Goal: Transaction & Acquisition: Book appointment/travel/reservation

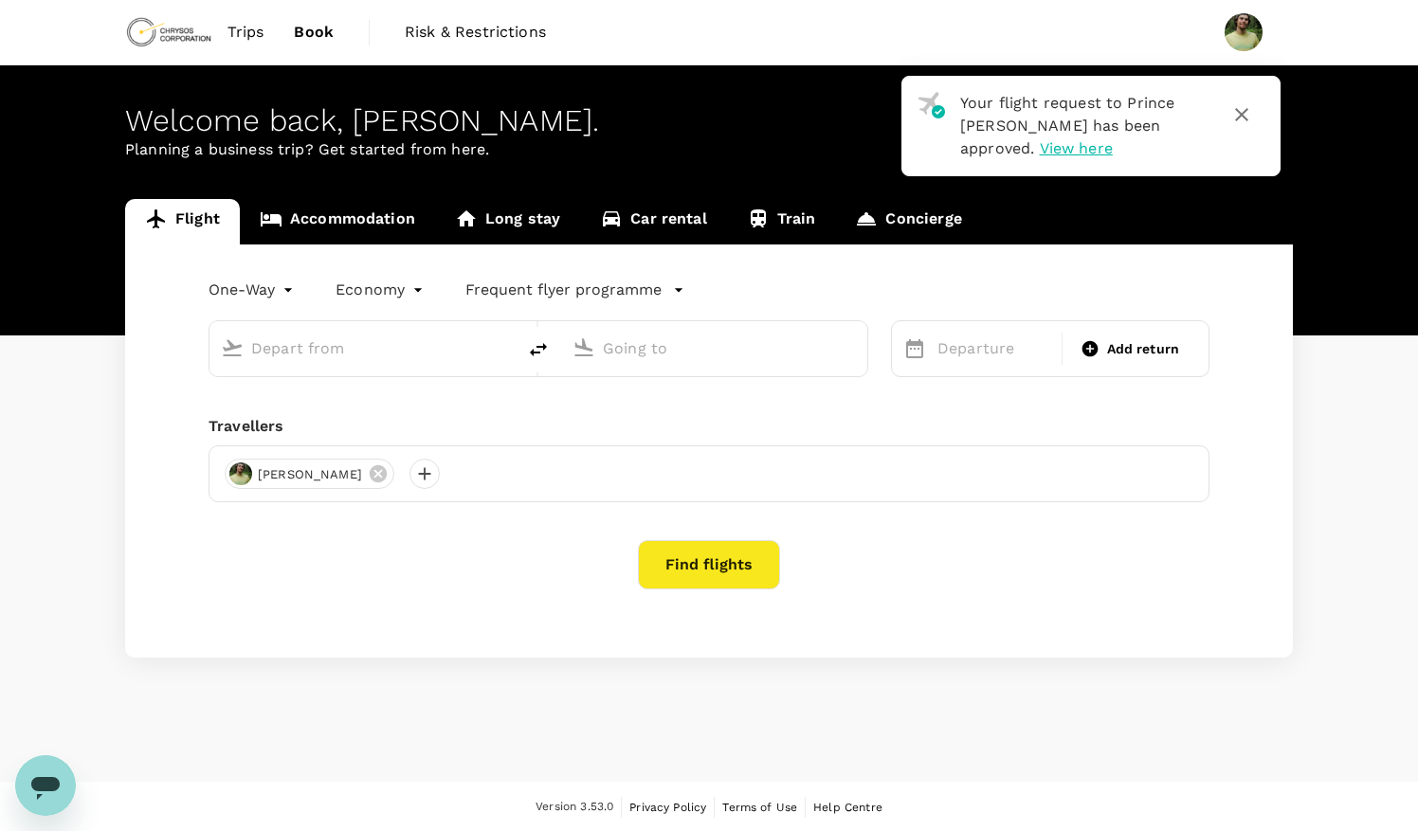
type input "roundtrip"
type input "Vancouver Intl (YVR)"
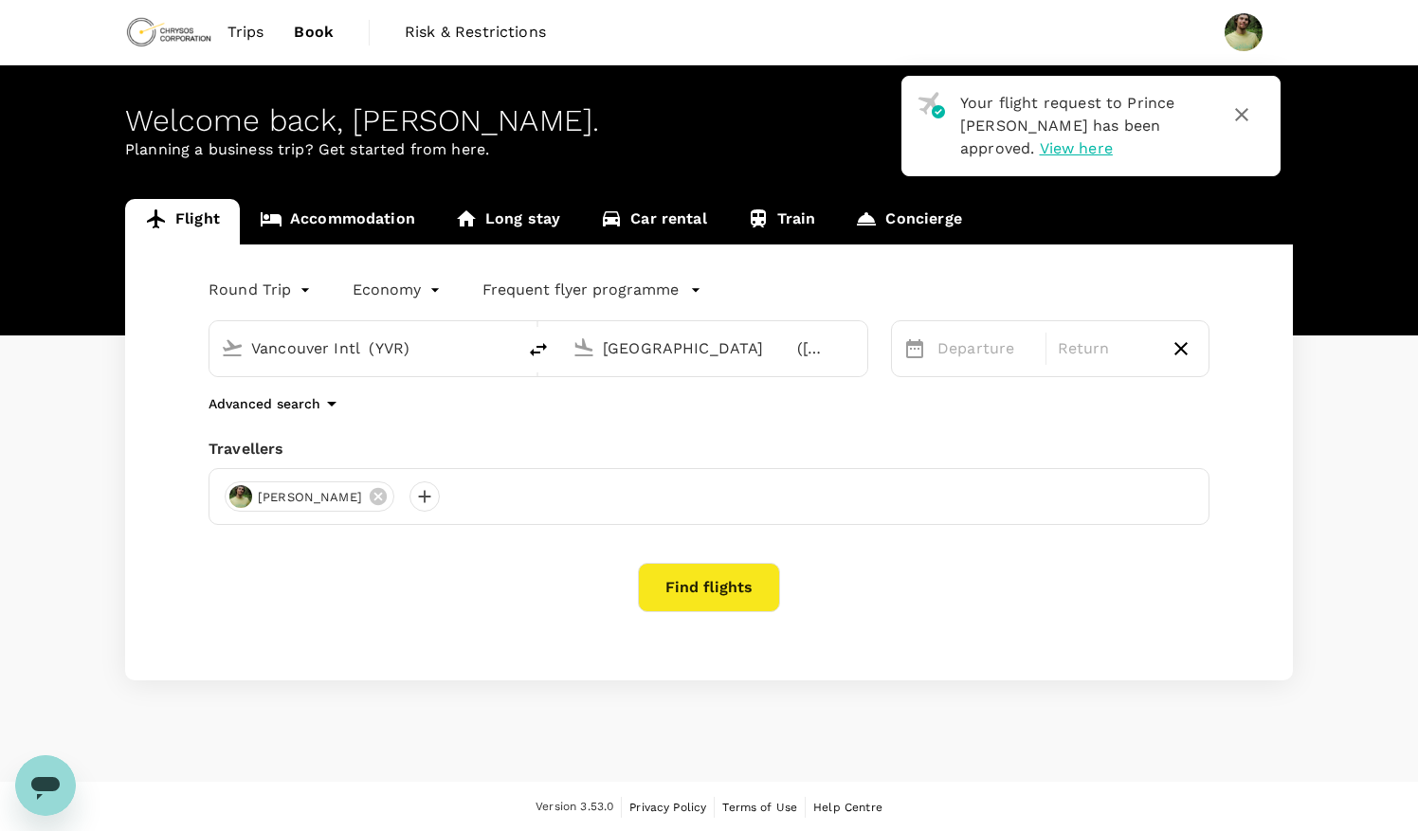
click at [1248, 115] on icon "button" at bounding box center [1241, 114] width 23 height 23
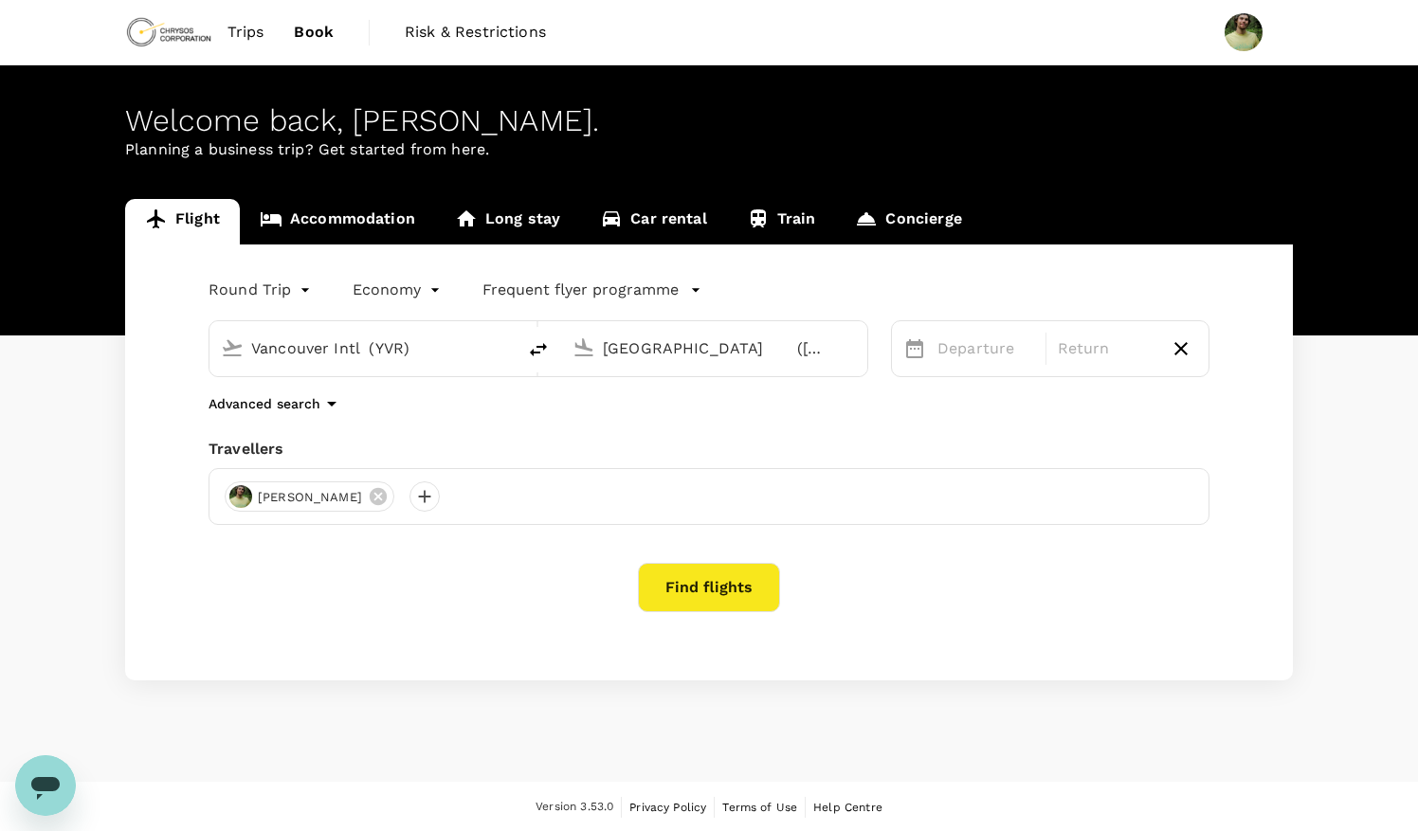
click at [312, 352] on input "Vancouver Intl (YVR)" at bounding box center [363, 348] width 225 height 29
click at [487, 362] on div "Vancouver Intl (YVR)" at bounding box center [377, 349] width 253 height 30
click at [456, 351] on input "Vancouver Intl (YVR)" at bounding box center [363, 348] width 225 height 29
click at [652, 358] on input "Elko Regional Airport (EKO)" at bounding box center [715, 348] width 225 height 29
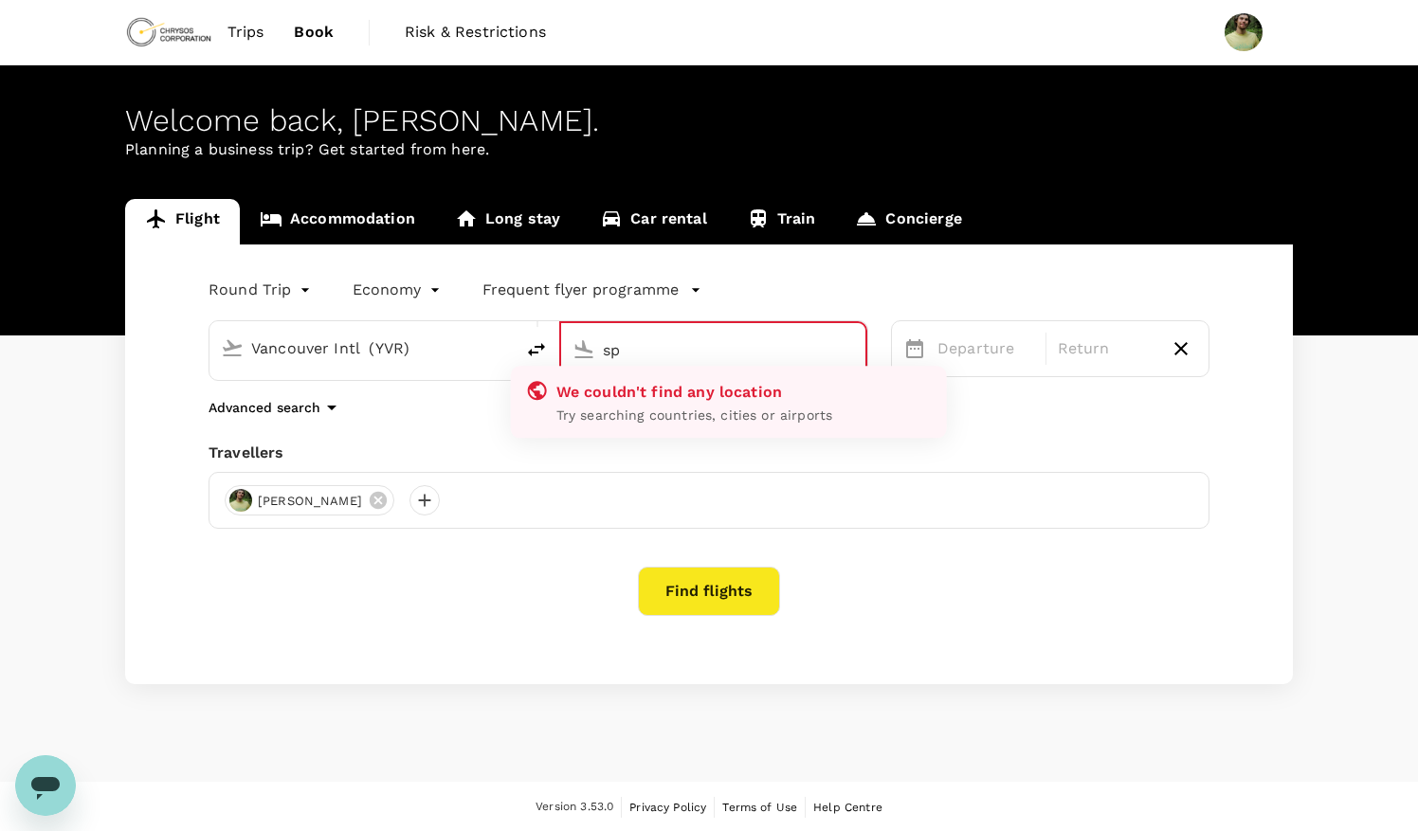
type input "s"
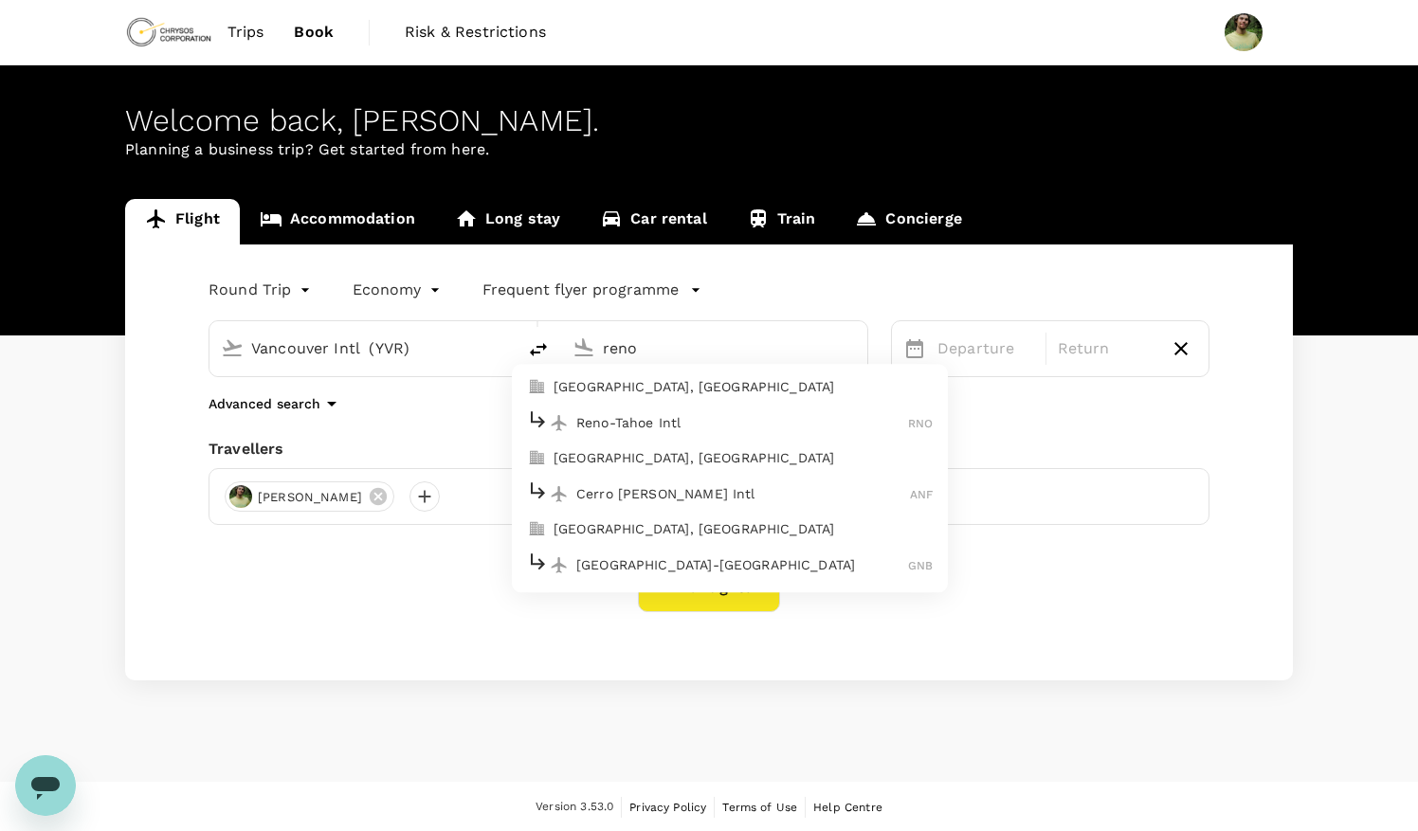
click at [653, 388] on p "Reno, United States" at bounding box center [742, 387] width 379 height 19
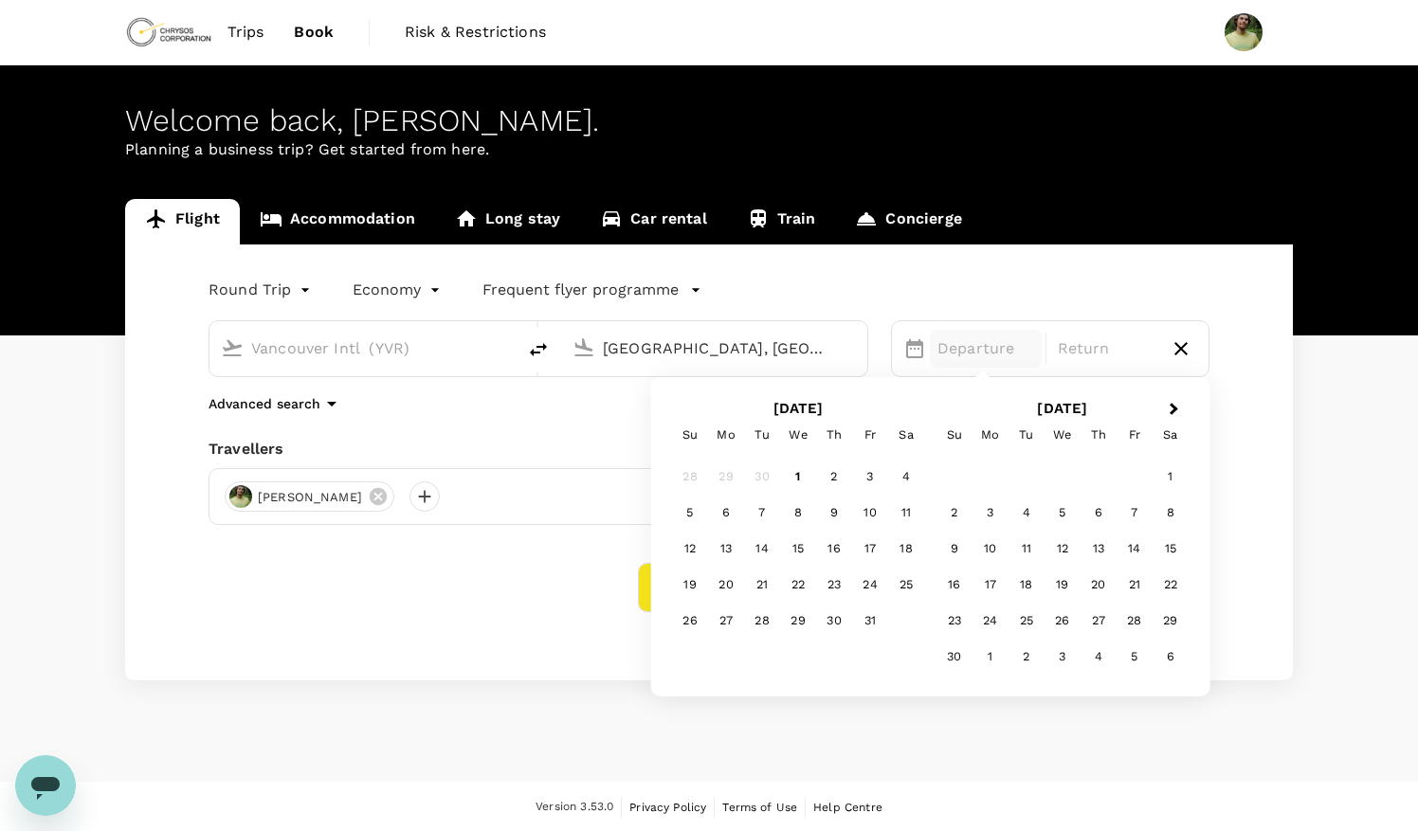
type input "[GEOGRAPHIC_DATA], [GEOGRAPHIC_DATA] (any)"
click at [692, 586] on div "19" at bounding box center [690, 585] width 36 height 36
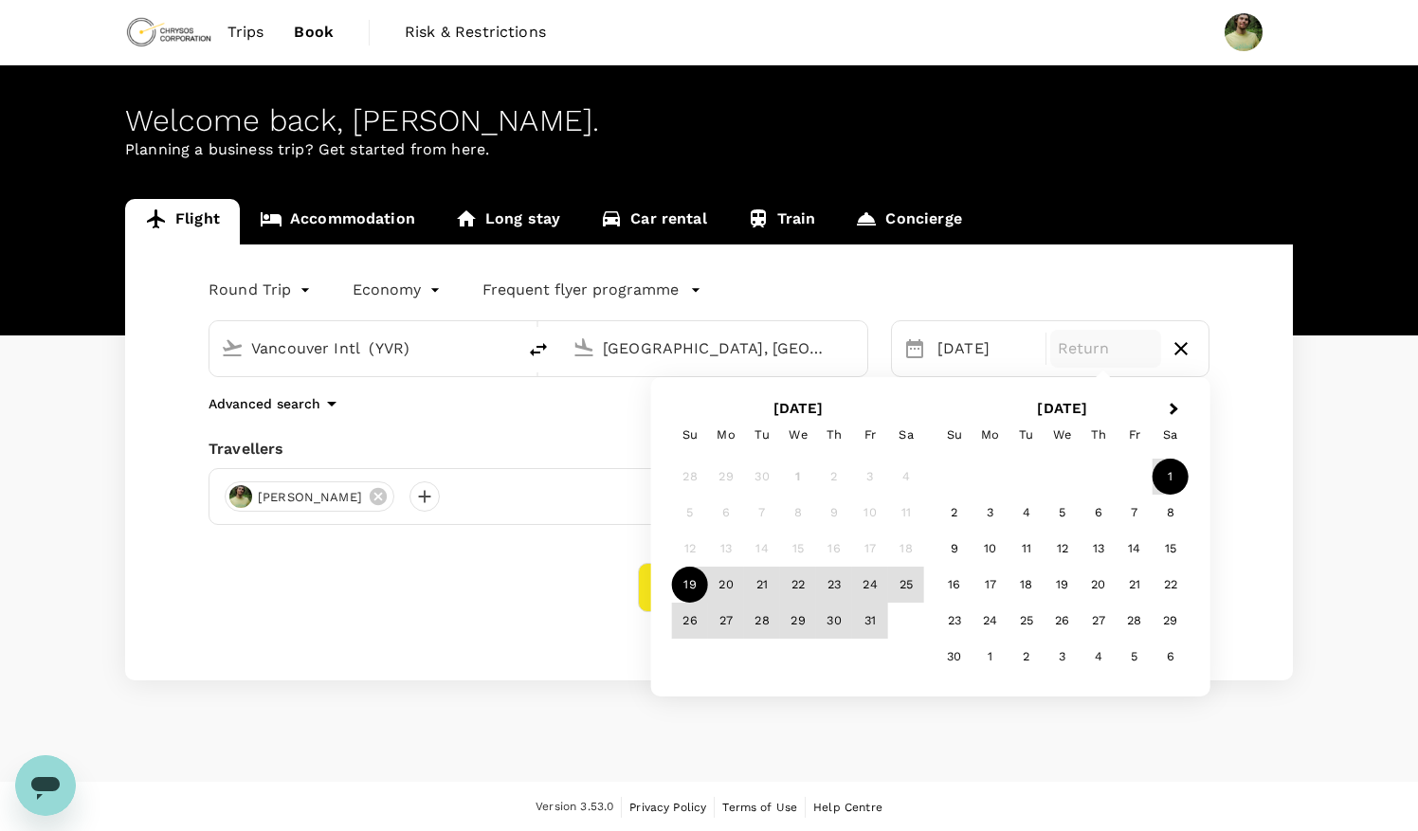
click at [1178, 491] on div "1" at bounding box center [1170, 477] width 36 height 36
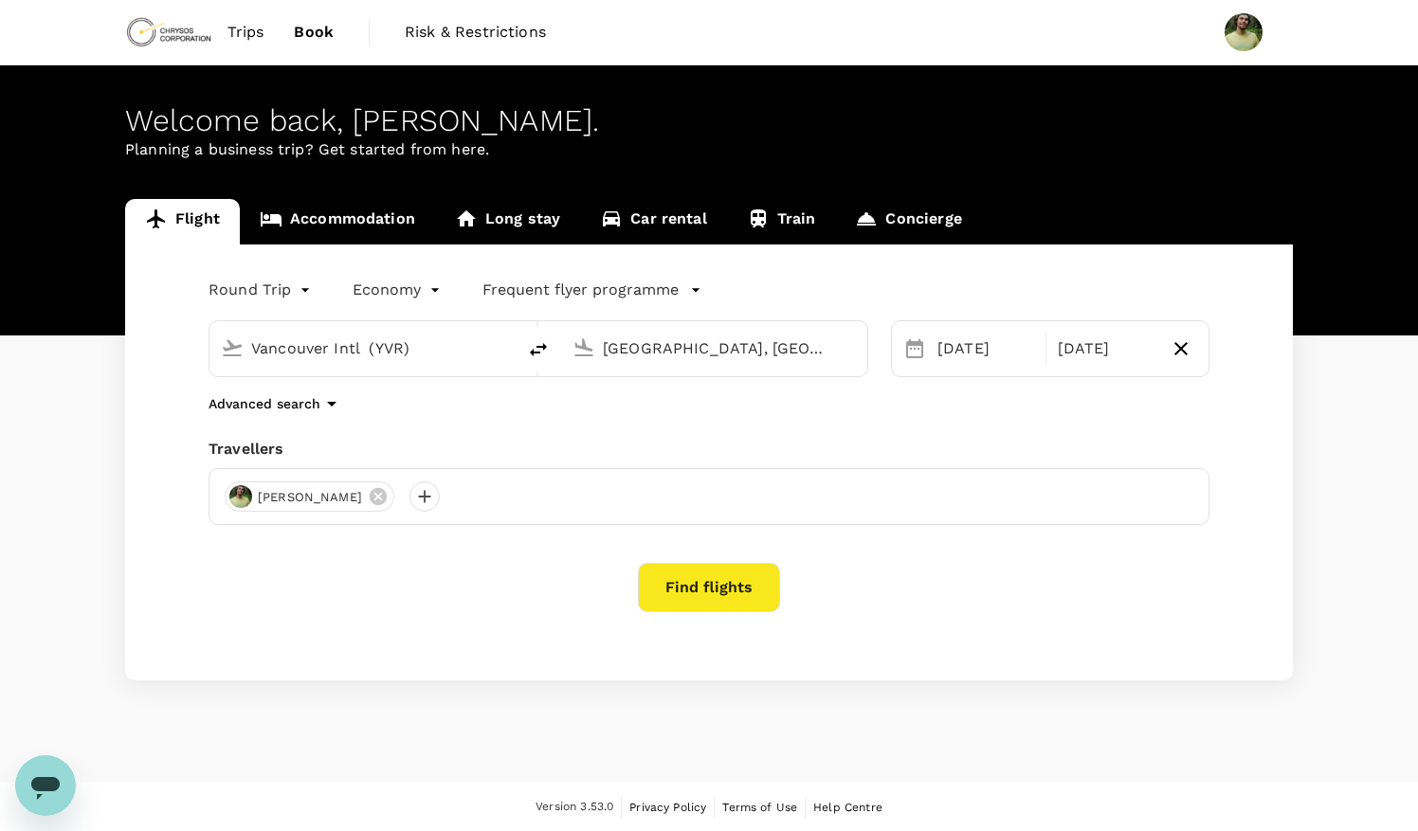
click at [389, 324] on div "Vancouver Intl (YVR)" at bounding box center [358, 345] width 291 height 42
click at [463, 342] on input "Vancouver Intl (YVR)" at bounding box center [363, 348] width 225 height 29
click at [463, 342] on input "p" at bounding box center [363, 348] width 225 height 29
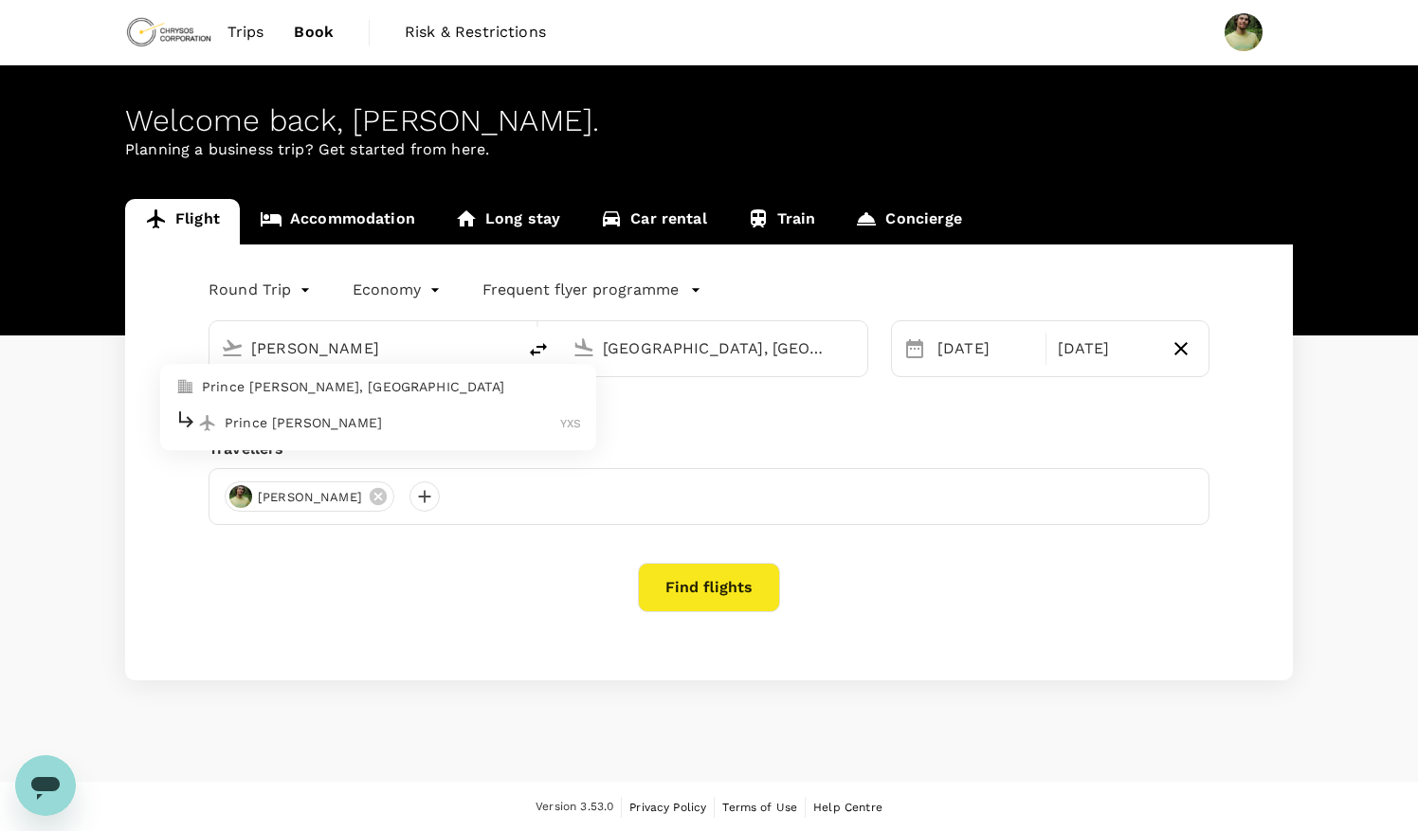
click at [280, 393] on p "Prince George, Canada" at bounding box center [391, 387] width 379 height 19
type input "Prince [PERSON_NAME], [GEOGRAPHIC_DATA] (any)"
click at [714, 599] on button "Find flights" at bounding box center [709, 587] width 142 height 49
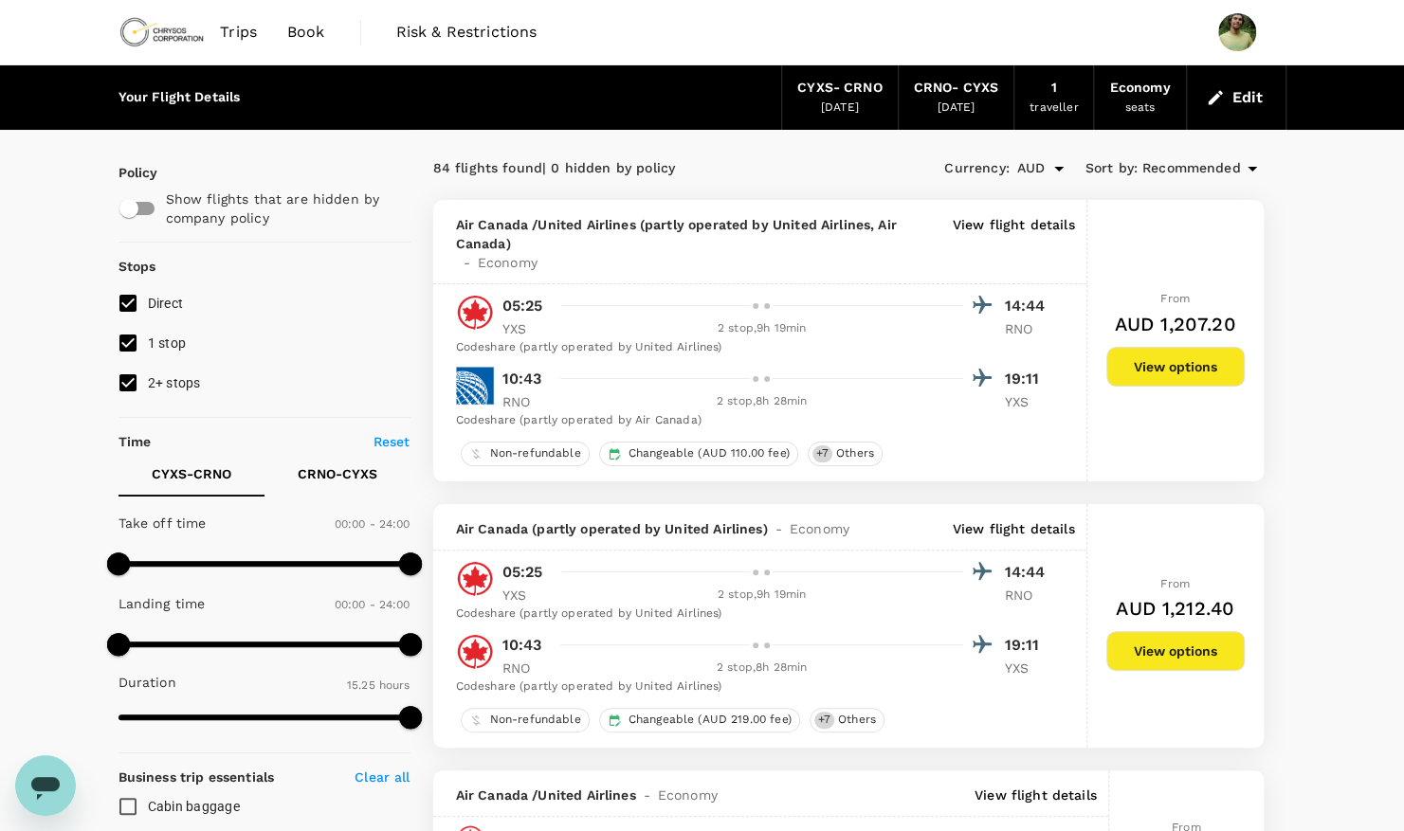
click at [1229, 171] on span "Recommended" at bounding box center [1191, 168] width 99 height 21
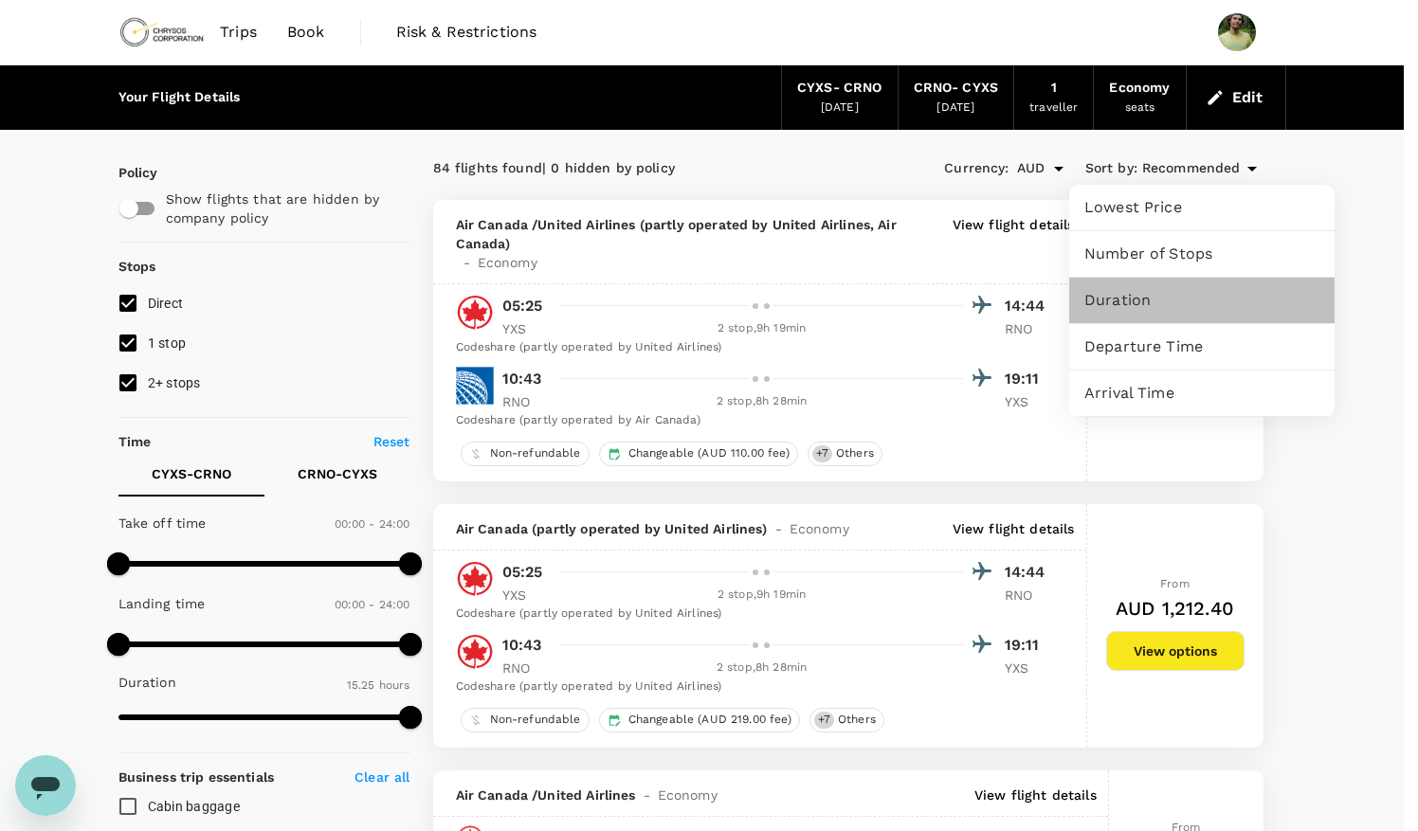
click at [1190, 293] on span "Duration" at bounding box center [1201, 300] width 235 height 23
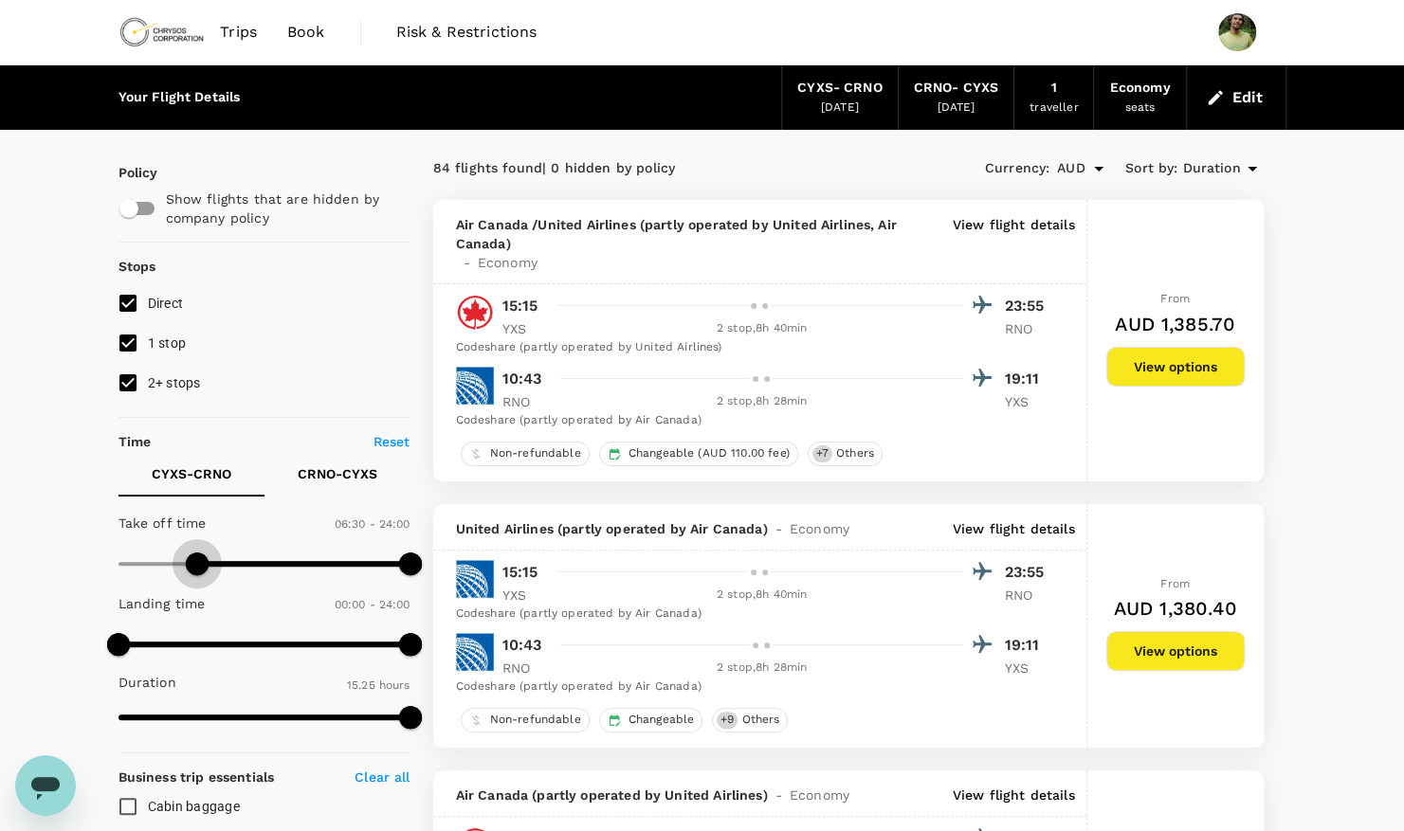
type input "420"
drag, startPoint x: 116, startPoint y: 563, endPoint x: 203, endPoint y: 556, distance: 87.4
click at [203, 556] on span at bounding box center [202, 564] width 23 height 23
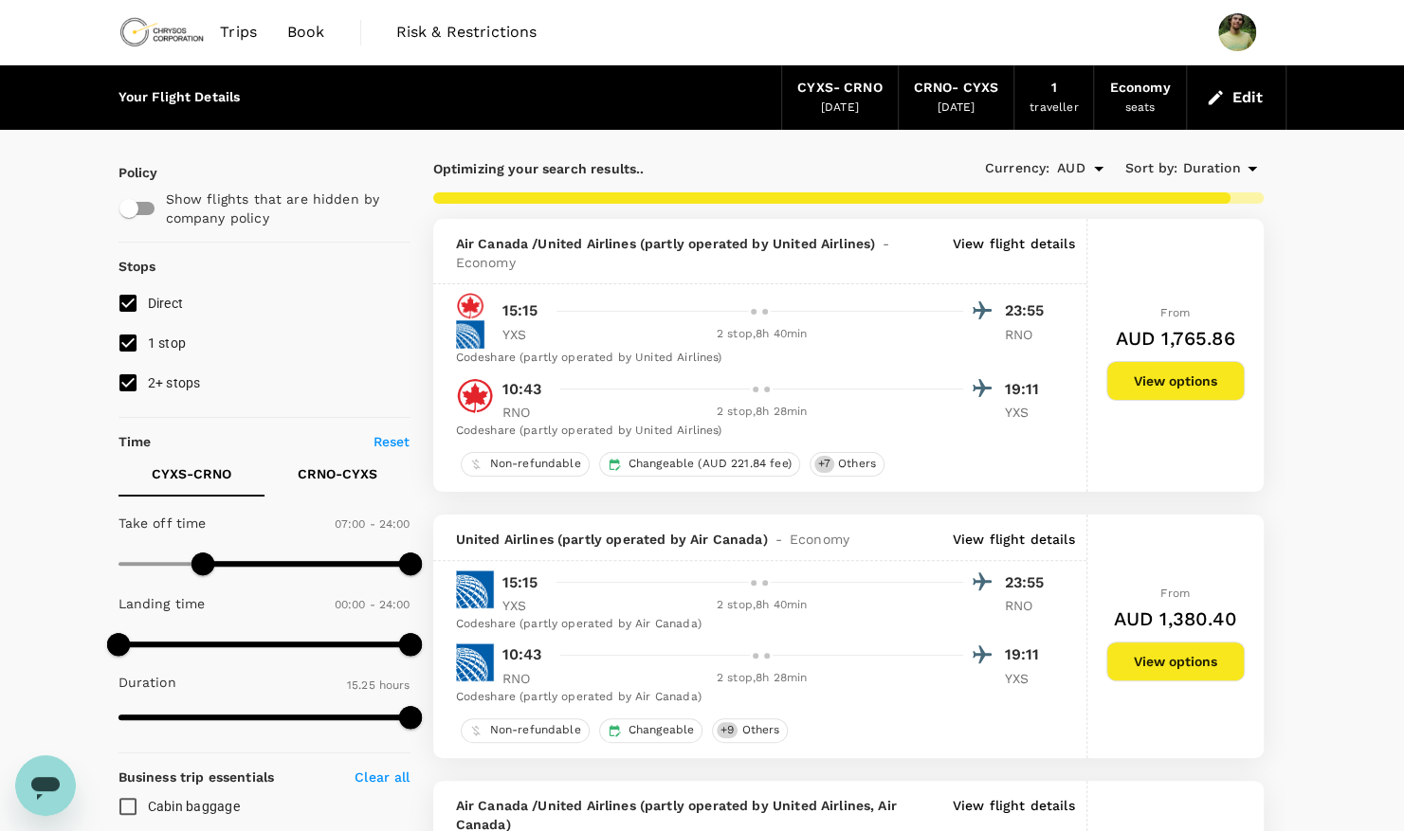
click at [1199, 169] on span "Duration" at bounding box center [1211, 168] width 58 height 21
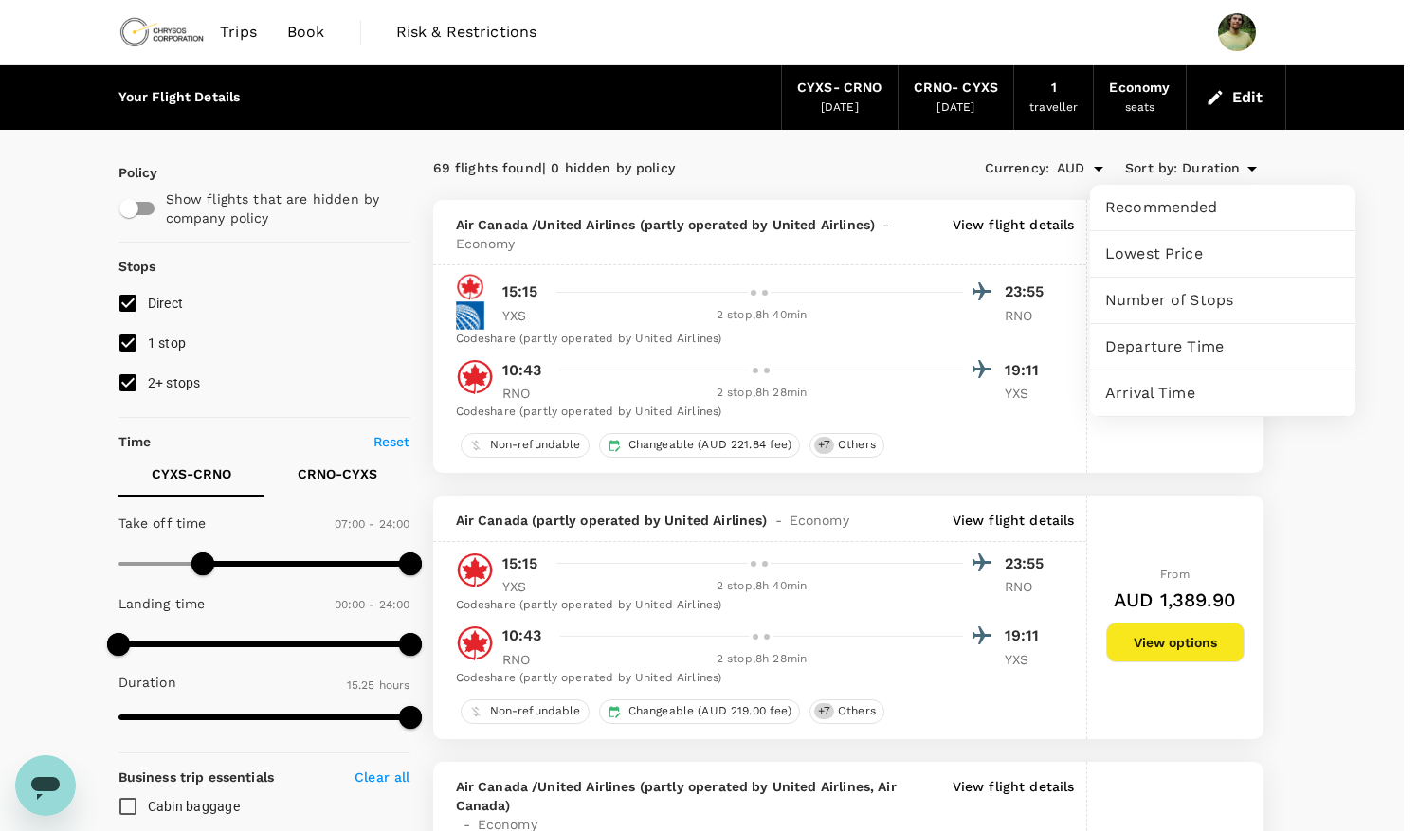
click at [1219, 155] on div at bounding box center [709, 415] width 1418 height 831
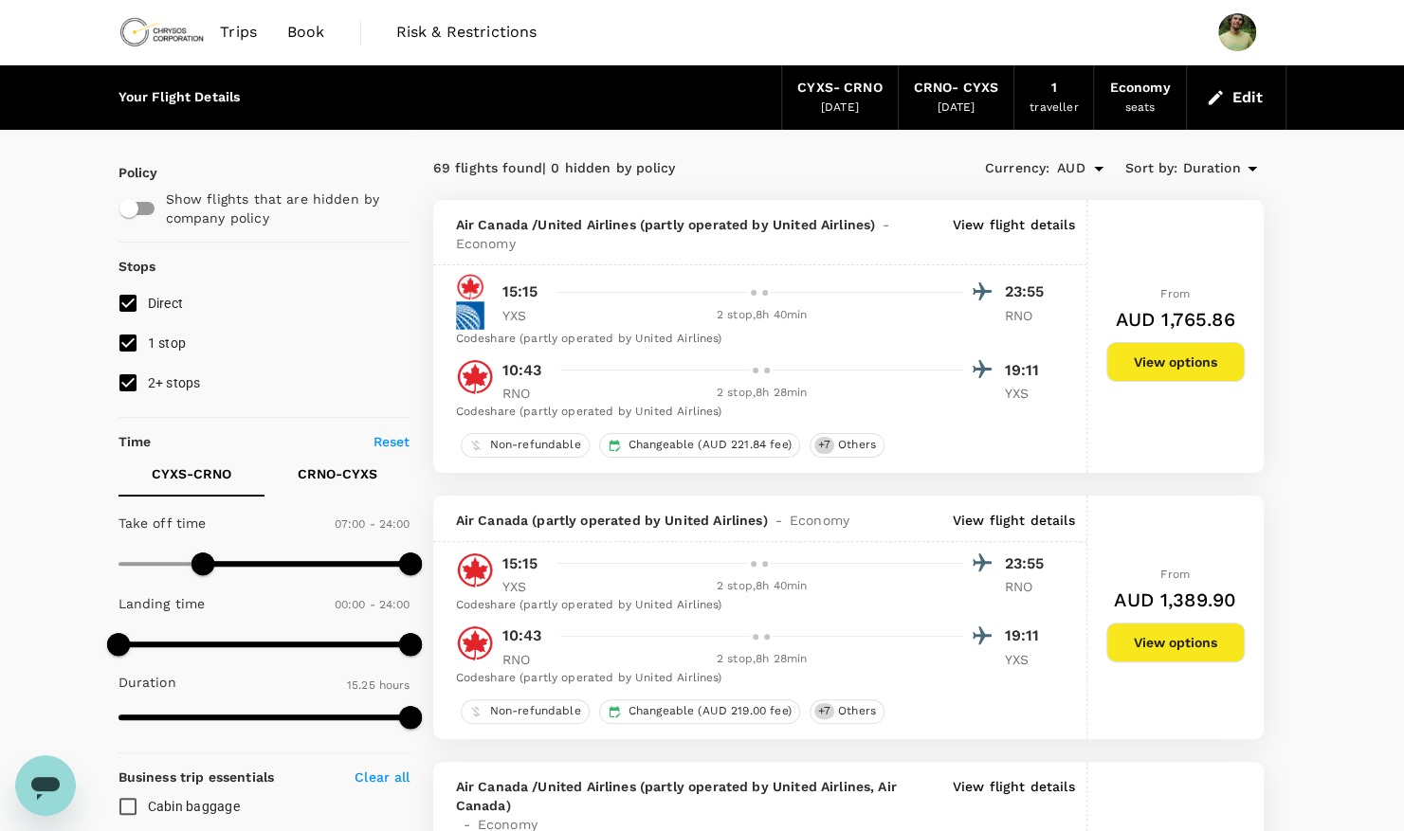
click at [1220, 172] on span "Duration" at bounding box center [1211, 168] width 58 height 21
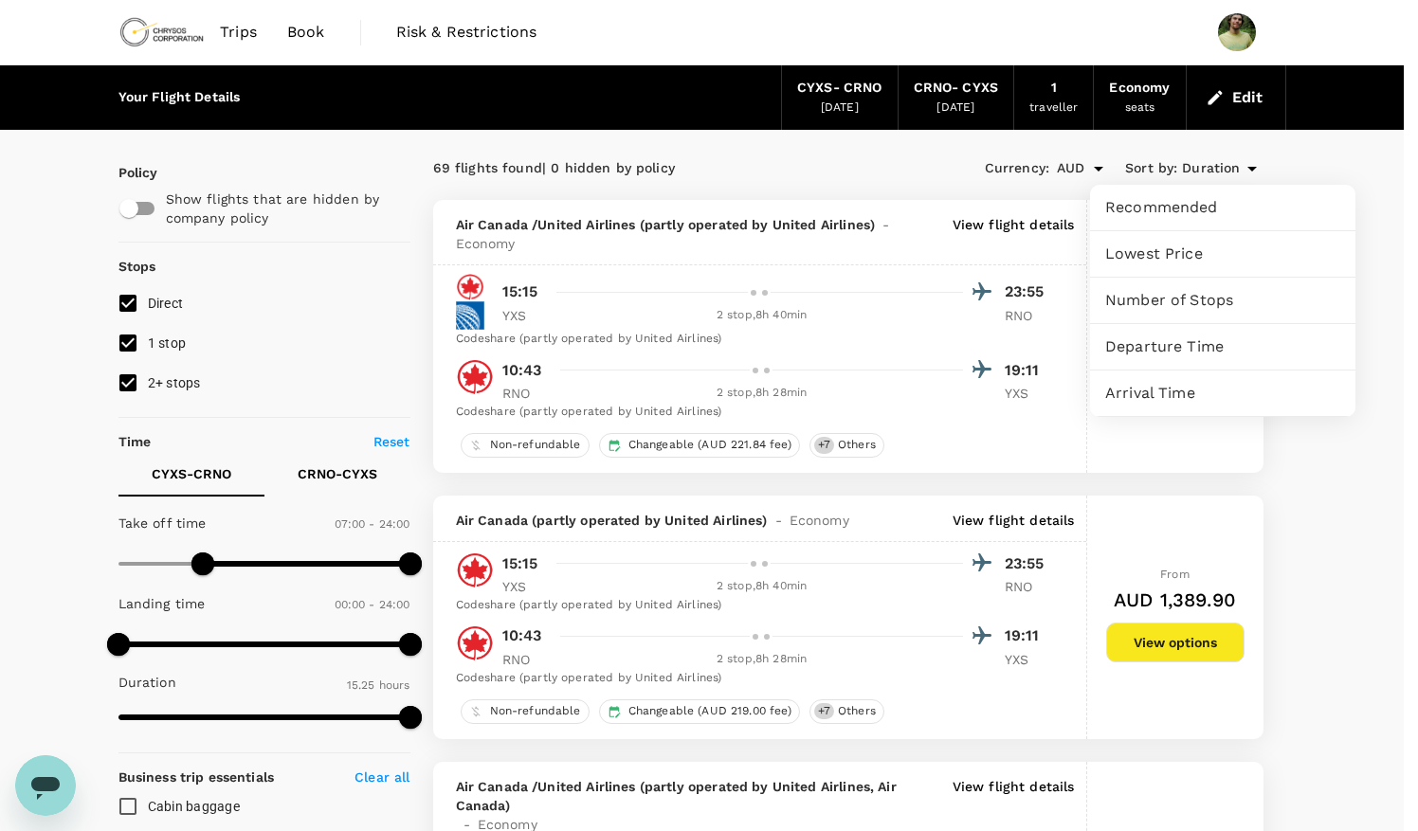
click at [1220, 172] on div at bounding box center [709, 415] width 1418 height 831
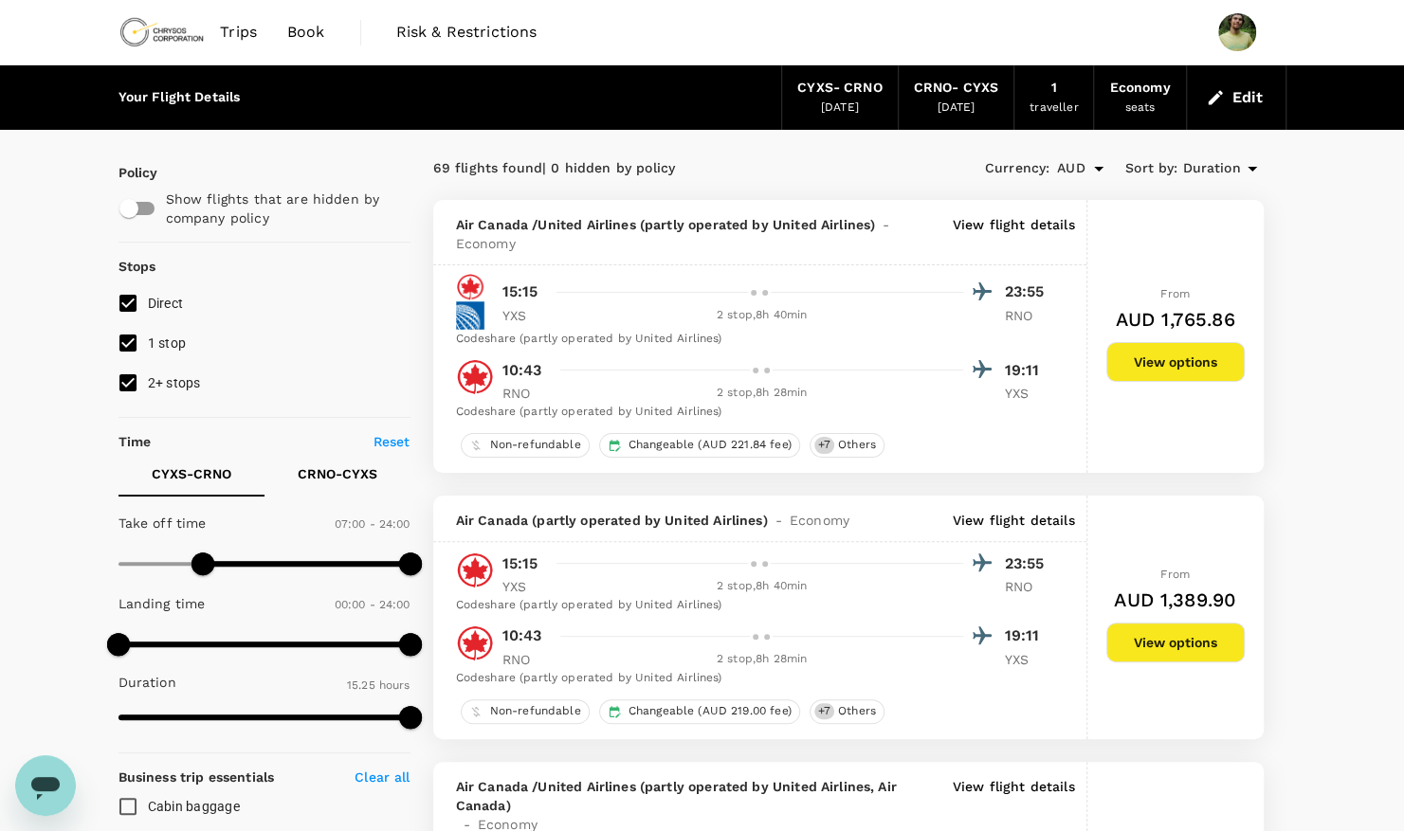
click at [1220, 172] on span "Duration" at bounding box center [1211, 168] width 58 height 21
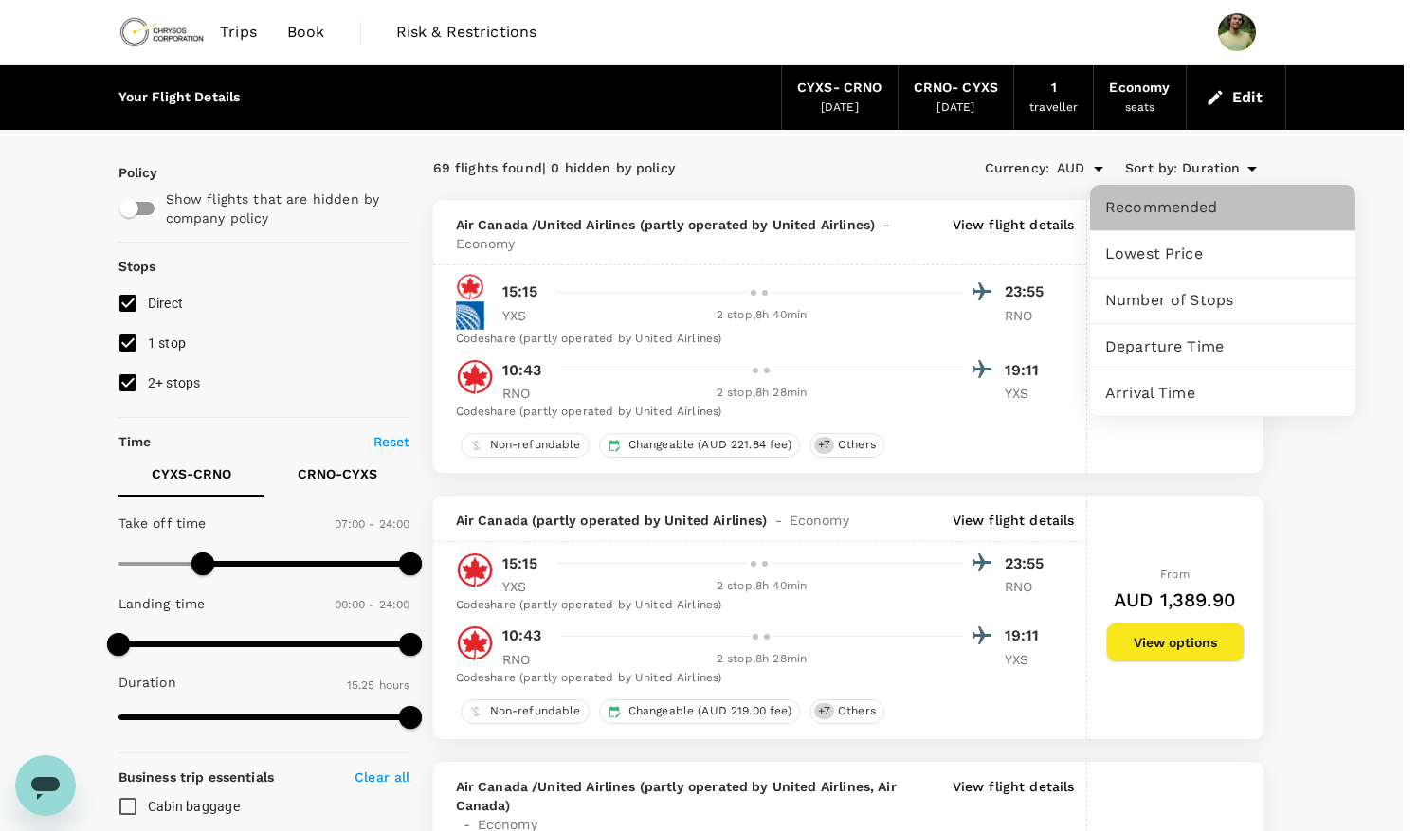
click at [1198, 202] on span "Recommended" at bounding box center [1222, 207] width 235 height 23
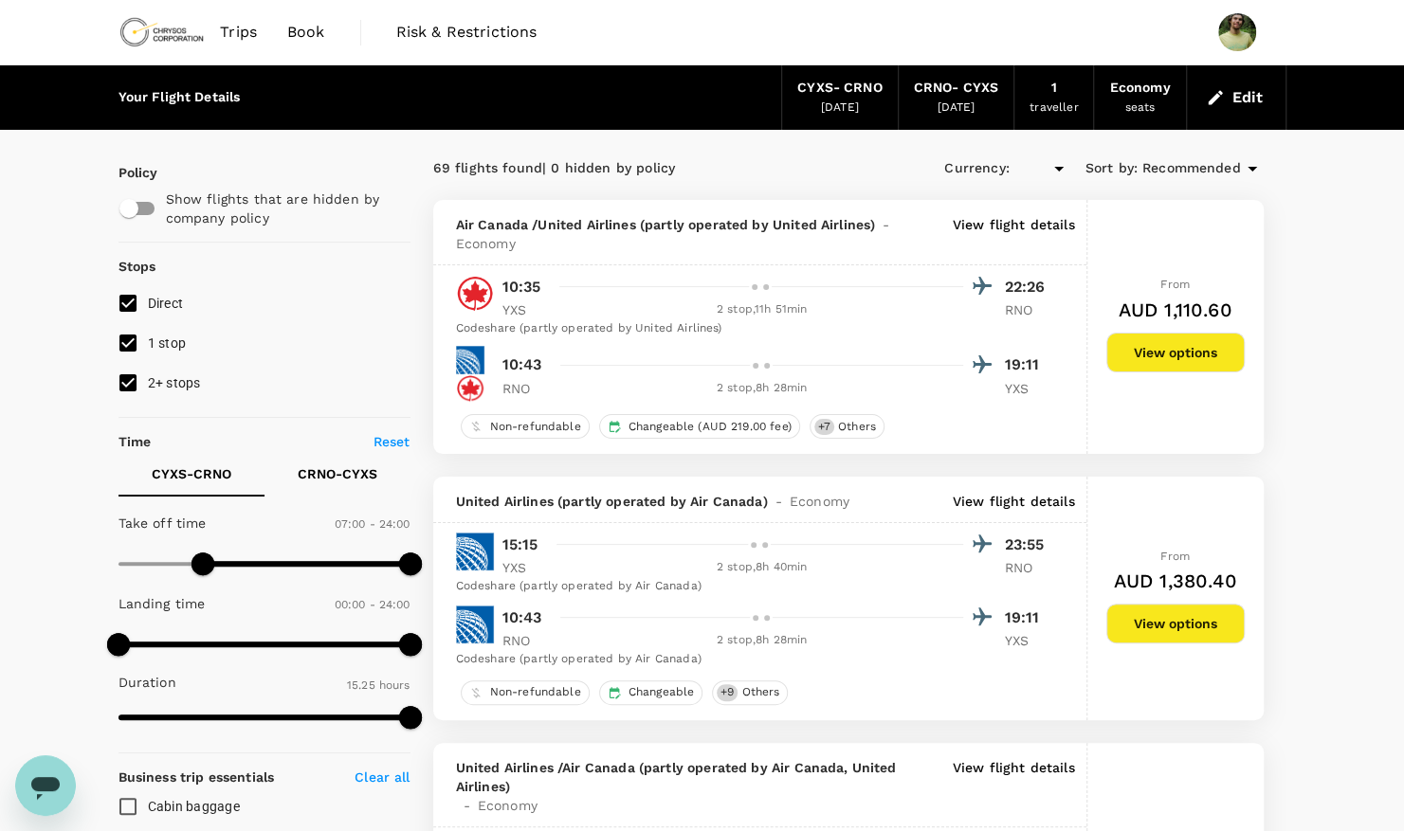
type input "AUD"
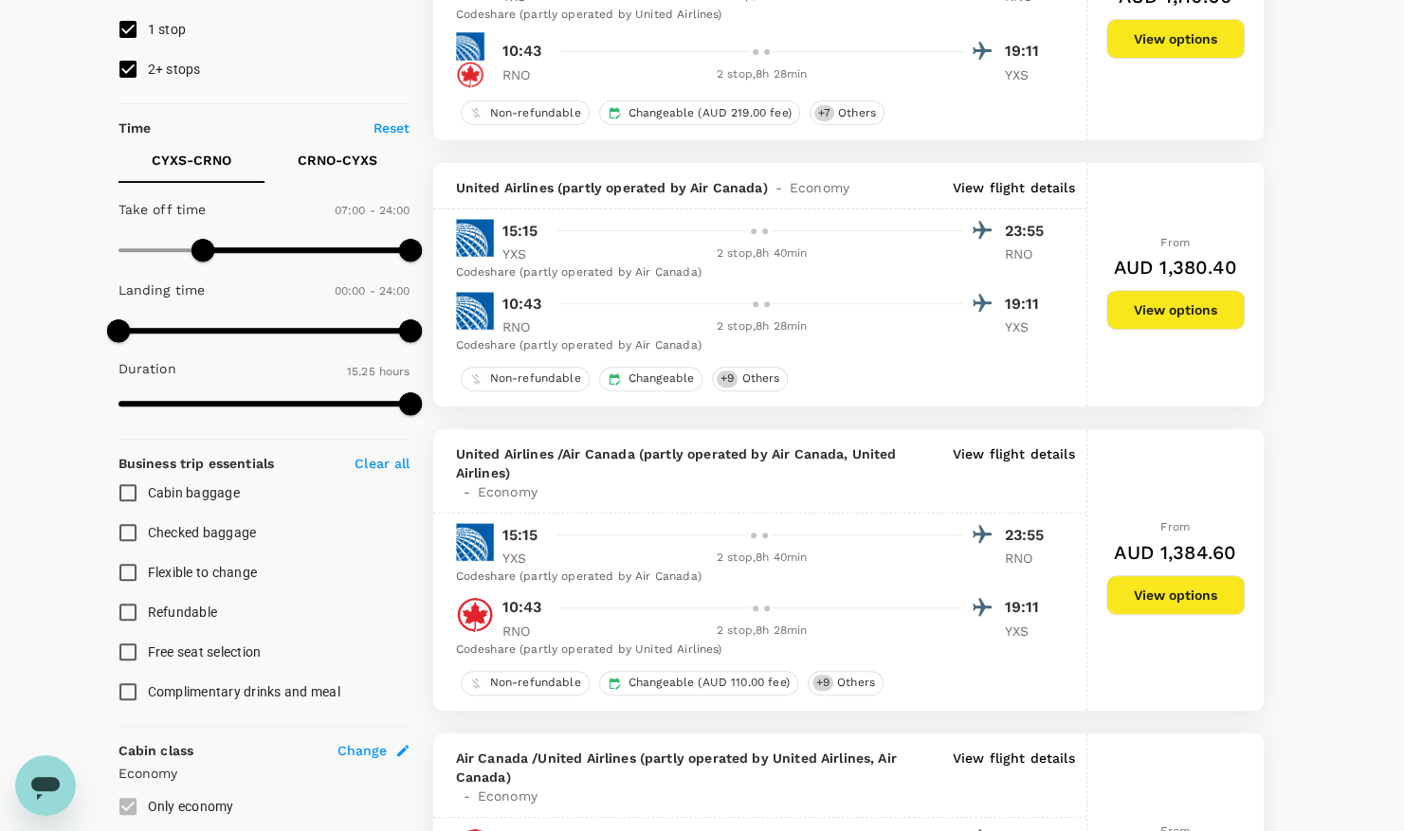
scroll to position [284, 0]
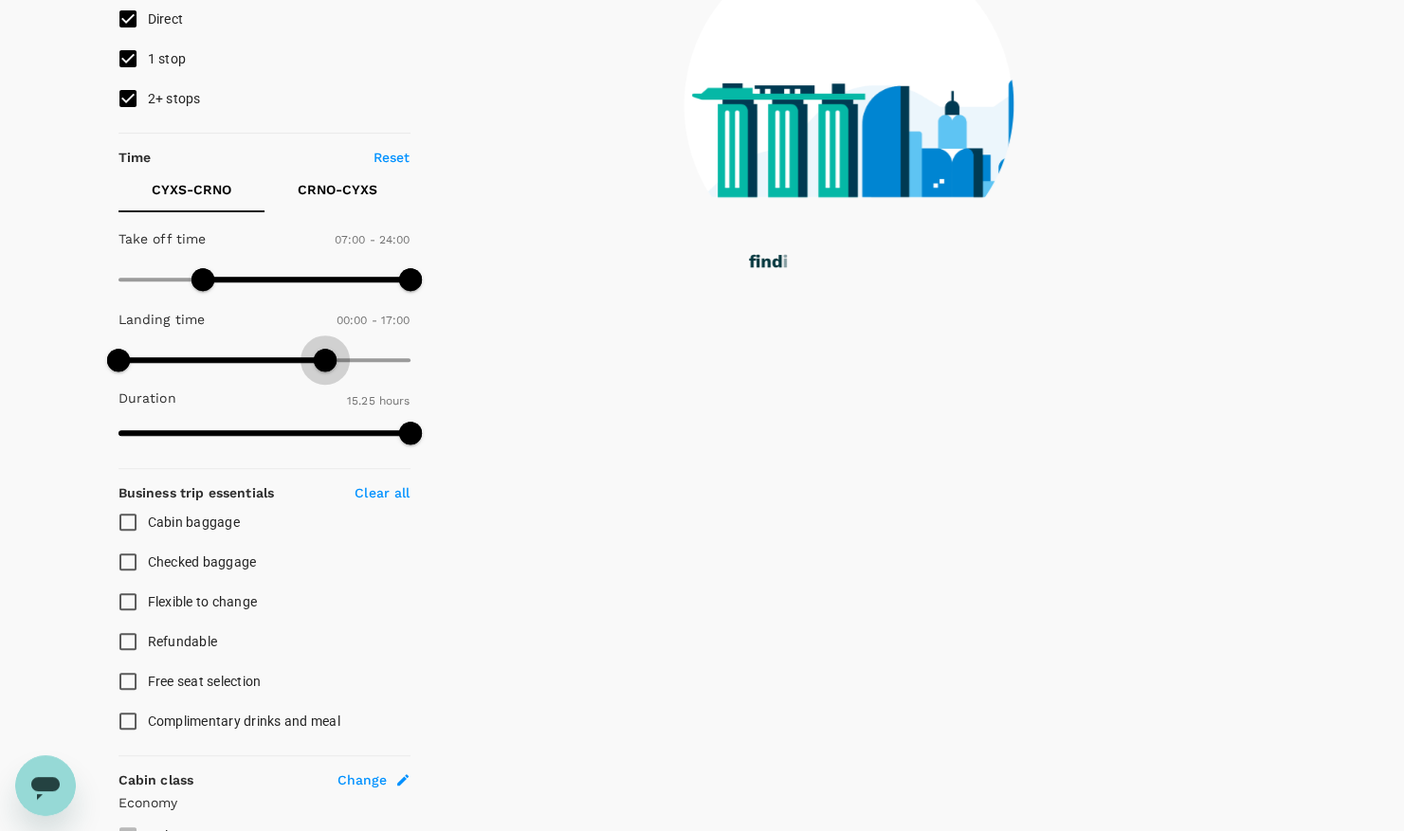
drag, startPoint x: 426, startPoint y: 364, endPoint x: 327, endPoint y: 343, distance: 101.7
click at [327, 349] on span at bounding box center [325, 360] width 23 height 23
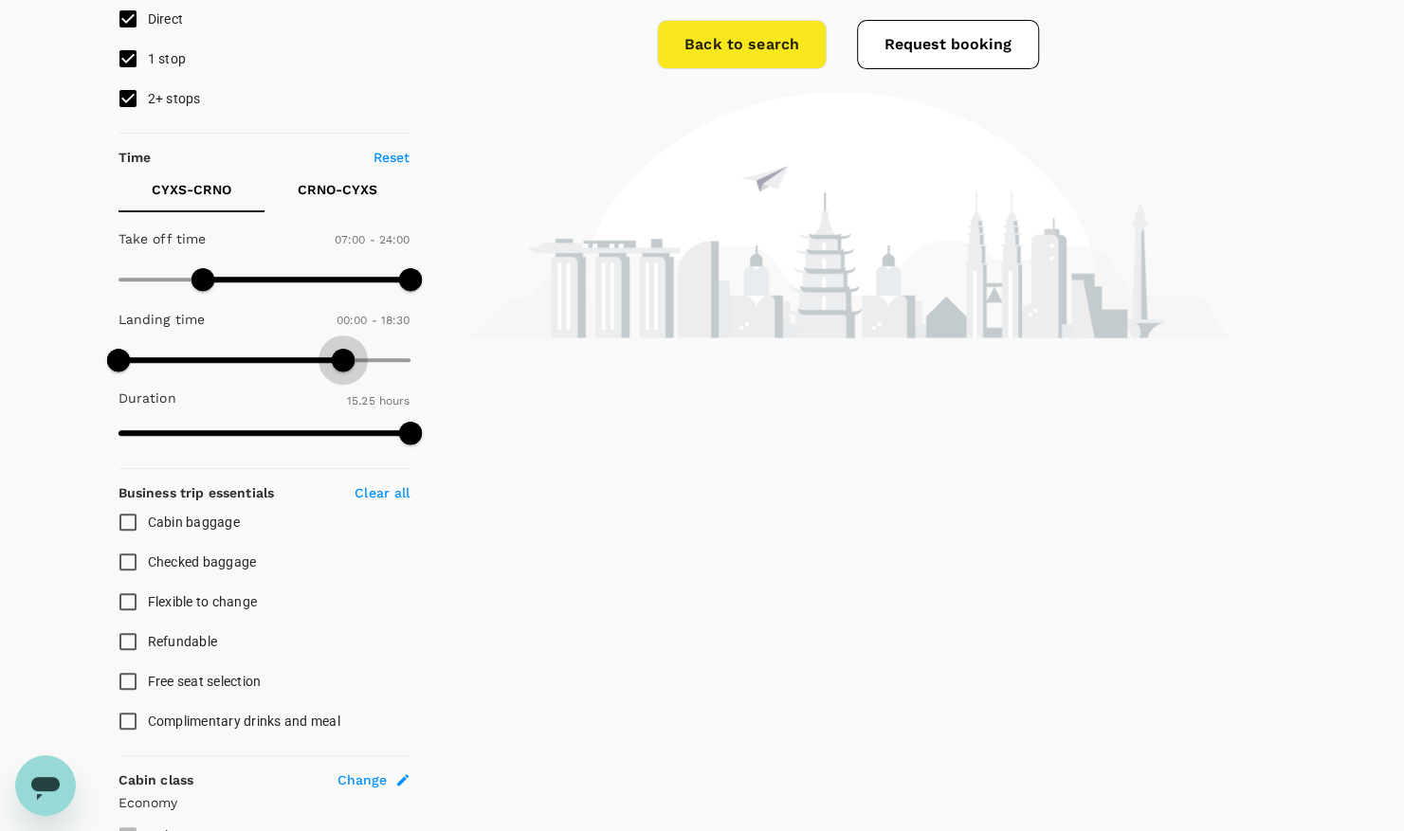
drag, startPoint x: 330, startPoint y: 359, endPoint x: 343, endPoint y: 362, distance: 13.6
click at [343, 362] on span at bounding box center [343, 360] width 23 height 23
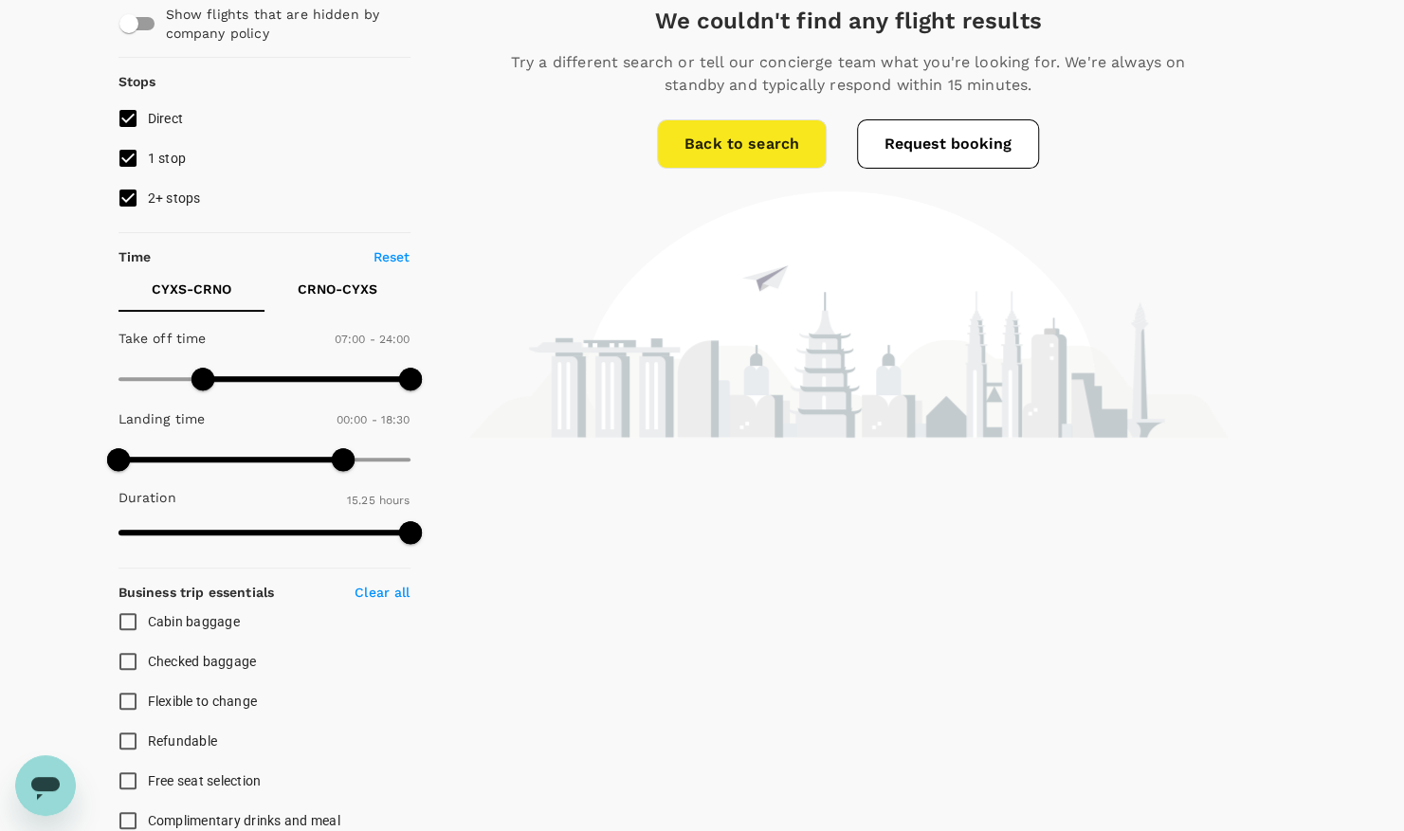
scroll to position [190, 0]
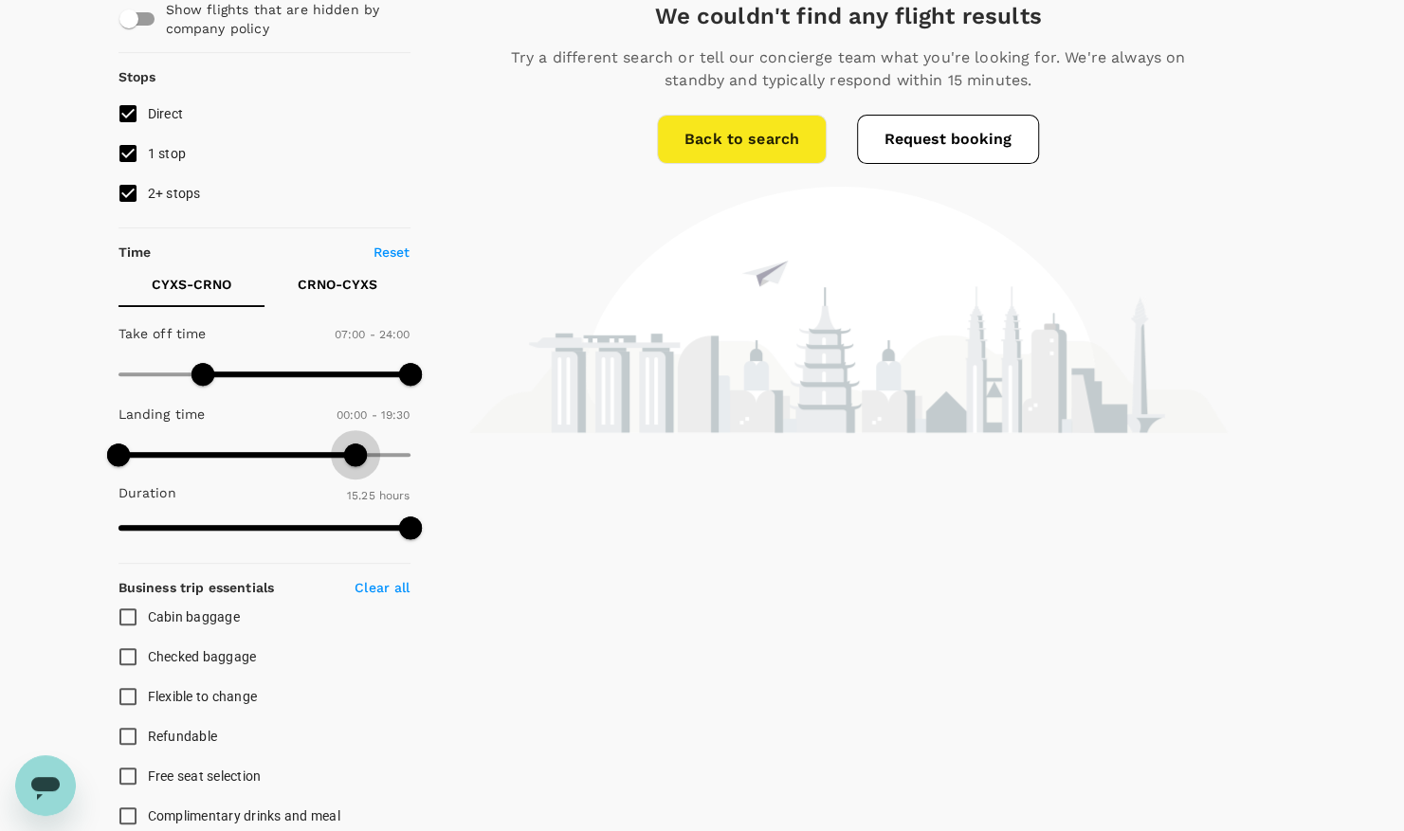
type input "1200"
click at [358, 453] on span at bounding box center [361, 455] width 23 height 23
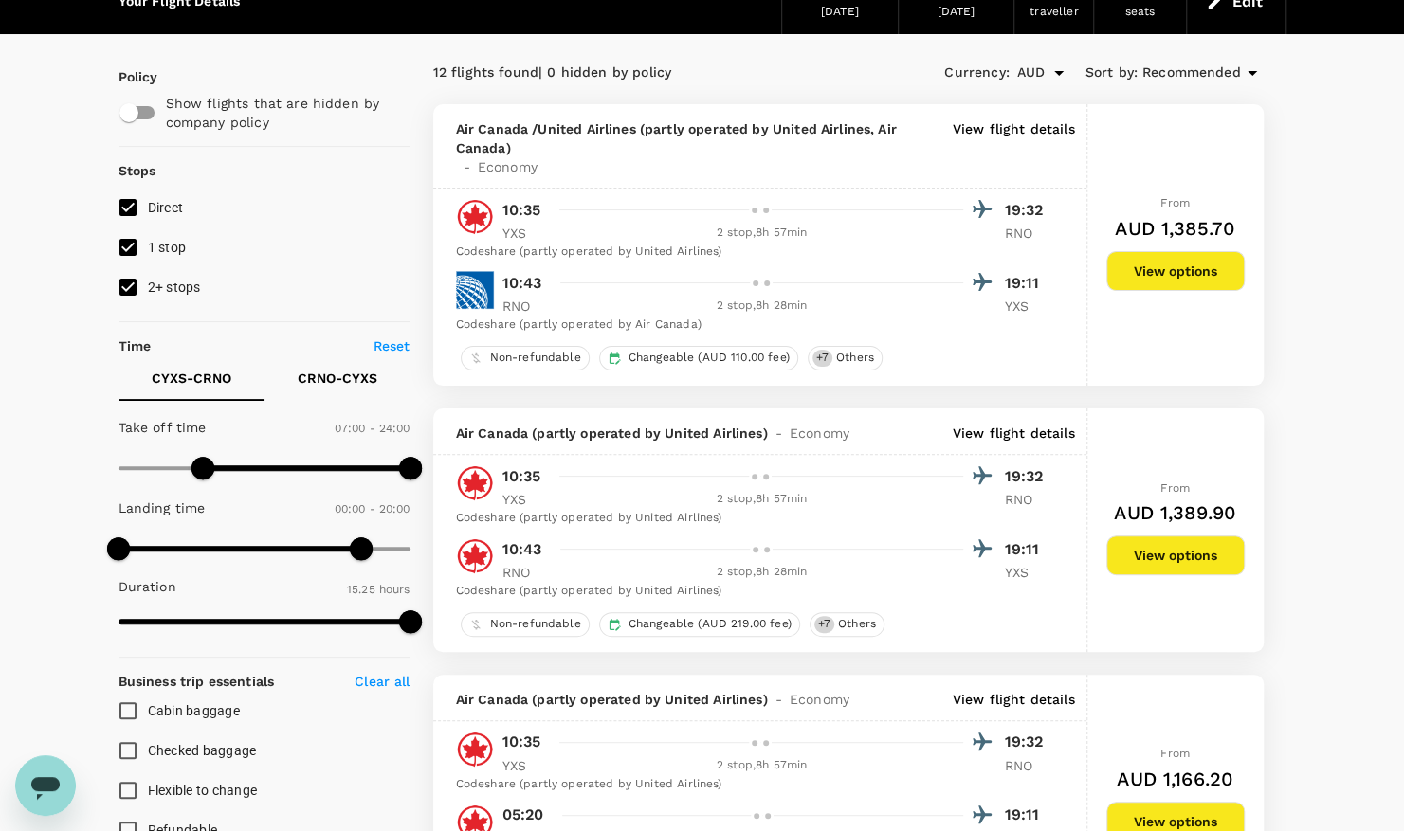
scroll to position [0, 0]
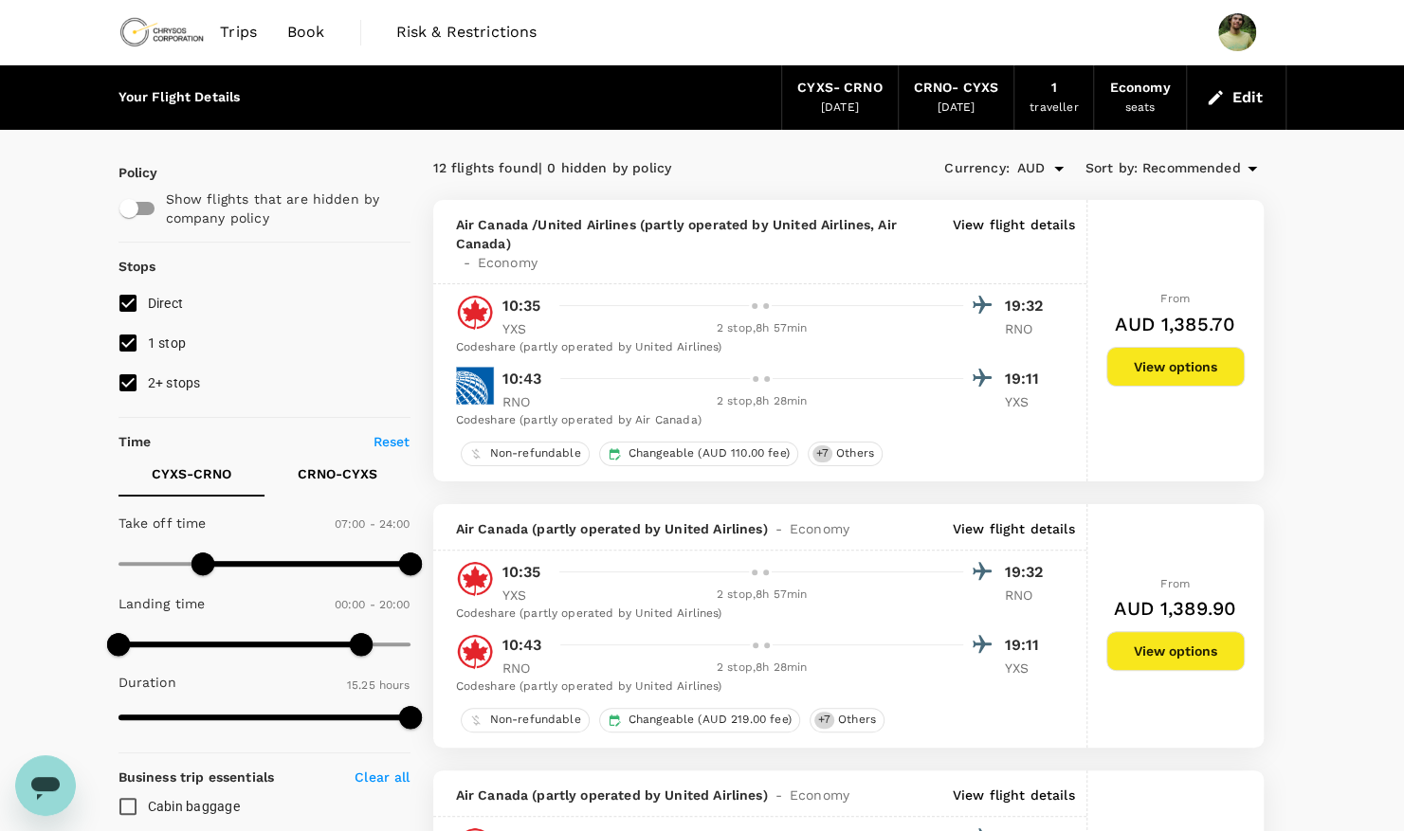
click at [1204, 175] on span "Recommended" at bounding box center [1191, 168] width 99 height 21
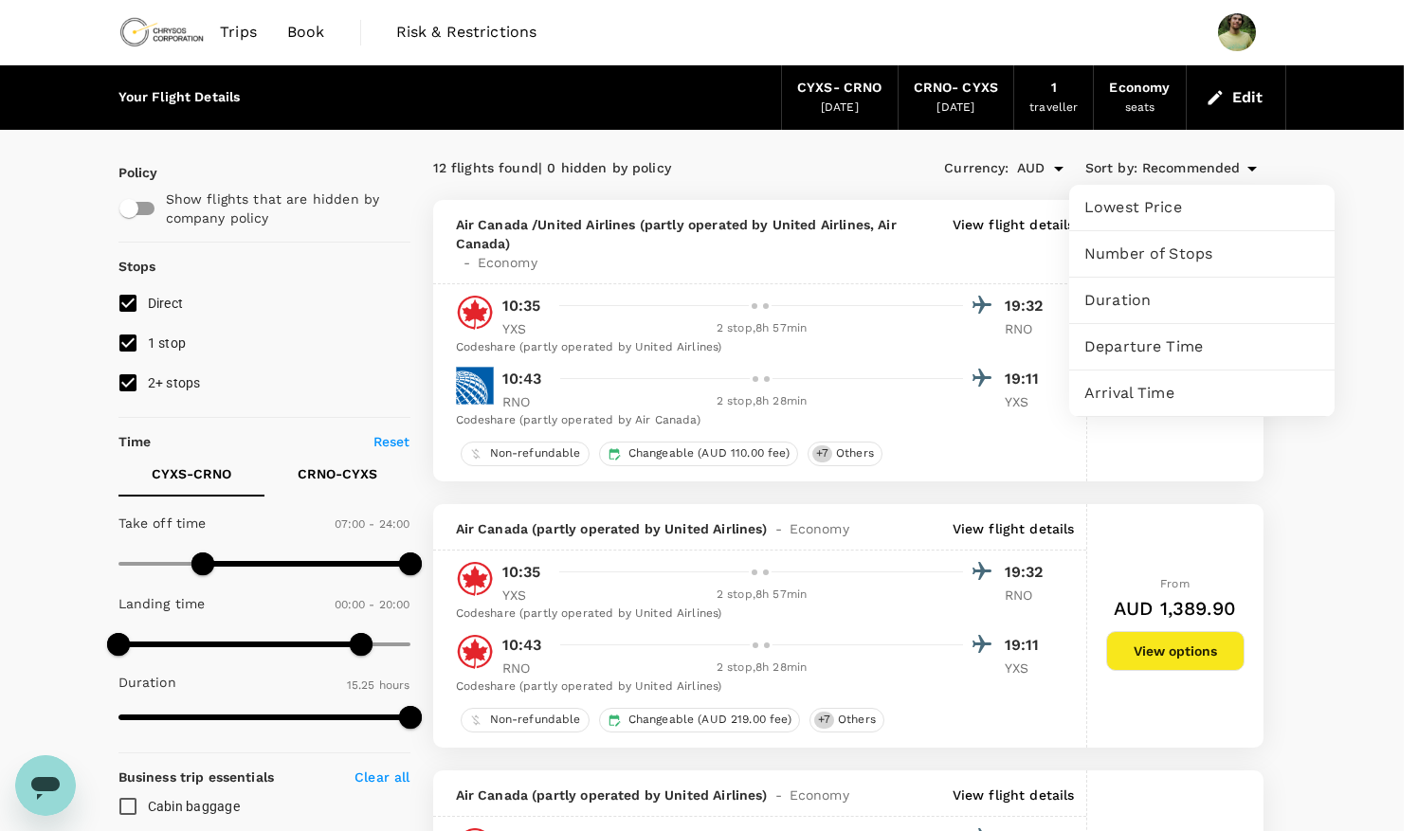
click at [1174, 383] on span "Arrival Time" at bounding box center [1201, 393] width 235 height 23
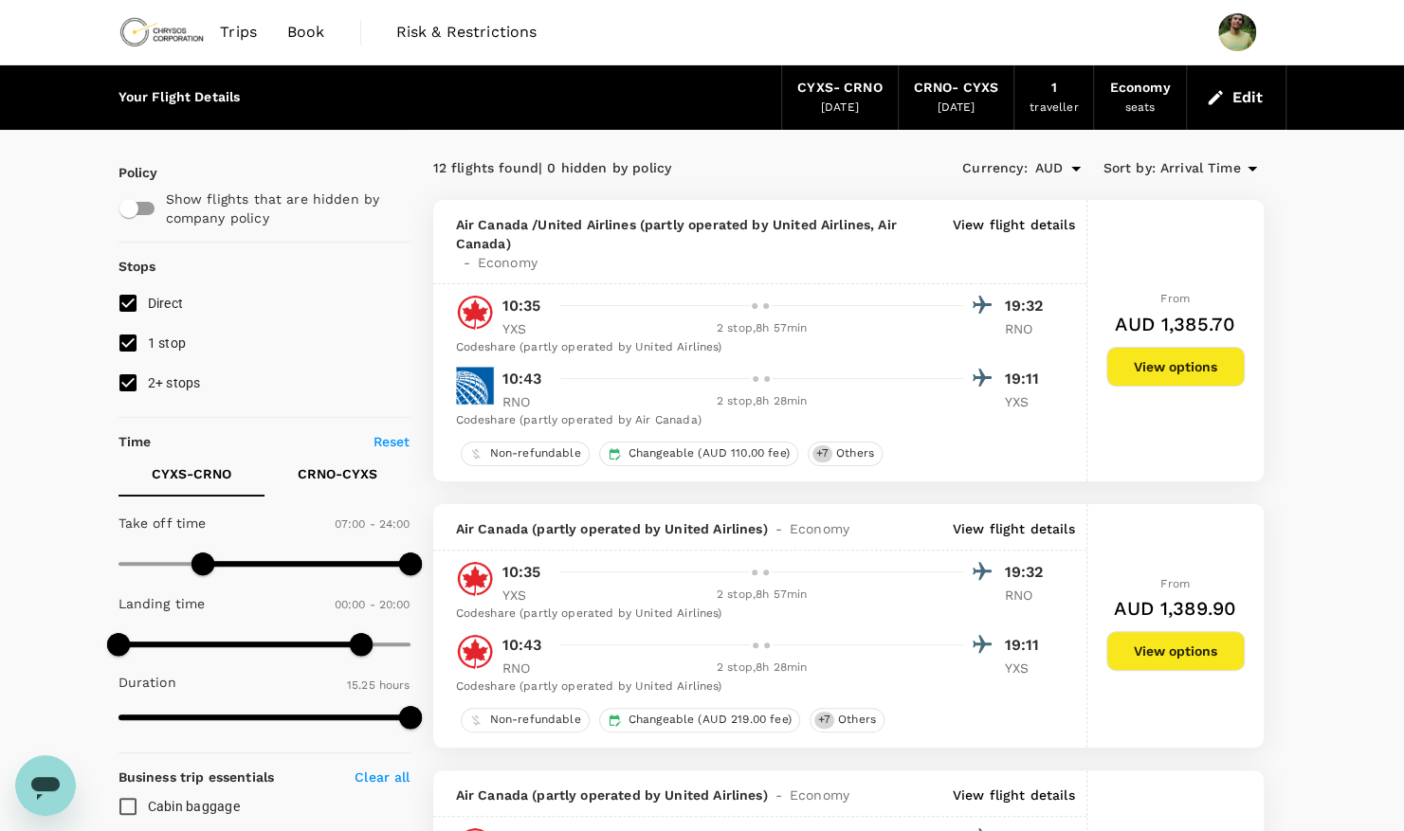
click at [1203, 169] on span "Arrival Time" at bounding box center [1200, 168] width 81 height 21
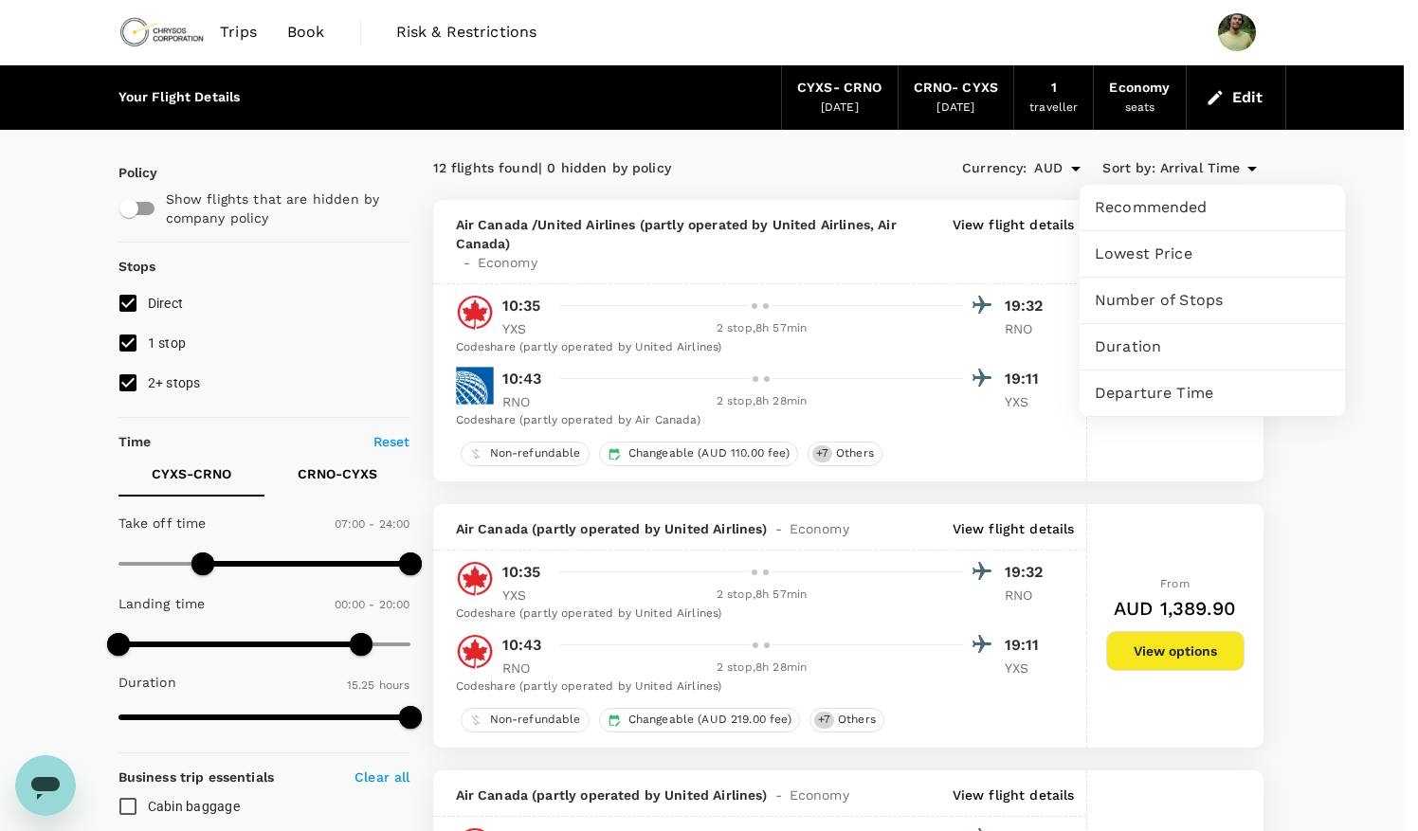
click at [1373, 356] on div at bounding box center [709, 415] width 1418 height 831
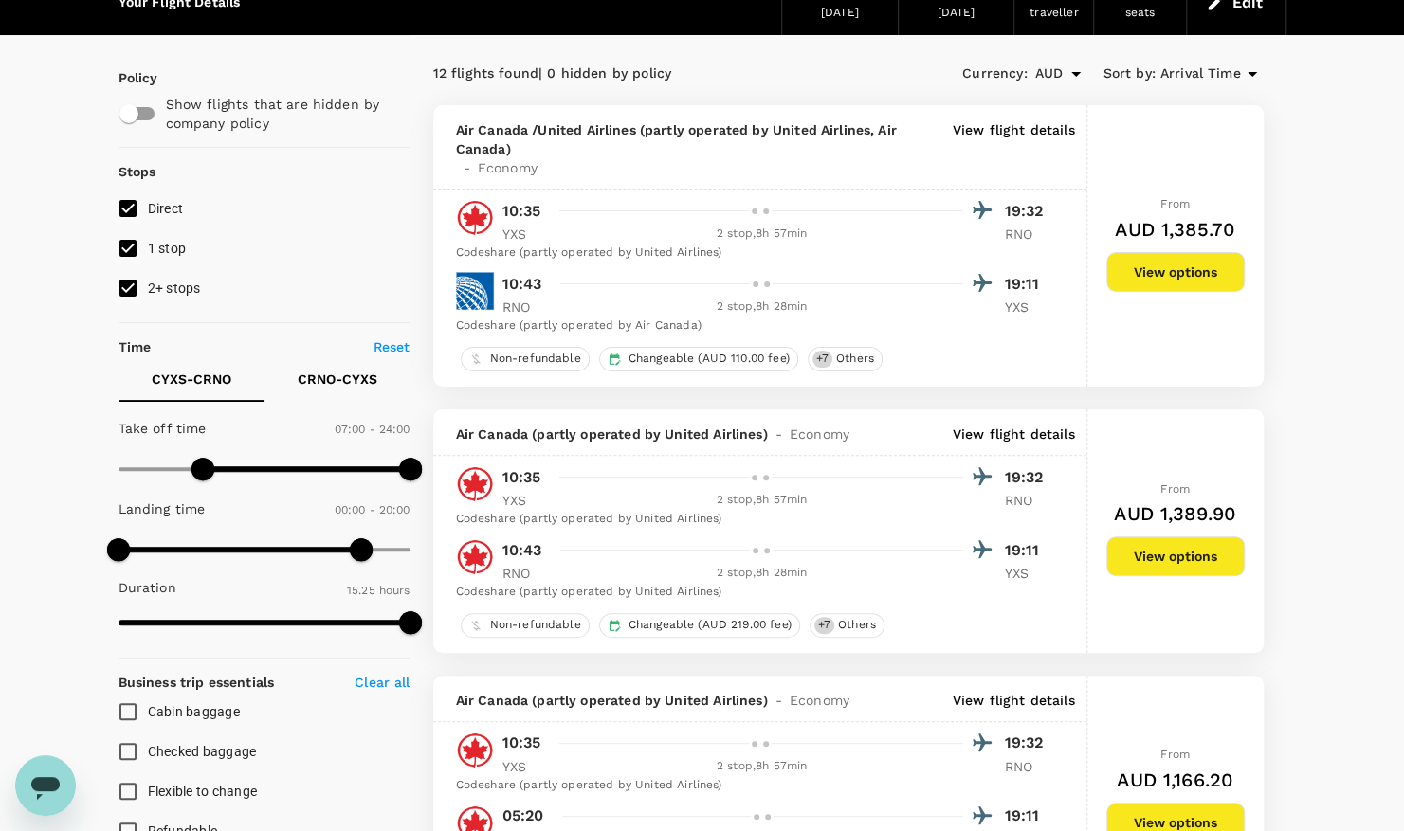
scroll to position [190, 0]
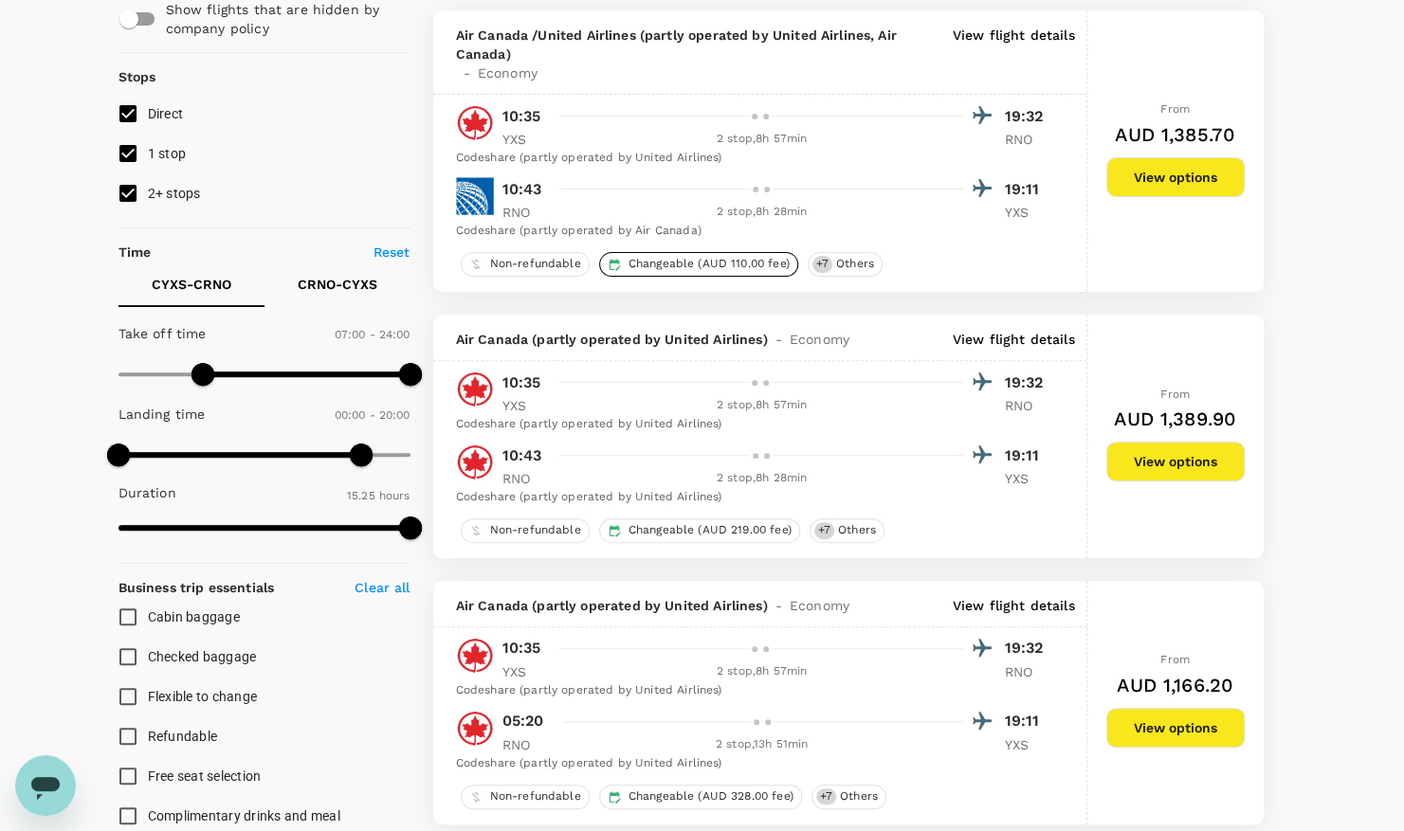
click at [698, 262] on span "Changeable (AUD 110.00 fee)" at bounding box center [709, 264] width 176 height 16
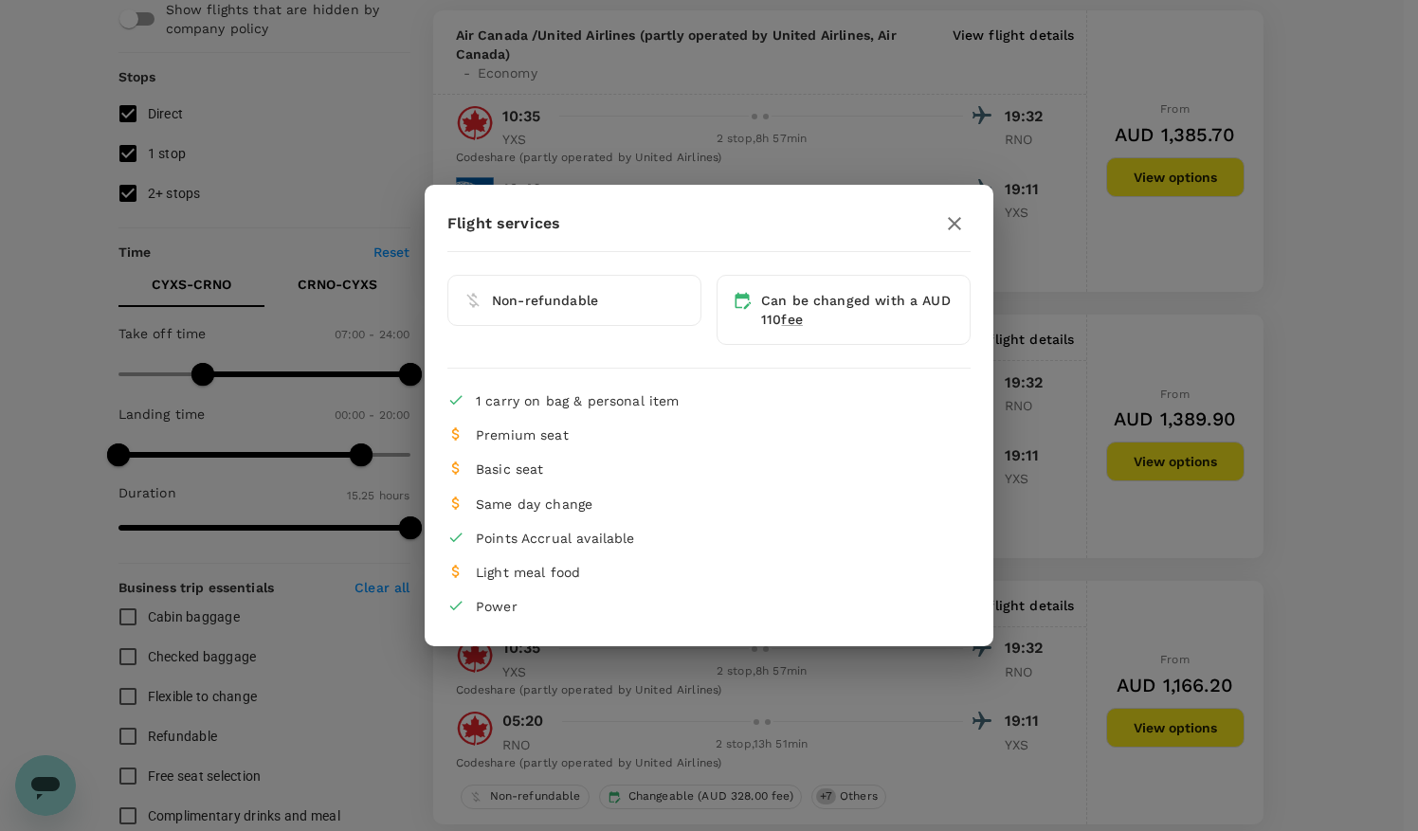
click at [758, 119] on div "Flight services Non-refundable Can be changed with a AUD 110 fee 1 carry on bag…" at bounding box center [709, 415] width 1418 height 831
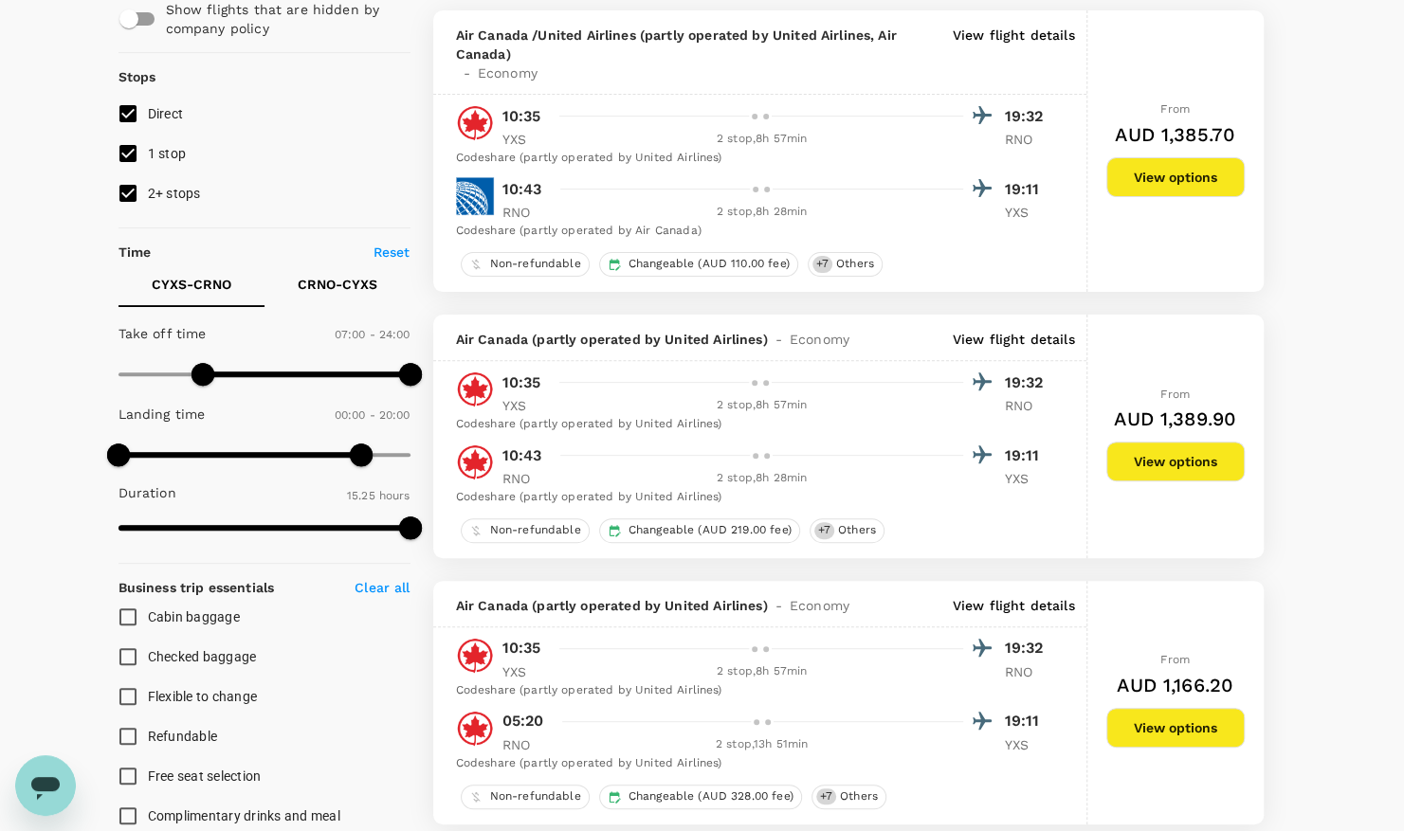
click at [1192, 180] on button "View options" at bounding box center [1175, 177] width 138 height 40
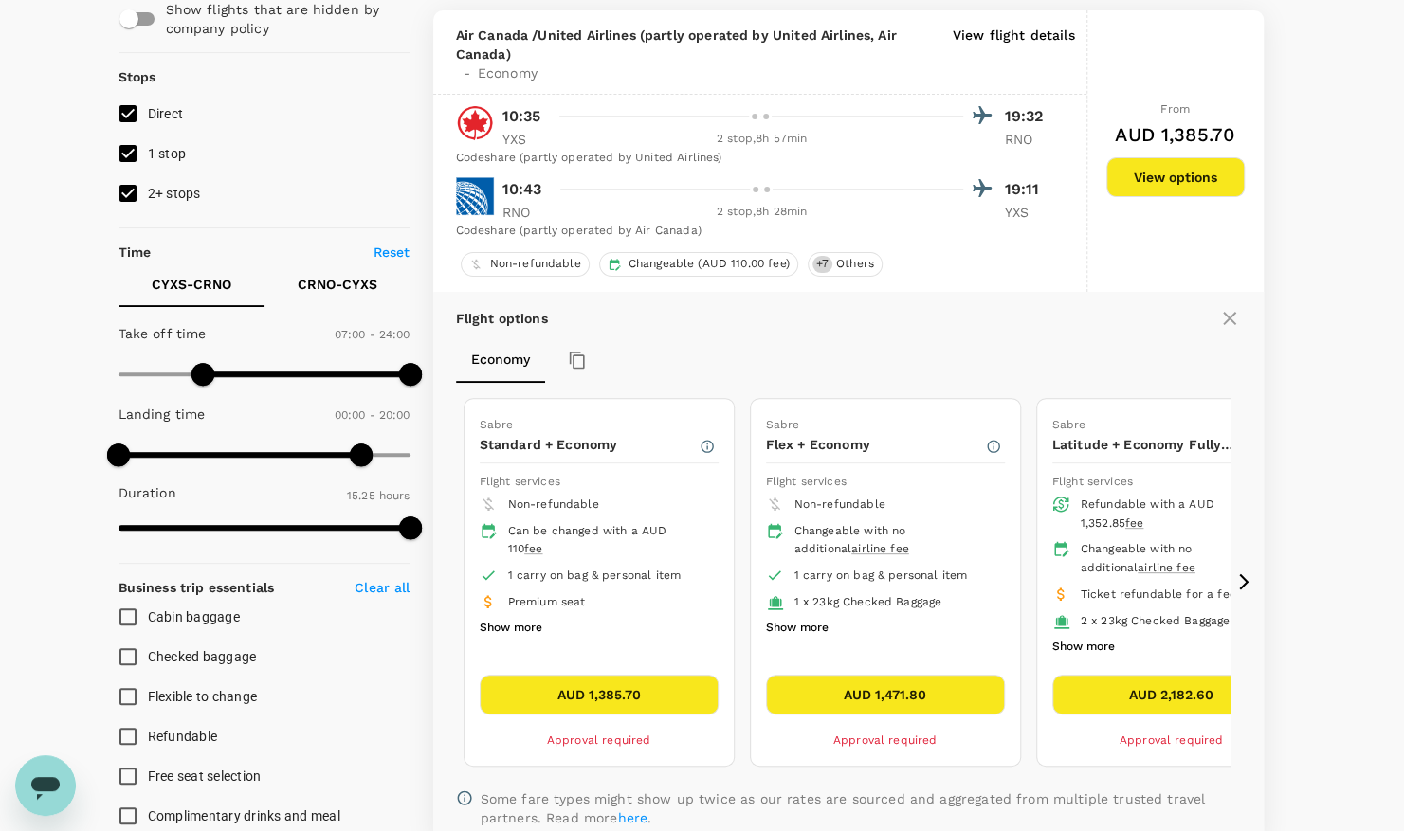
scroll to position [199, 0]
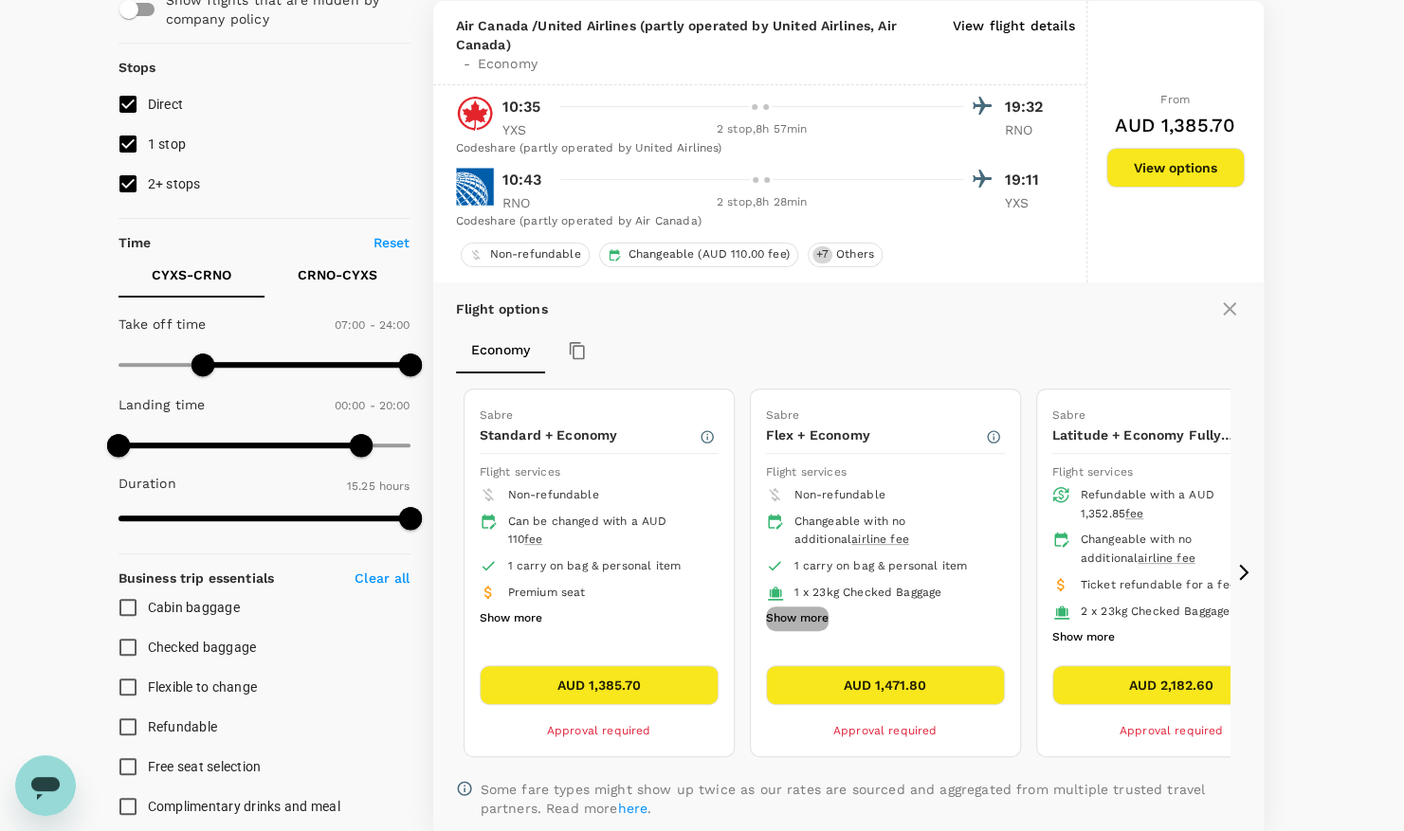
click at [806, 614] on button "Show more" at bounding box center [797, 619] width 63 height 25
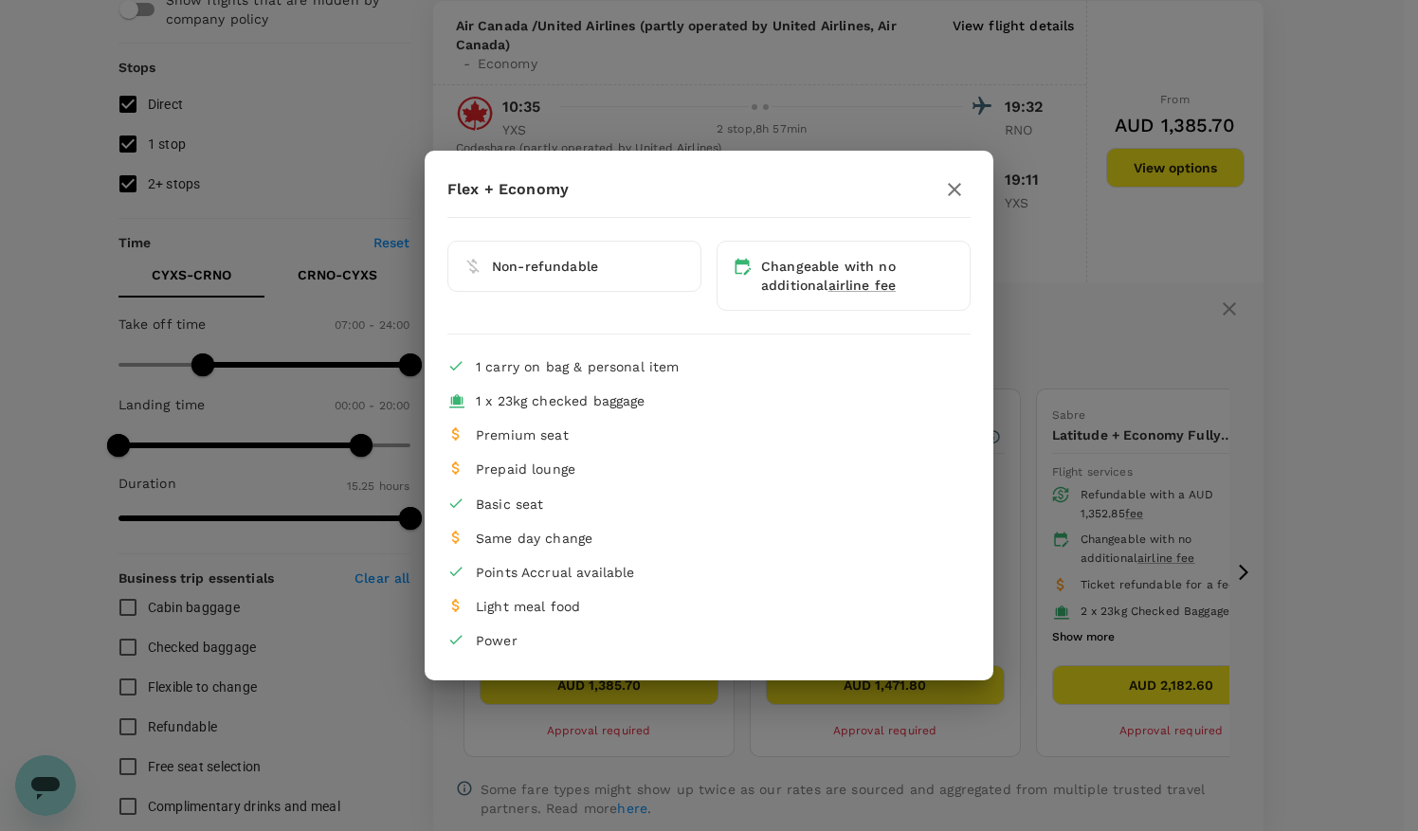
click at [950, 190] on icon "button" at bounding box center [954, 189] width 23 height 23
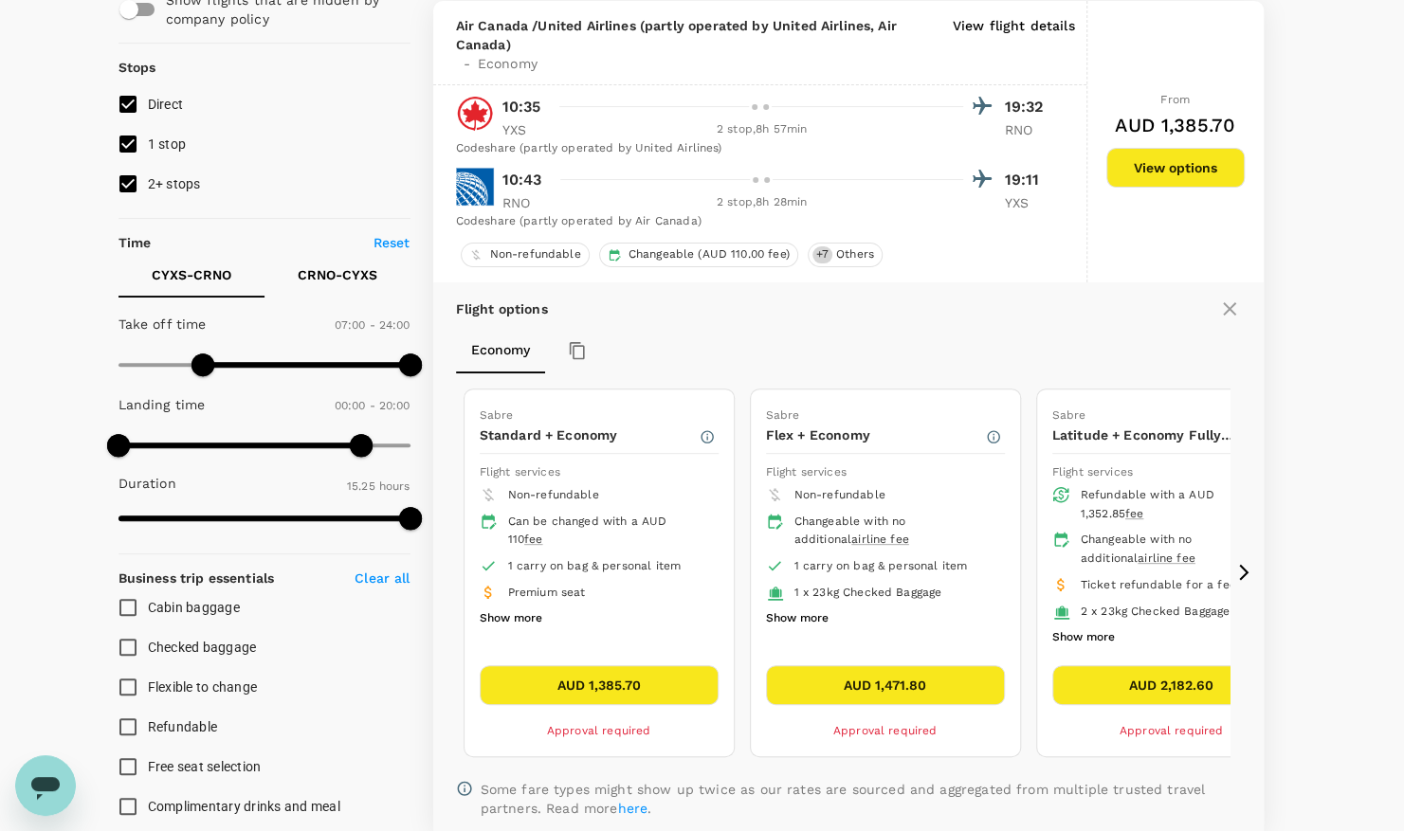
click at [1245, 571] on icon at bounding box center [1243, 572] width 19 height 19
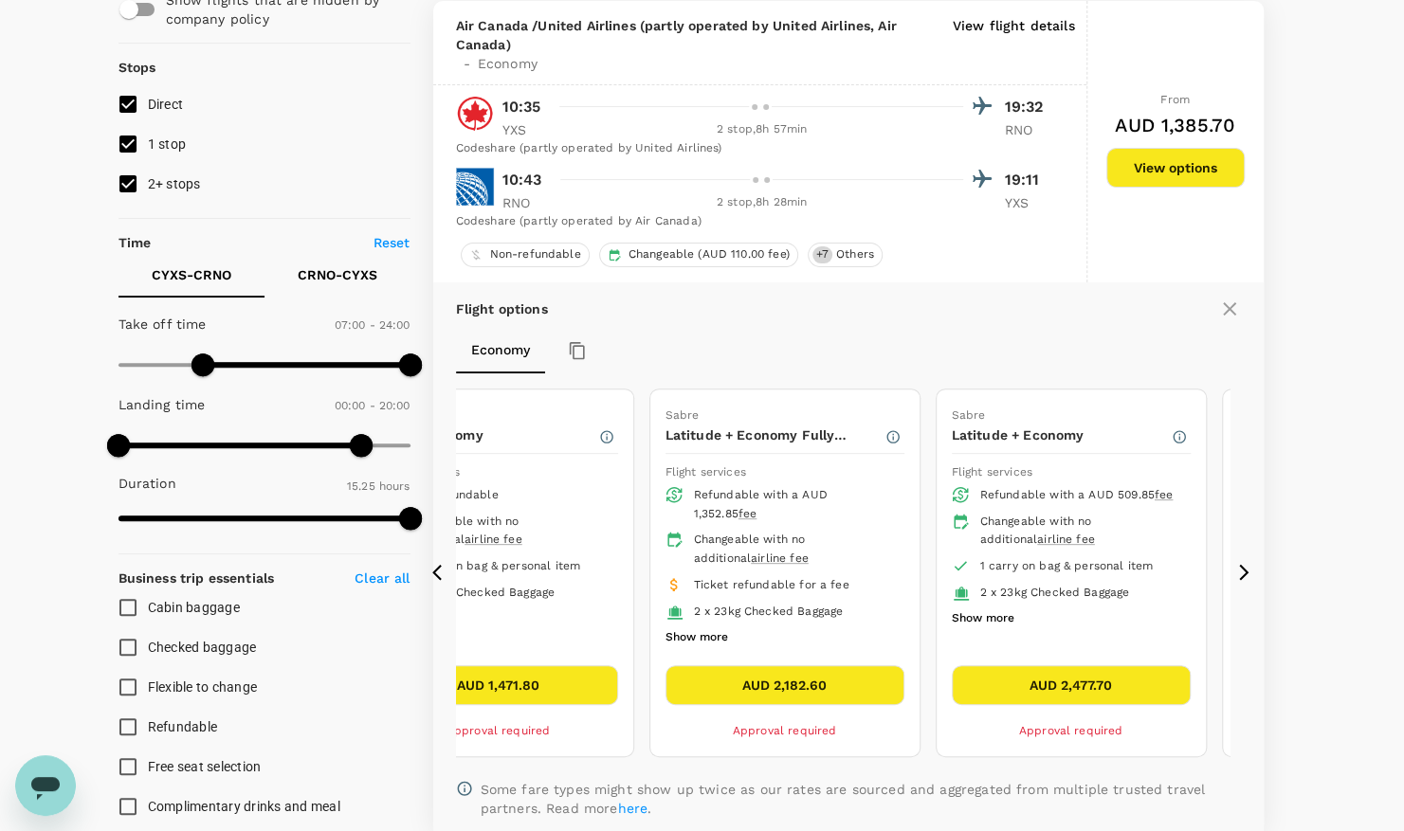
click at [436, 567] on icon at bounding box center [436, 573] width 9 height 16
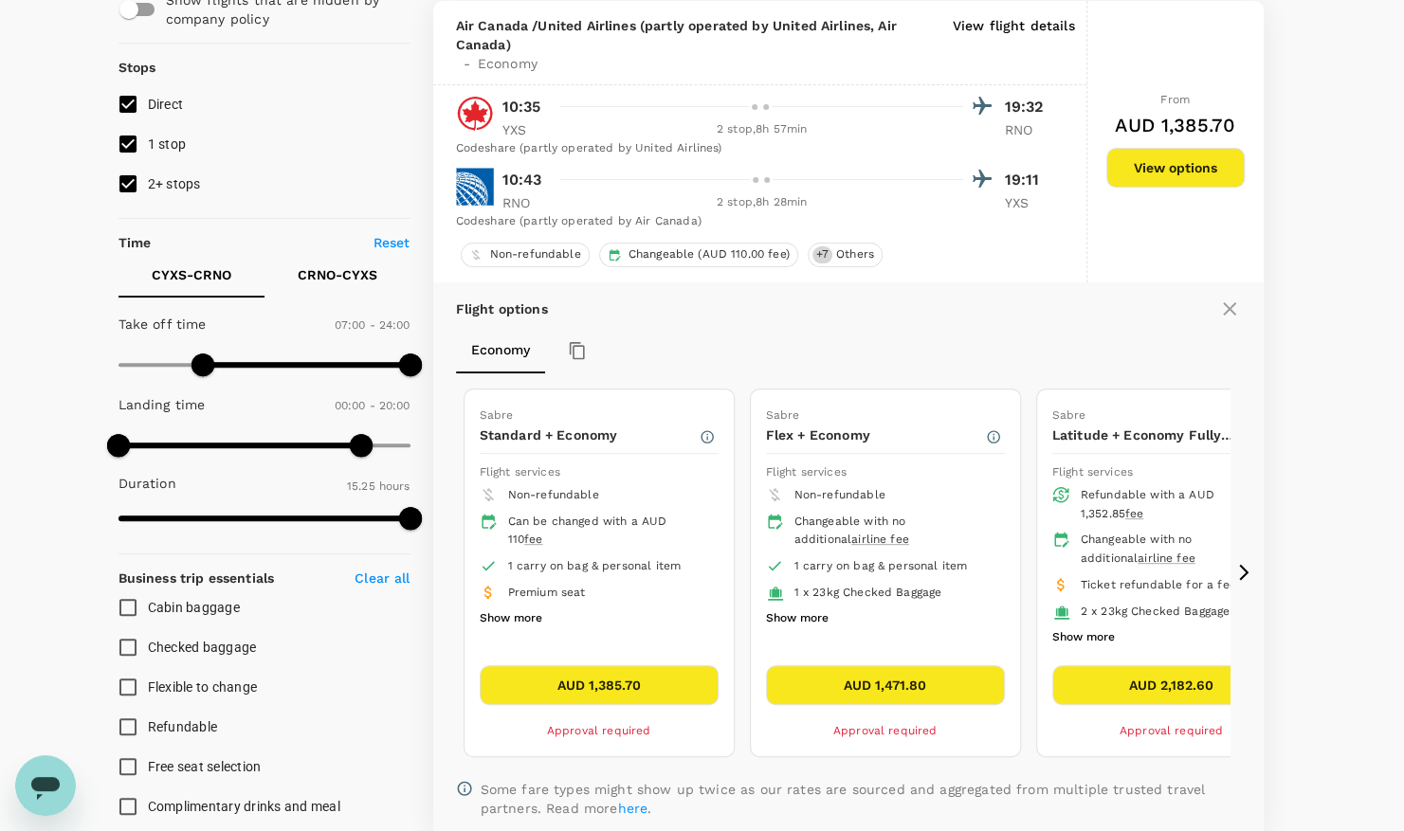
click at [914, 681] on button "AUD 1,471.80" at bounding box center [885, 685] width 239 height 40
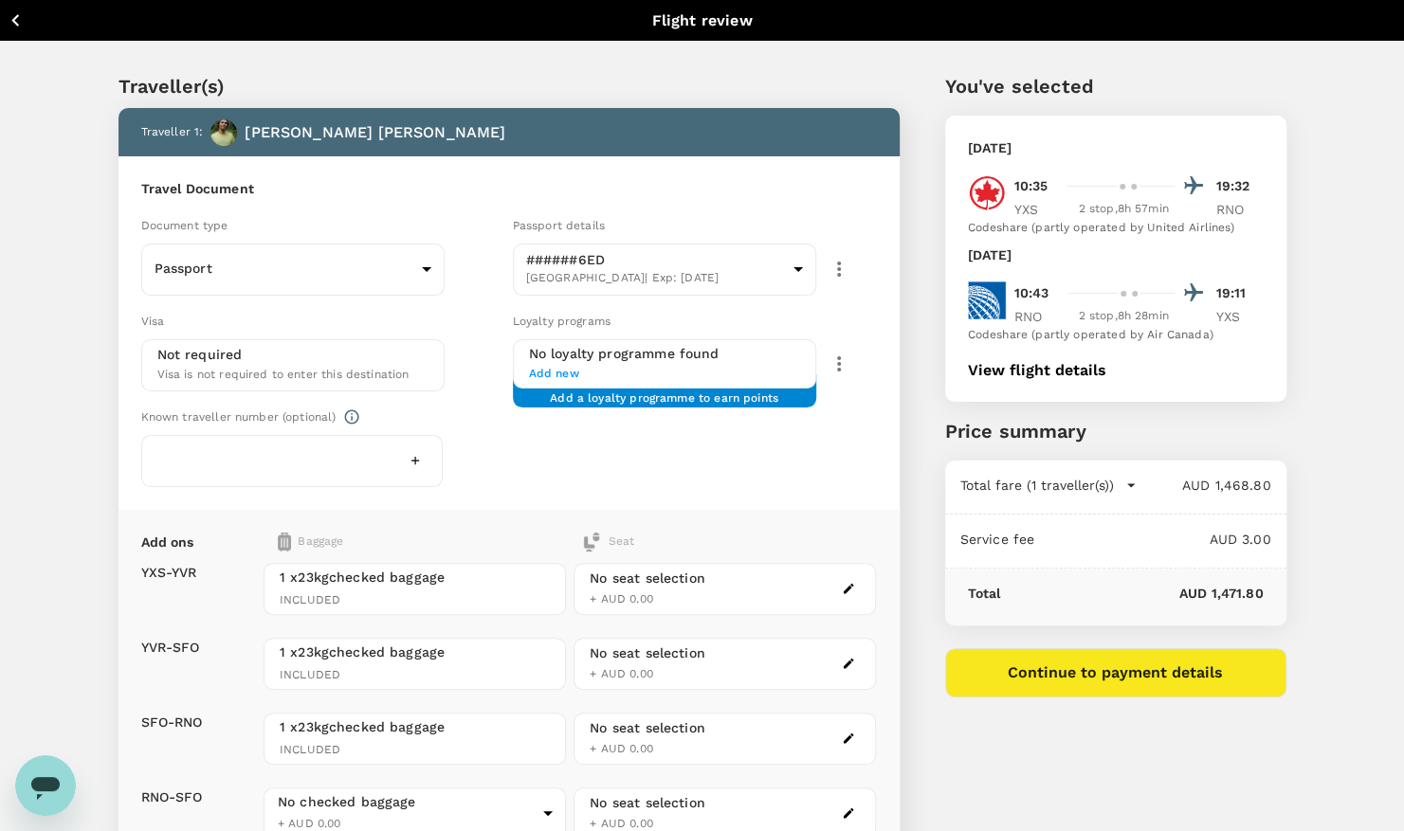
click at [212, 216] on div "Document type" at bounding box center [323, 225] width 364 height 21
click at [279, 277] on body "Back to flight results Flight review Traveller(s) Traveller 1 : Quinton Ginter …" at bounding box center [702, 633] width 1404 height 1266
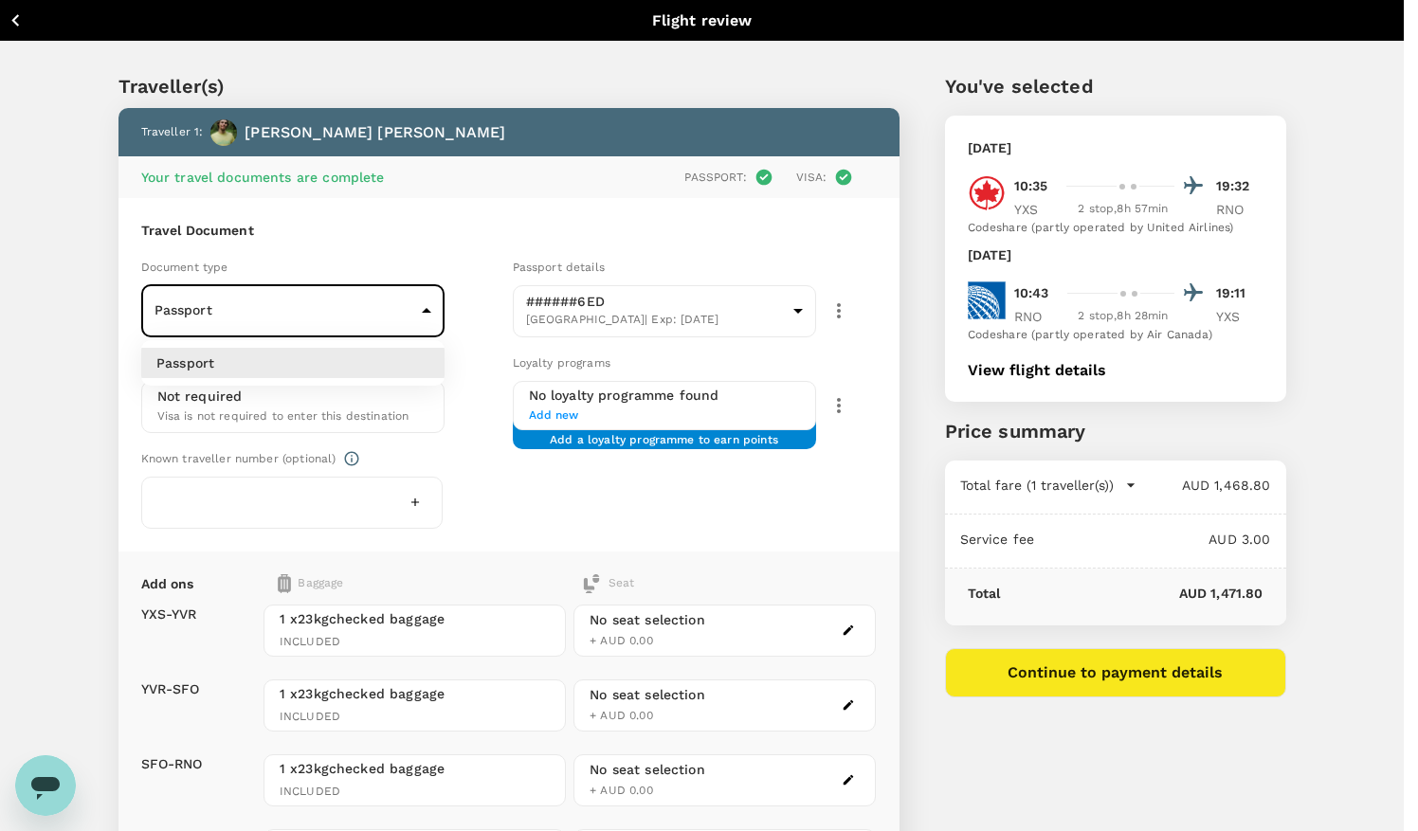
click at [80, 320] on div at bounding box center [709, 415] width 1418 height 831
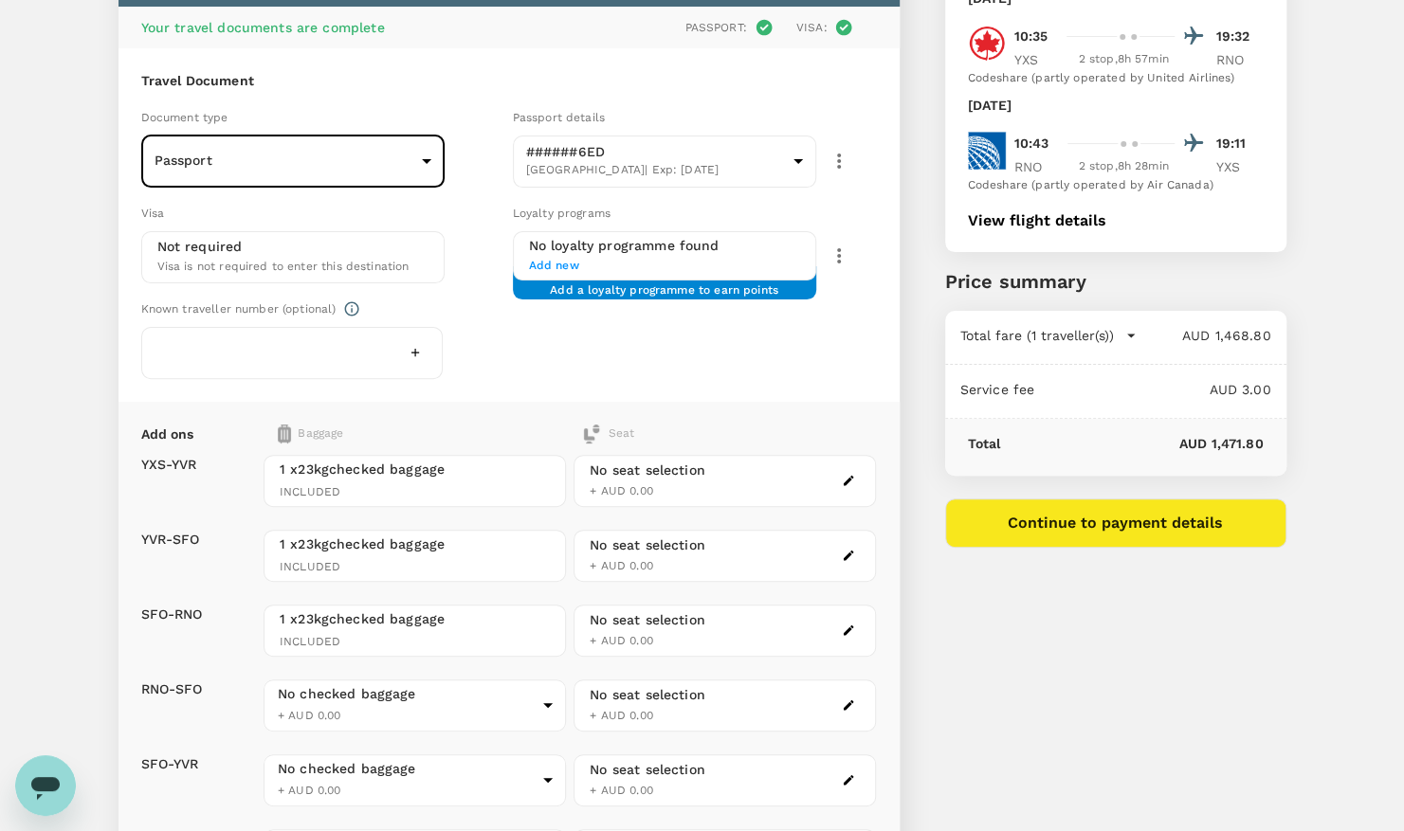
scroll to position [284, 0]
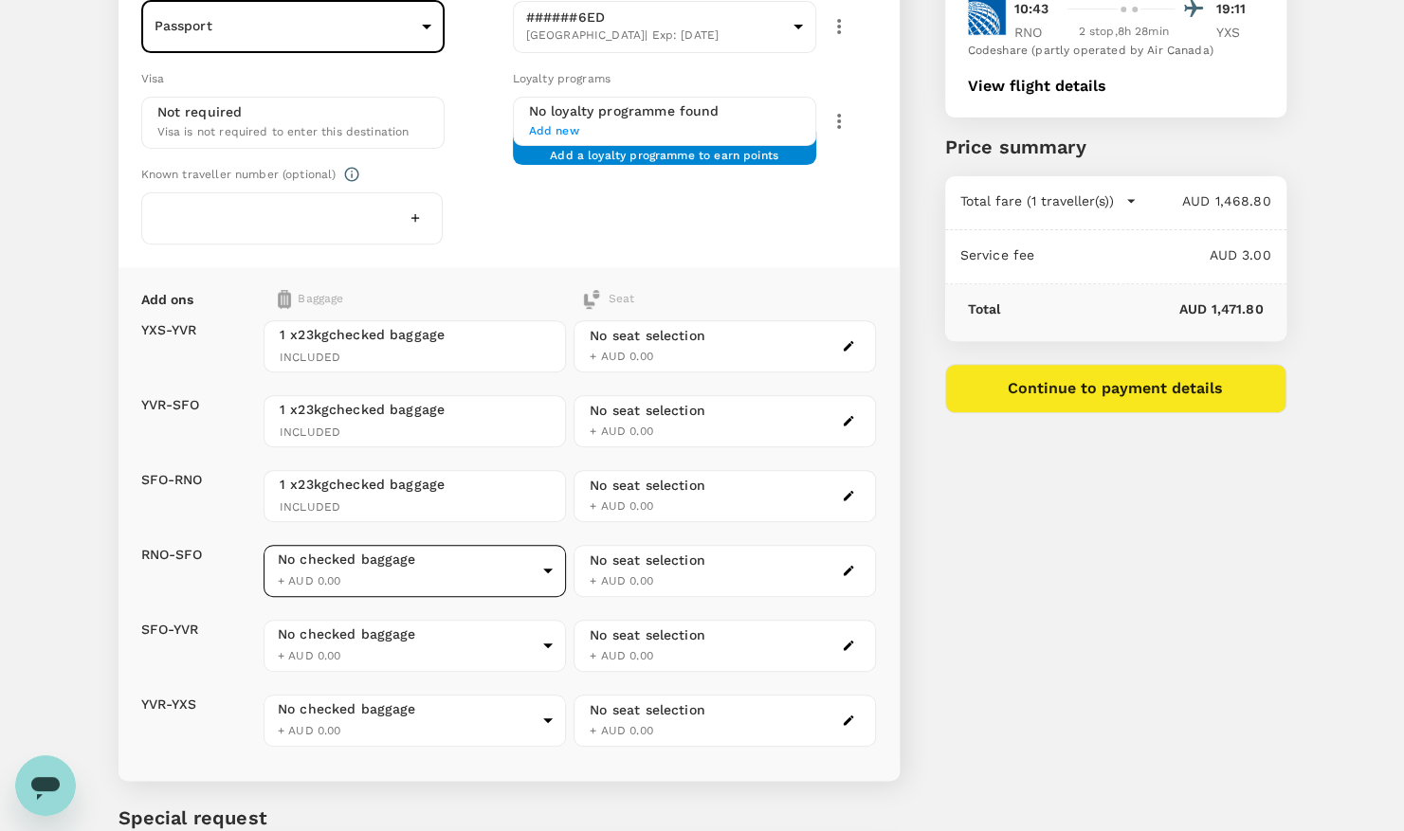
click at [415, 572] on body "Back to flight results Flight review Traveller(s) Traveller 1 : Quinton Ginter …" at bounding box center [702, 370] width 1404 height 1308
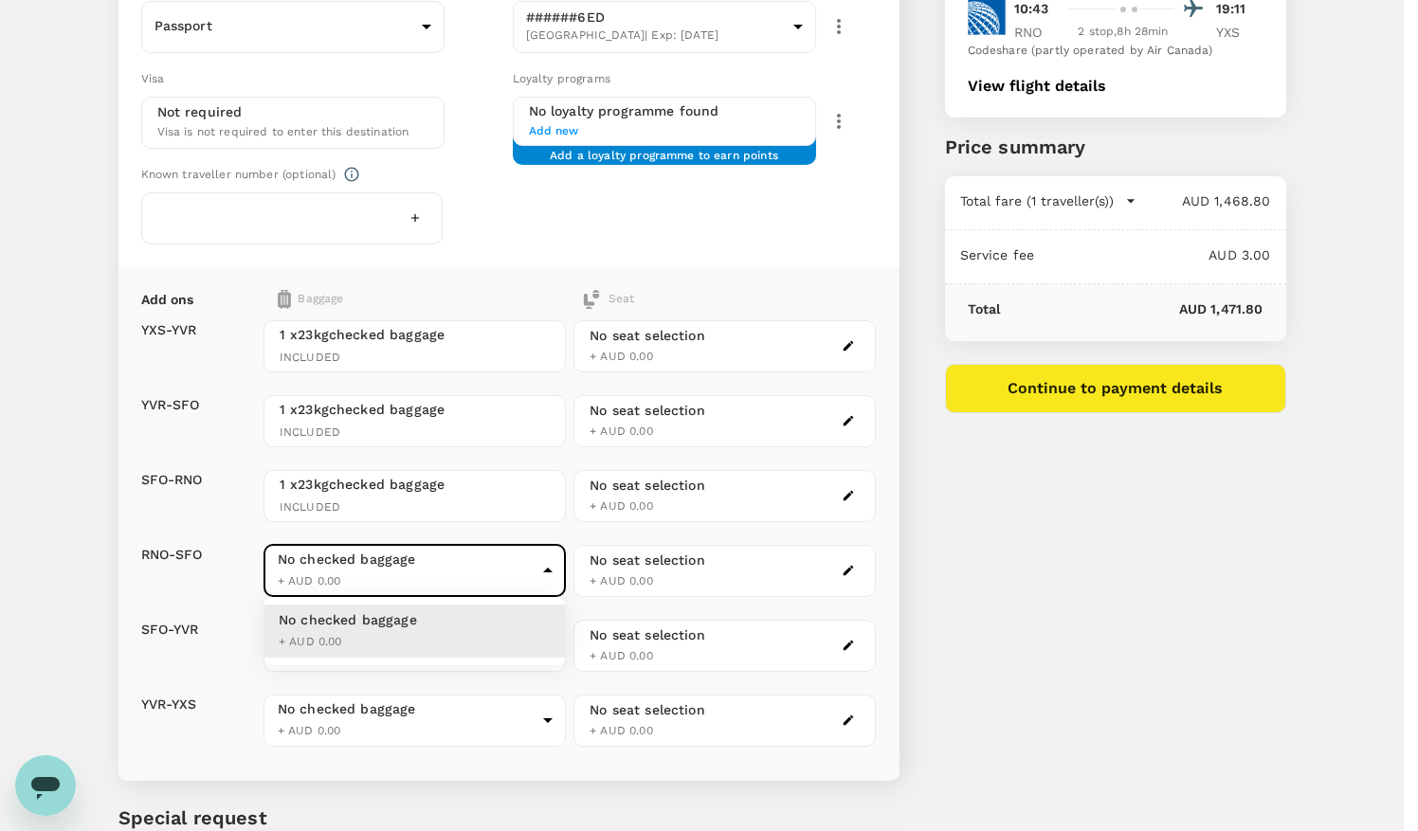
click at [432, 565] on div at bounding box center [709, 415] width 1418 height 831
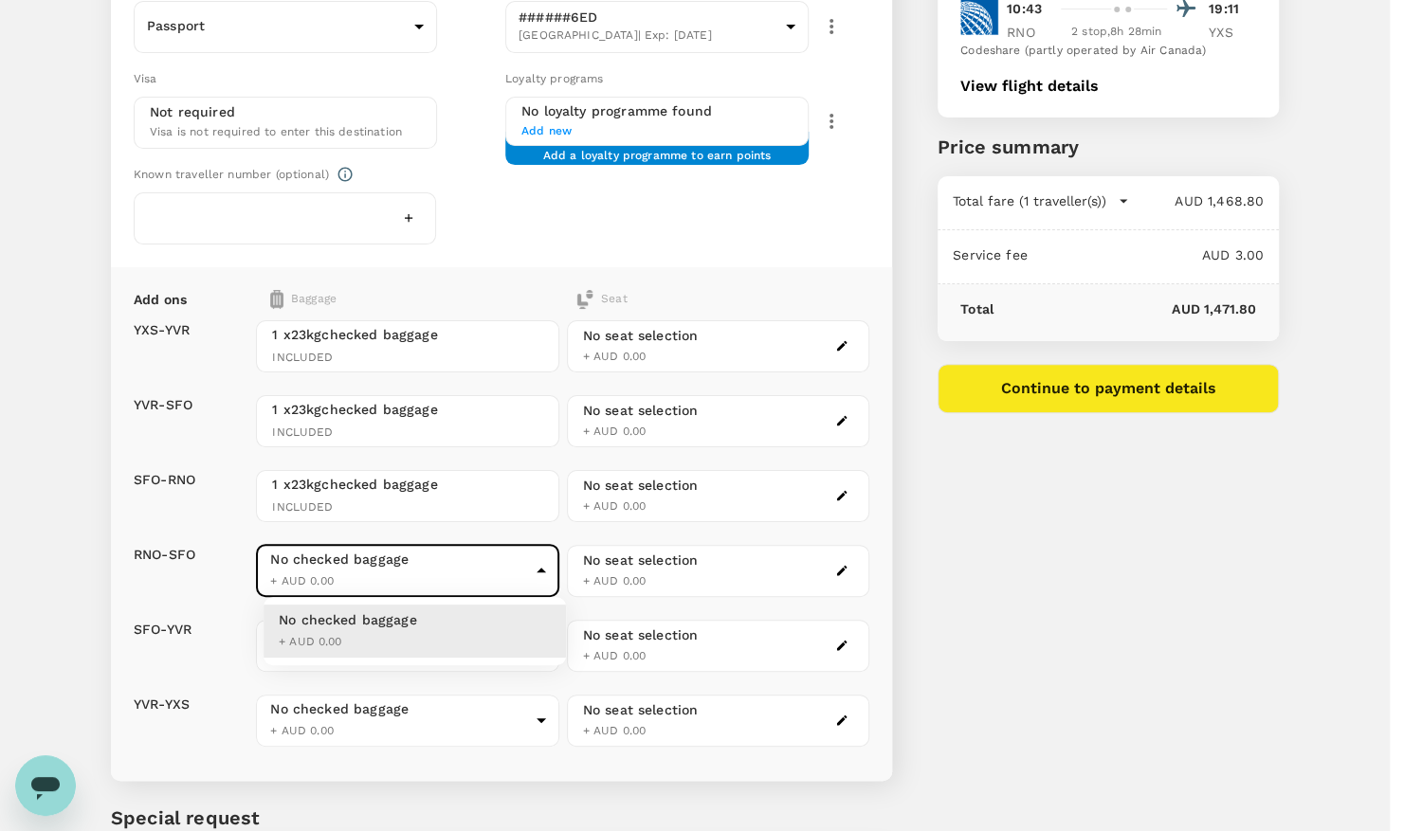
click at [431, 568] on body "Back to flight results Flight review Traveller(s) Traveller 1 : Quinton Ginter …" at bounding box center [702, 370] width 1404 height 1308
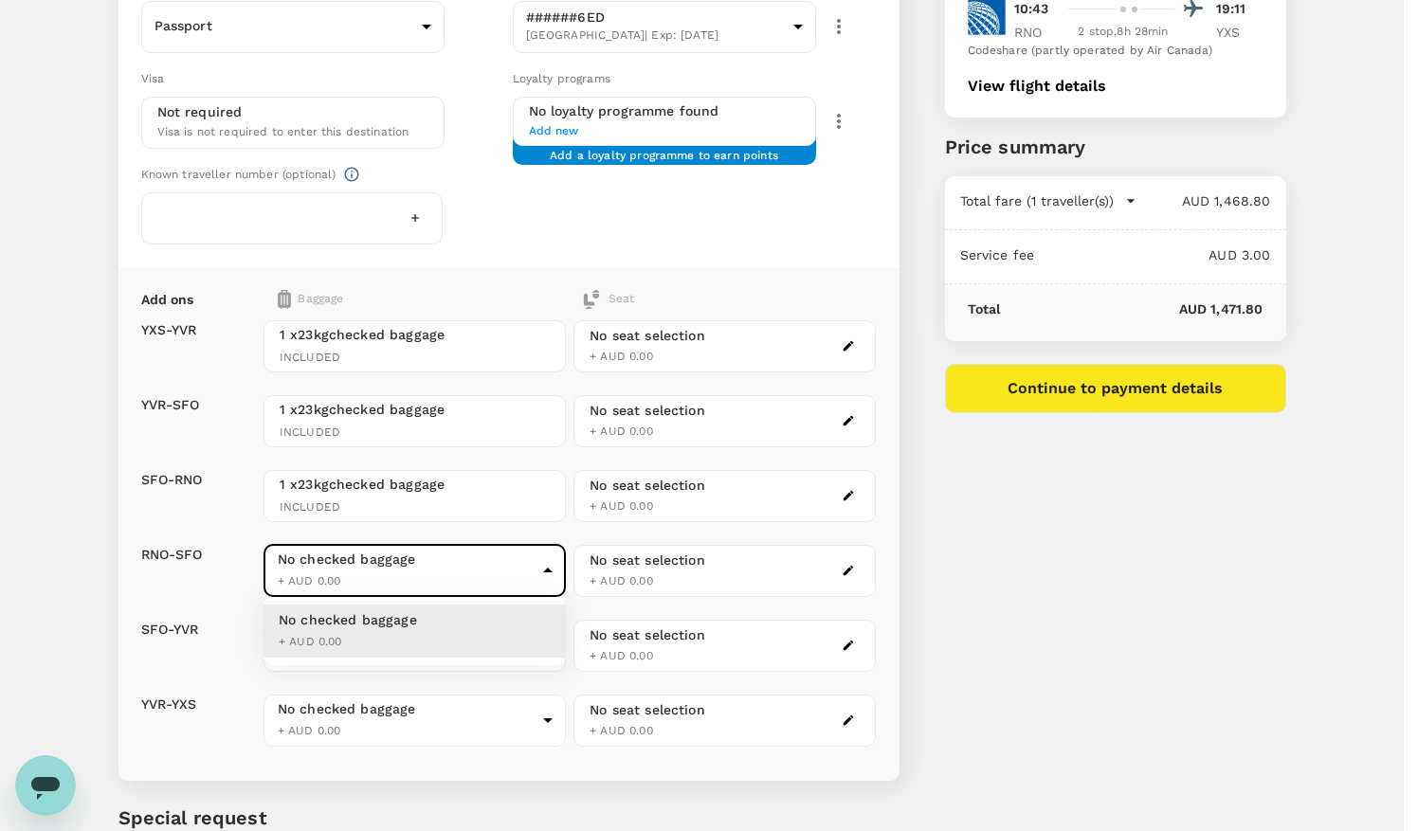
click at [431, 568] on div at bounding box center [709, 415] width 1418 height 831
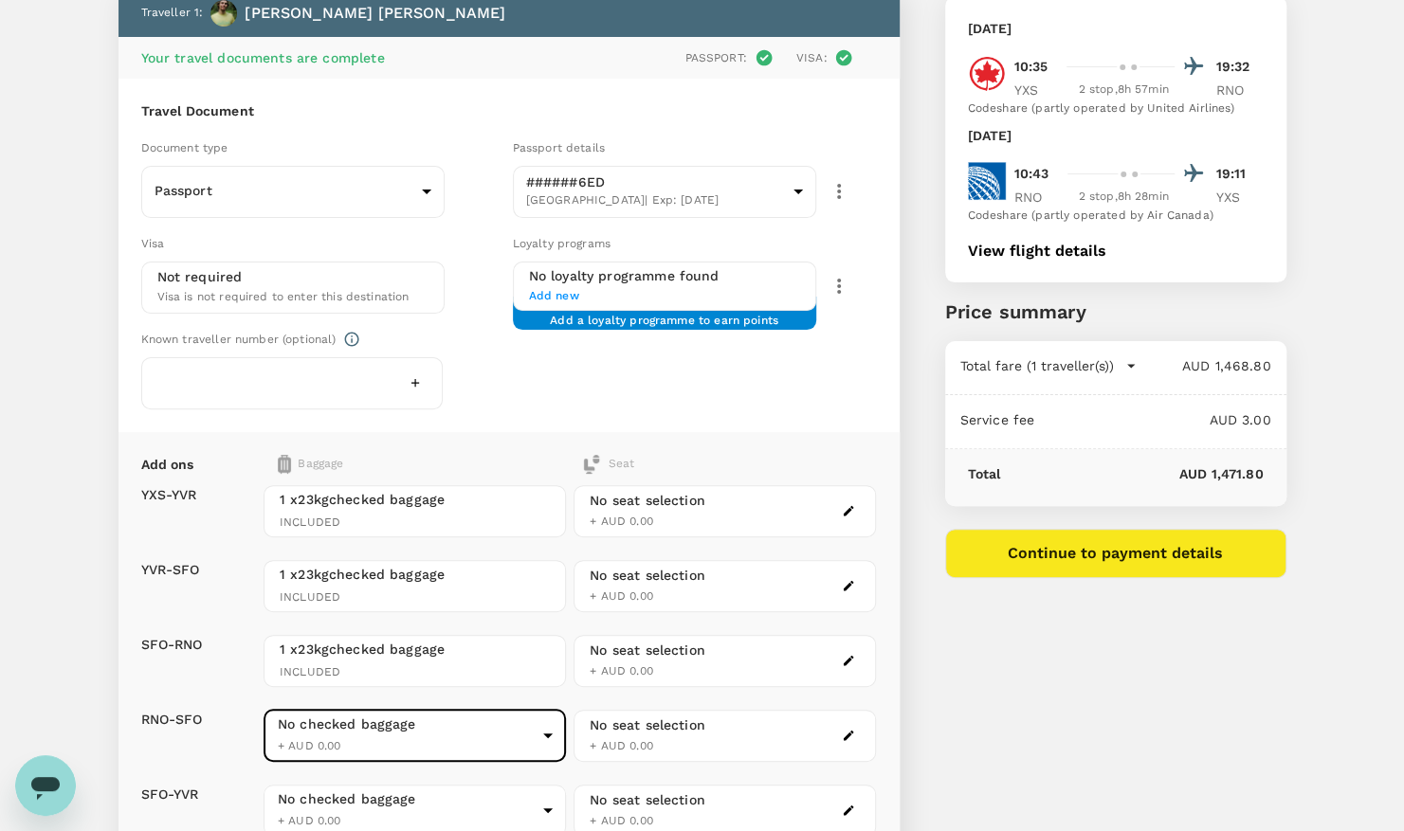
scroll to position [0, 0]
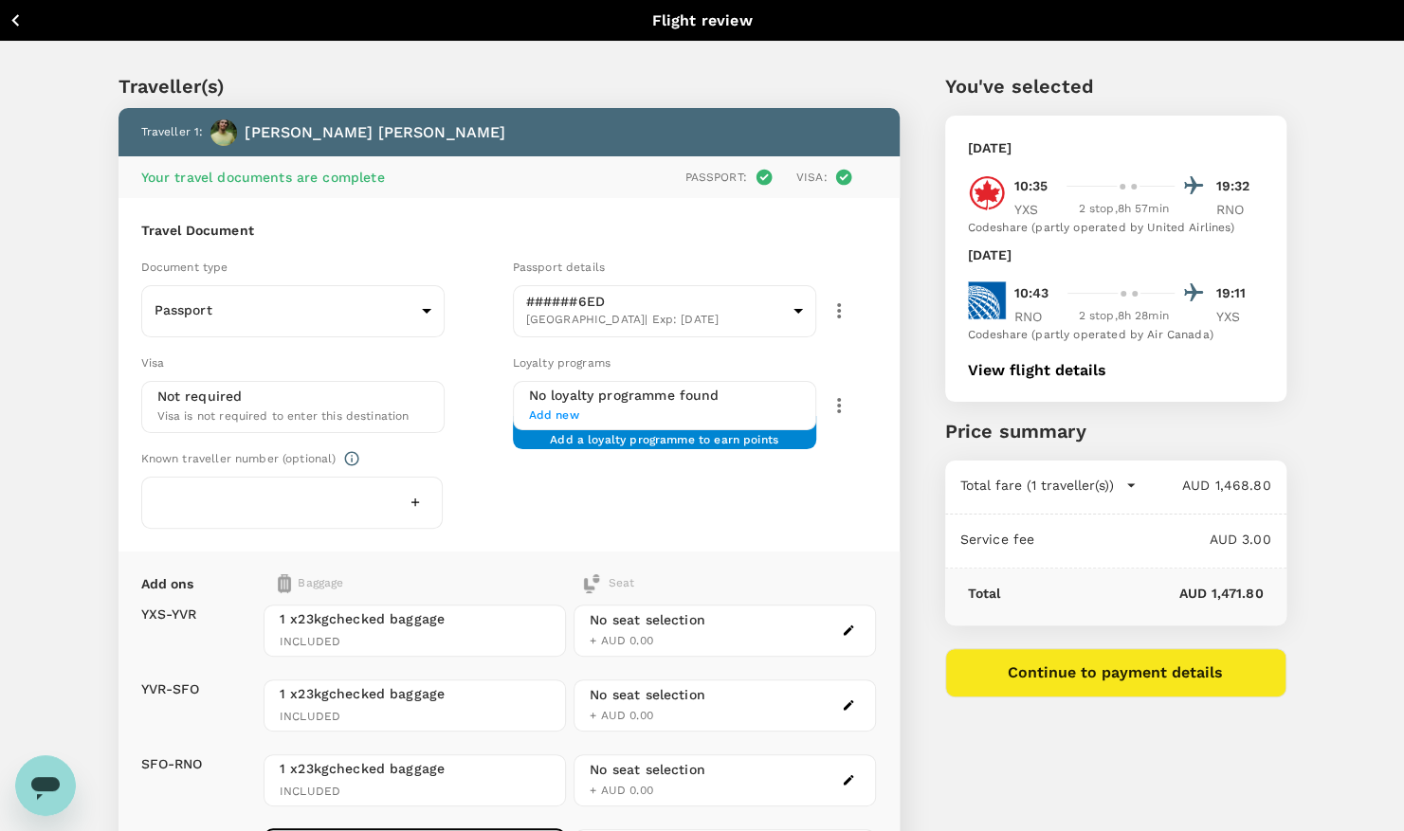
click at [23, 19] on icon "button" at bounding box center [16, 21] width 24 height 24
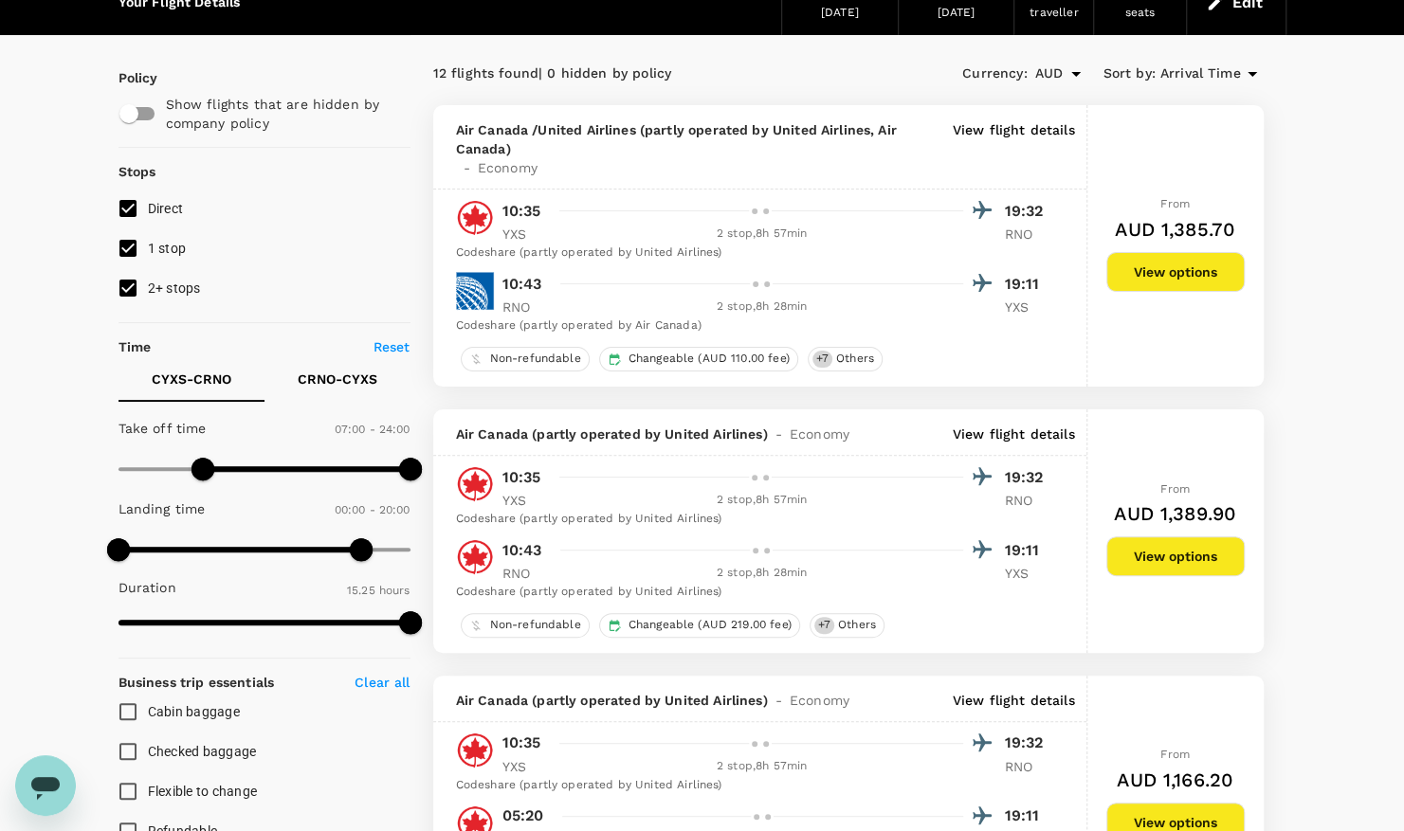
scroll to position [284, 0]
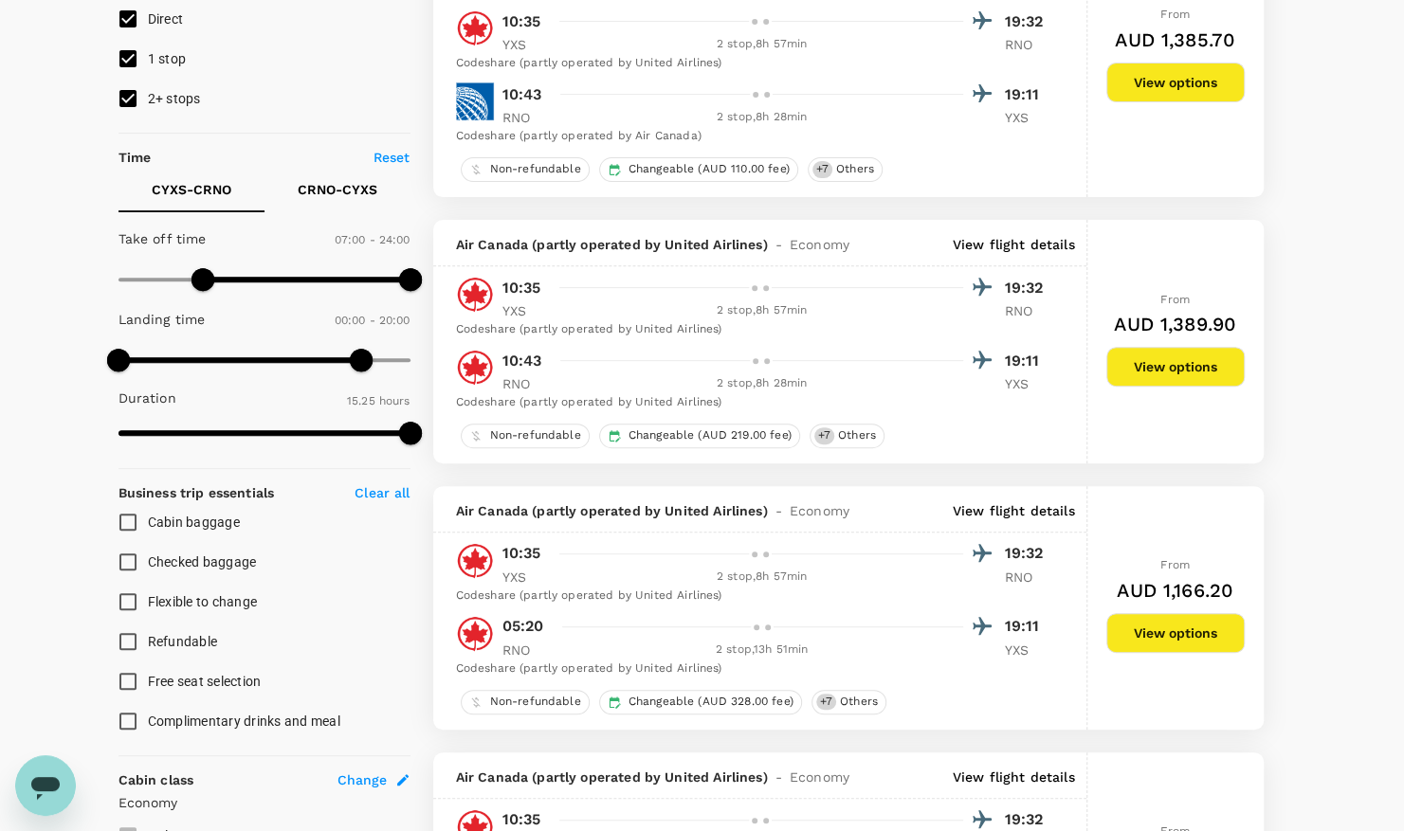
click at [122, 557] on input "Checked baggage" at bounding box center [128, 562] width 40 height 40
checkbox input "true"
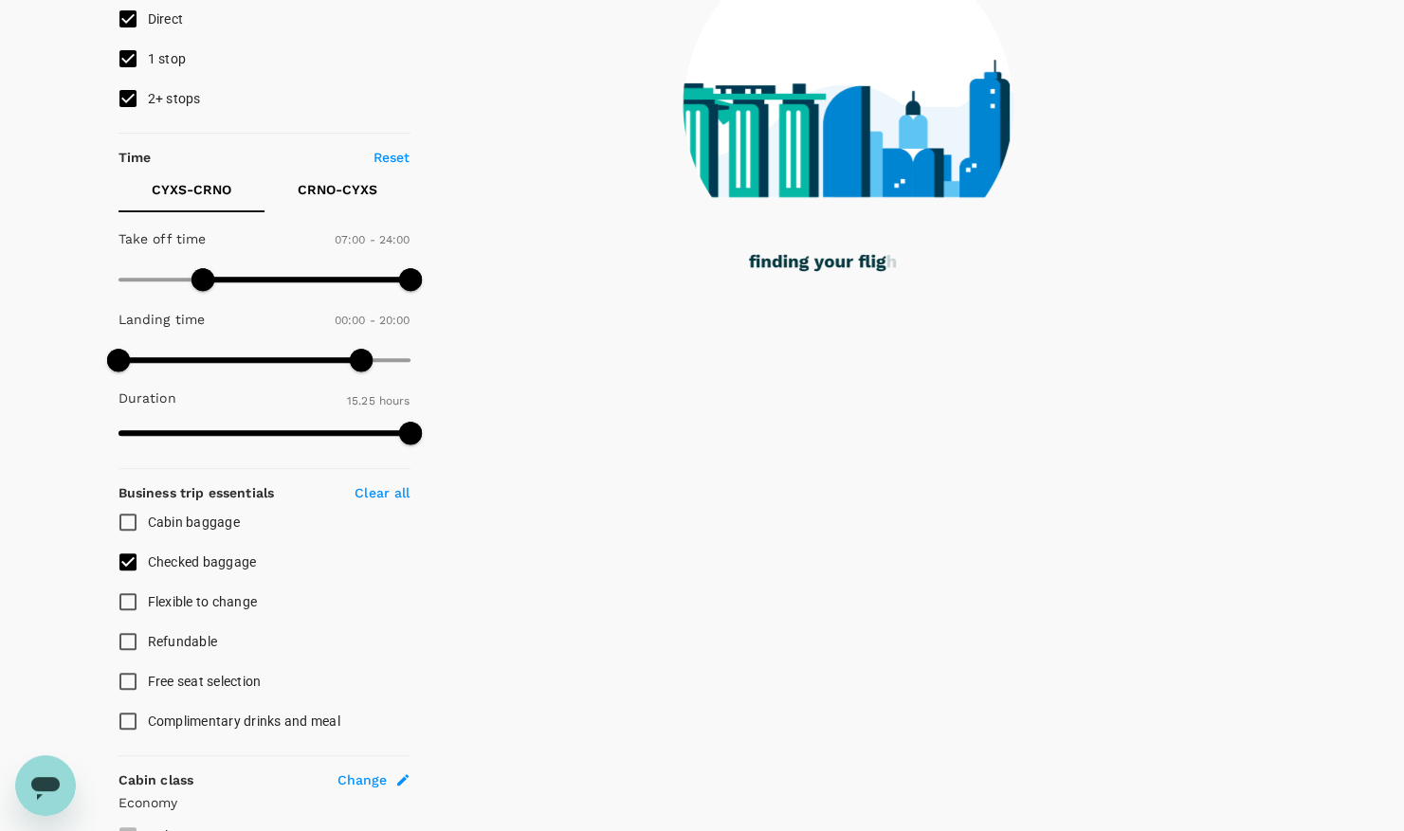
click at [120, 593] on input "Flexible to change" at bounding box center [128, 602] width 40 height 40
checkbox input "true"
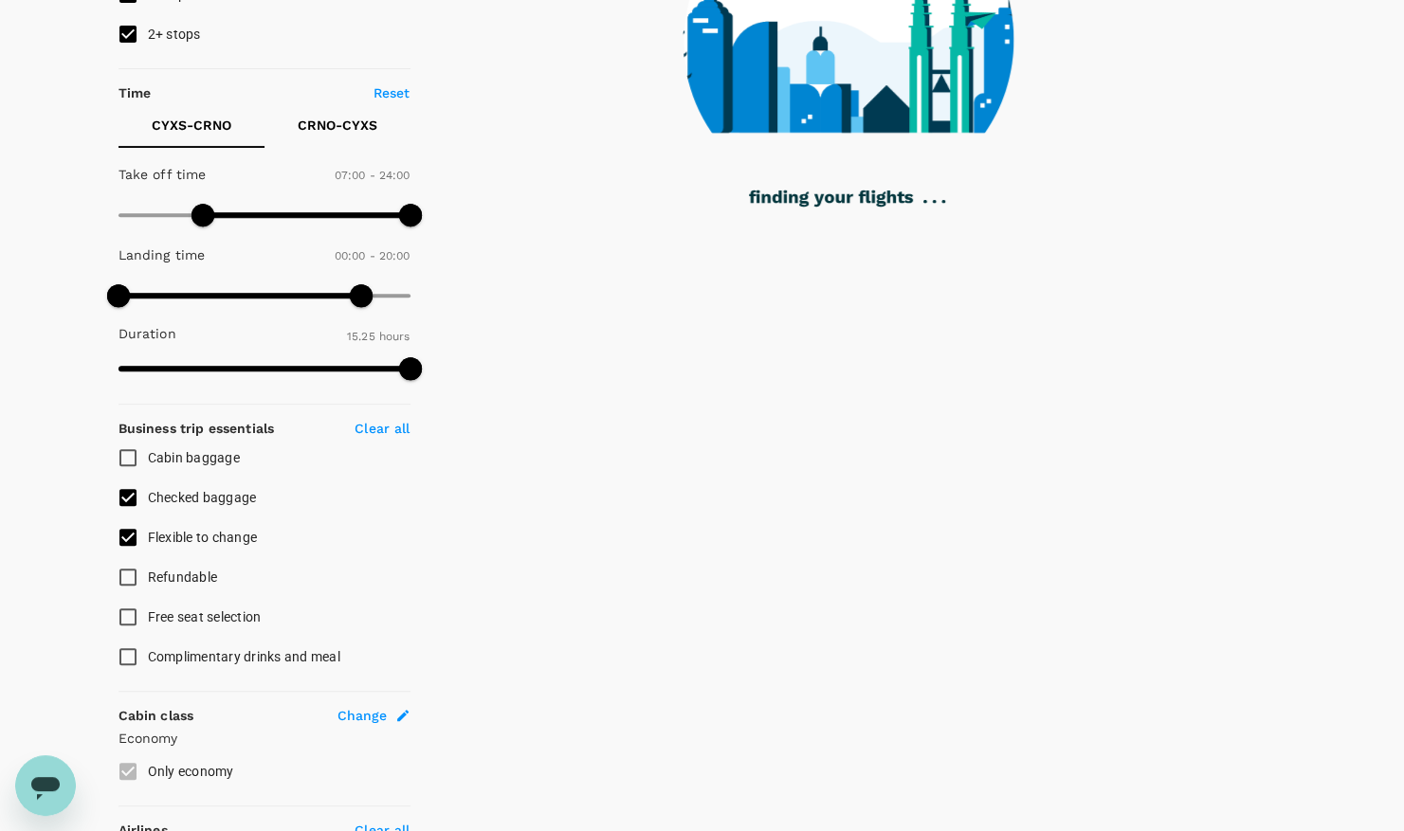
scroll to position [379, 0]
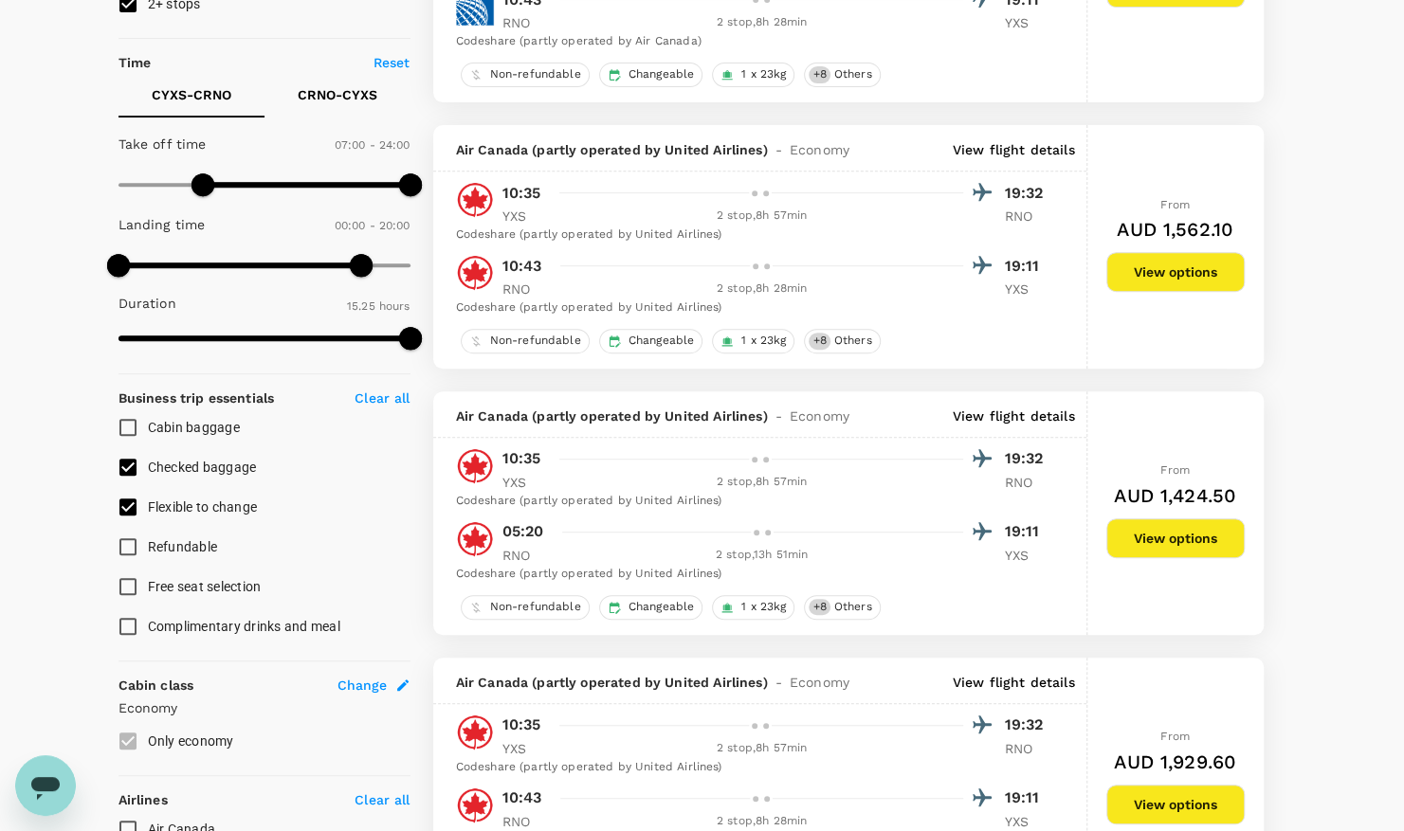
type input "AUD"
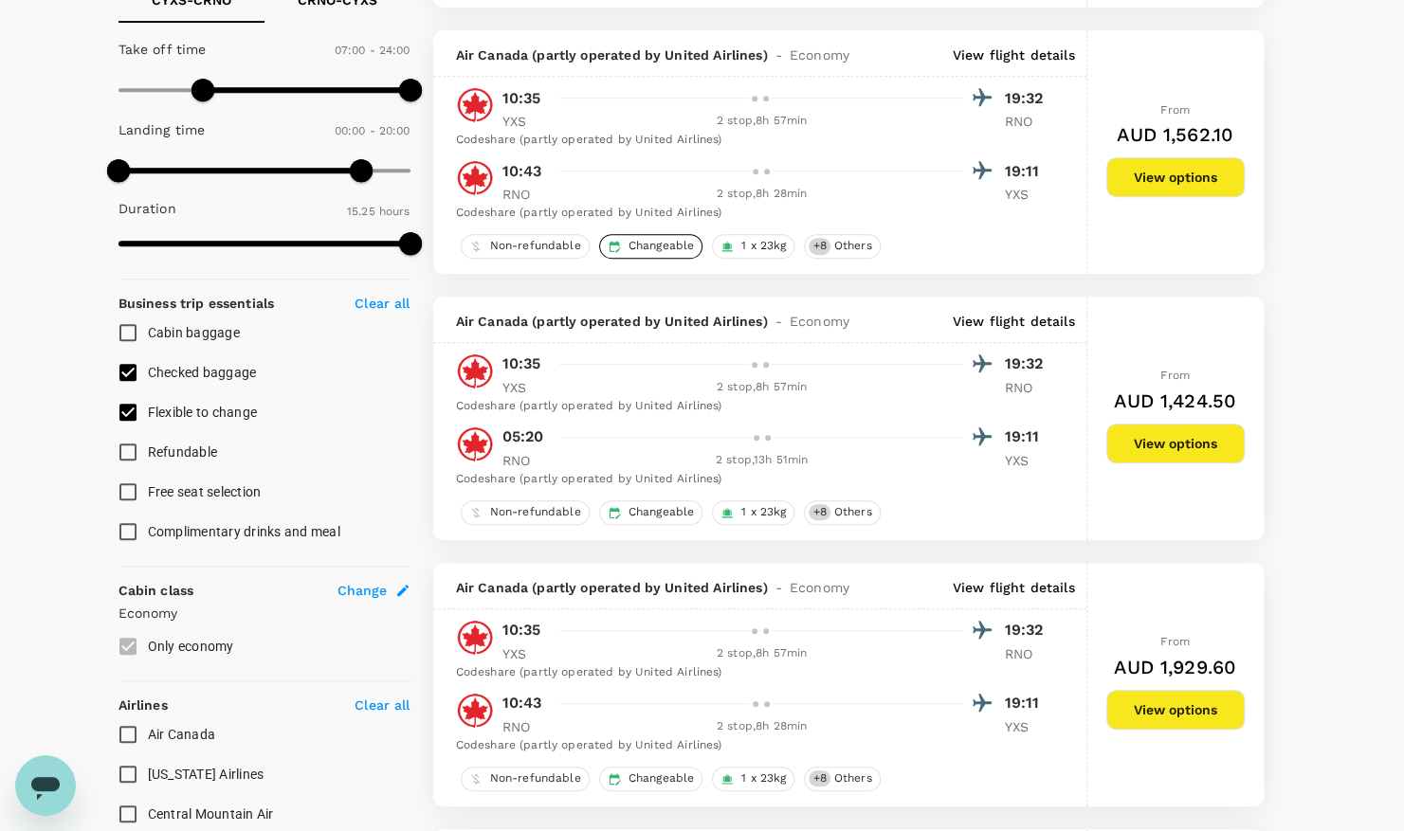
scroll to position [0, 0]
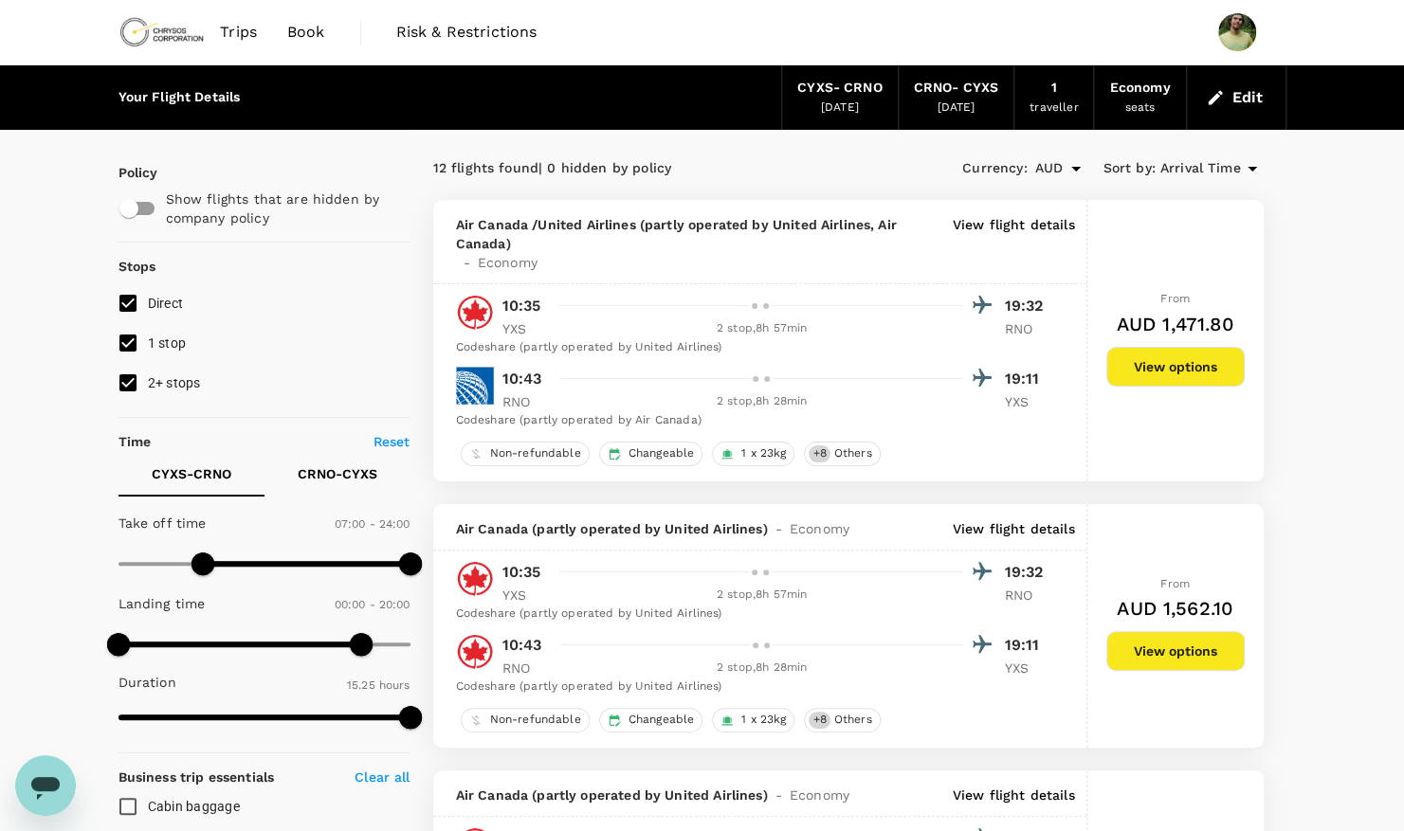
click at [1175, 362] on button "View options" at bounding box center [1175, 367] width 138 height 40
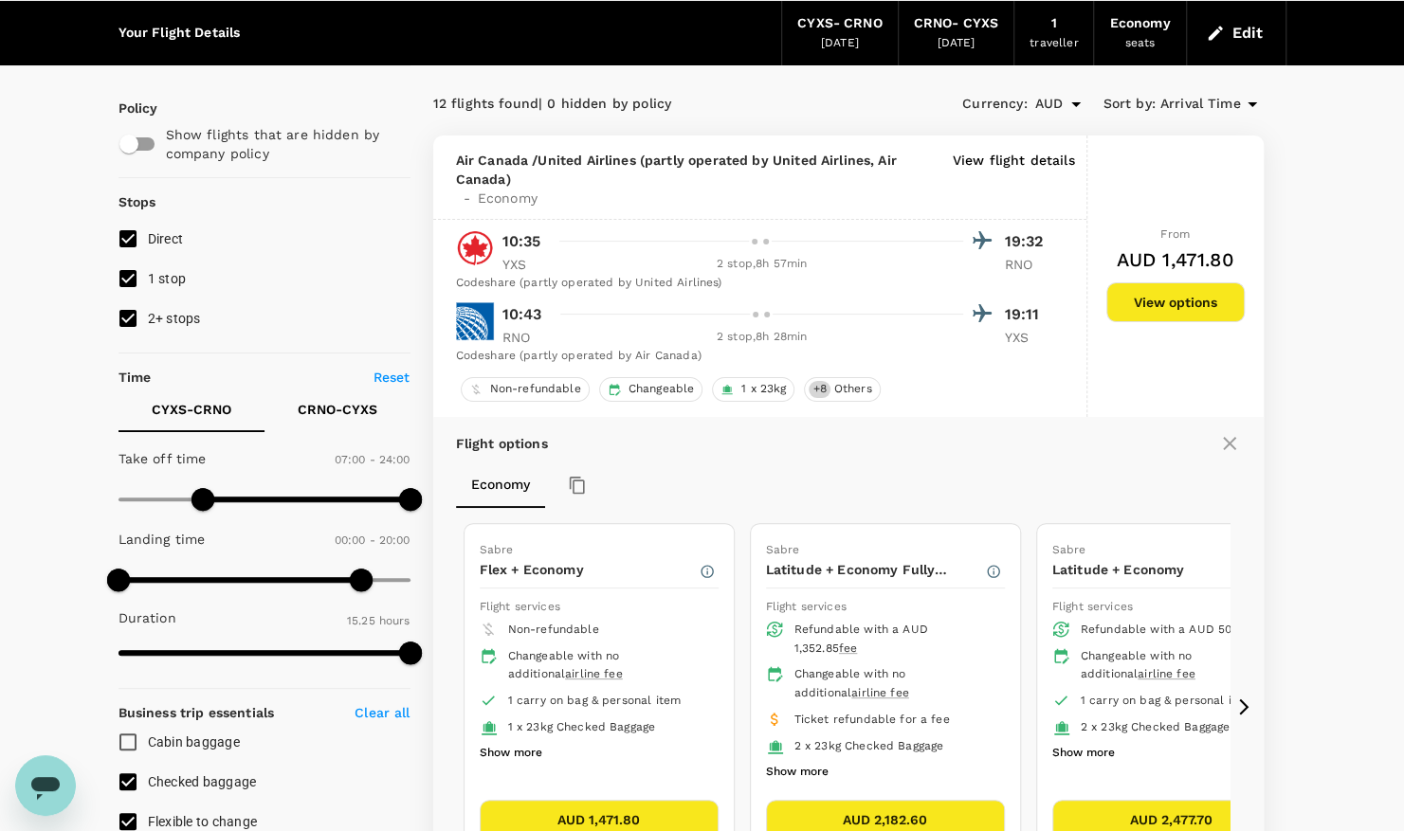
scroll to position [199, 0]
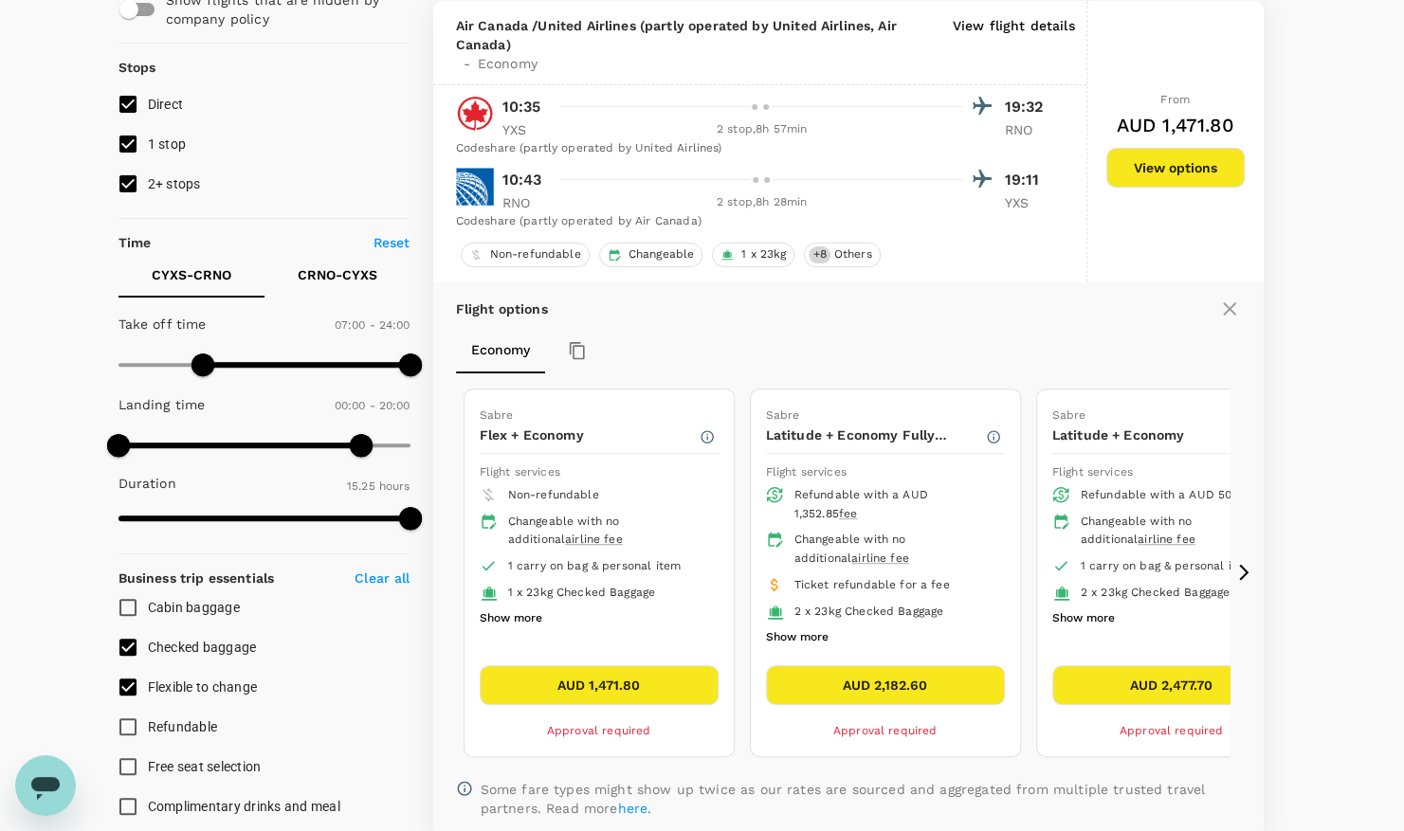
click at [810, 632] on button "Show more" at bounding box center [797, 638] width 63 height 25
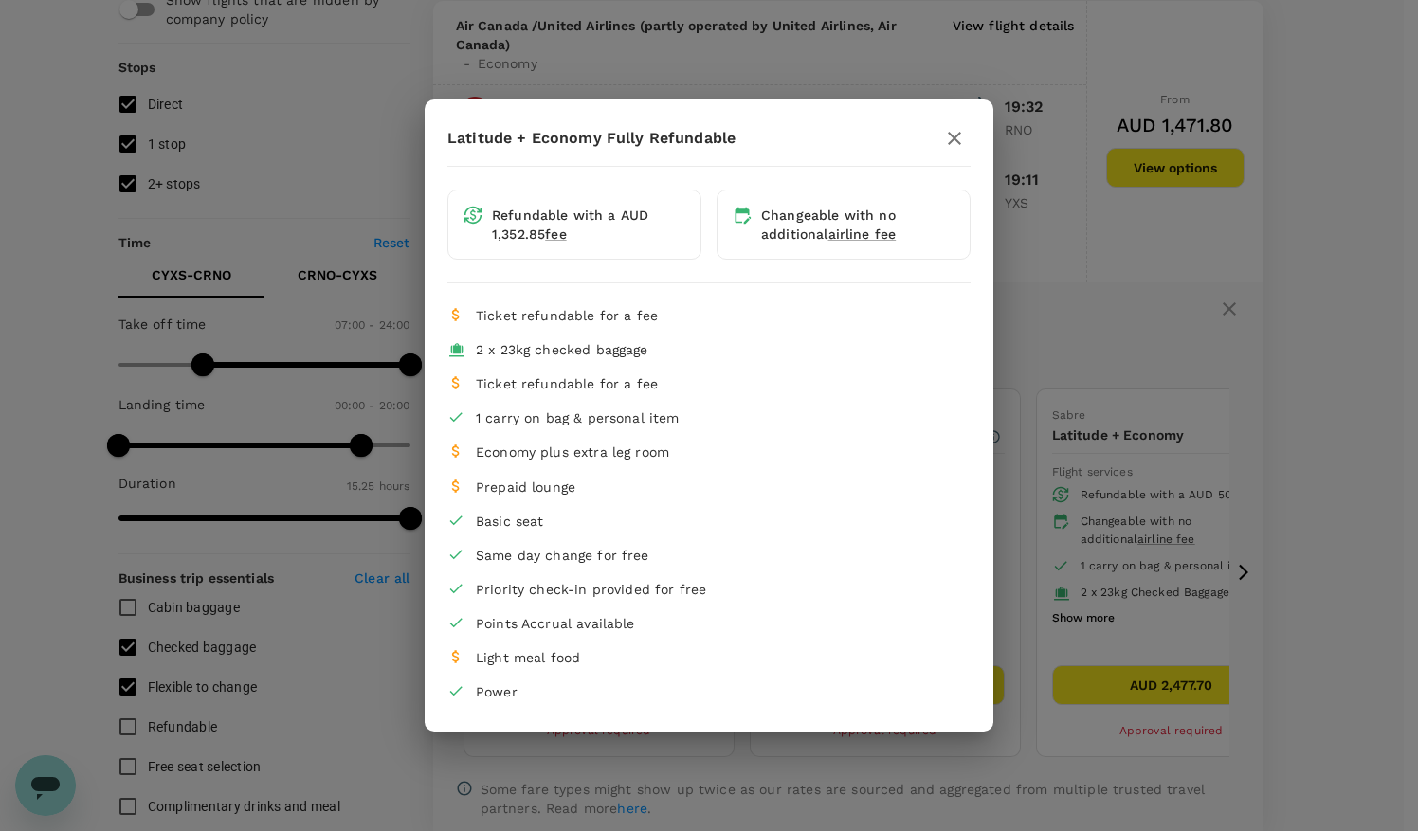
click at [955, 144] on icon "button" at bounding box center [954, 138] width 23 height 23
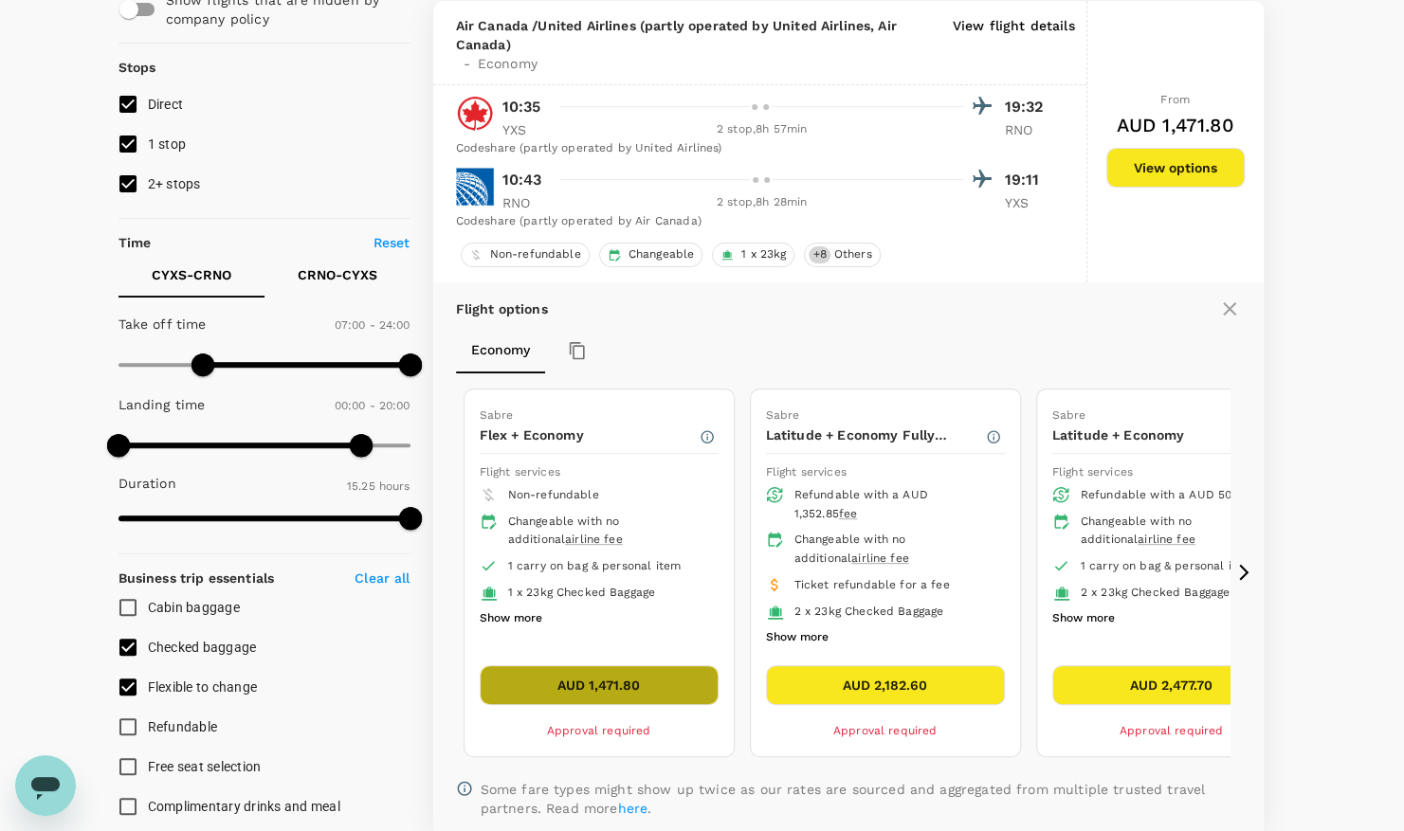
click at [617, 679] on button "AUD 1,471.80" at bounding box center [599, 685] width 239 height 40
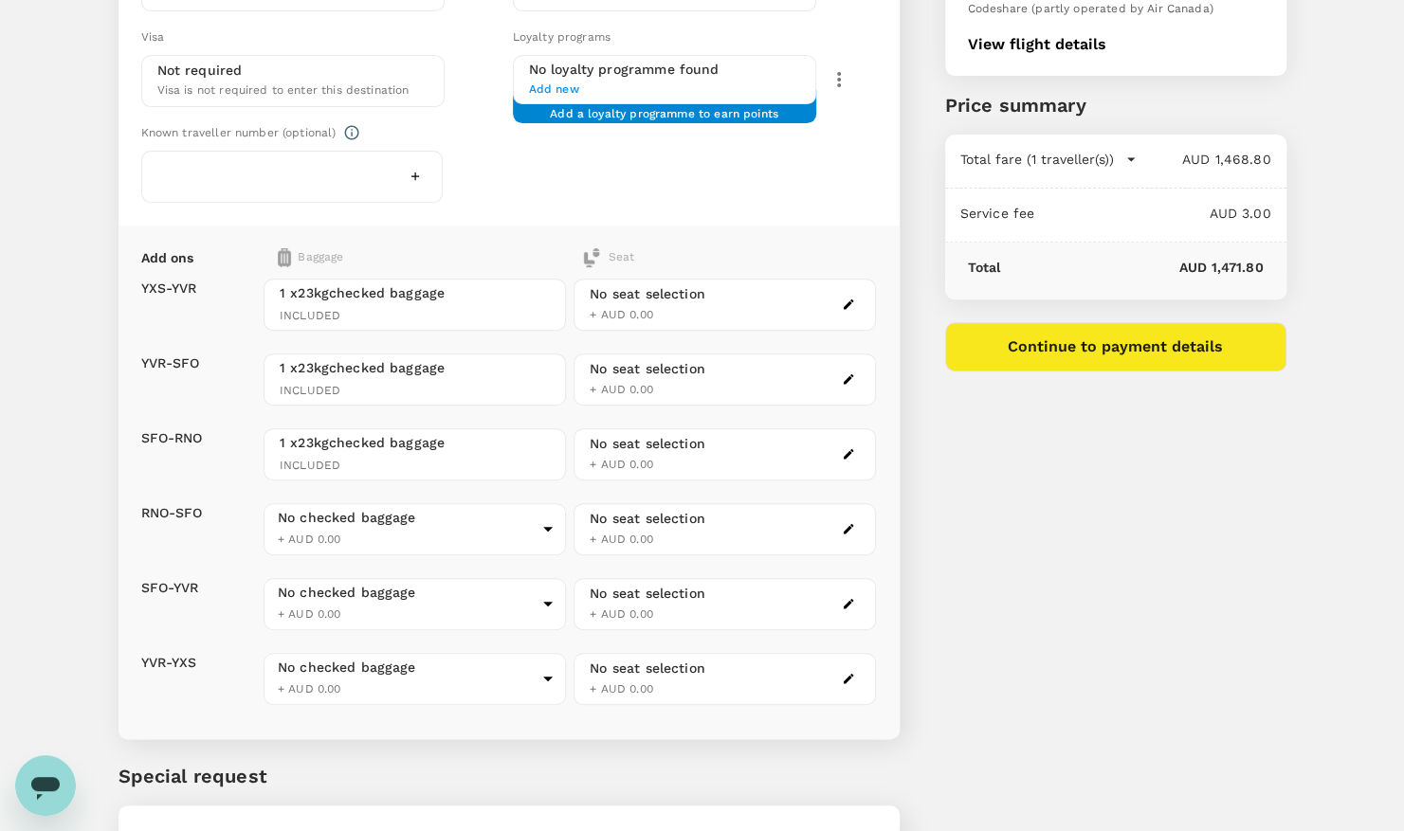
scroll to position [231, 0]
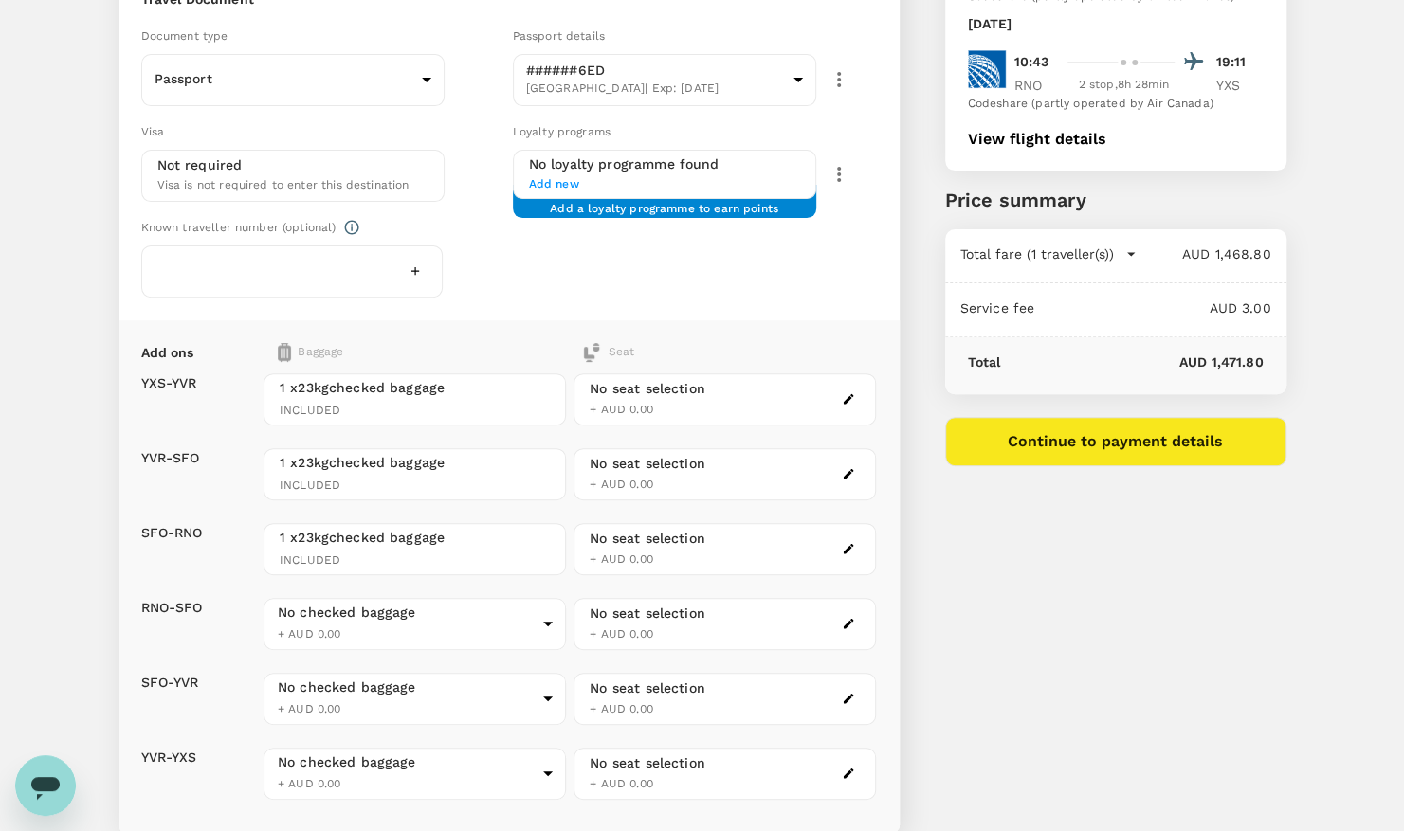
click at [478, 647] on div "No checked baggage + AUD 0.00 ​" at bounding box center [414, 624] width 302 height 75
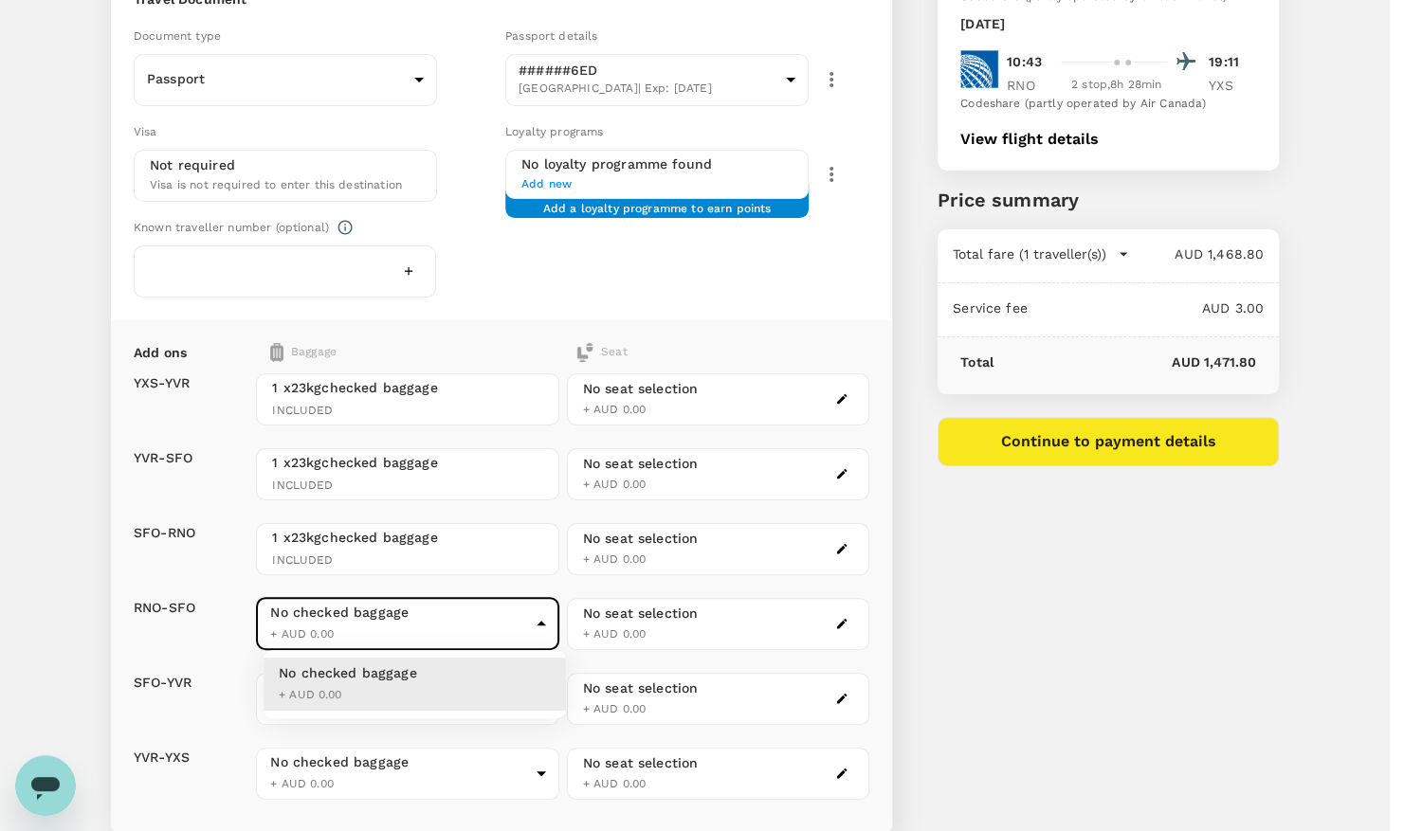
click at [479, 631] on body "Back to flight results Flight review Traveller(s) Traveller 1 : Quinton Ginter …" at bounding box center [702, 423] width 1404 height 1308
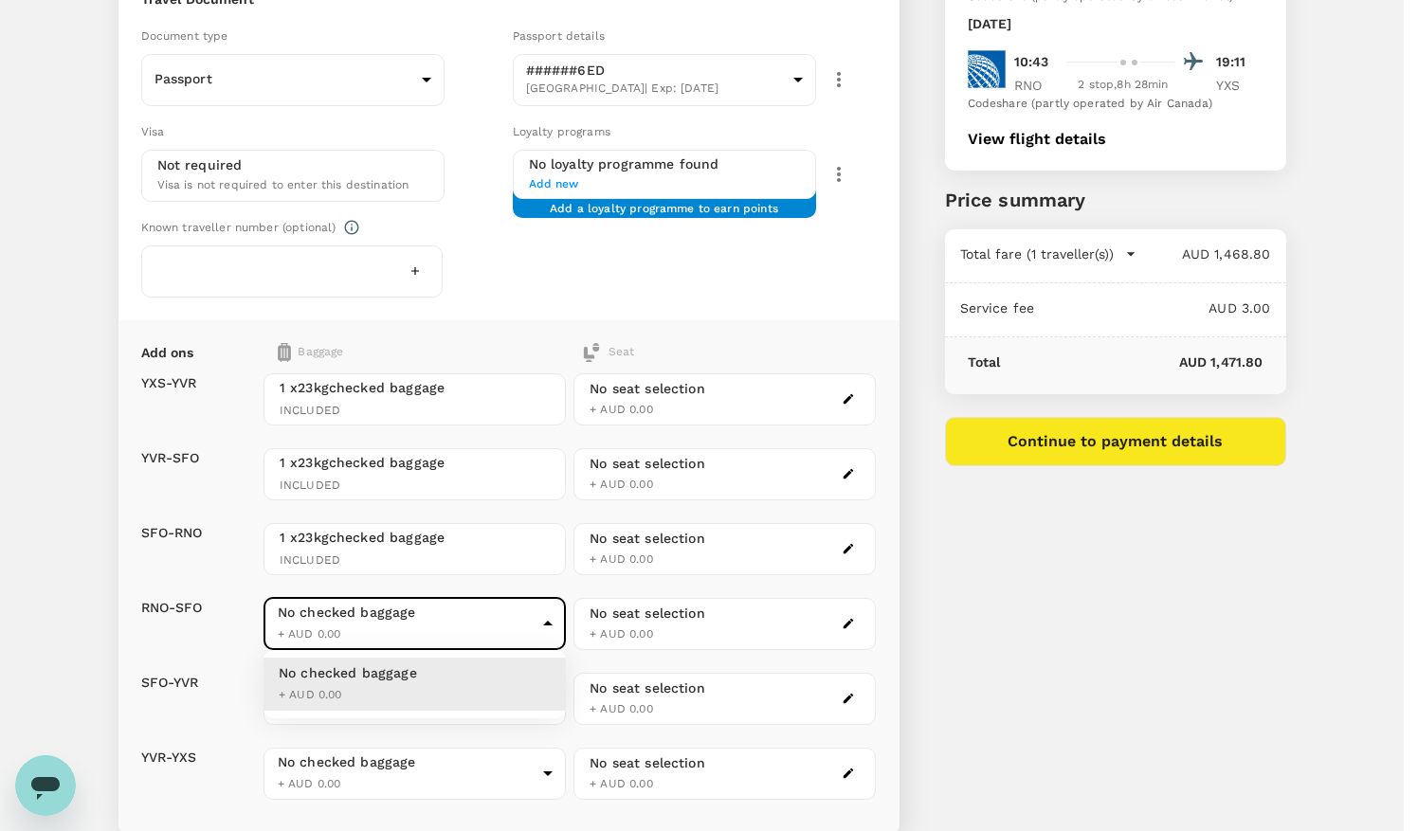
click at [480, 626] on div at bounding box center [709, 415] width 1418 height 831
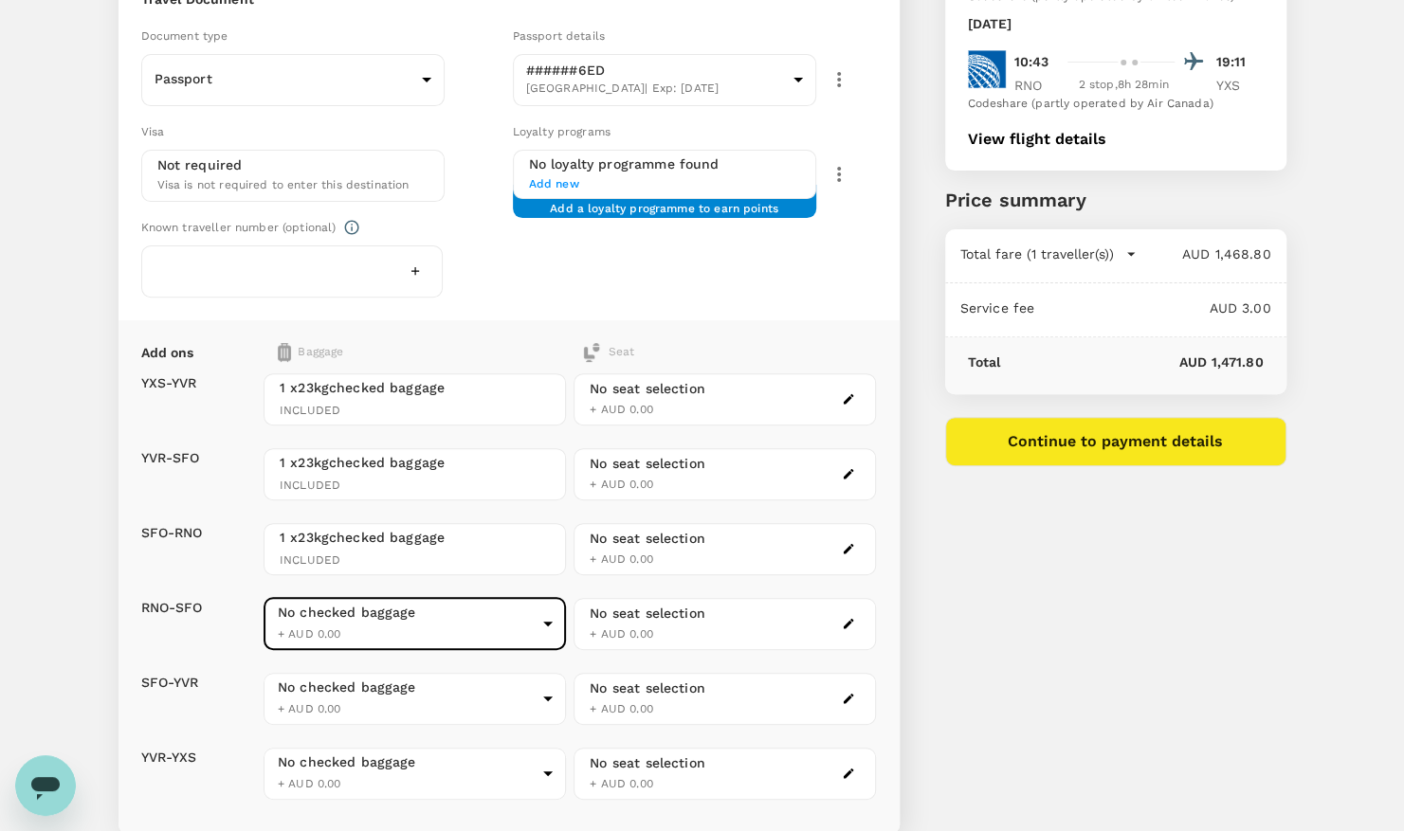
click at [738, 402] on div "No seat selection + AUD 0.00" at bounding box center [724, 399] width 302 height 52
click at [448, 403] on span "INCLUDED" at bounding box center [415, 411] width 270 height 19
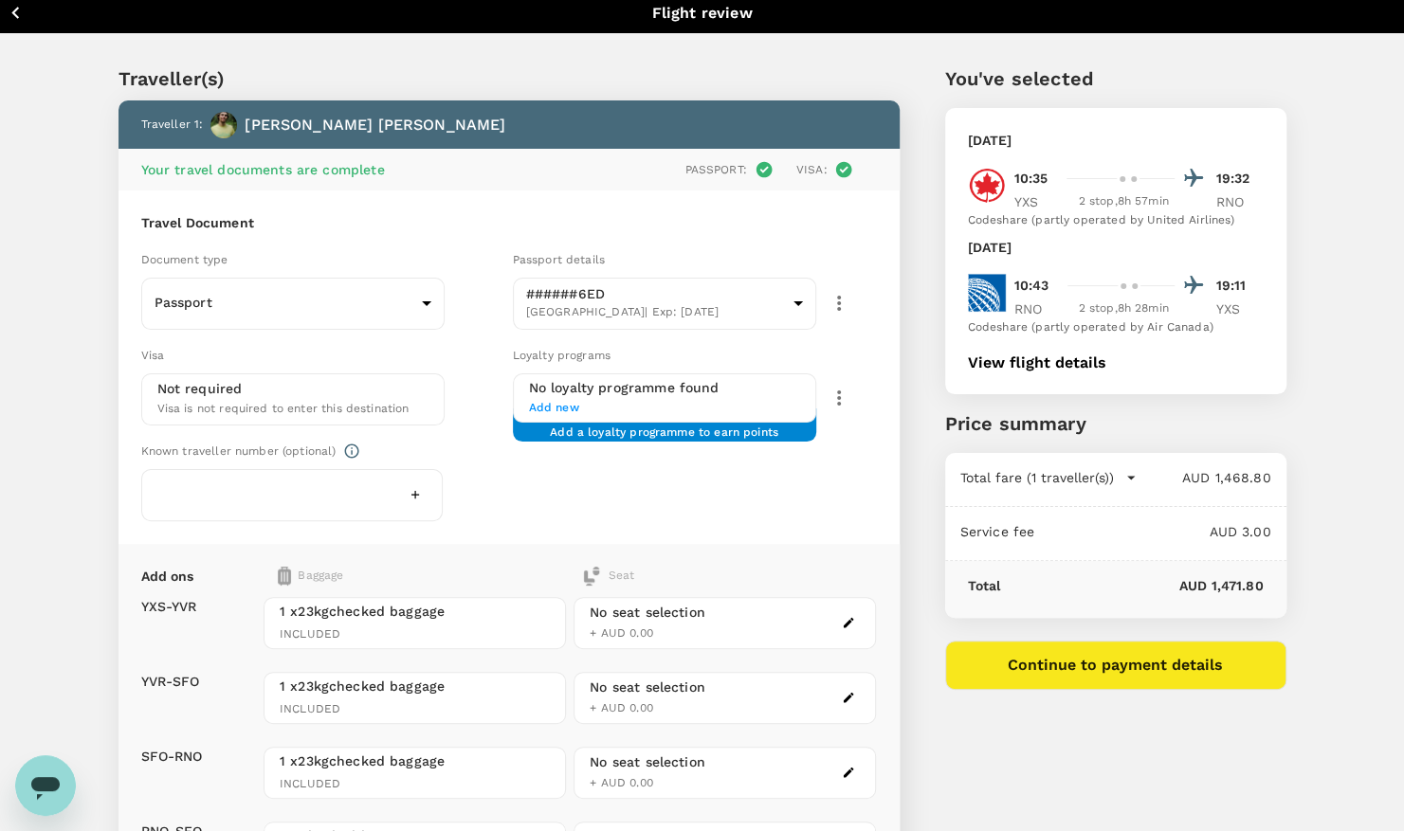
scroll to position [0, 0]
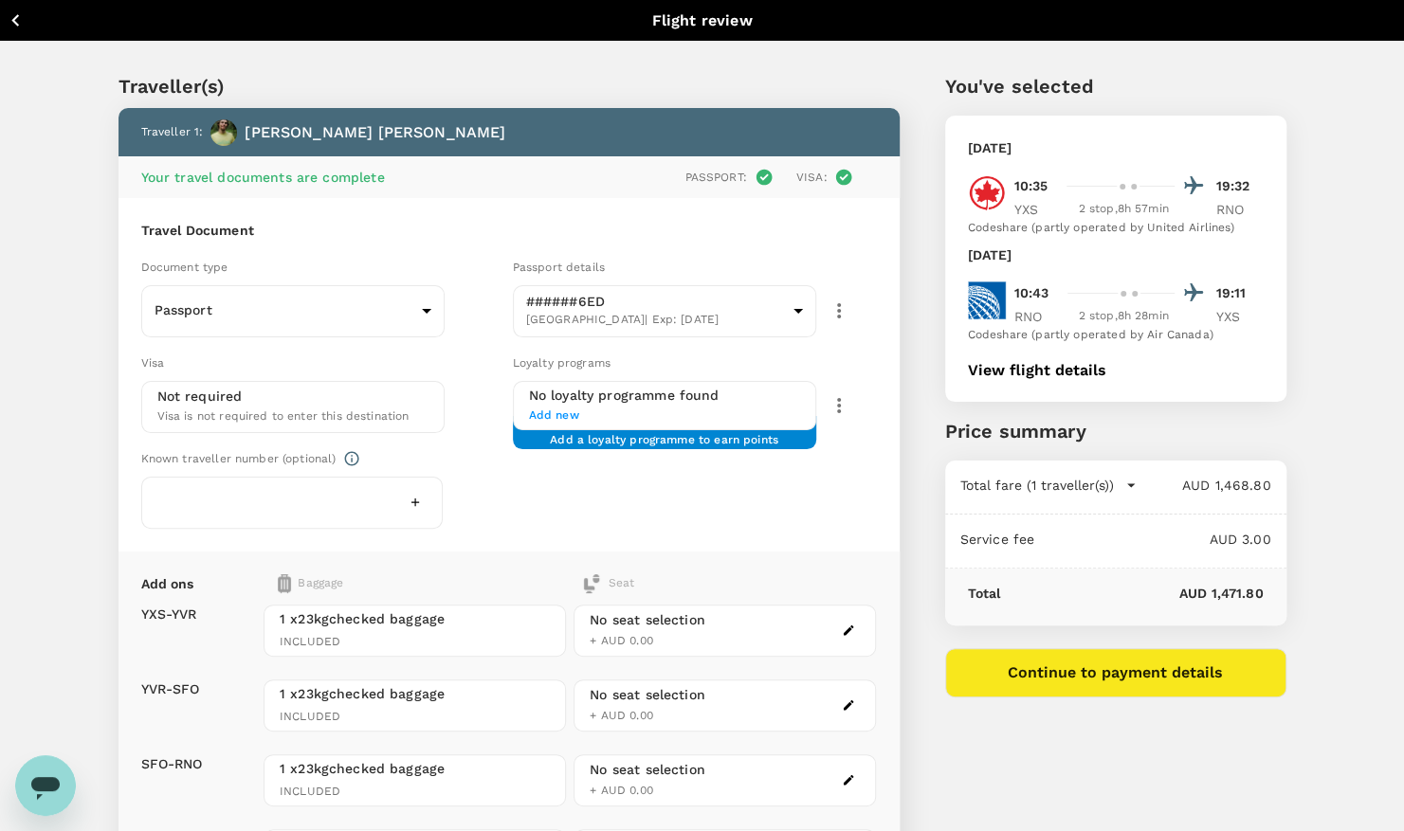
click at [11, 17] on icon "button" at bounding box center [16, 21] width 24 height 24
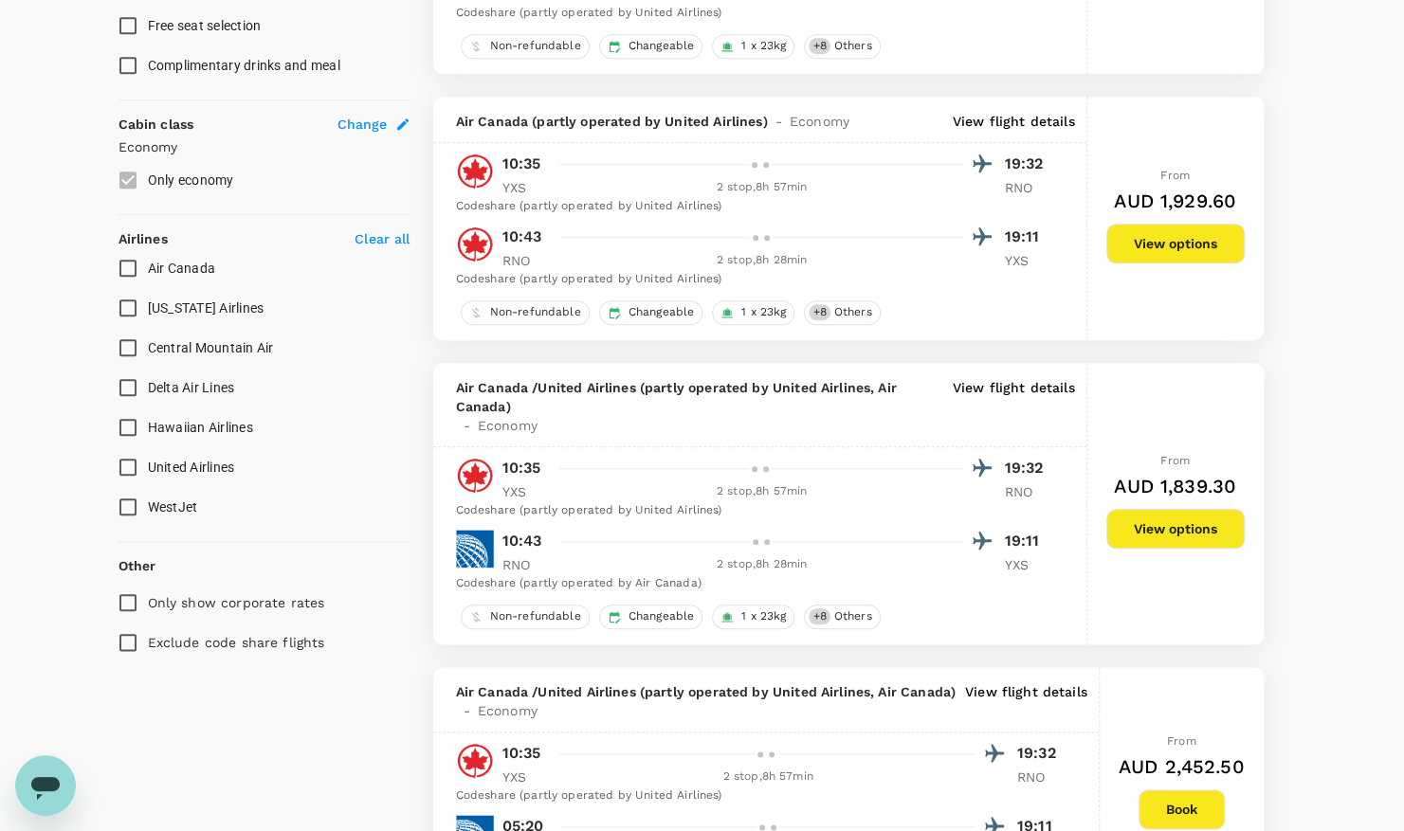
scroll to position [948, 0]
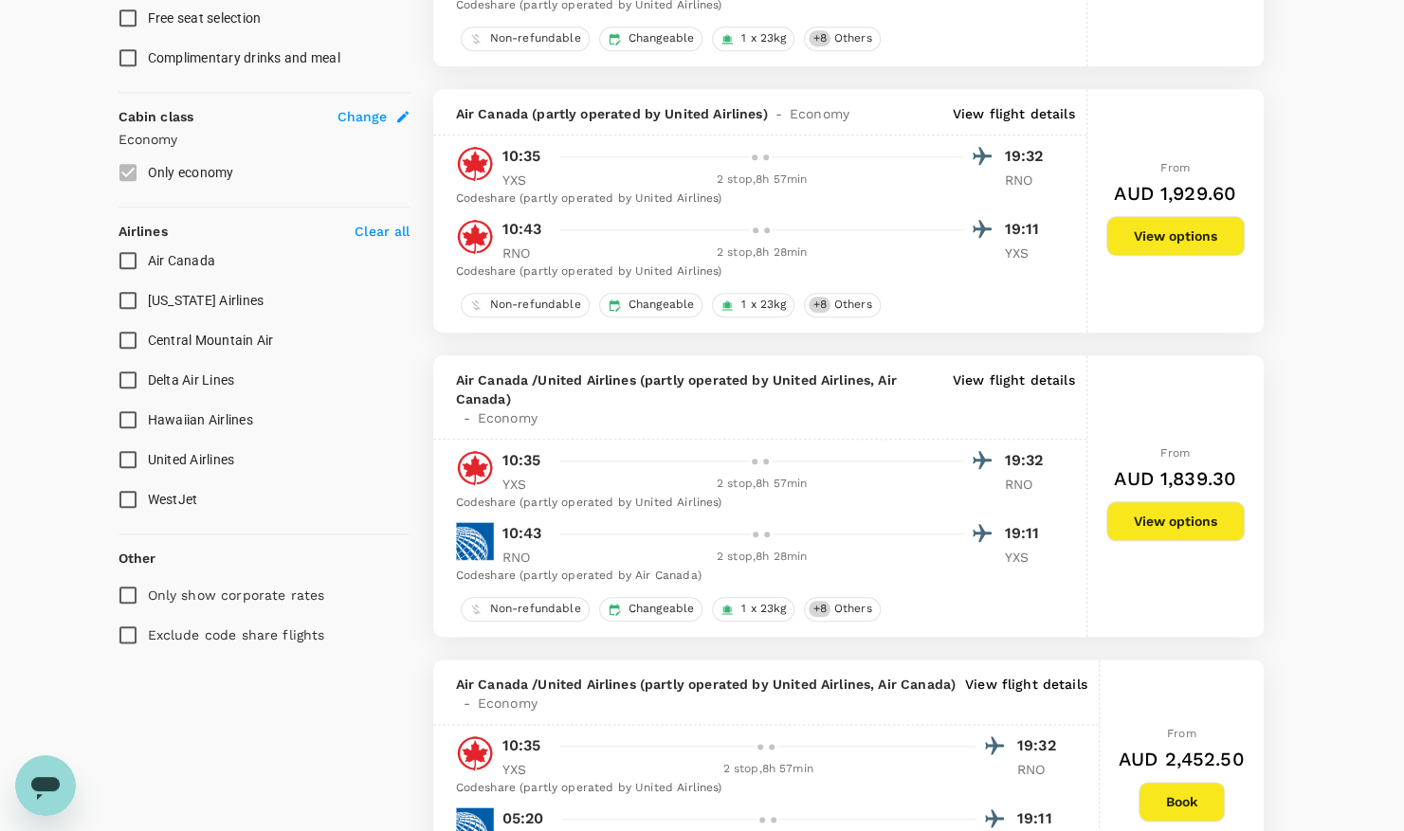
click at [130, 161] on label "Only economy" at bounding box center [251, 173] width 287 height 40
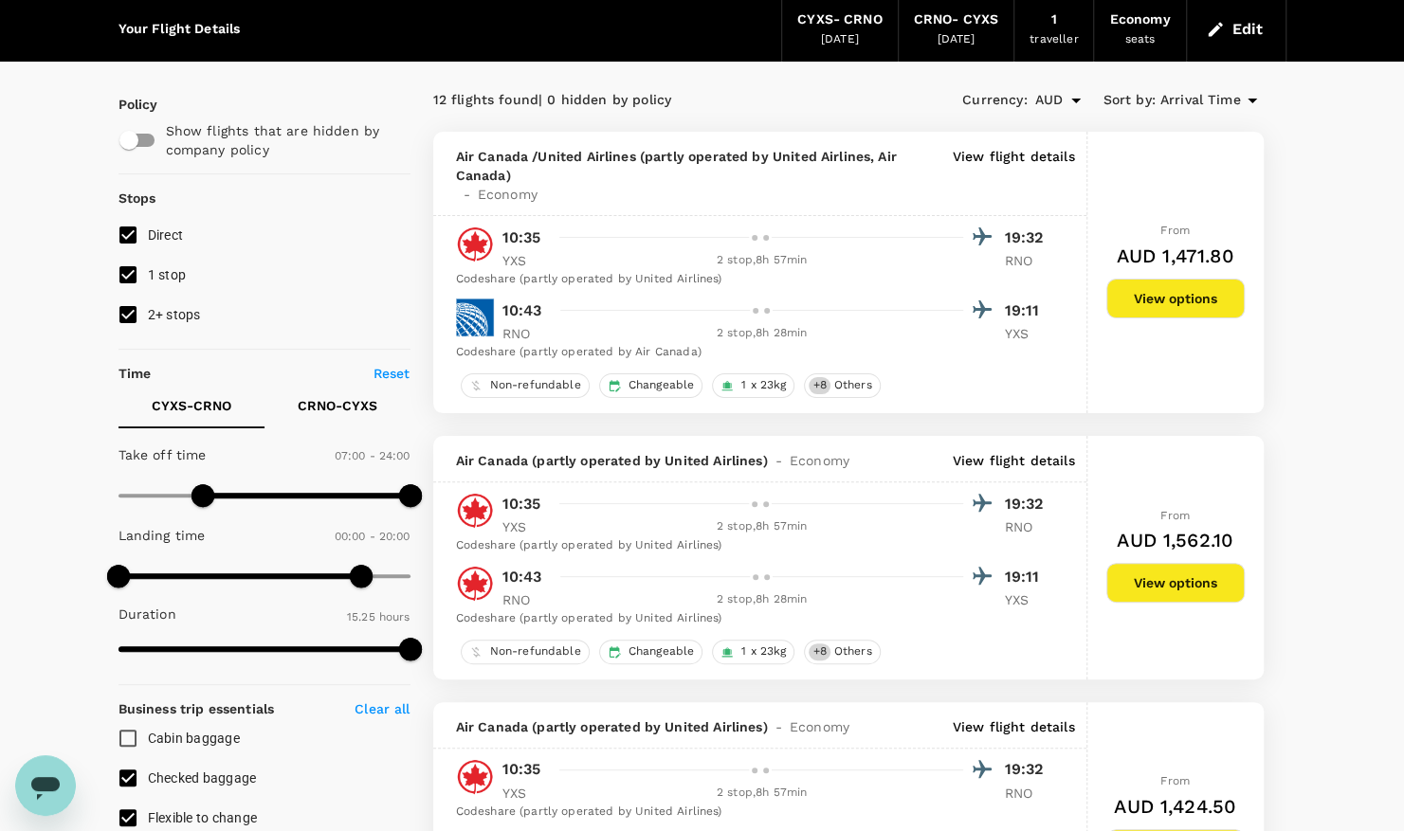
scroll to position [0, 0]
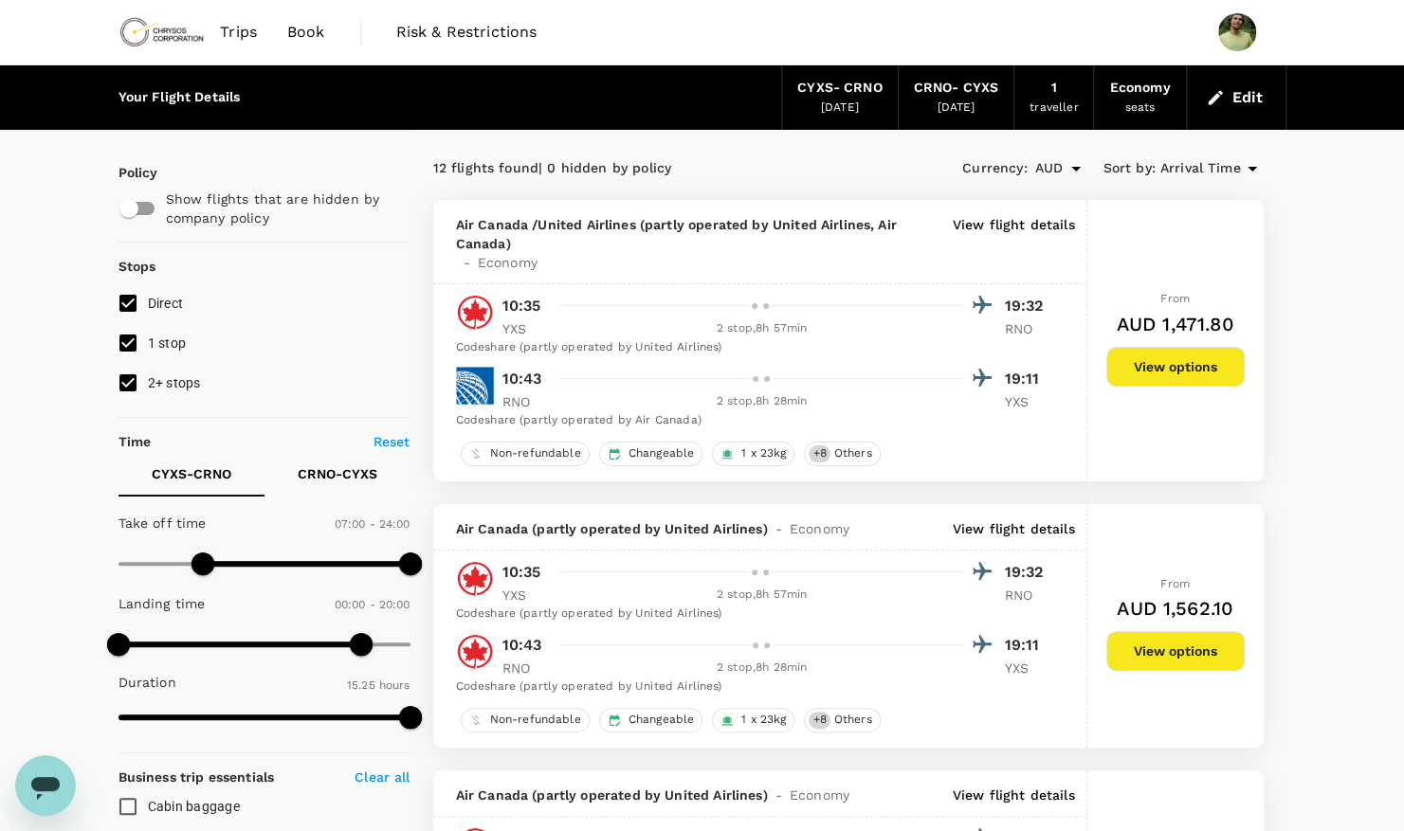
click at [1149, 658] on button "View options" at bounding box center [1175, 651] width 138 height 40
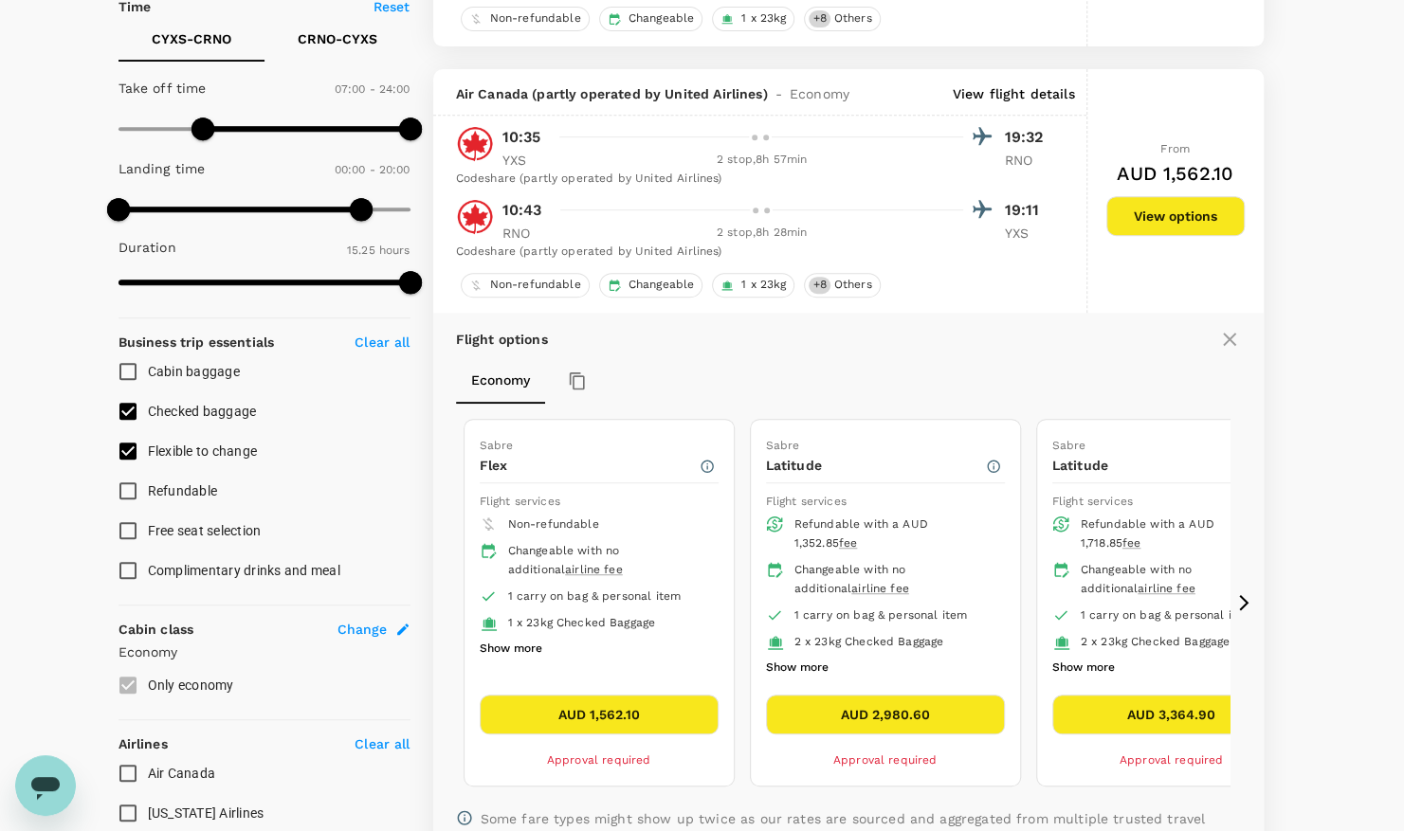
scroll to position [503, 0]
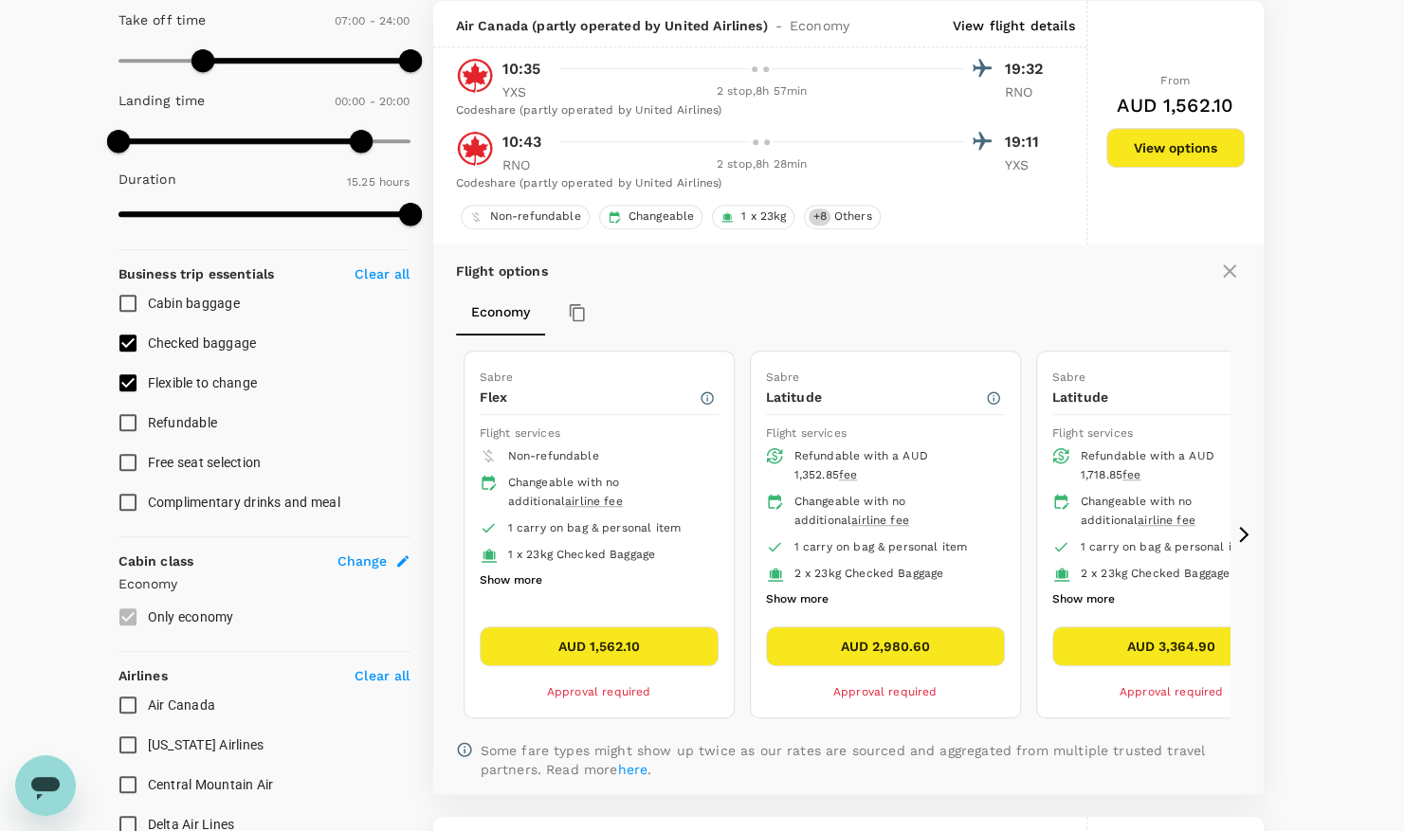
click at [636, 643] on button "AUD 1,562.10" at bounding box center [599, 646] width 239 height 40
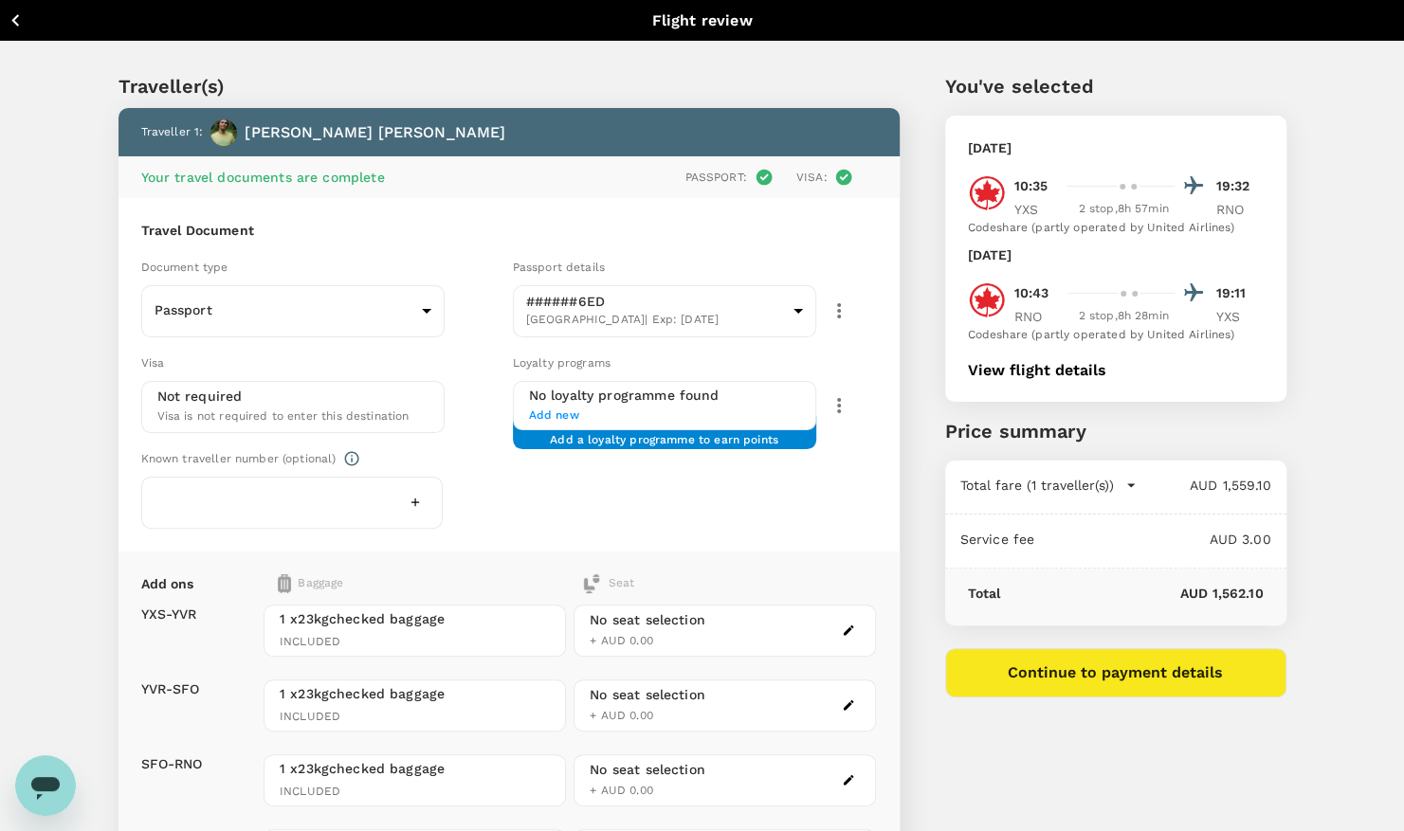
click at [1097, 676] on button "Continue to payment details" at bounding box center [1115, 672] width 341 height 49
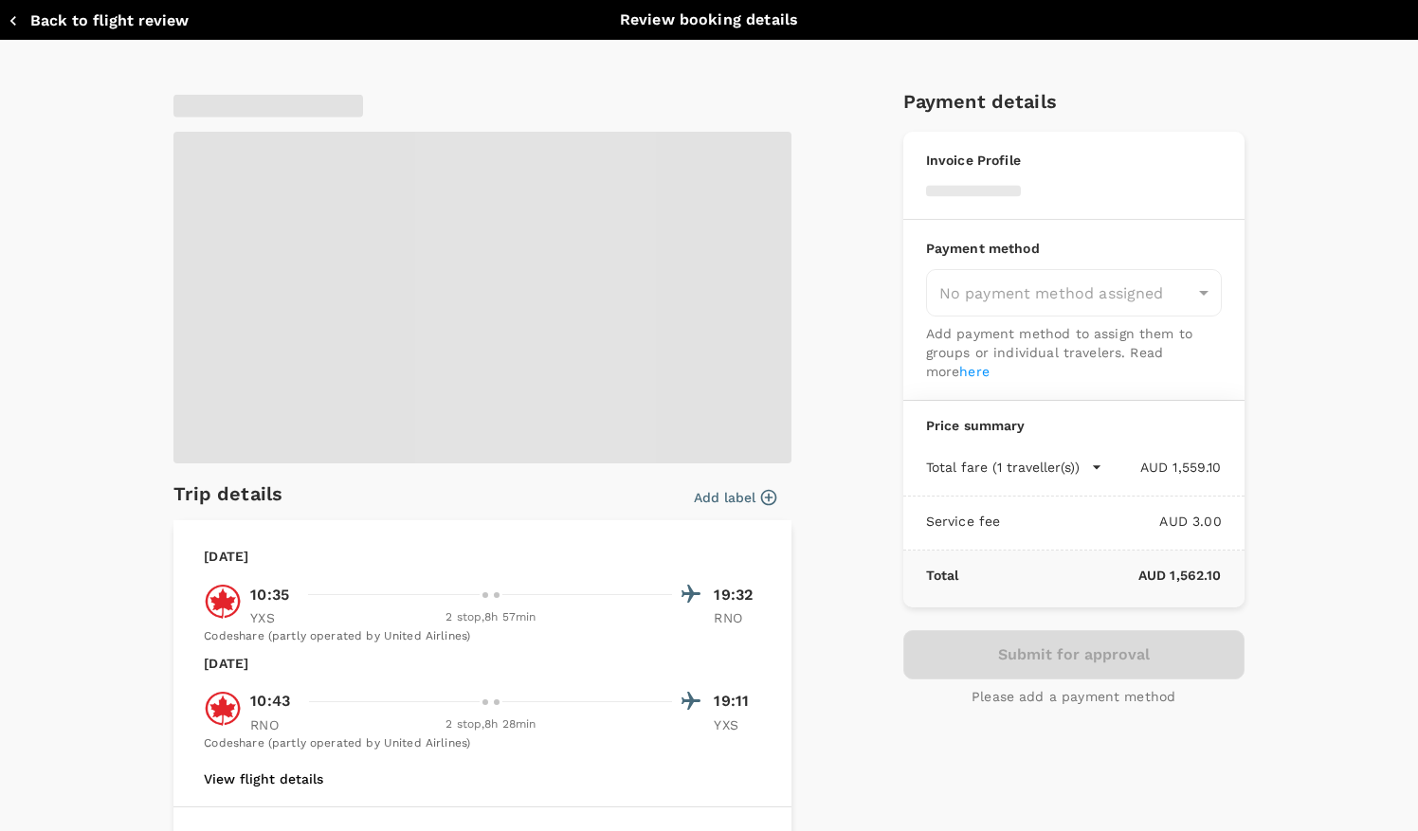
type input "9c4289b1-14a3-4119-8736-521306e5ca8f"
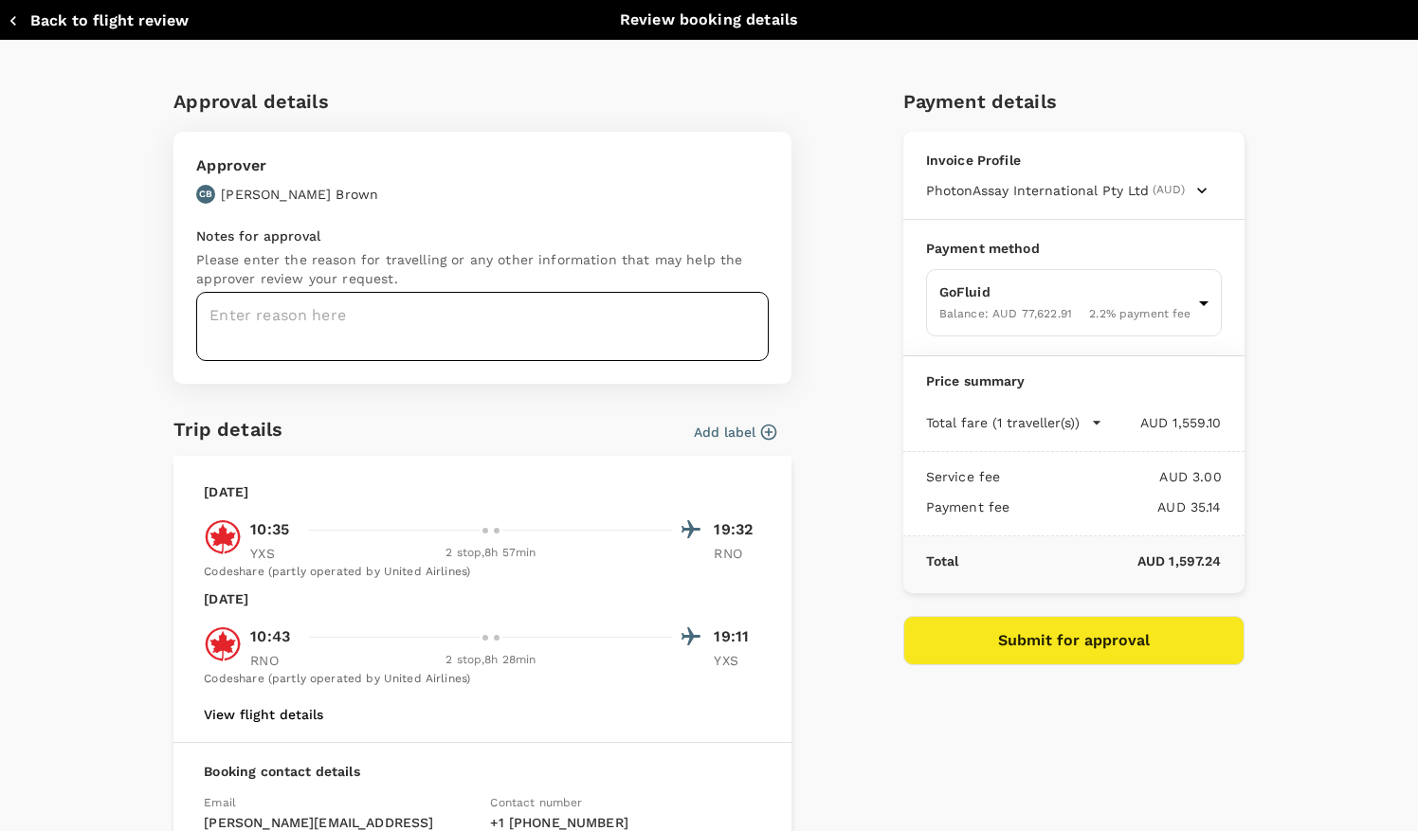
click at [389, 317] on textarea at bounding box center [482, 326] width 572 height 69
click at [339, 317] on textarea "Covering" at bounding box center [482, 326] width 572 height 69
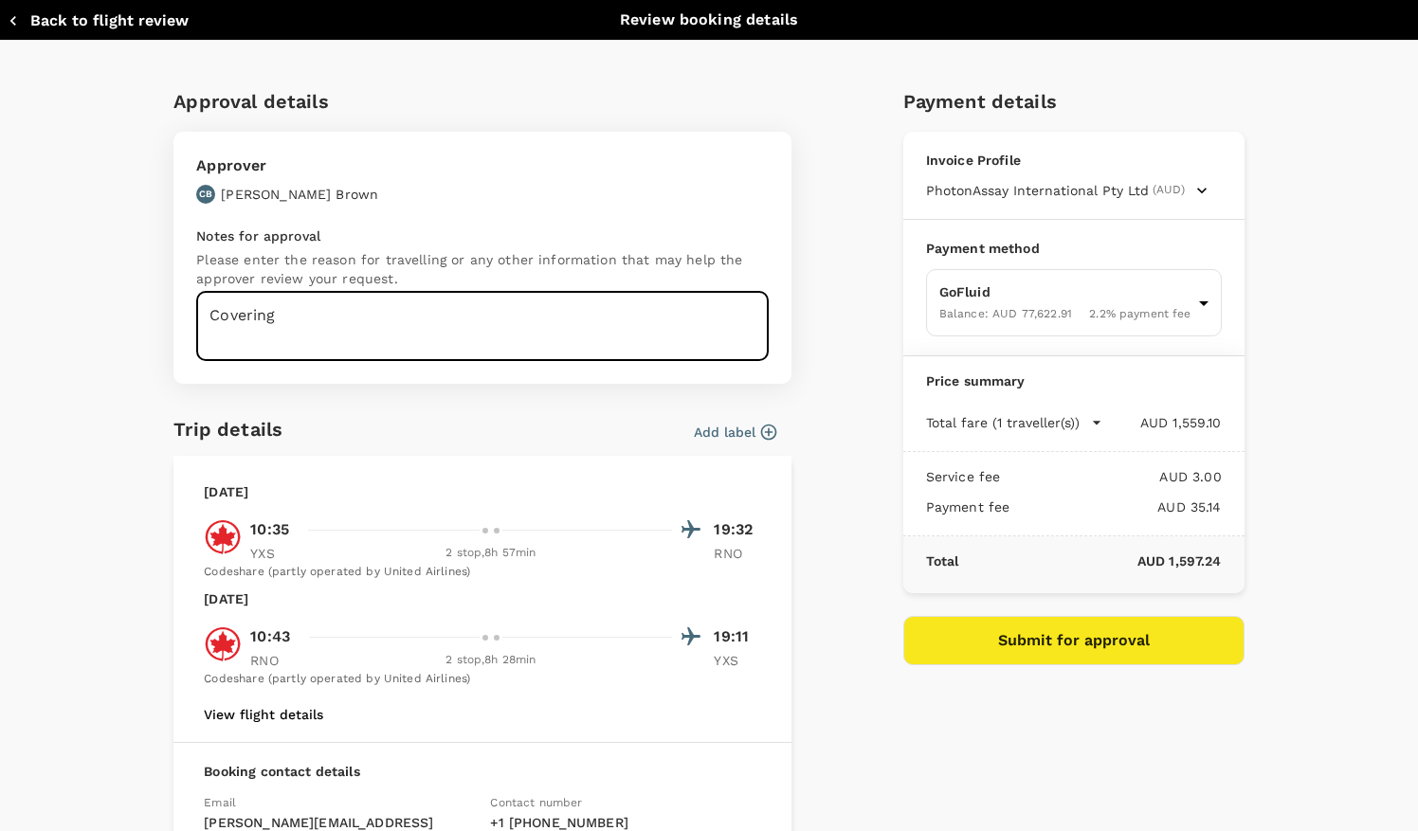
click at [330, 313] on textarea "Covering" at bounding box center [482, 326] width 572 height 69
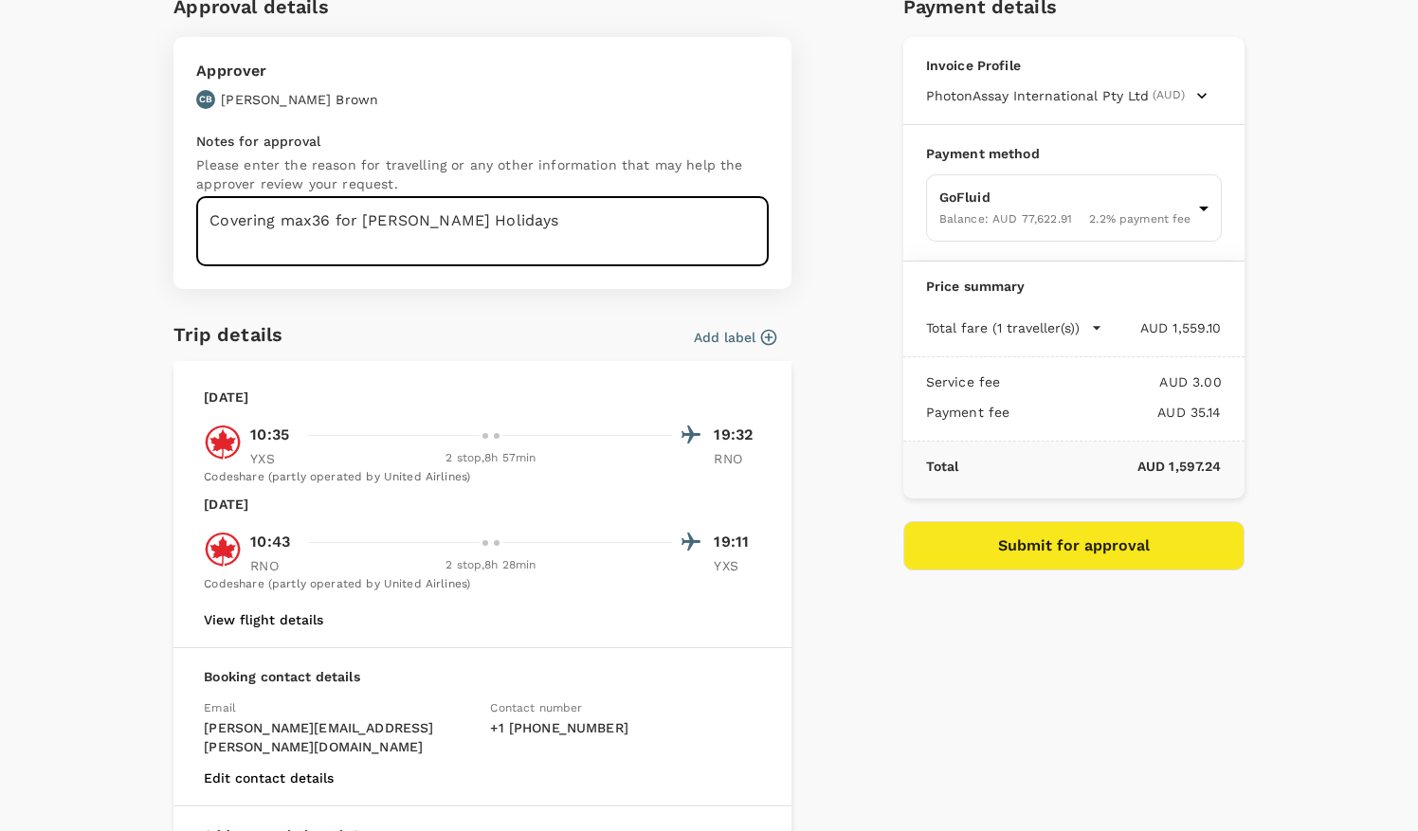
scroll to position [284, 0]
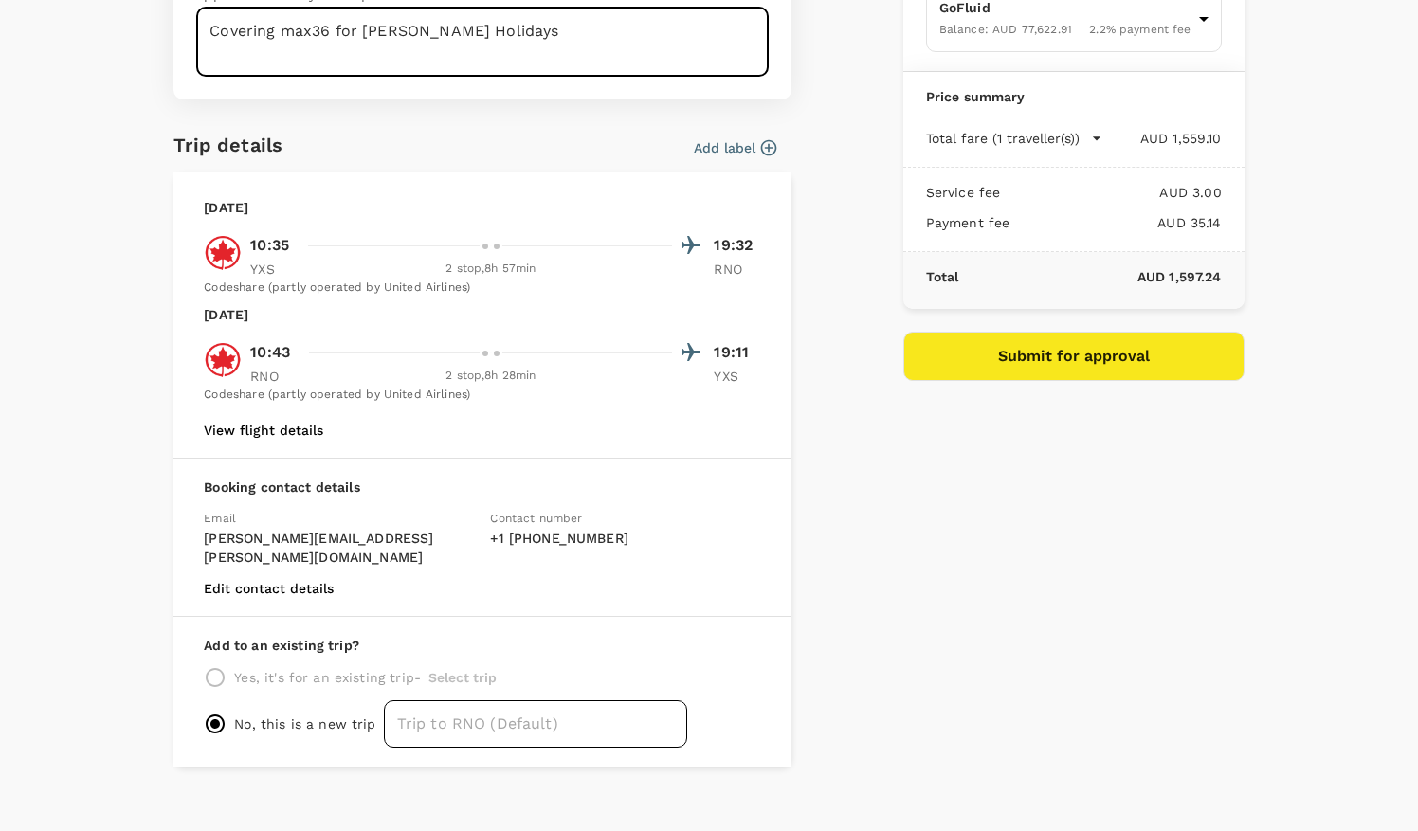
type textarea "Covering max36 for Jakes Holidays"
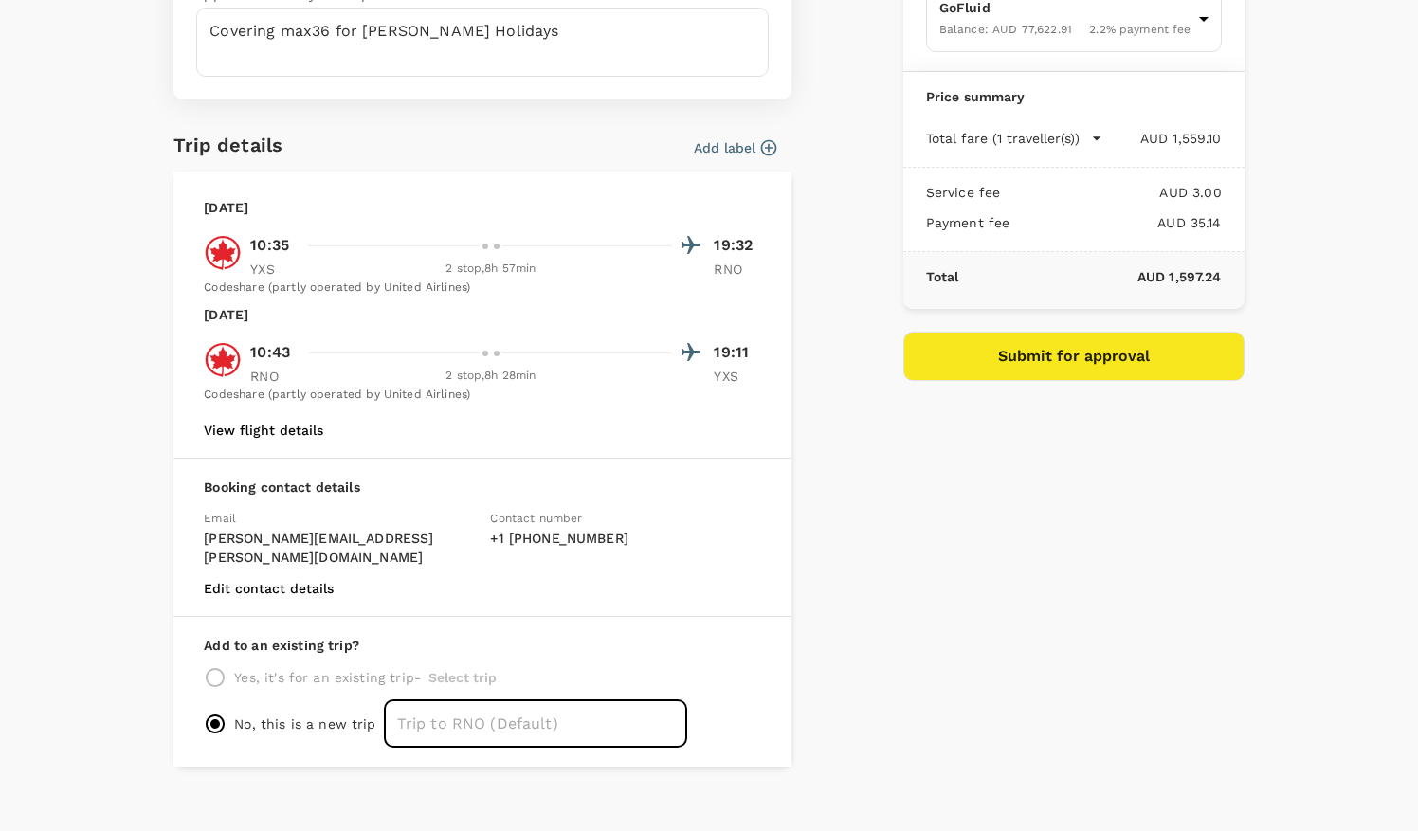
click at [504, 707] on input "text" at bounding box center [535, 723] width 303 height 47
click at [920, 635] on div "Payment details Invoice Profile PhotonAssay International Pty Ltd (AUD) Busines…" at bounding box center [1066, 277] width 356 height 980
click at [582, 700] on input "text" at bounding box center [535, 723] width 303 height 47
click at [582, 700] on input "Sparks Trip" at bounding box center [535, 723] width 303 height 47
drag, startPoint x: 514, startPoint y: 702, endPoint x: 436, endPoint y: 696, distance: 78.0
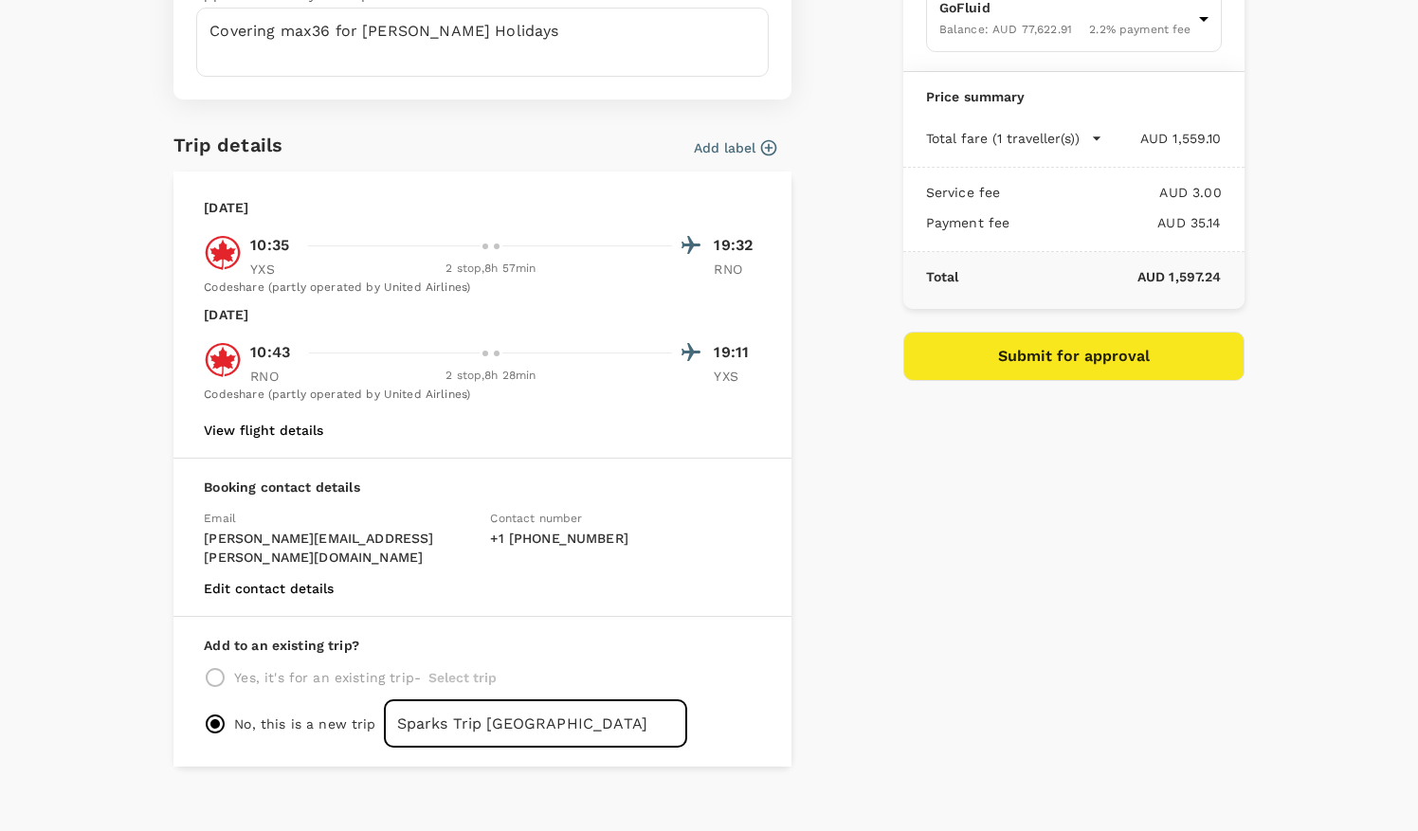
click at [436, 700] on input "Sparks Trip NV" at bounding box center [535, 723] width 303 height 47
click at [436, 700] on input "Sparks" at bounding box center [535, 723] width 303 height 47
type input "Sparks NV trip"
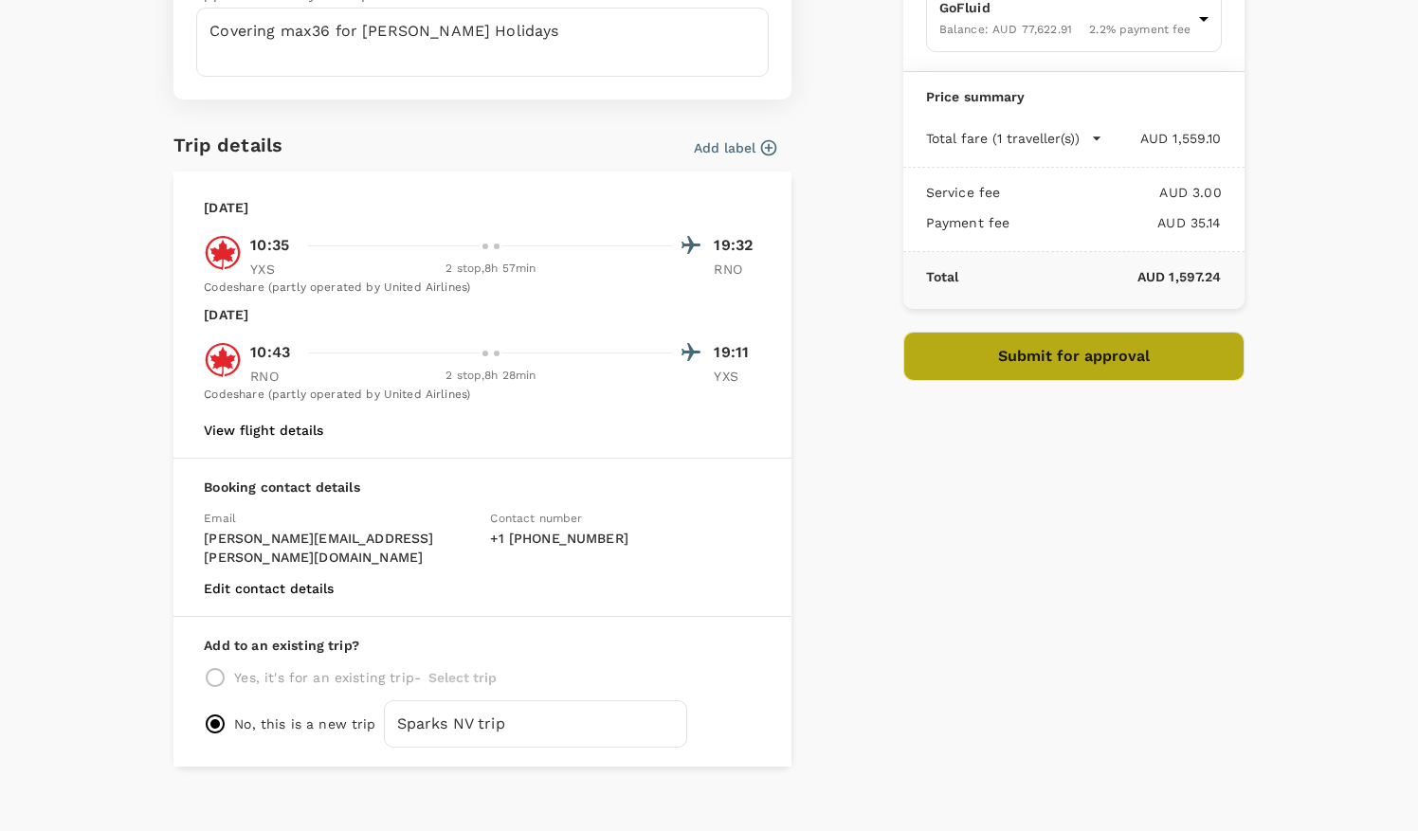
click at [1137, 356] on button "Submit for approval" at bounding box center [1073, 356] width 341 height 49
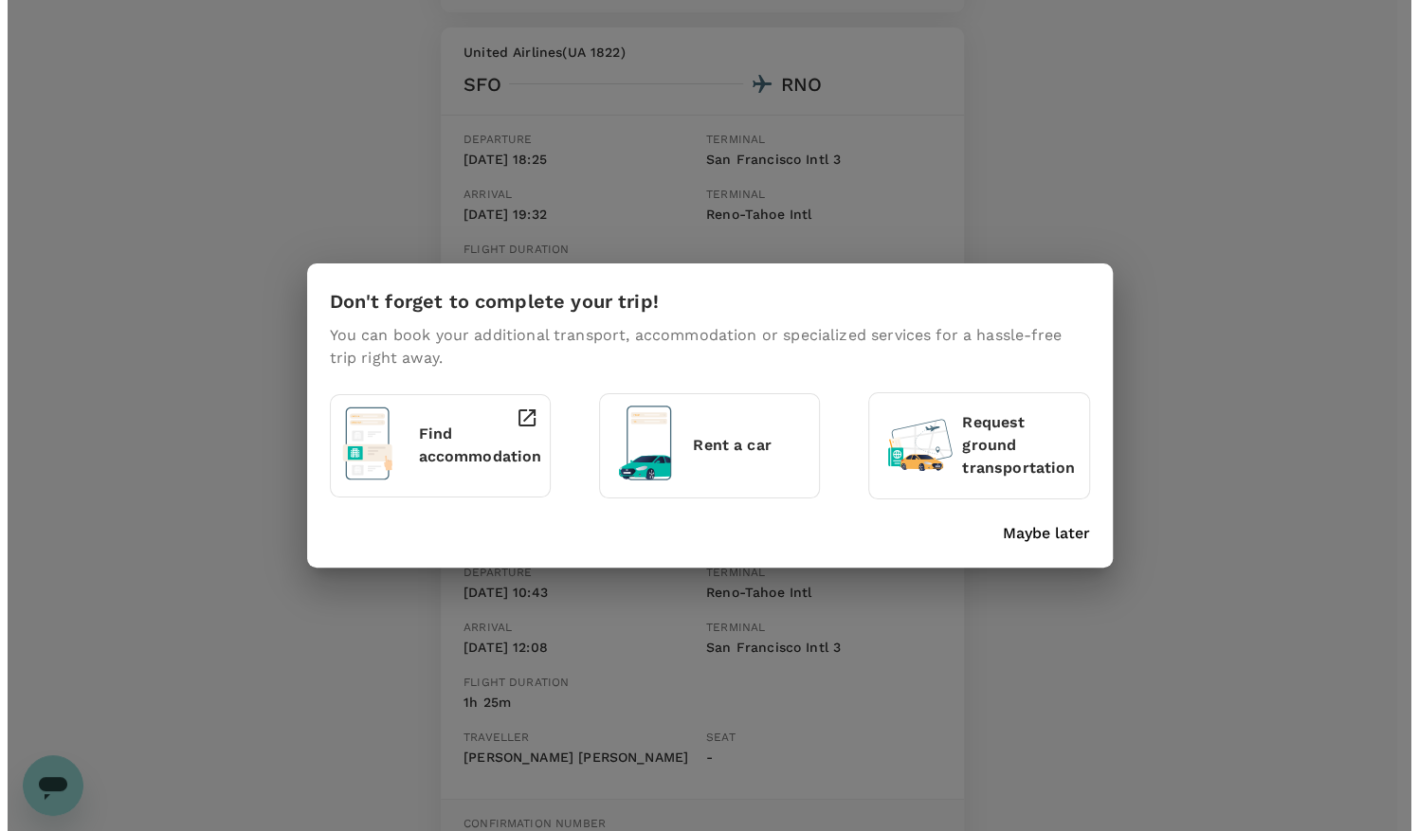
scroll to position [1706, 0]
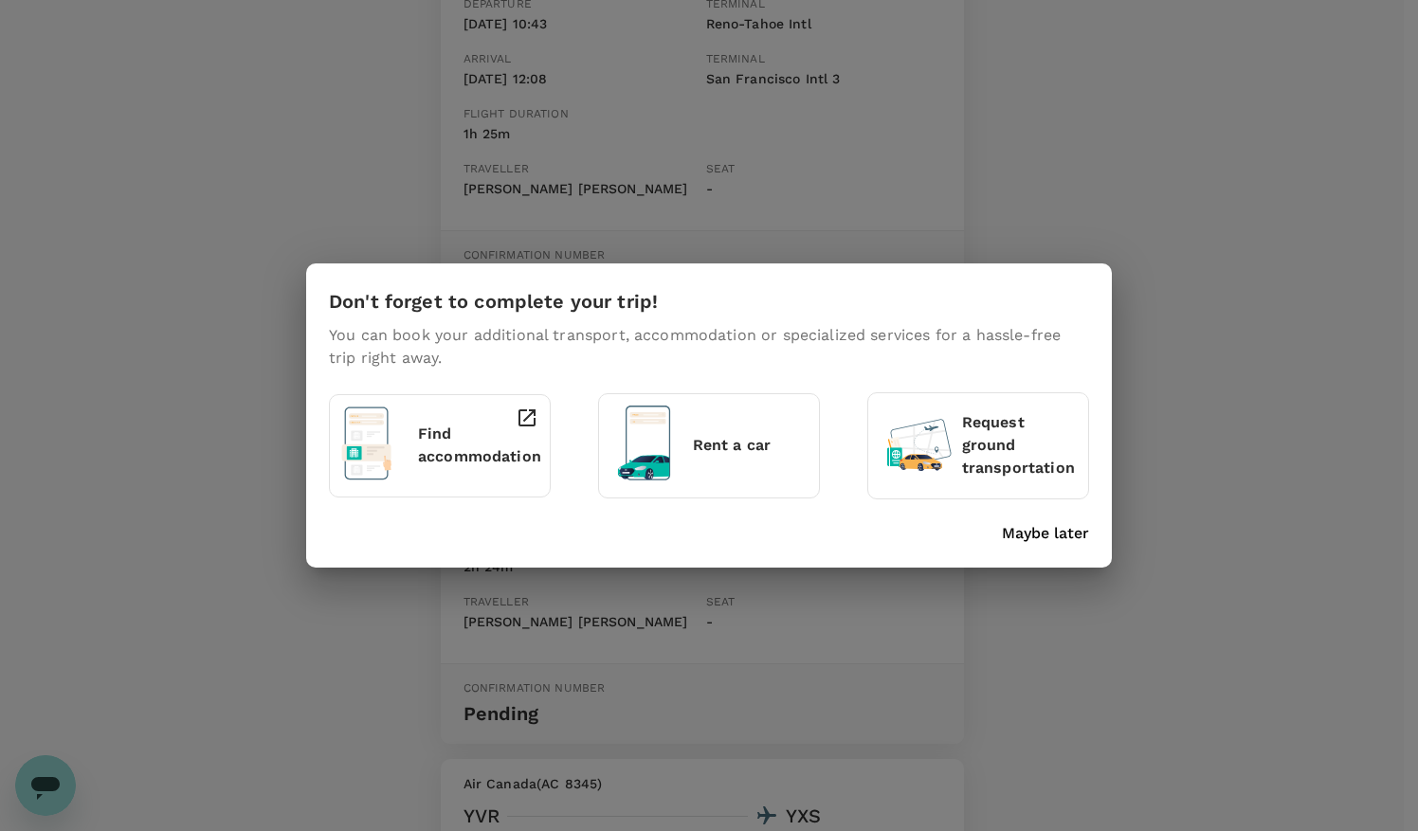
click at [489, 449] on p "Find accommodation" at bounding box center [479, 445] width 123 height 45
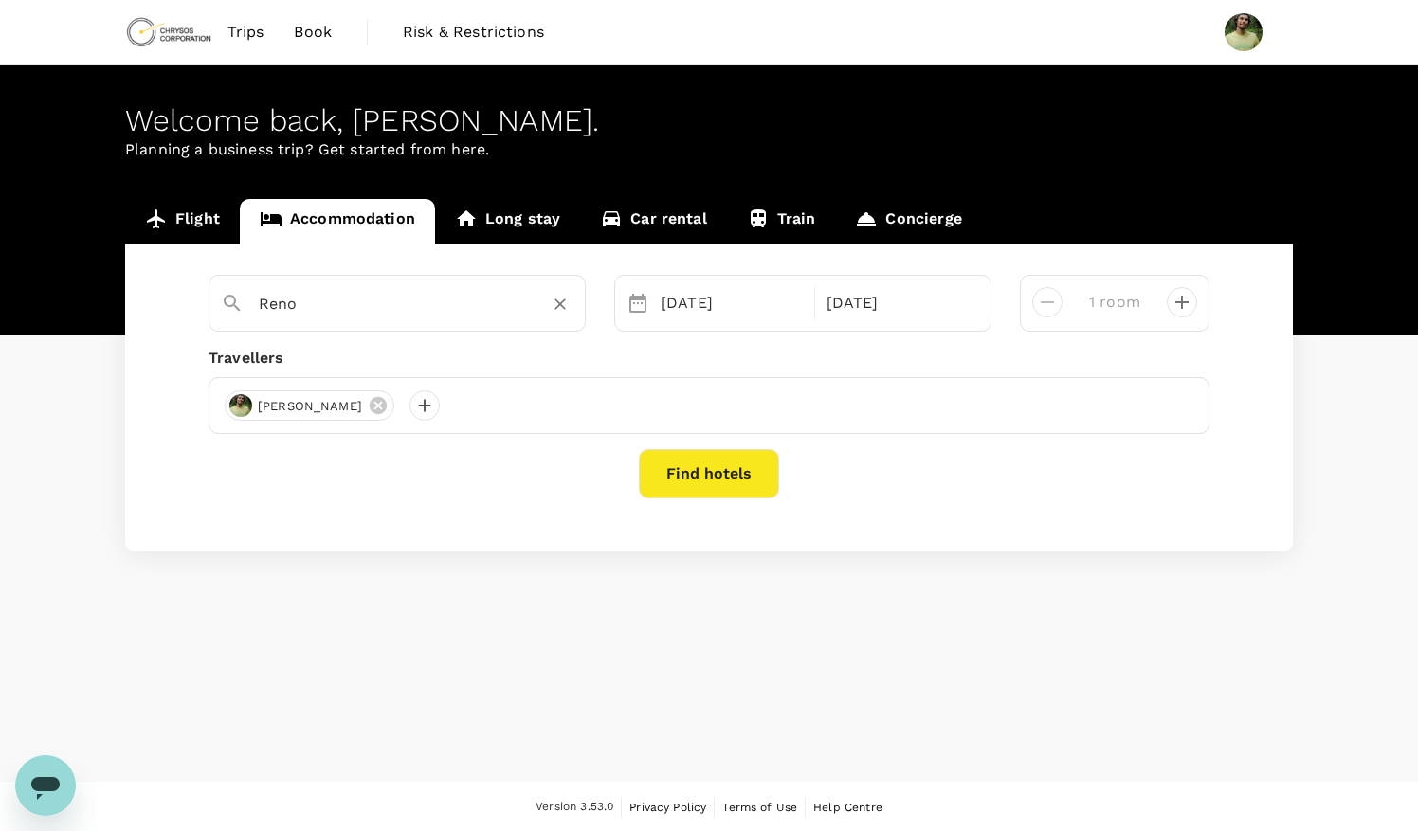
click at [451, 308] on input "Reno" at bounding box center [390, 303] width 262 height 29
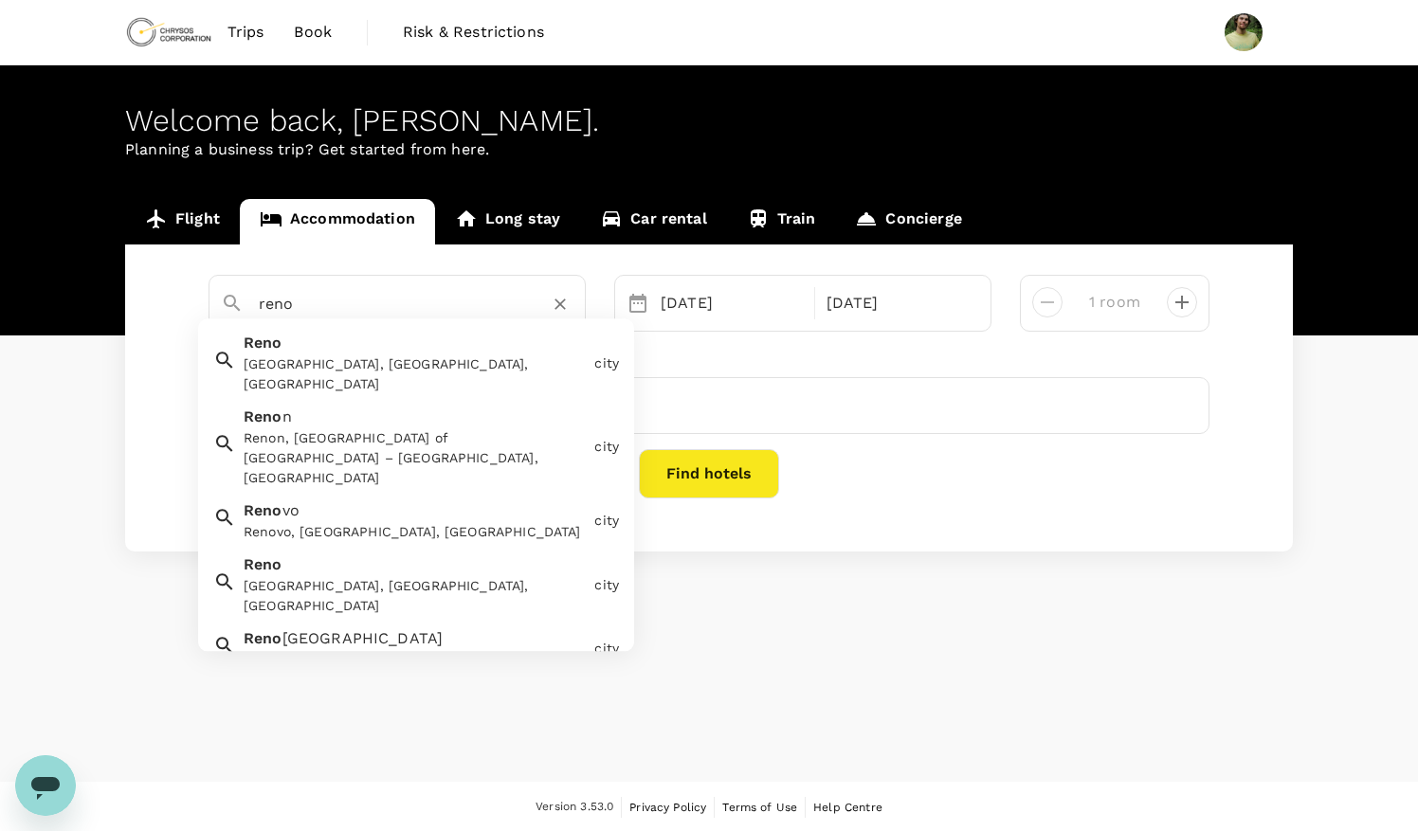
click at [412, 301] on input "reno" at bounding box center [390, 303] width 262 height 29
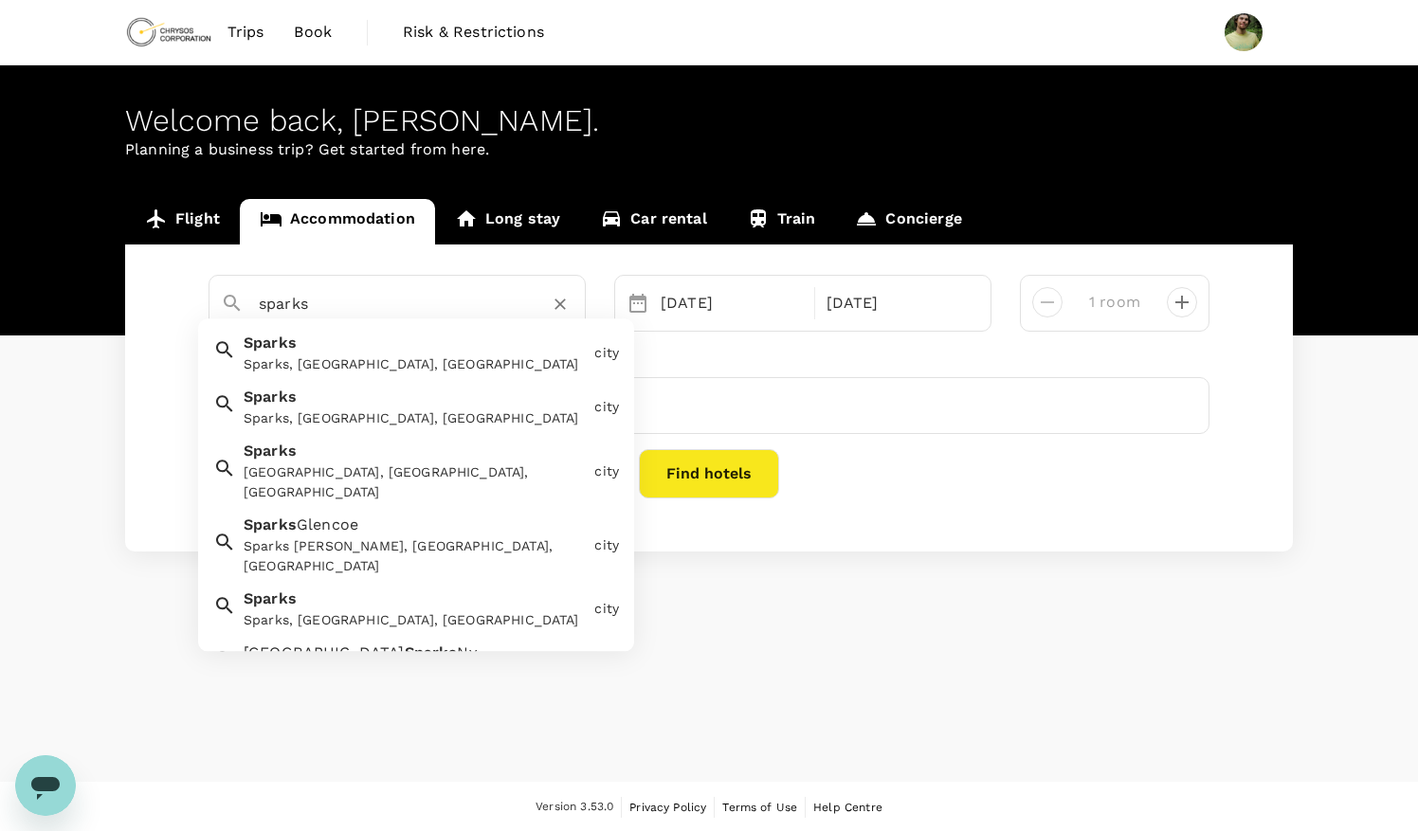
click at [435, 345] on div "Sparks Sparks, NV, USA" at bounding box center [411, 350] width 351 height 50
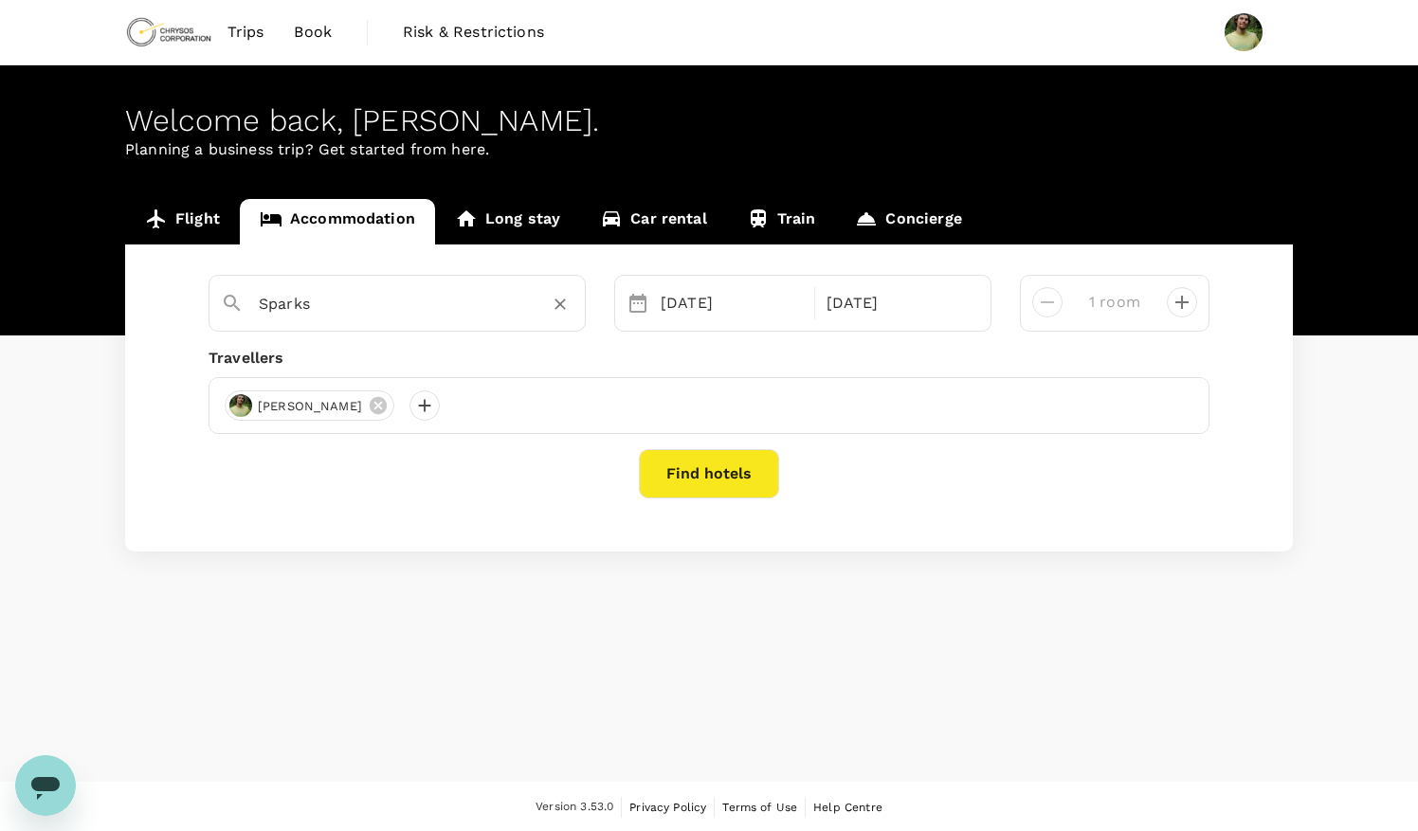
type input "Sparks"
click at [725, 478] on button "Find hotels" at bounding box center [709, 473] width 140 height 49
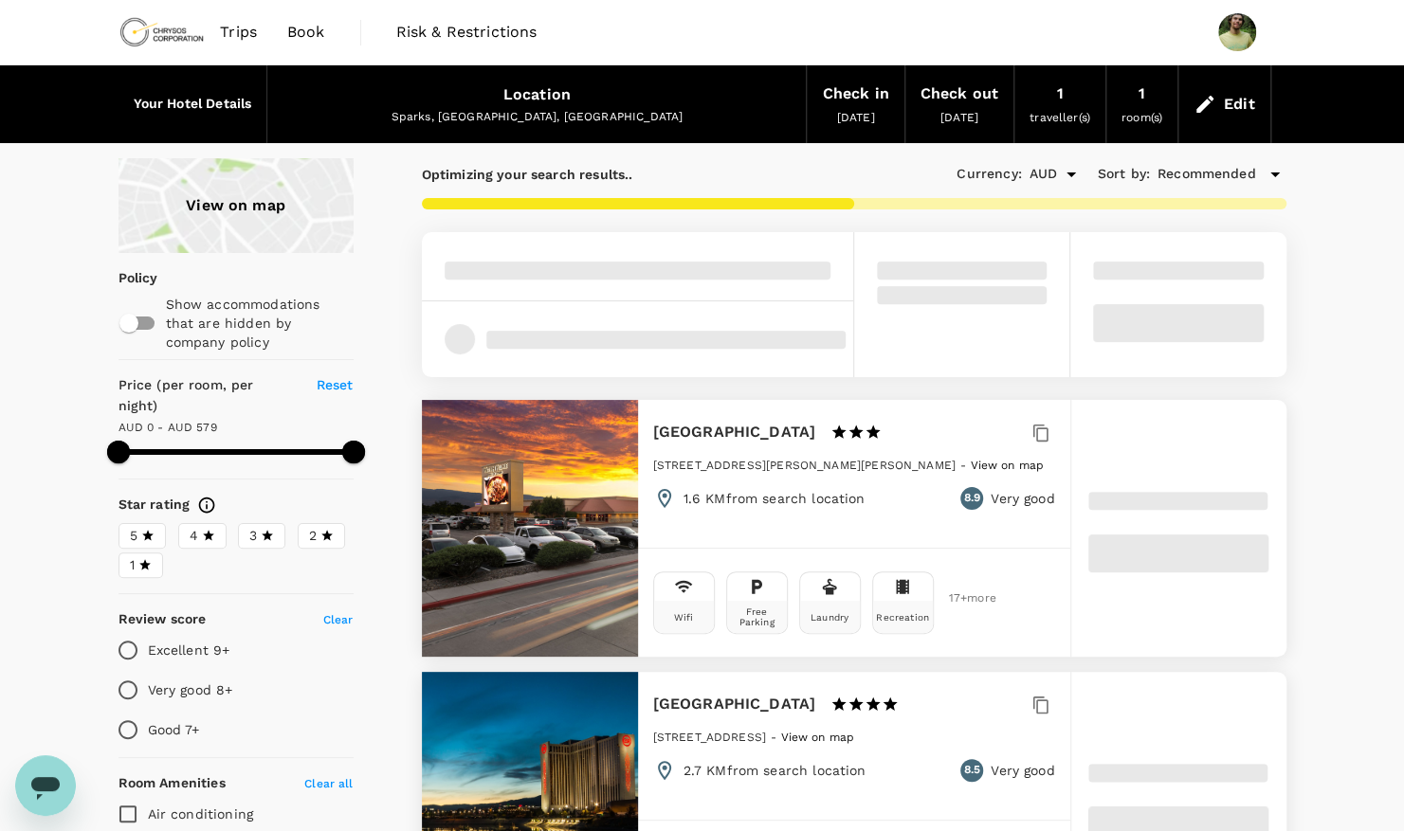
type input "579"
type input "AUD"
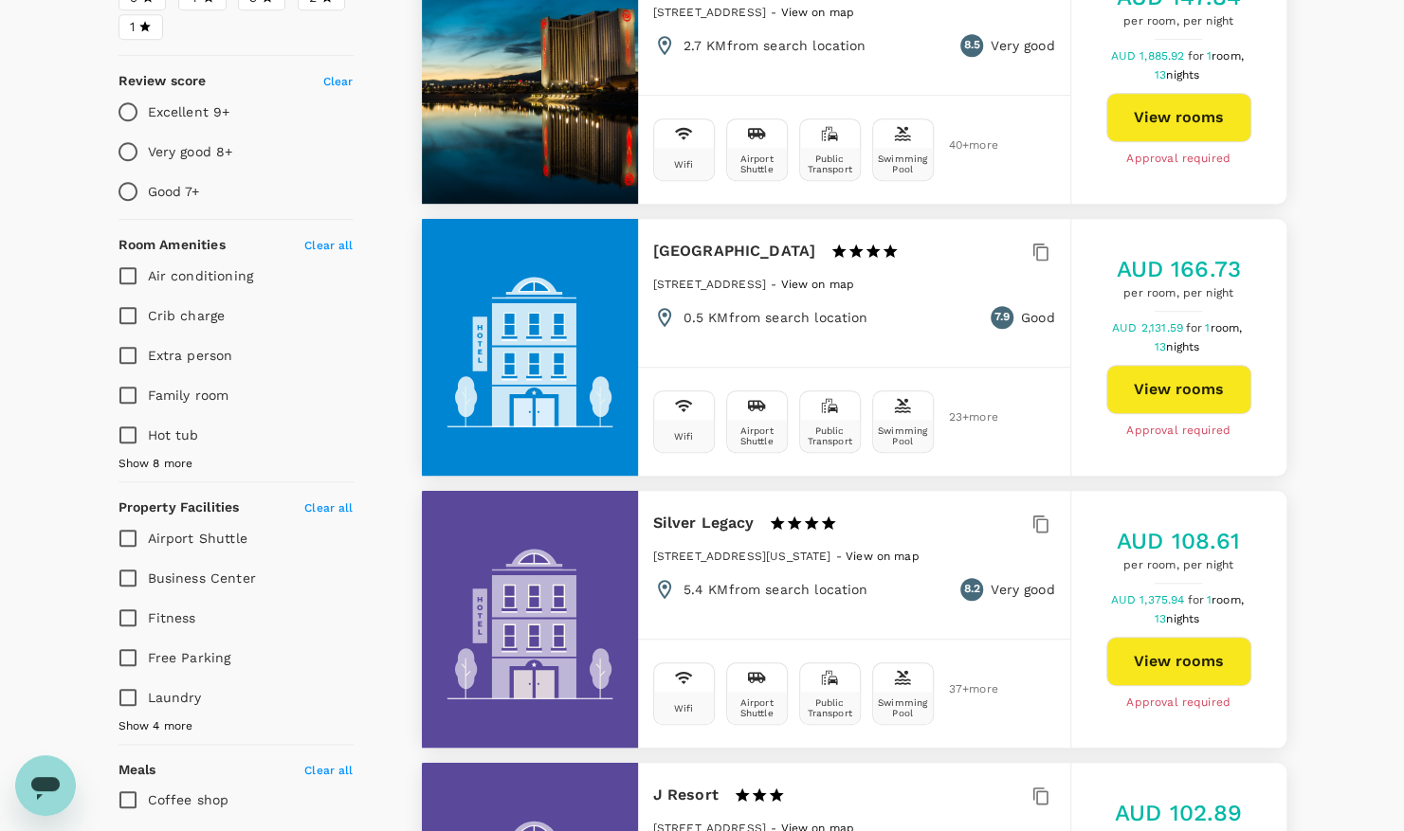
scroll to position [569, 0]
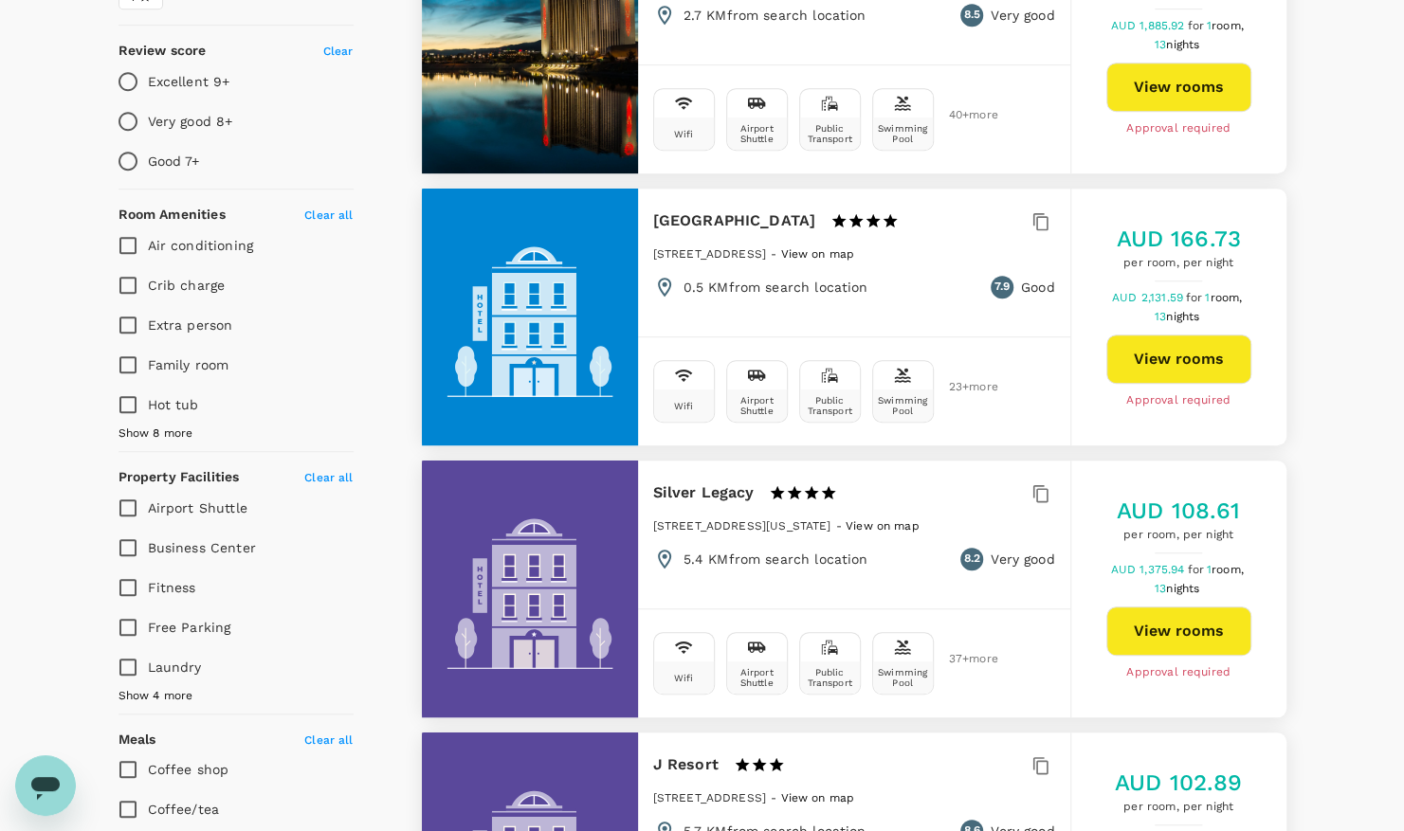
click at [138, 687] on span "Show 4 more" at bounding box center [155, 696] width 75 height 19
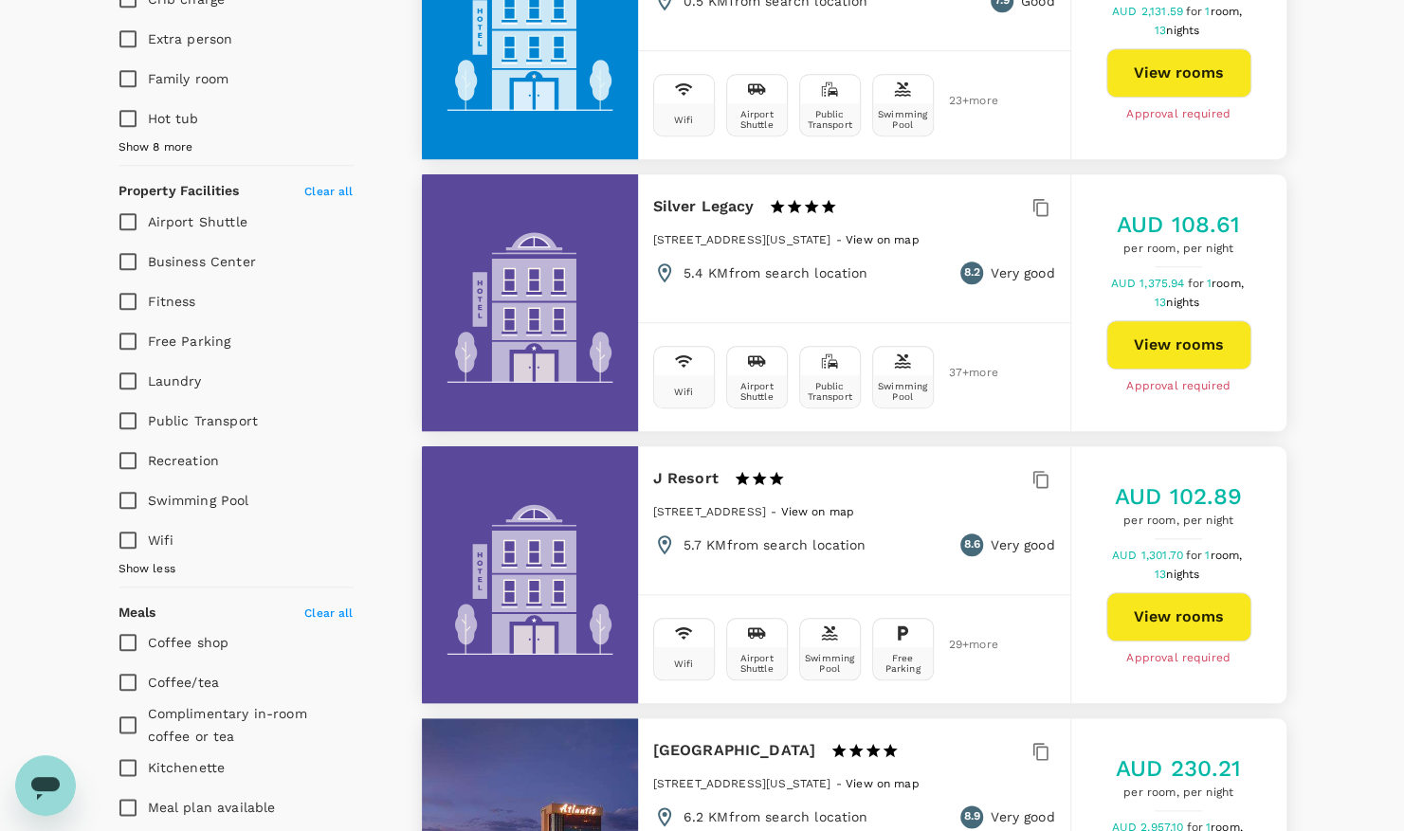
scroll to position [948, 0]
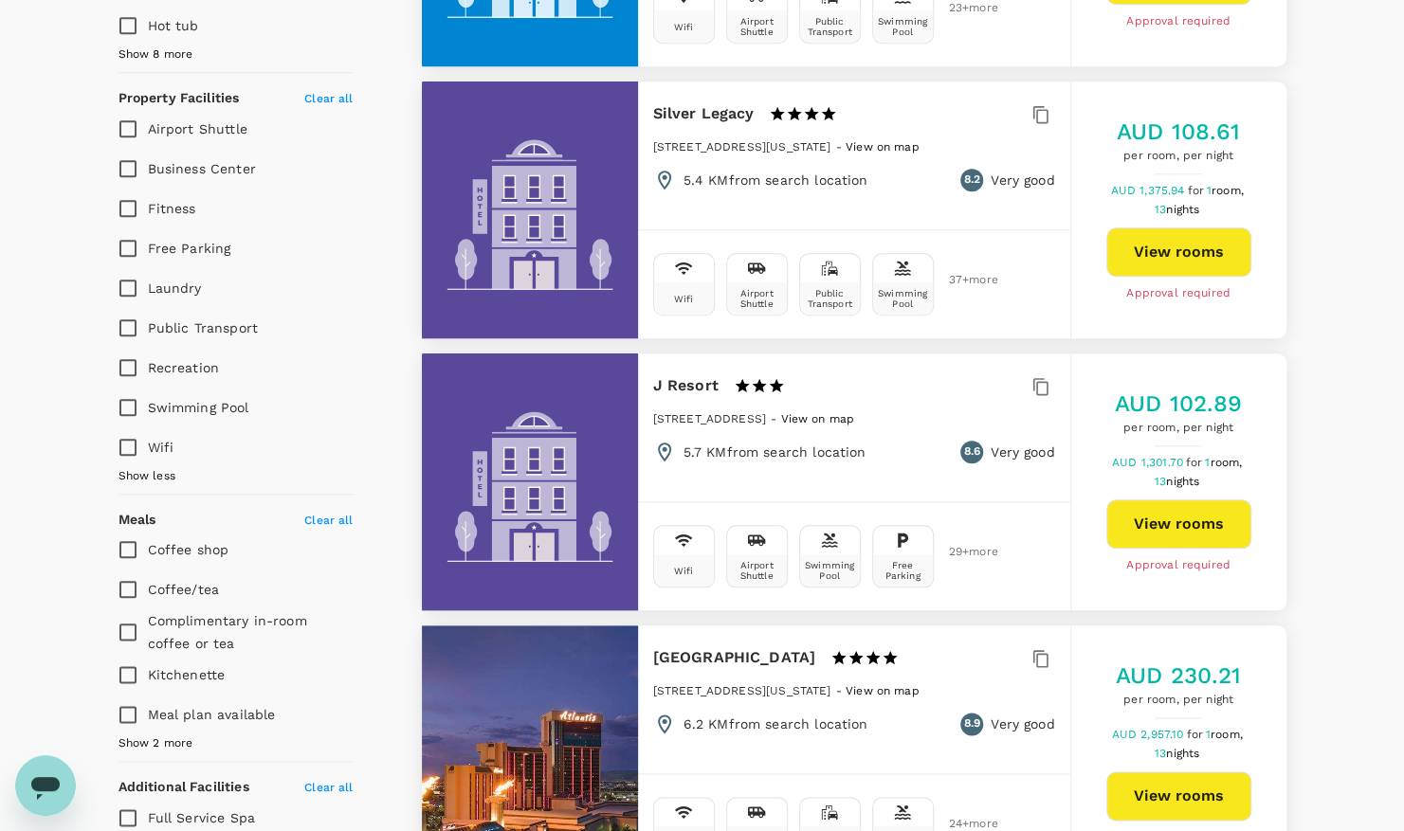
click at [130, 735] on span "Show 2 more" at bounding box center [155, 744] width 75 height 19
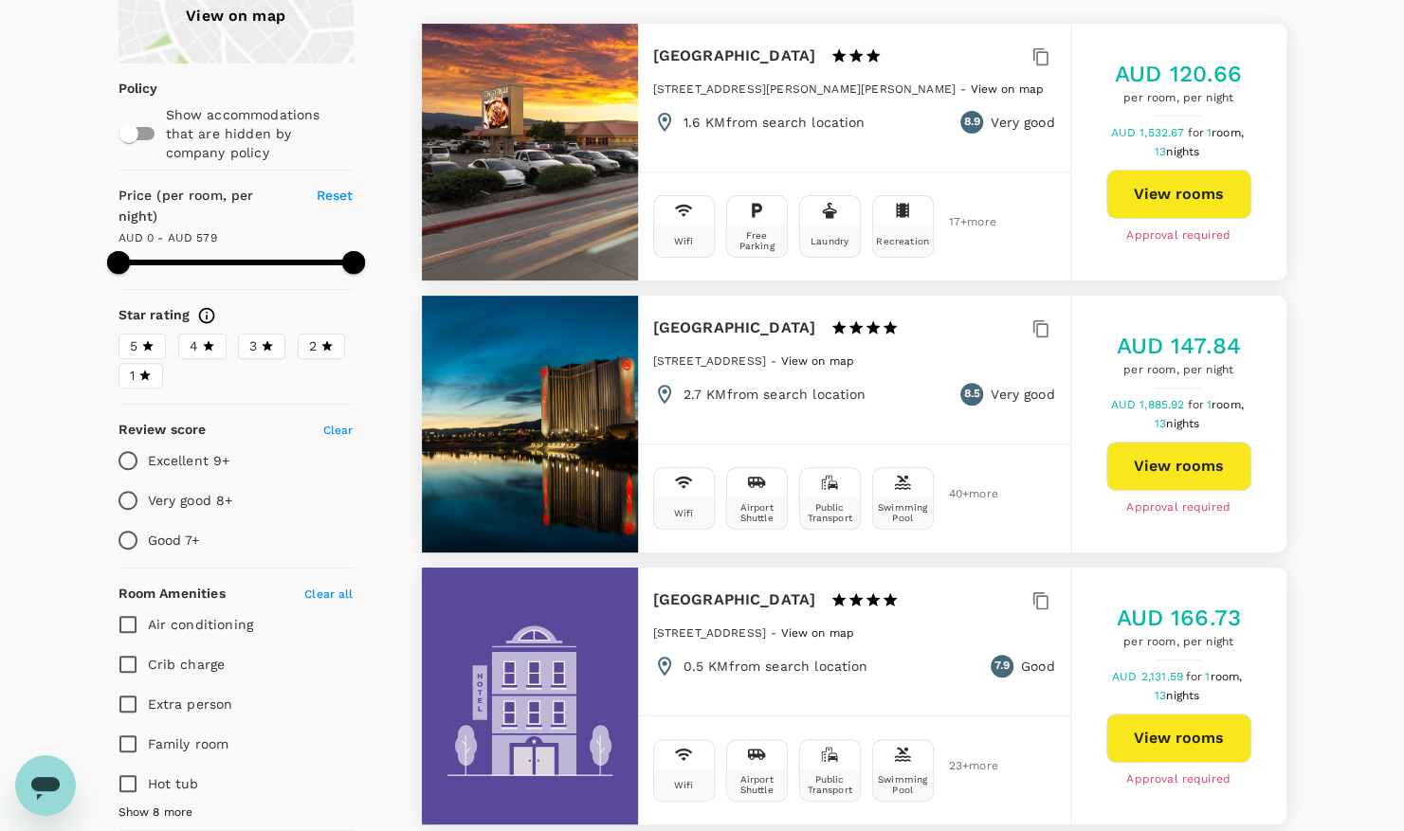
scroll to position [284, 0]
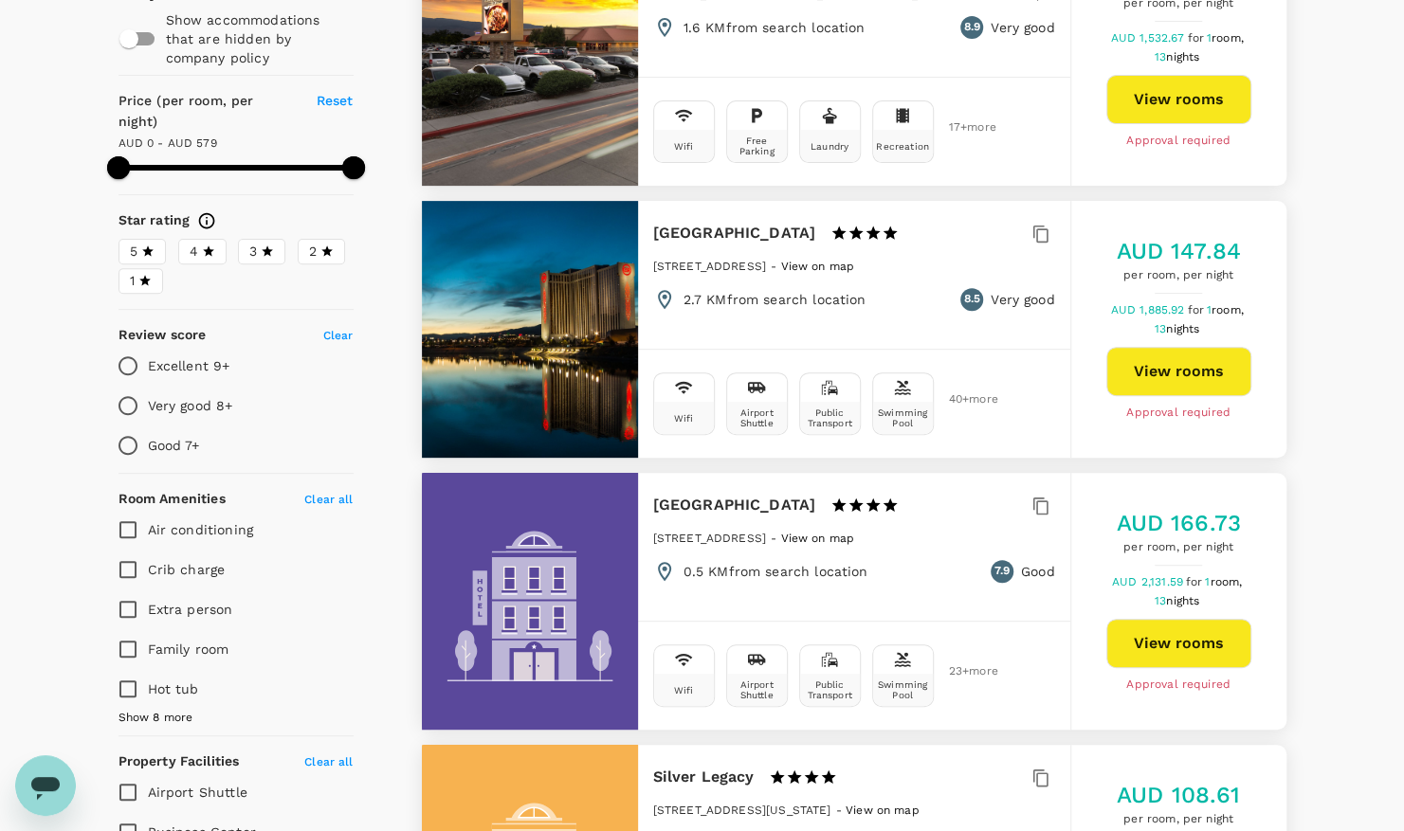
click at [161, 709] on span "Show 8 more" at bounding box center [155, 718] width 75 height 19
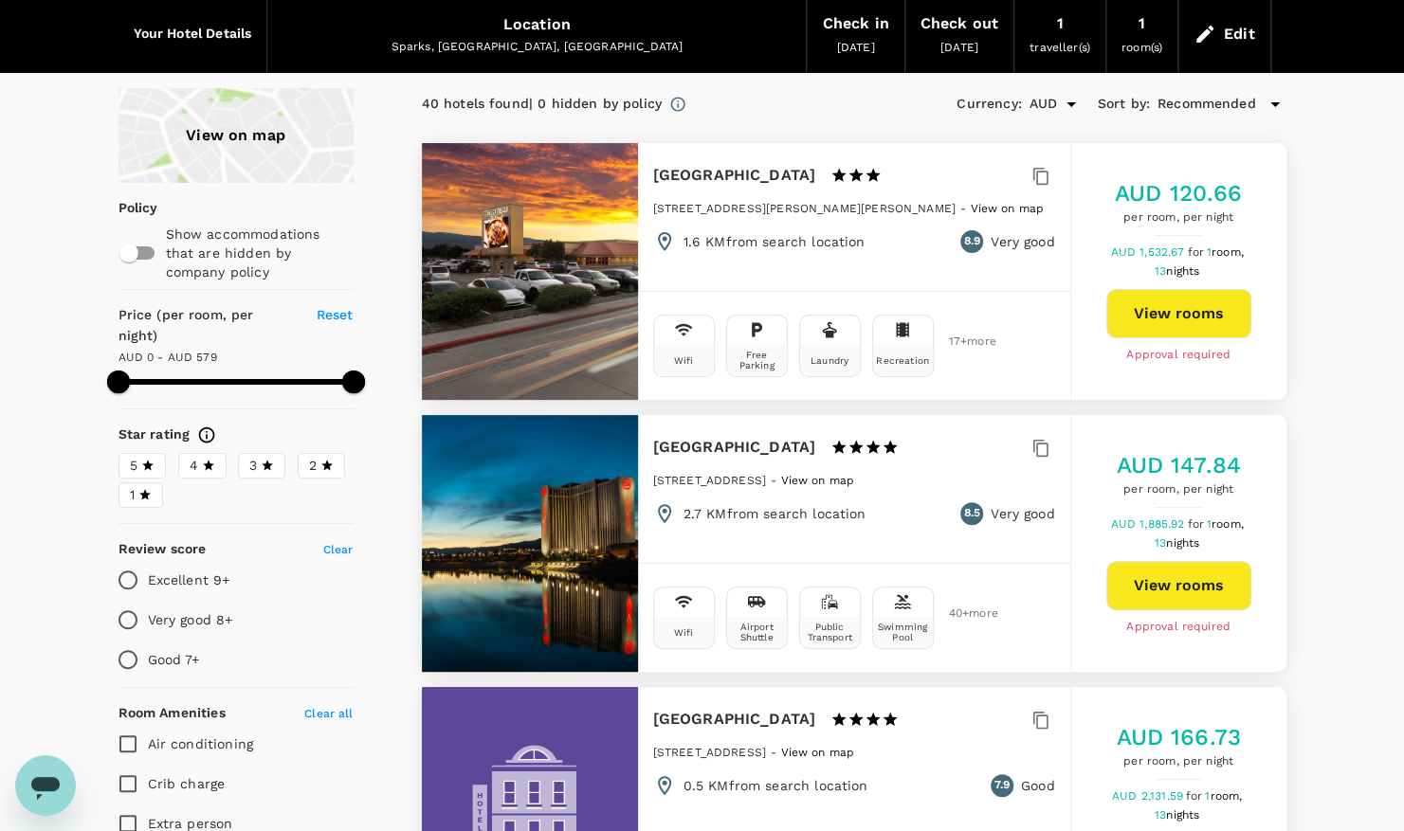
scroll to position [0, 0]
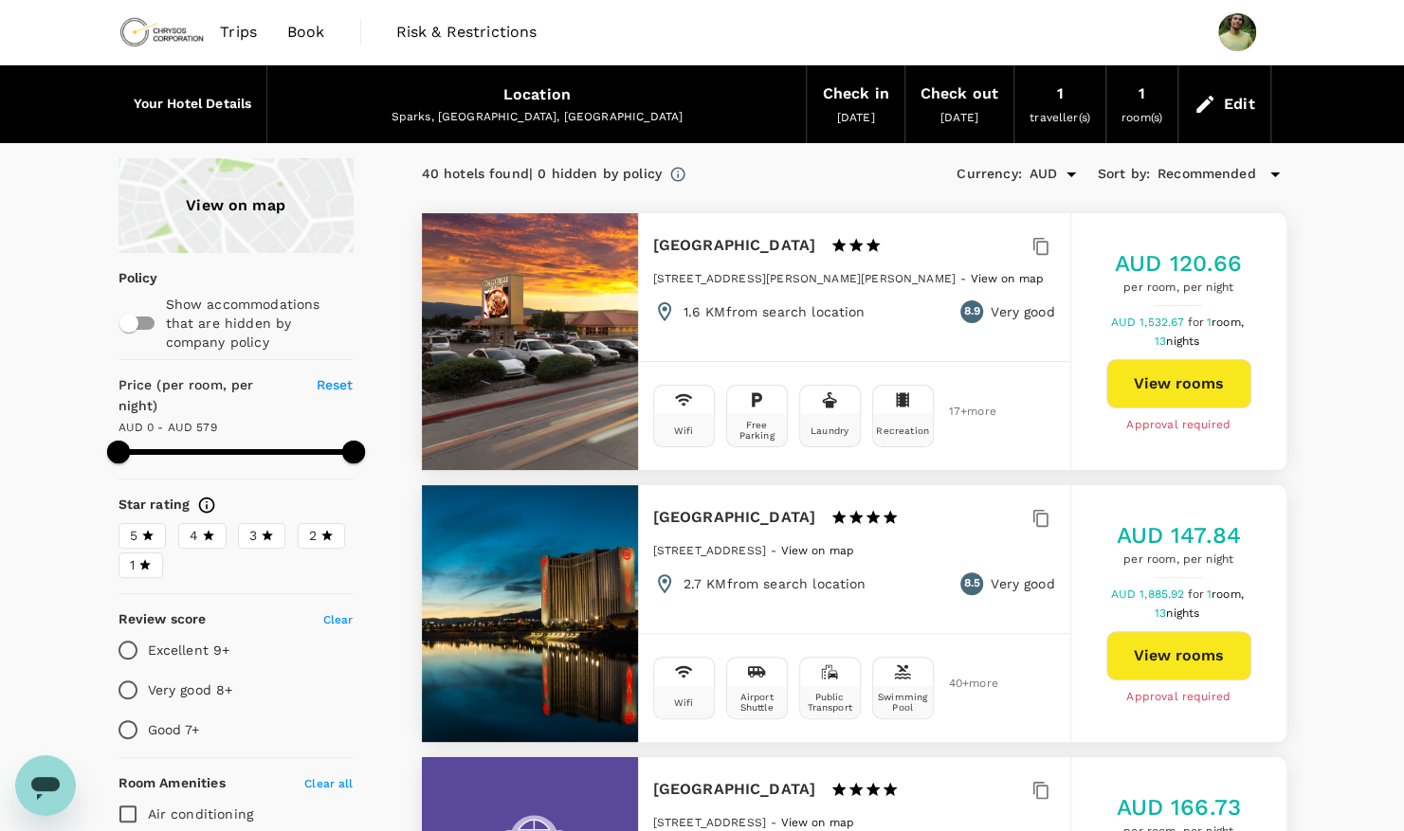
click at [1236, 171] on span "Recommended" at bounding box center [1206, 174] width 99 height 21
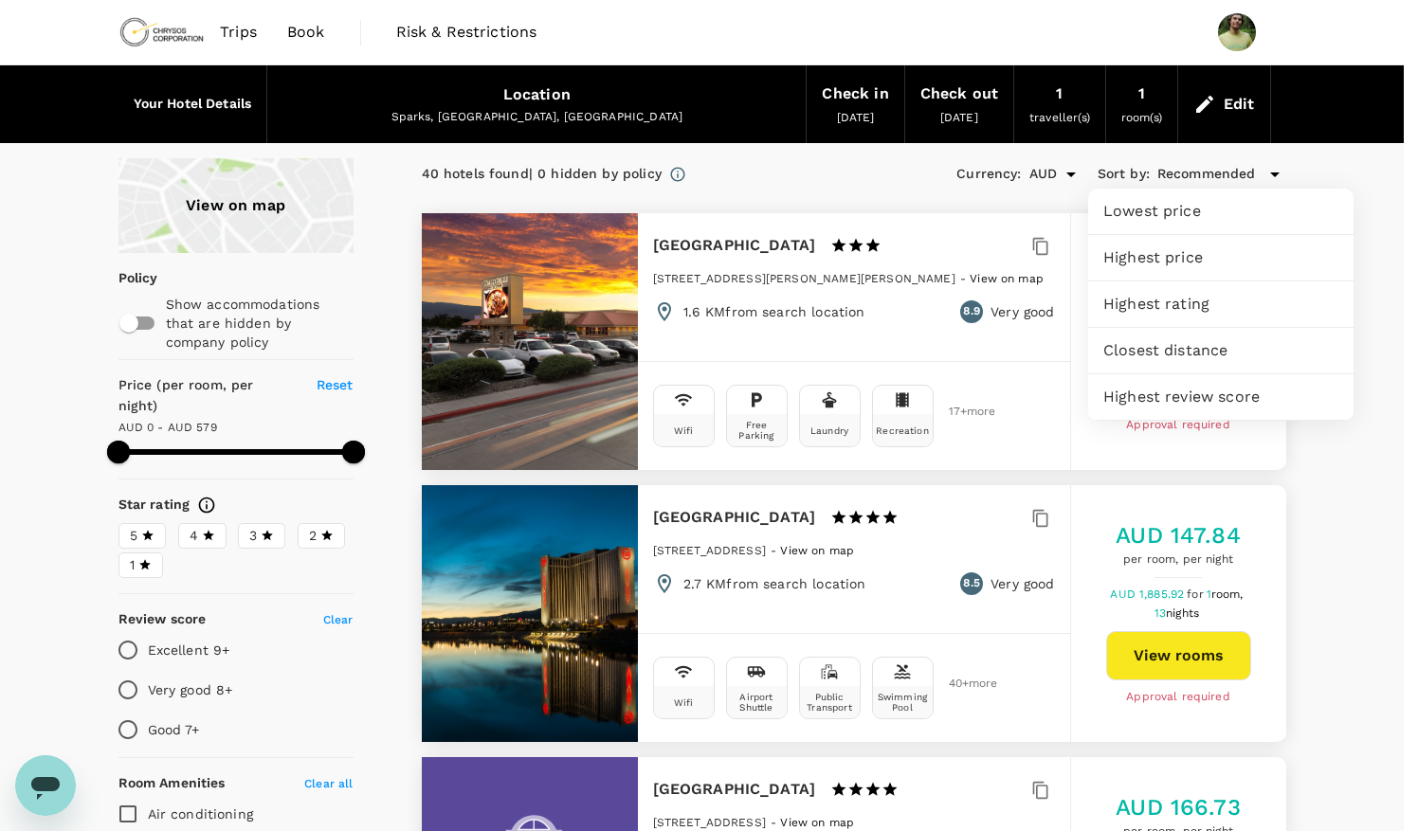
click at [1209, 219] on span "Lowest price" at bounding box center [1220, 211] width 235 height 23
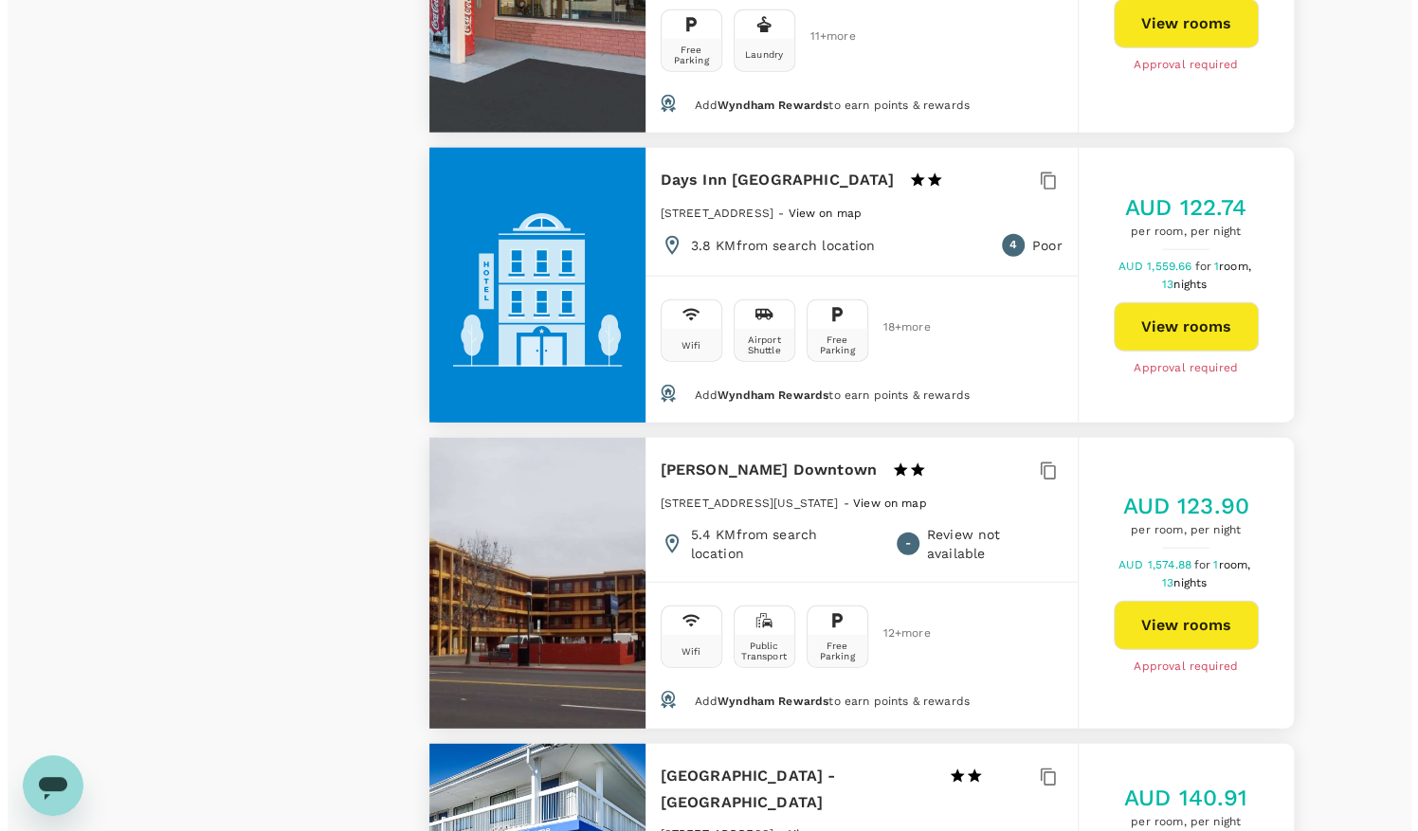
scroll to position [2748, 0]
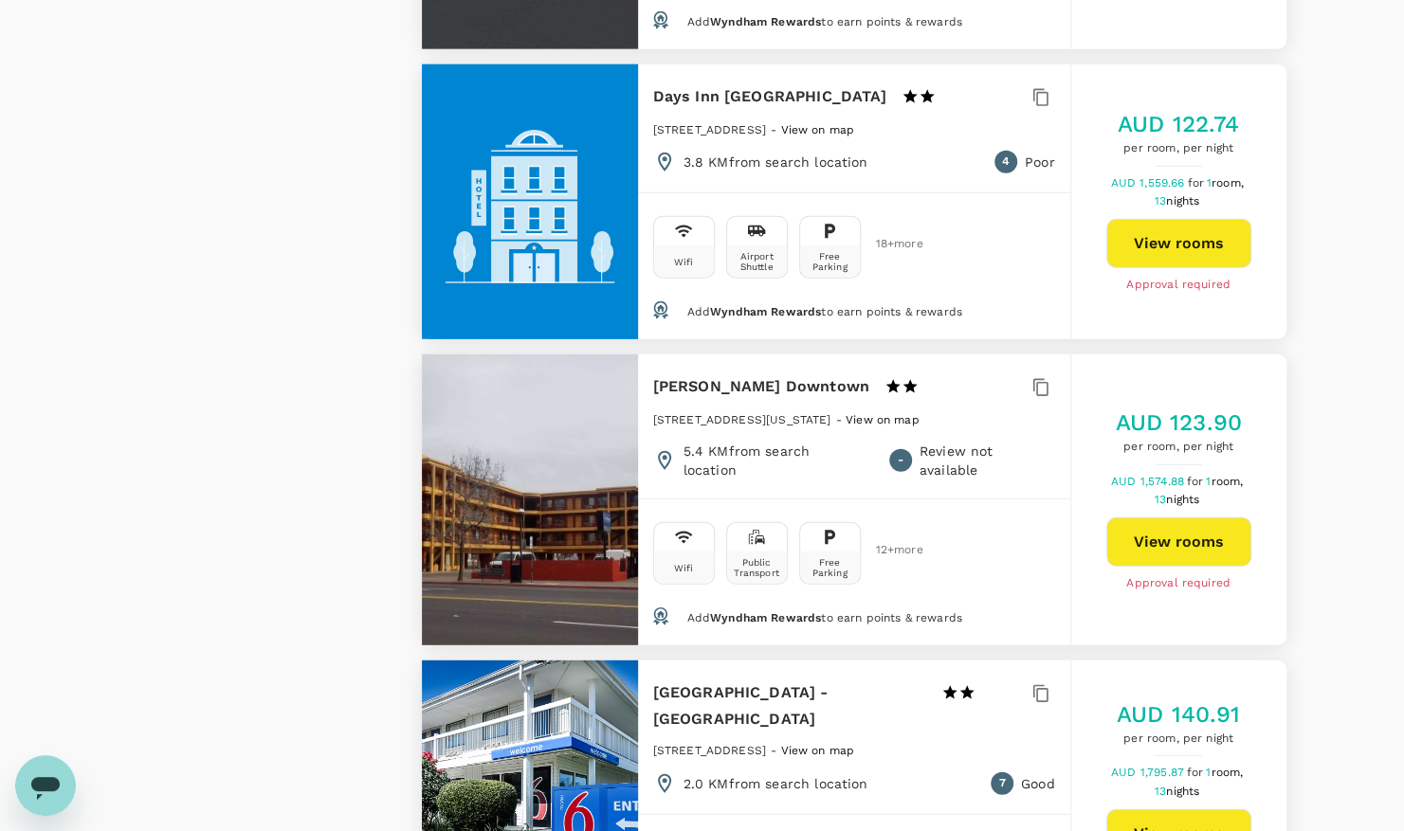
type input "579"
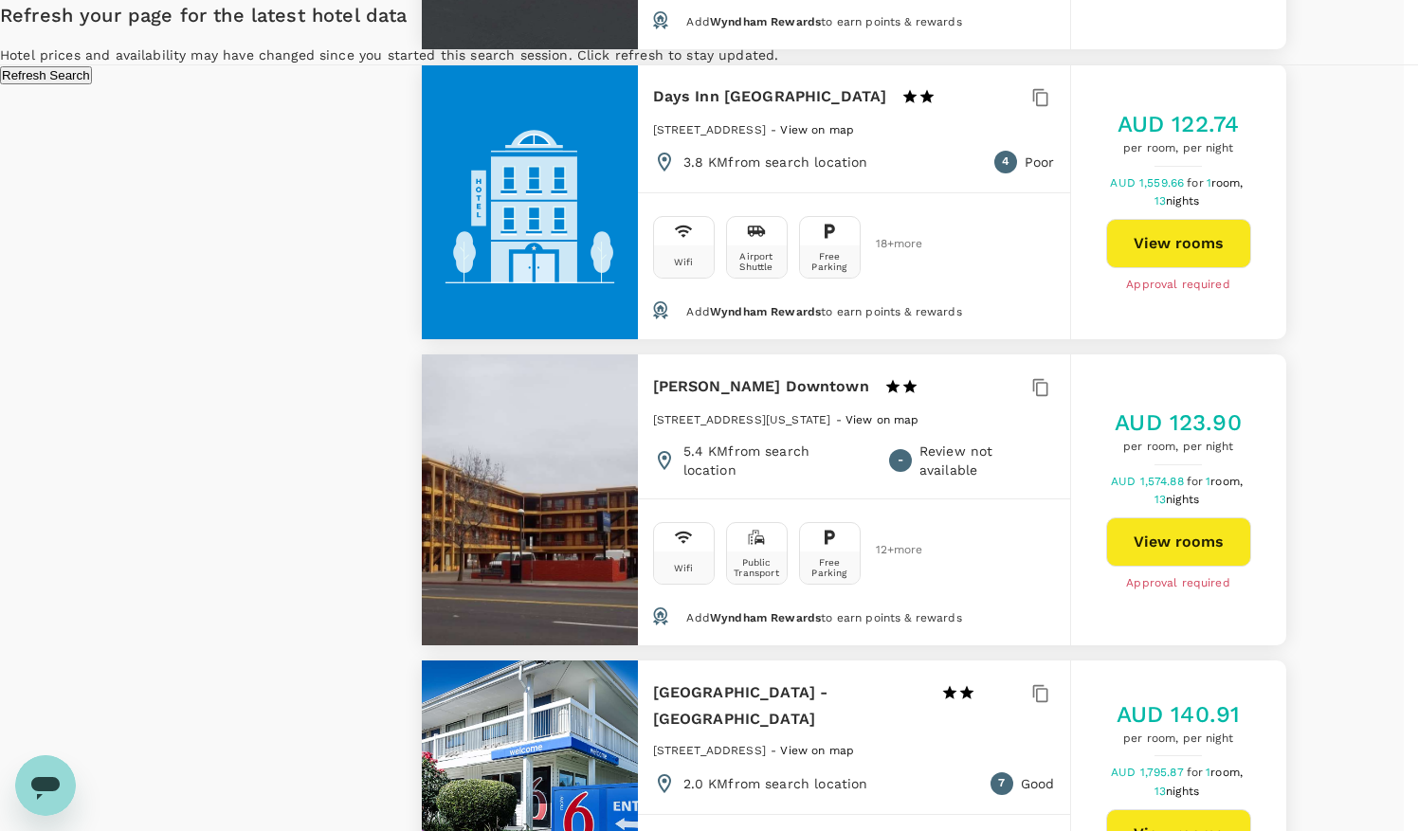
click at [92, 84] on button "Refresh Search" at bounding box center [46, 75] width 92 height 18
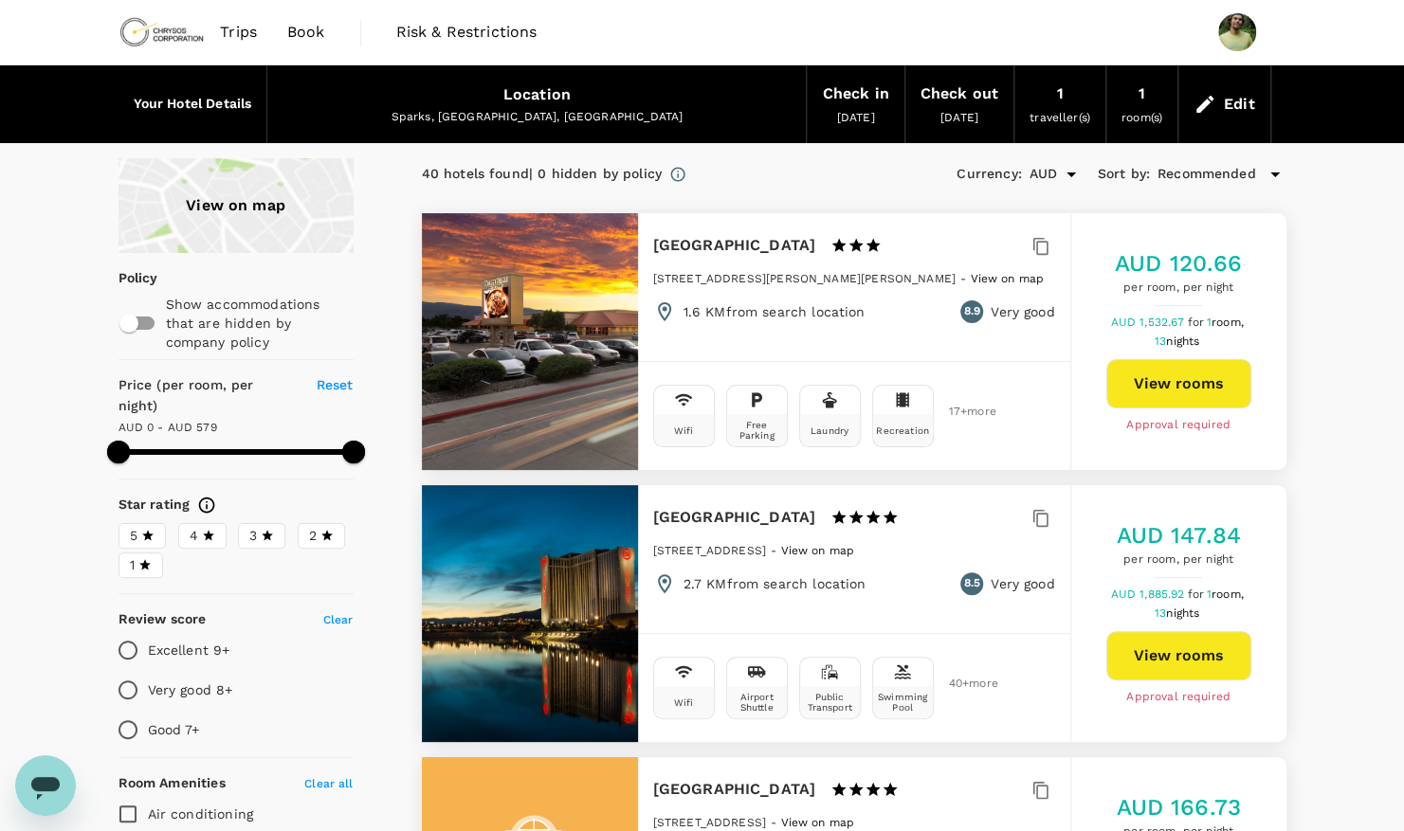
click at [279, 218] on div "View on map" at bounding box center [235, 205] width 235 height 95
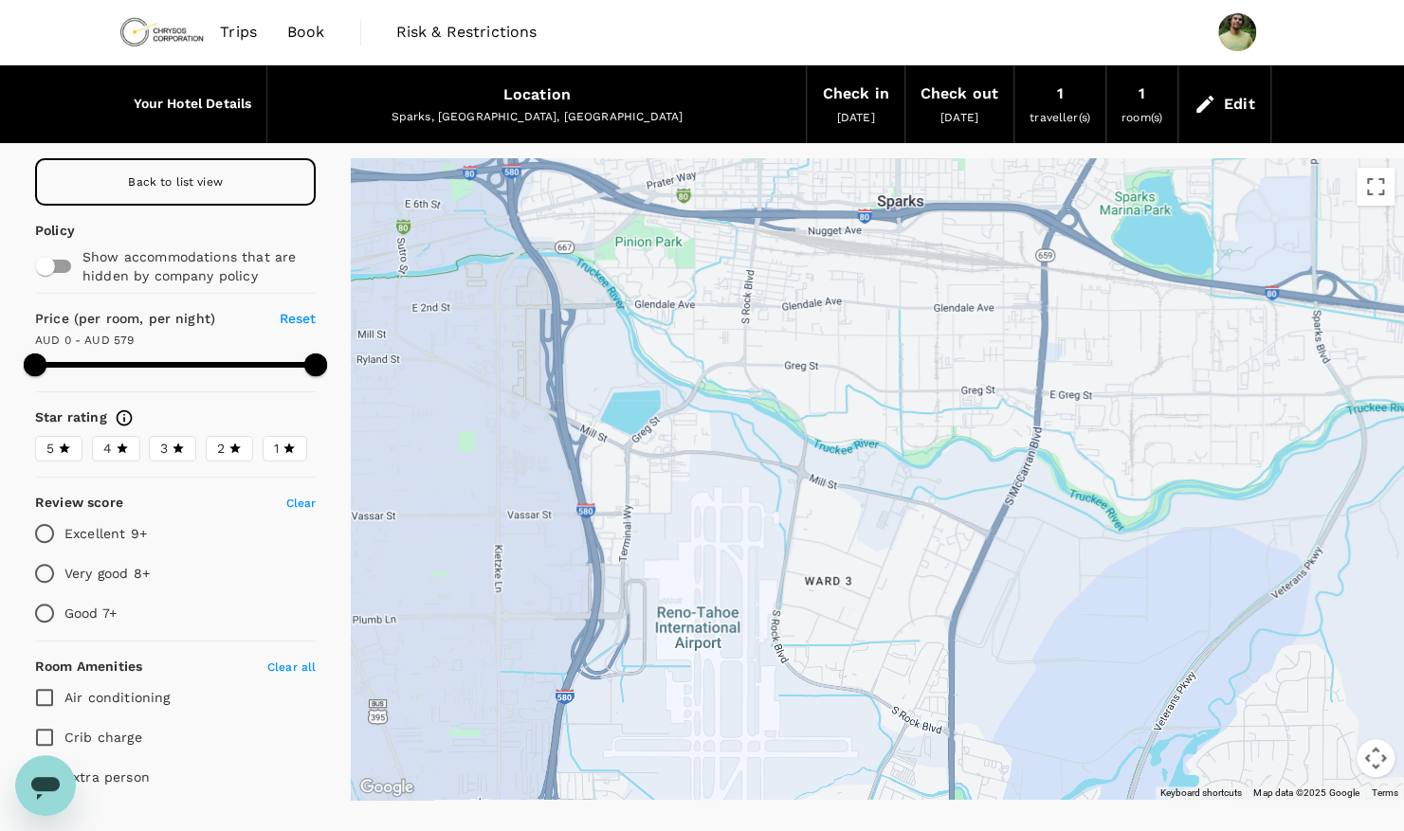
drag, startPoint x: 774, startPoint y: 595, endPoint x: 1011, endPoint y: 322, distance: 361.4
click at [1011, 322] on div at bounding box center [877, 479] width 1053 height 642
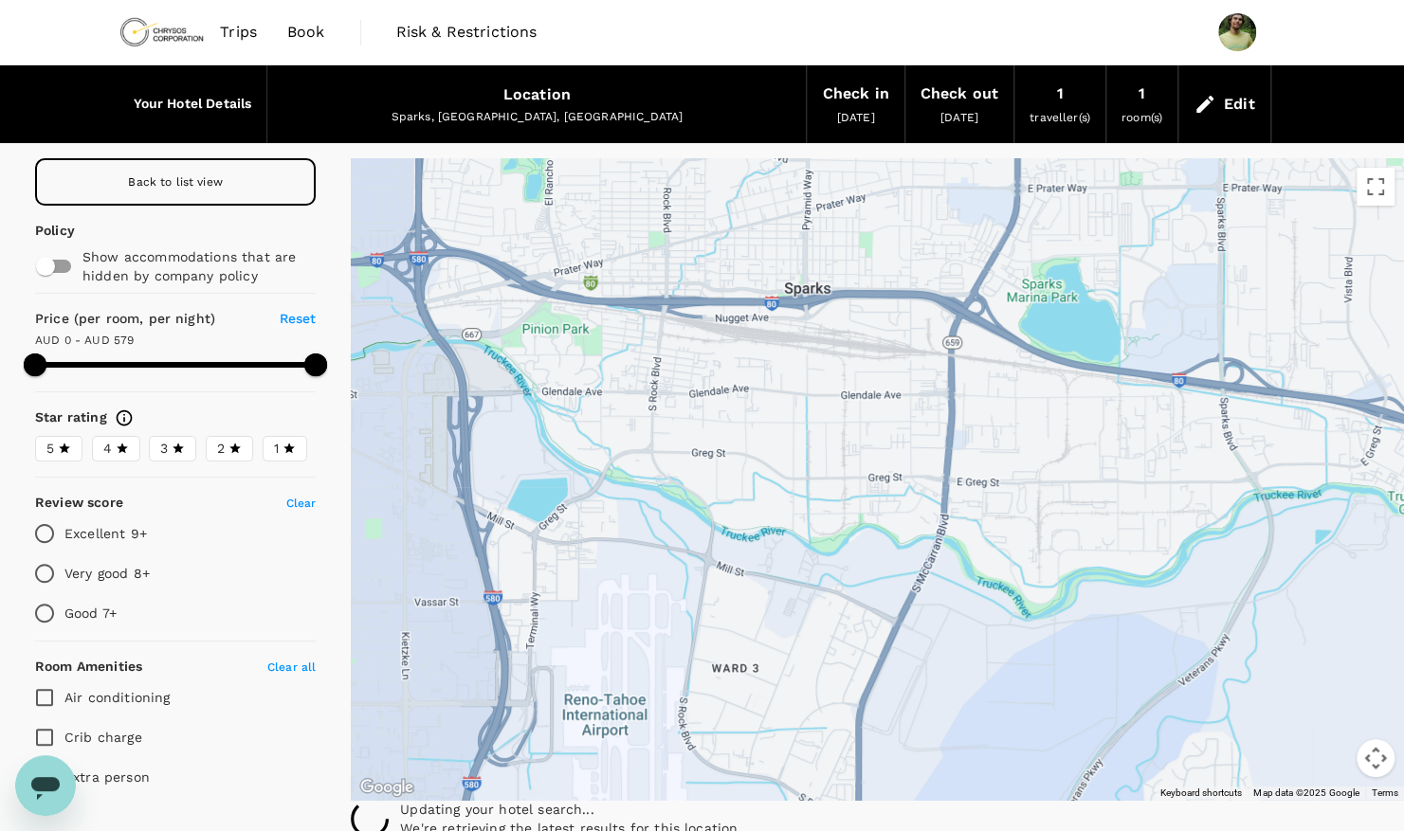
drag, startPoint x: 1061, startPoint y: 500, endPoint x: 982, endPoint y: 532, distance: 85.5
click at [1003, 536] on div at bounding box center [877, 479] width 1053 height 642
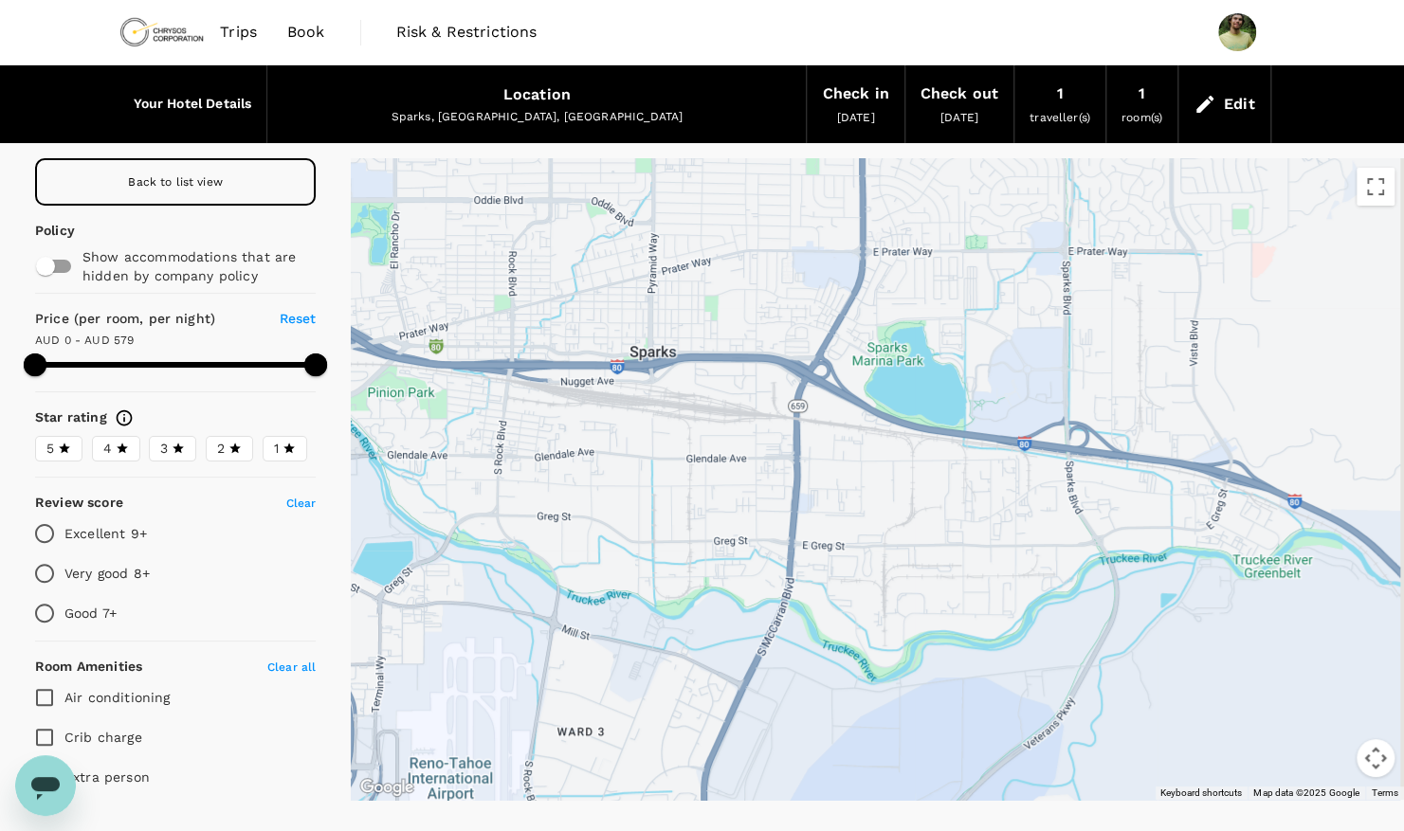
drag, startPoint x: 1130, startPoint y: 475, endPoint x: 1034, endPoint y: 501, distance: 99.3
click at [1034, 501] on div at bounding box center [877, 479] width 1053 height 642
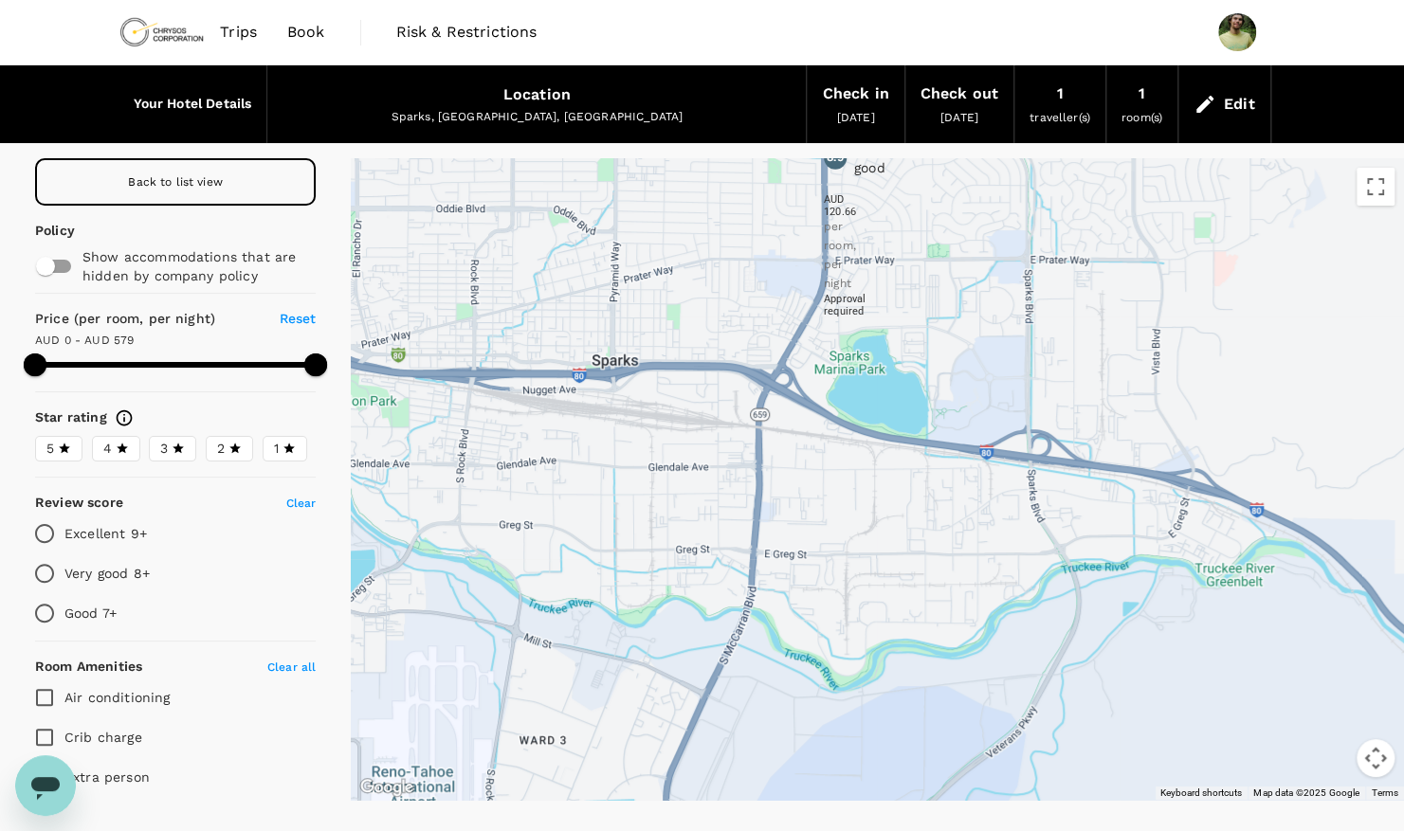
click at [837, 388] on icon at bounding box center [834, 387] width 13 height 19
click at [841, 389] on icon at bounding box center [834, 387] width 13 height 19
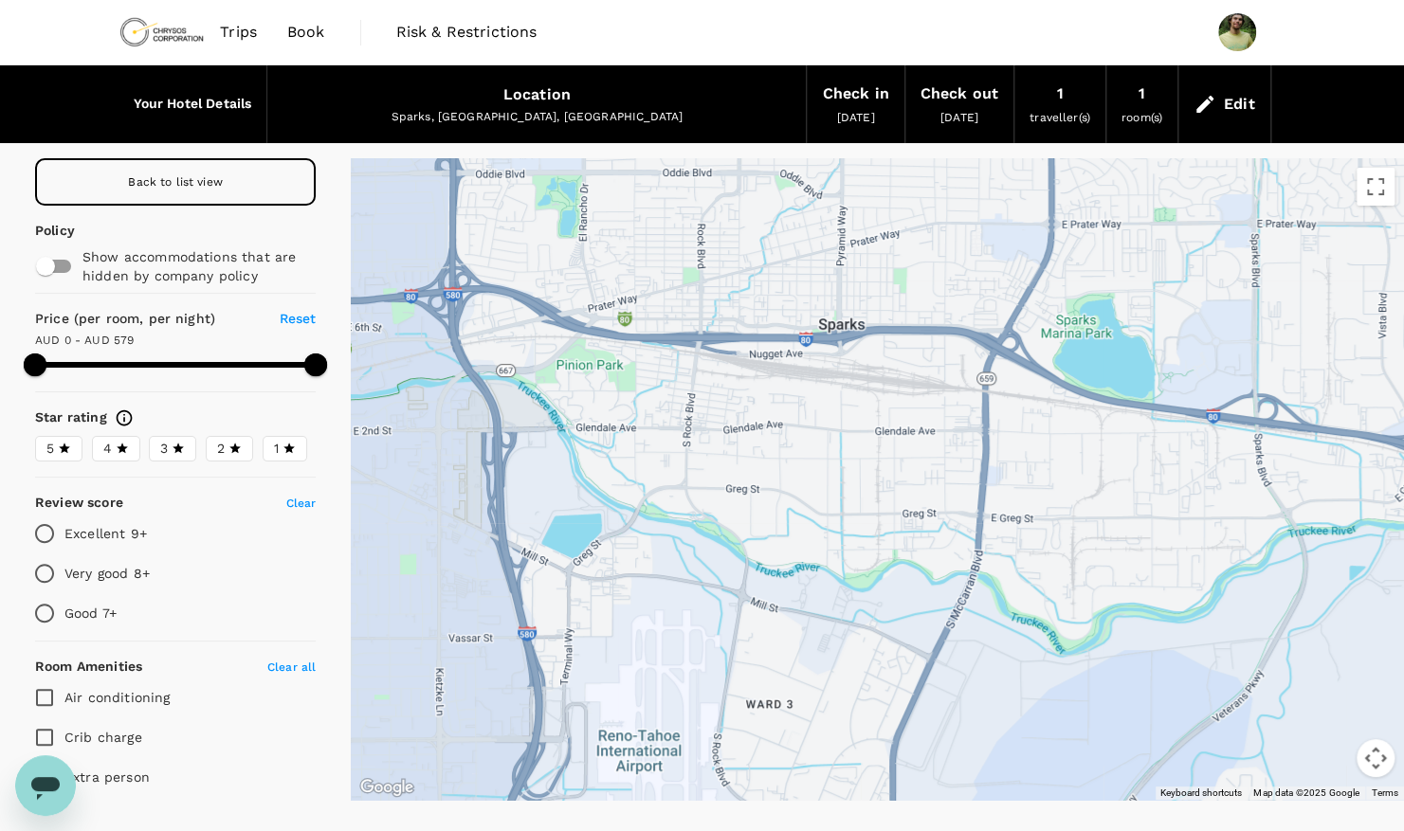
drag, startPoint x: 592, startPoint y: 480, endPoint x: 825, endPoint y: 444, distance: 235.0
click at [825, 444] on div at bounding box center [877, 479] width 1053 height 642
click at [1049, 340] on icon at bounding box center [1049, 340] width 0 height 0
click at [972, 349] on icon at bounding box center [965, 356] width 13 height 19
click at [1067, 349] on icon at bounding box center [1060, 351] width 13 height 19
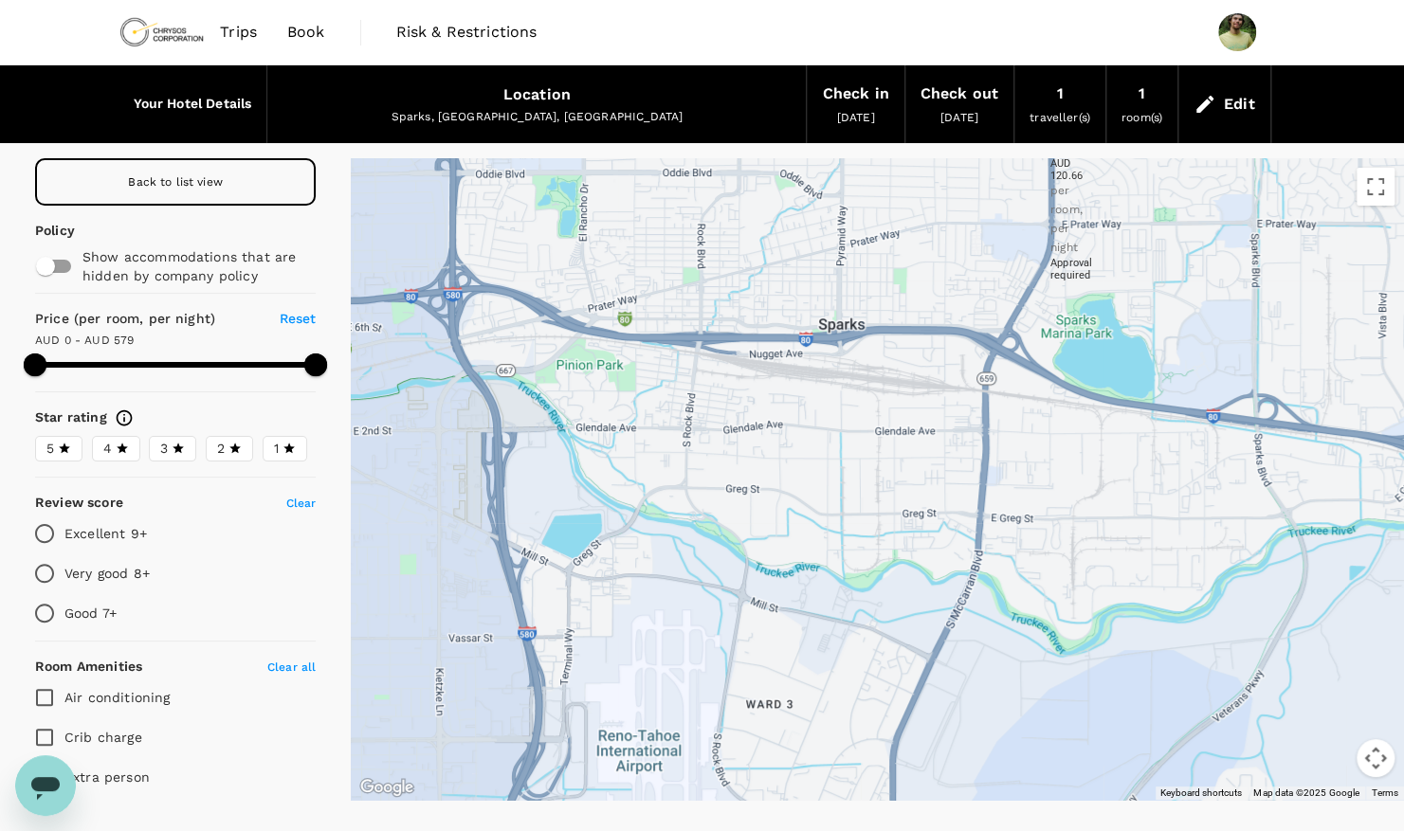
click at [1067, 349] on icon at bounding box center [1060, 351] width 13 height 19
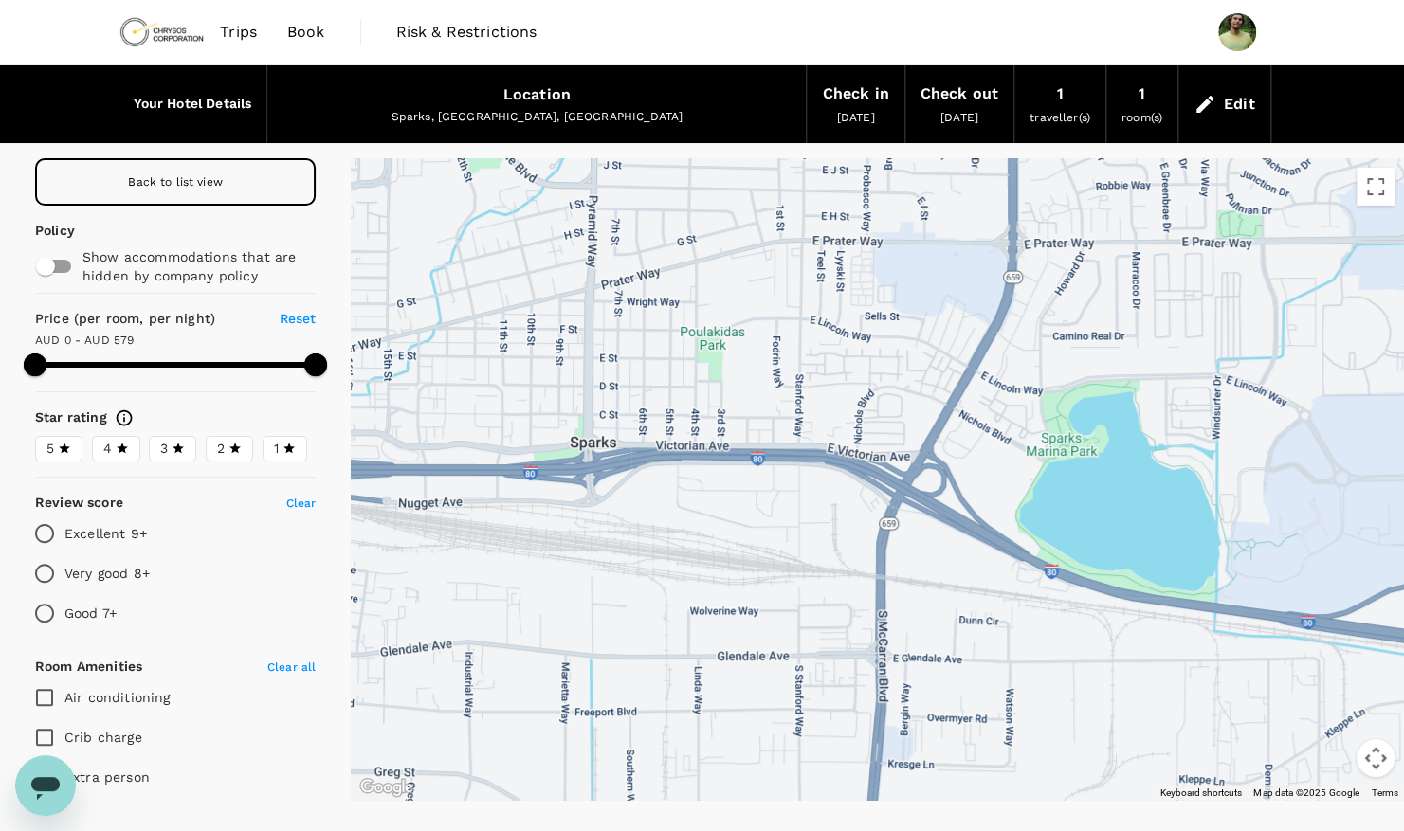
drag, startPoint x: 1003, startPoint y: 373, endPoint x: 987, endPoint y: 519, distance: 146.8
click at [987, 519] on div at bounding box center [877, 479] width 1053 height 642
click at [209, 175] on span "Back to list view" at bounding box center [175, 181] width 95 height 13
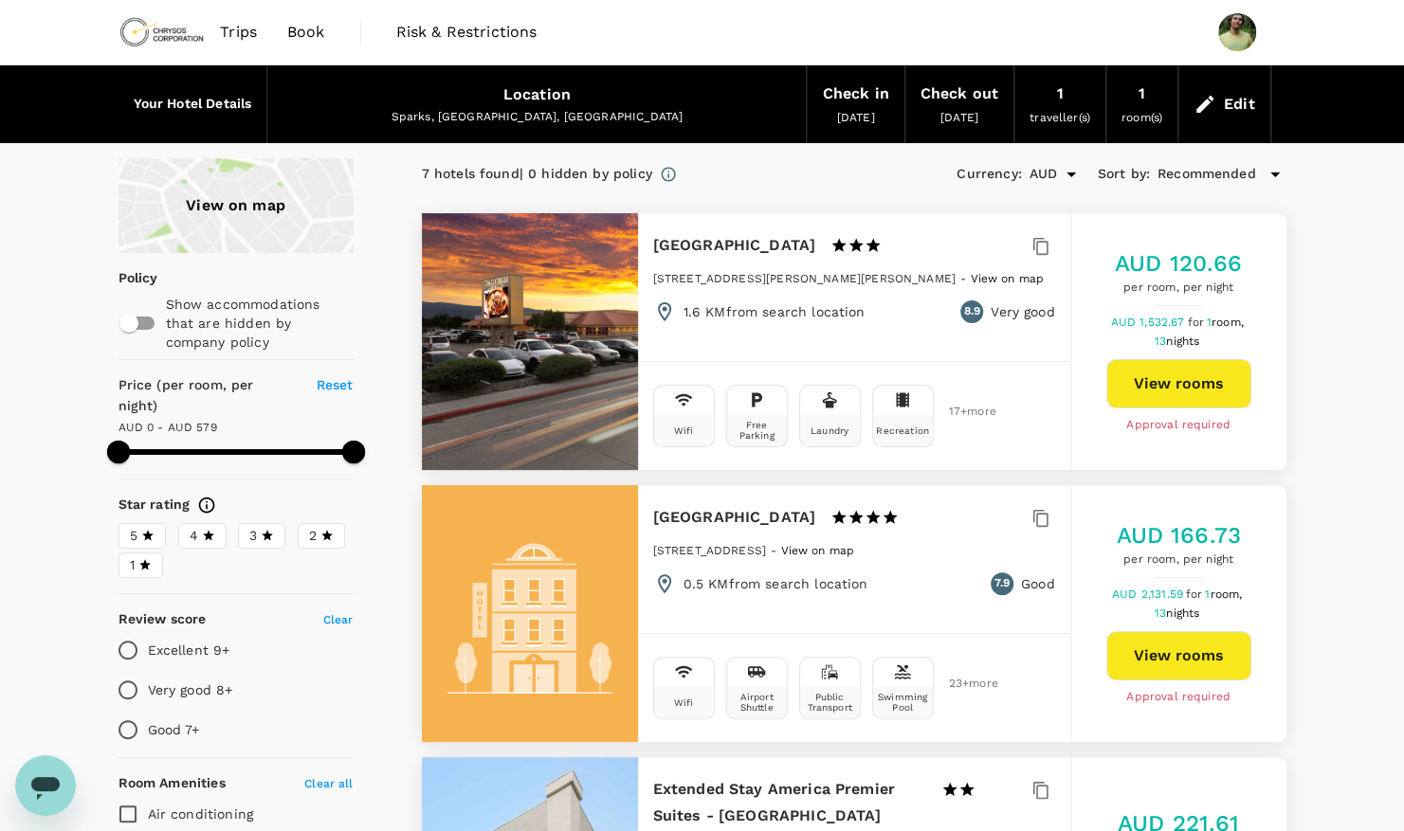
click at [970, 273] on span "View on map" at bounding box center [1007, 278] width 74 height 13
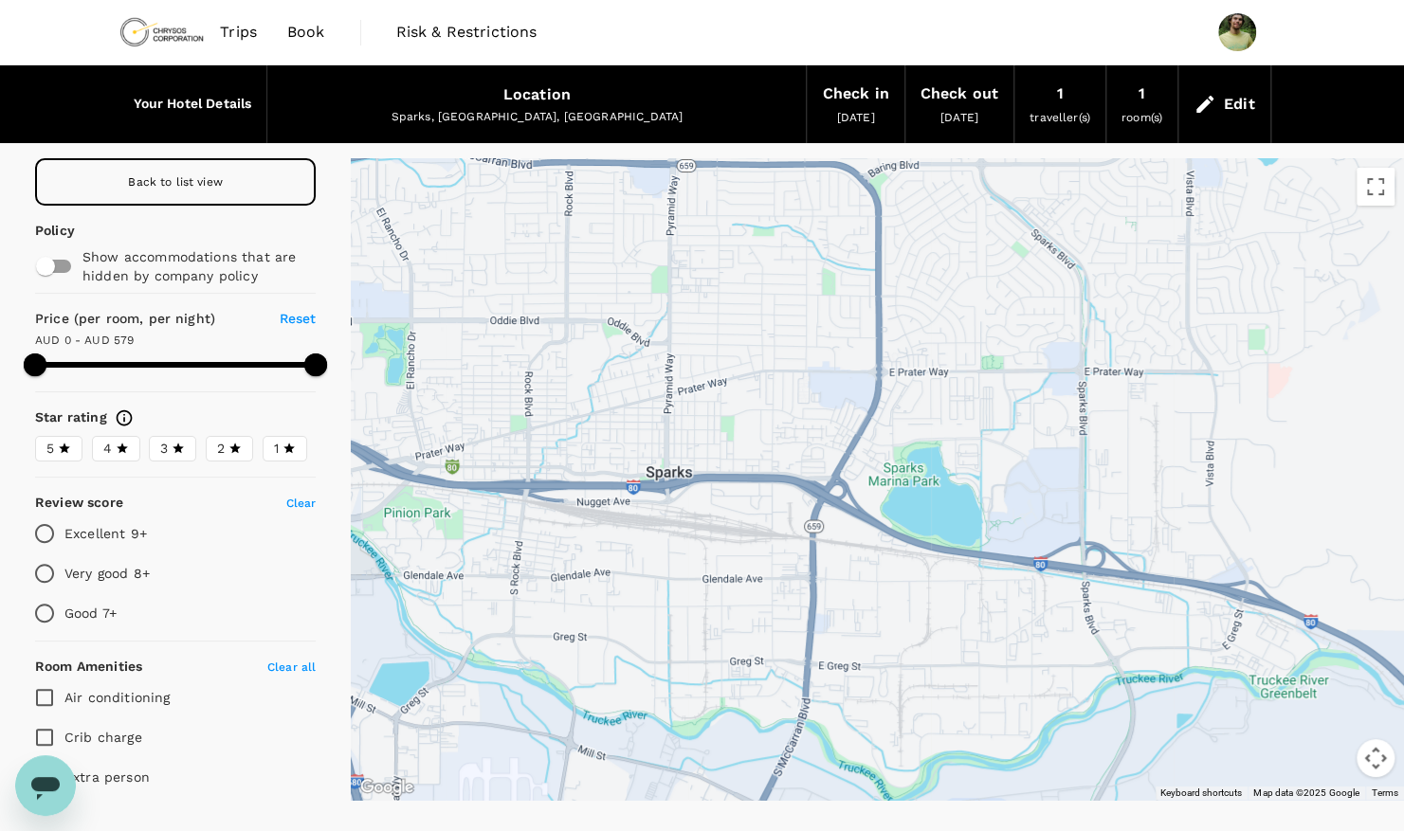
type input "579"
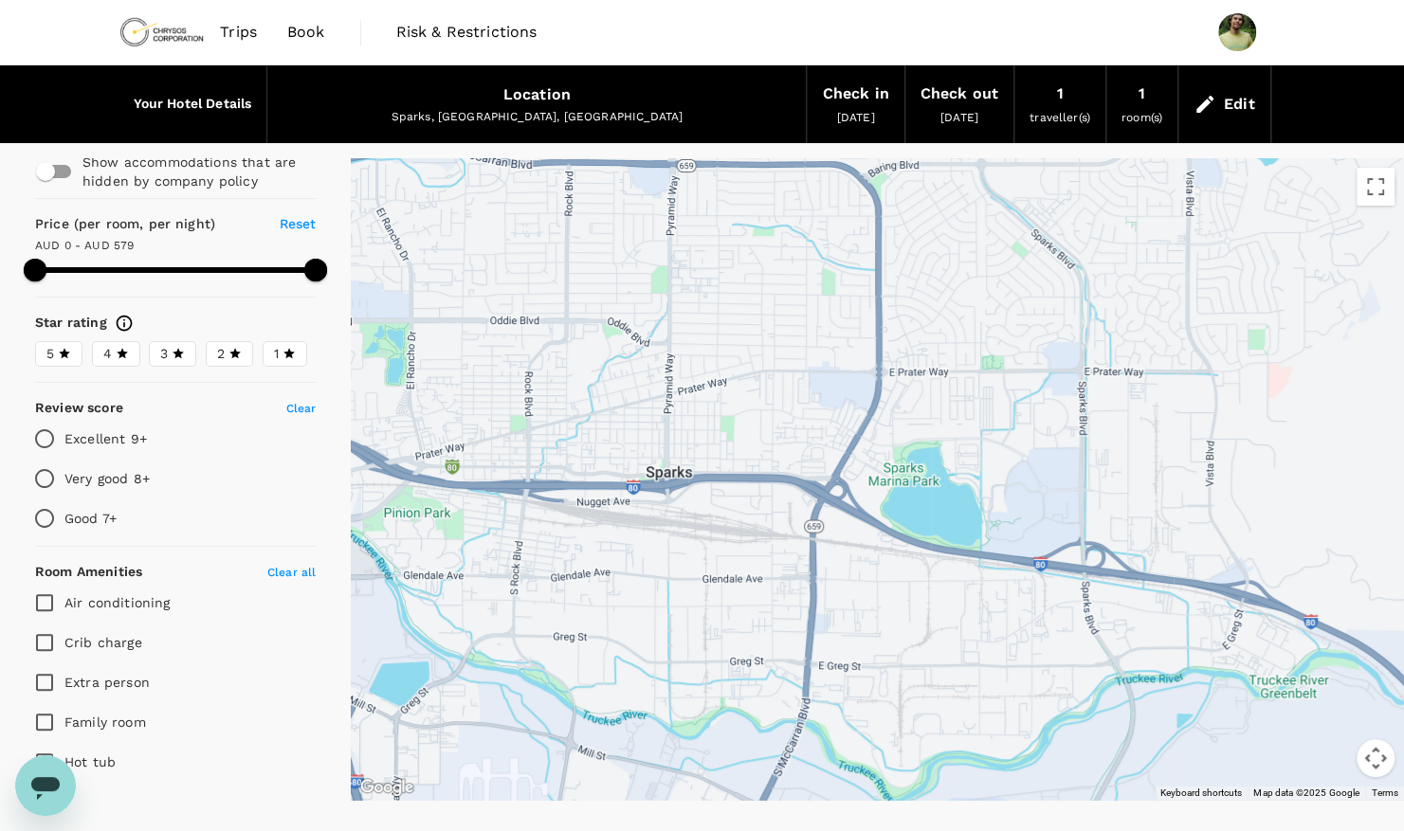
scroll to position [284, 0]
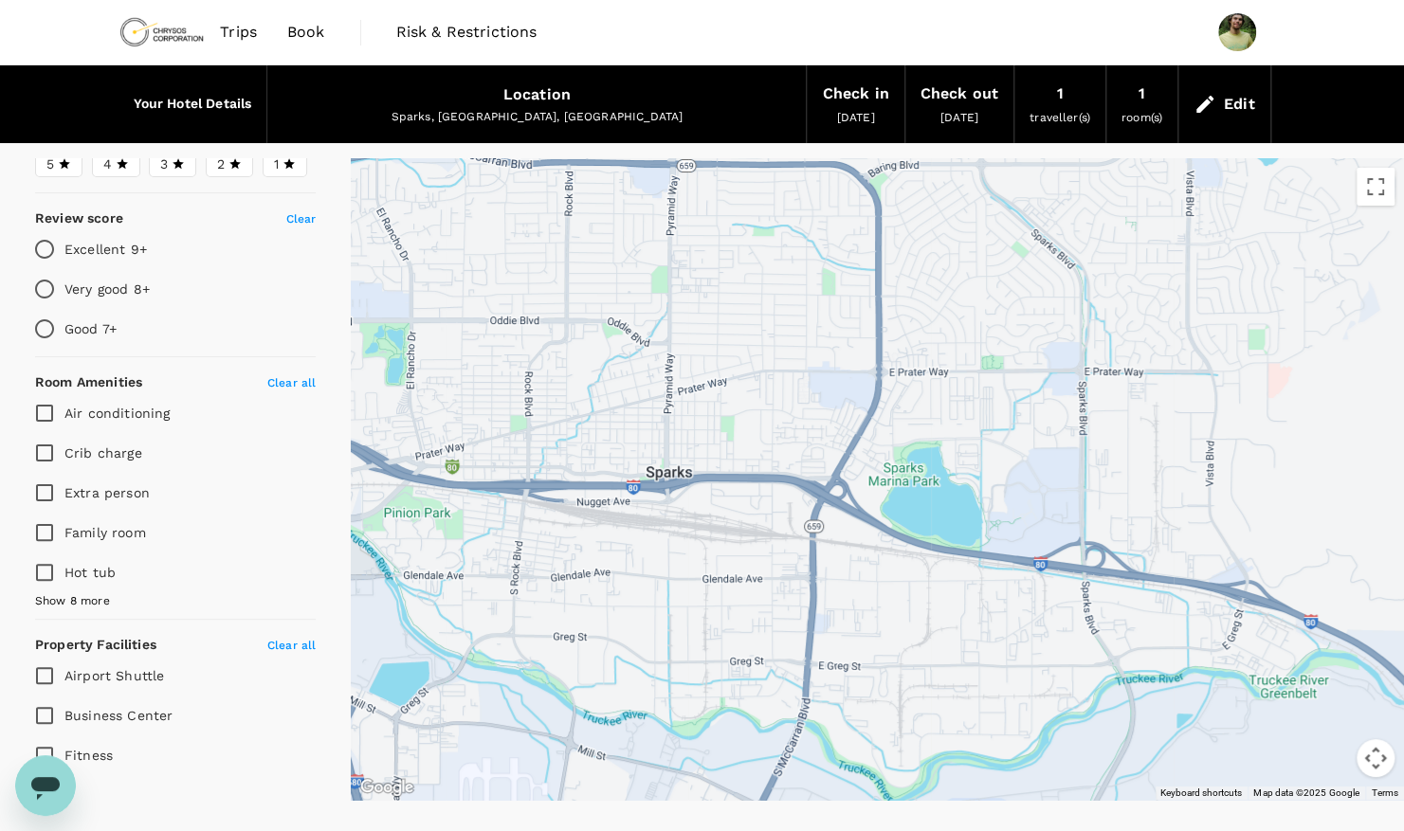
click at [79, 593] on span "Show 8 more" at bounding box center [72, 601] width 75 height 19
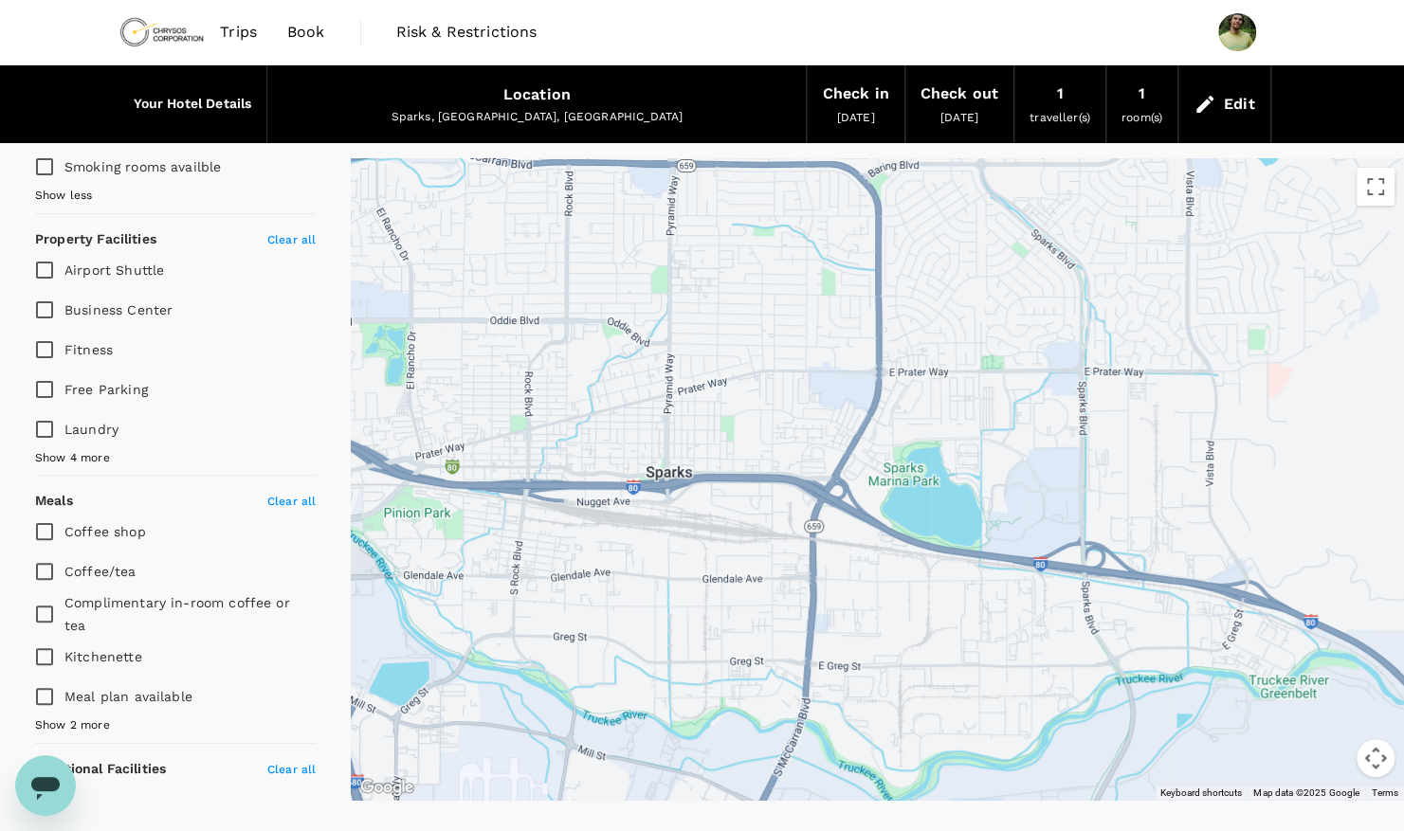
scroll to position [1037, 0]
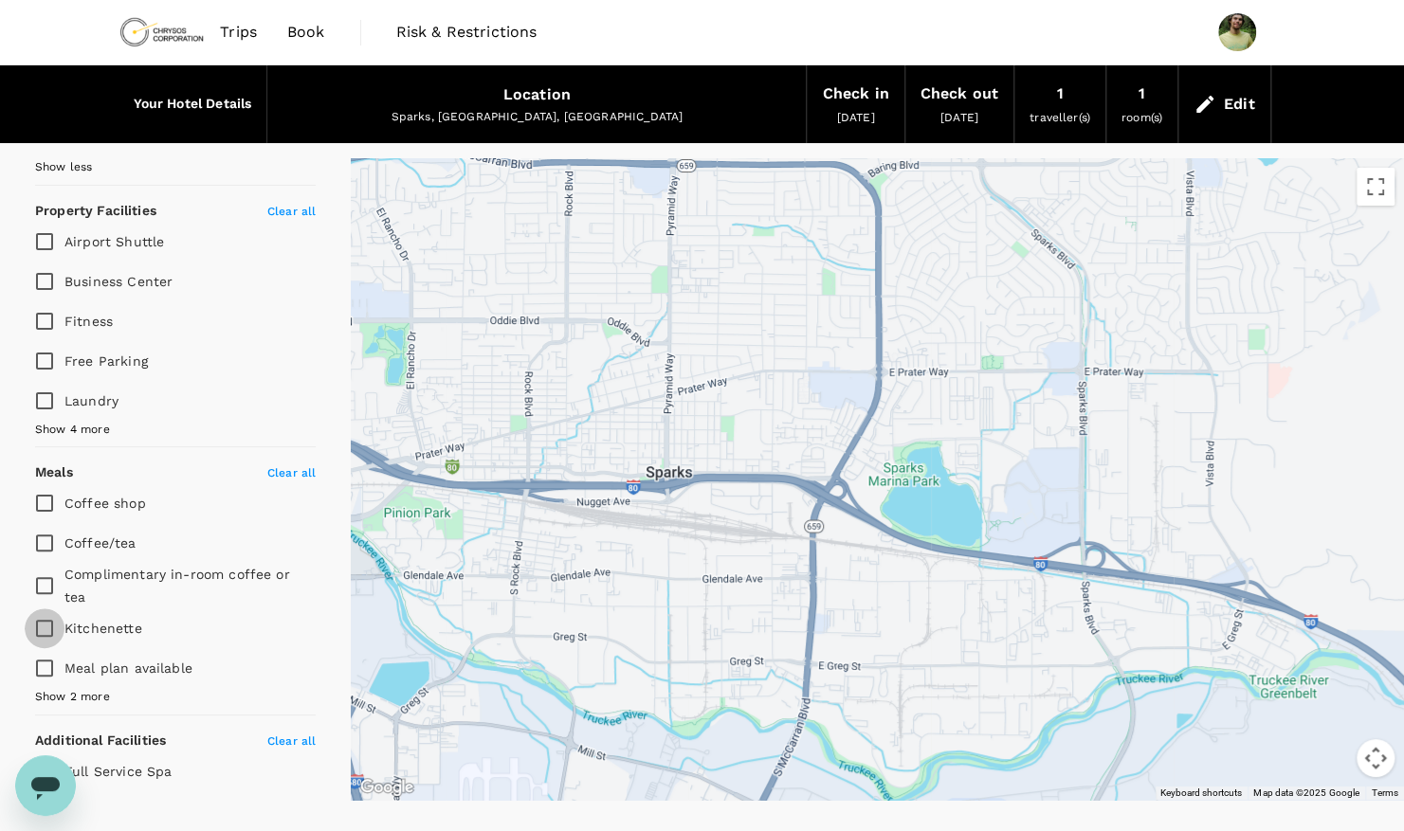
click at [41, 618] on input "Kitchenette" at bounding box center [45, 628] width 40 height 40
checkbox input "true"
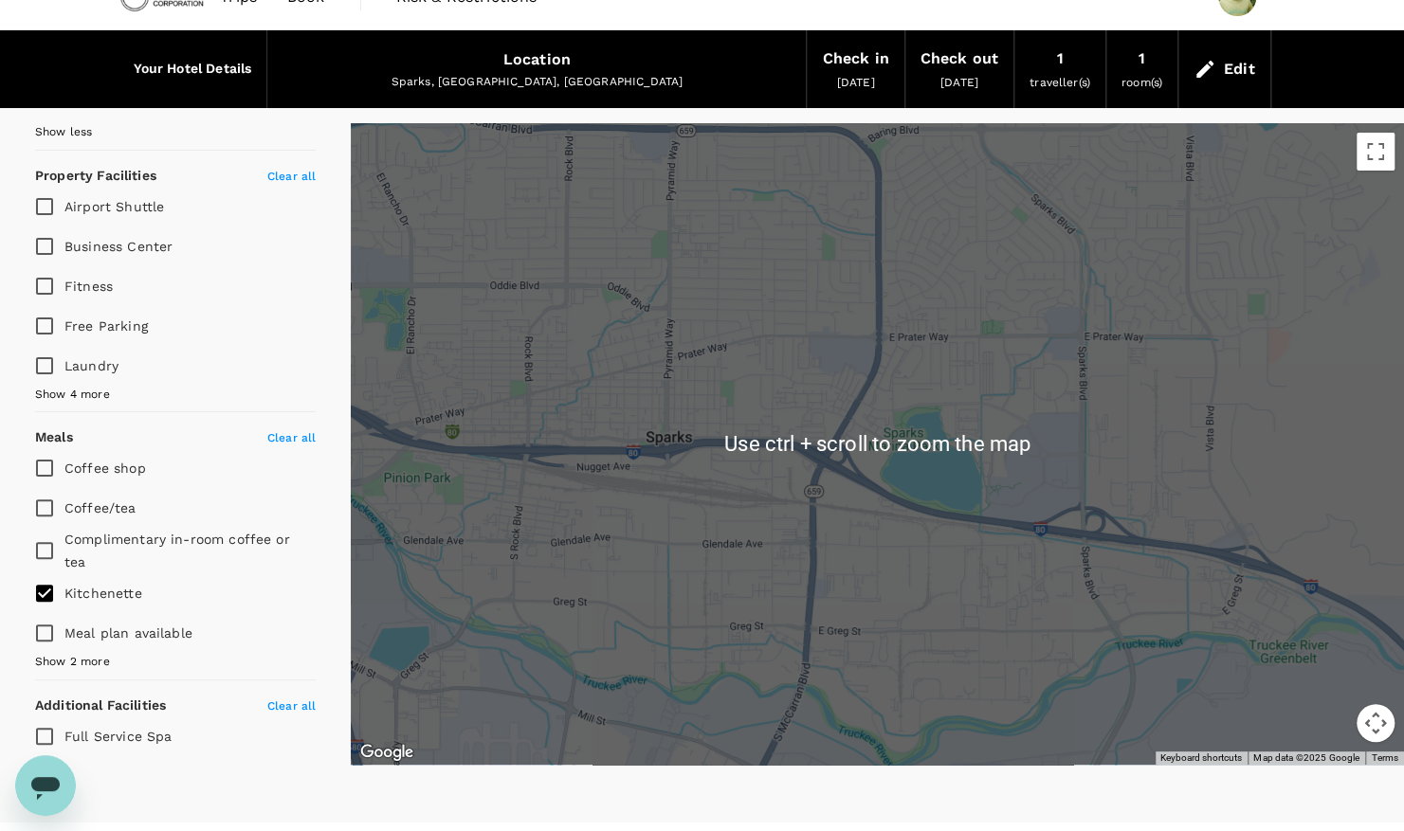
scroll to position [0, 0]
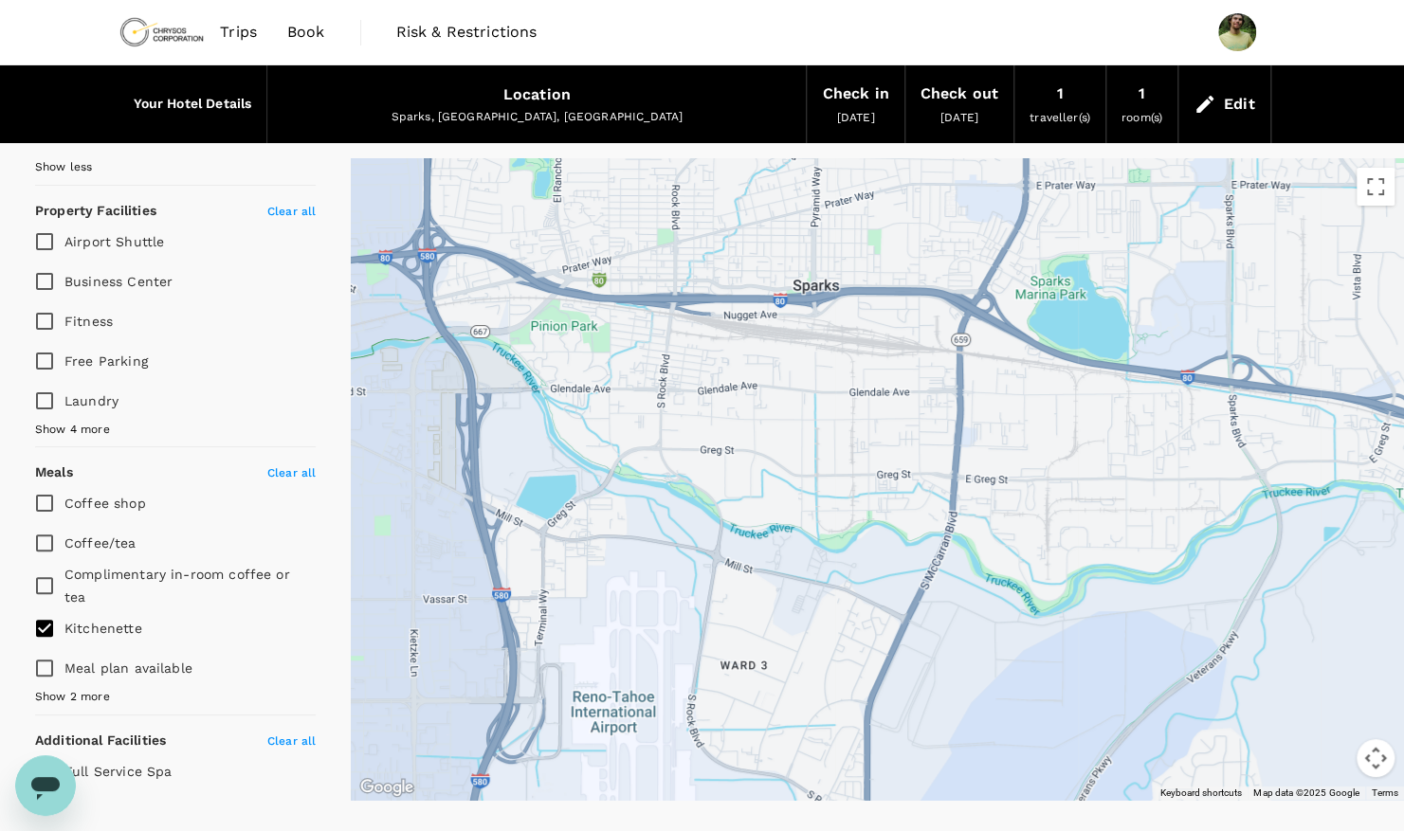
drag, startPoint x: 680, startPoint y: 595, endPoint x: 837, endPoint y: 395, distance: 253.9
click at [837, 395] on div at bounding box center [877, 479] width 1053 height 642
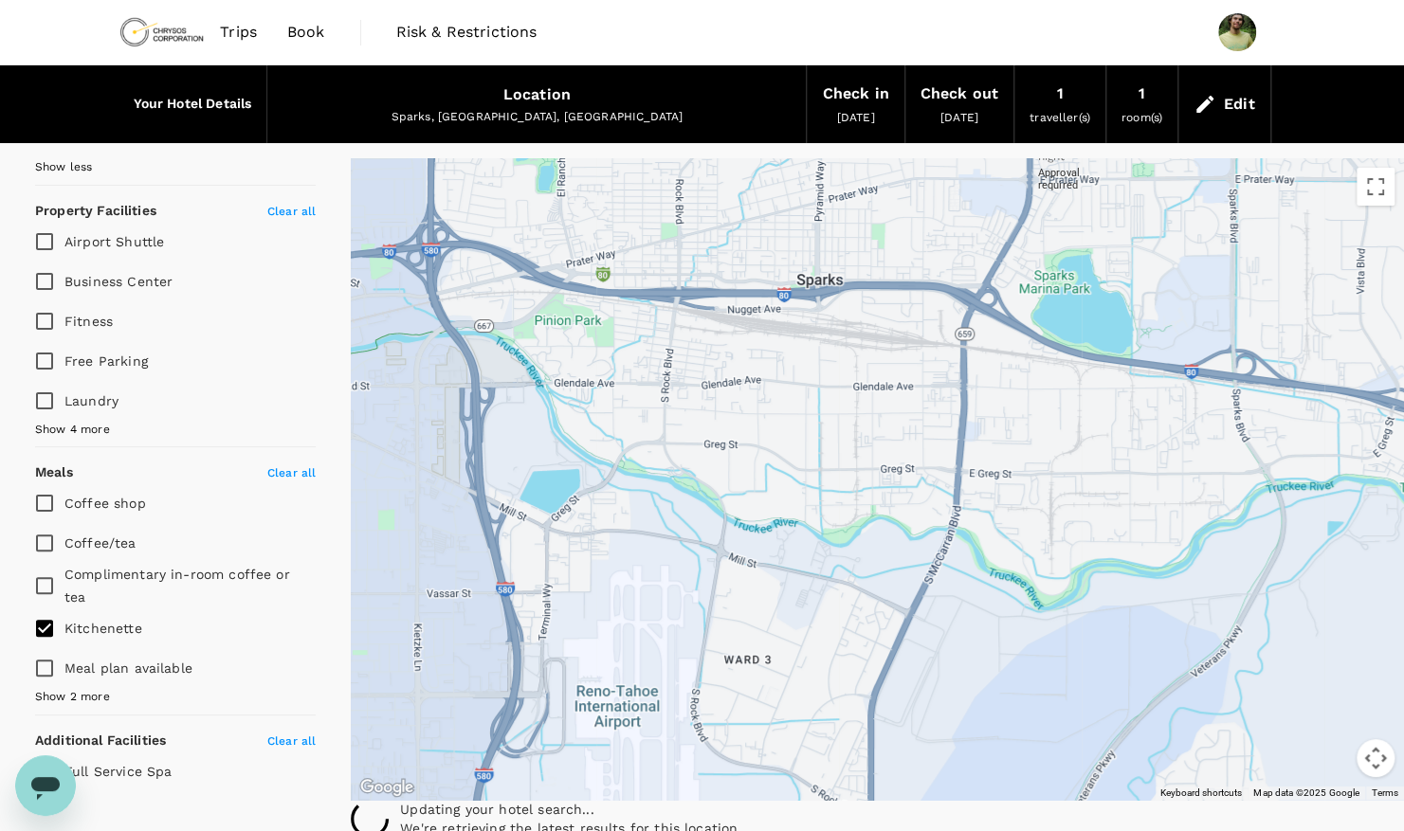
click at [1047, 267] on icon at bounding box center [1048, 274] width 13 height 19
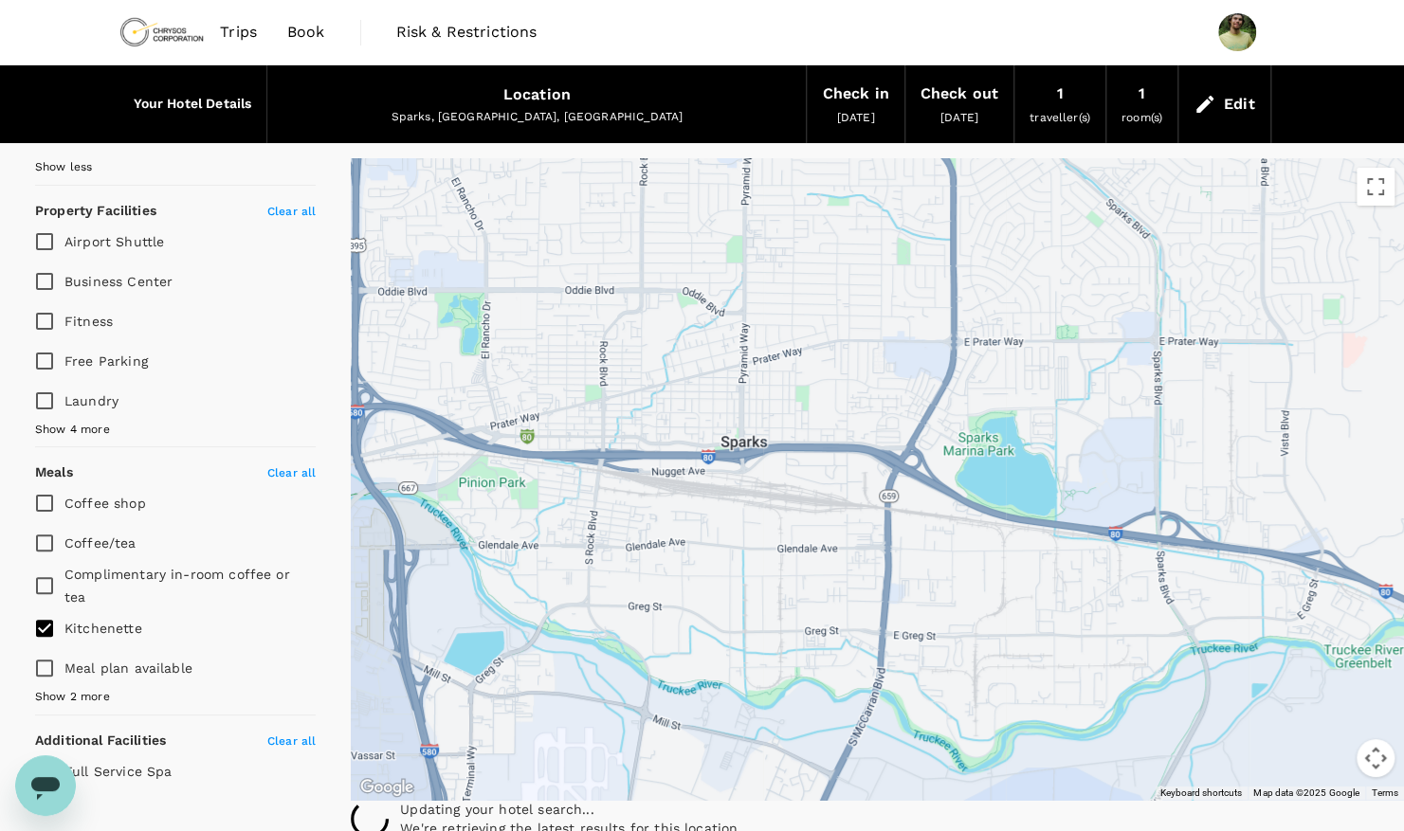
drag, startPoint x: 950, startPoint y: 341, endPoint x: 866, endPoint y: 523, distance: 200.2
click at [866, 523] on div at bounding box center [877, 479] width 1053 height 642
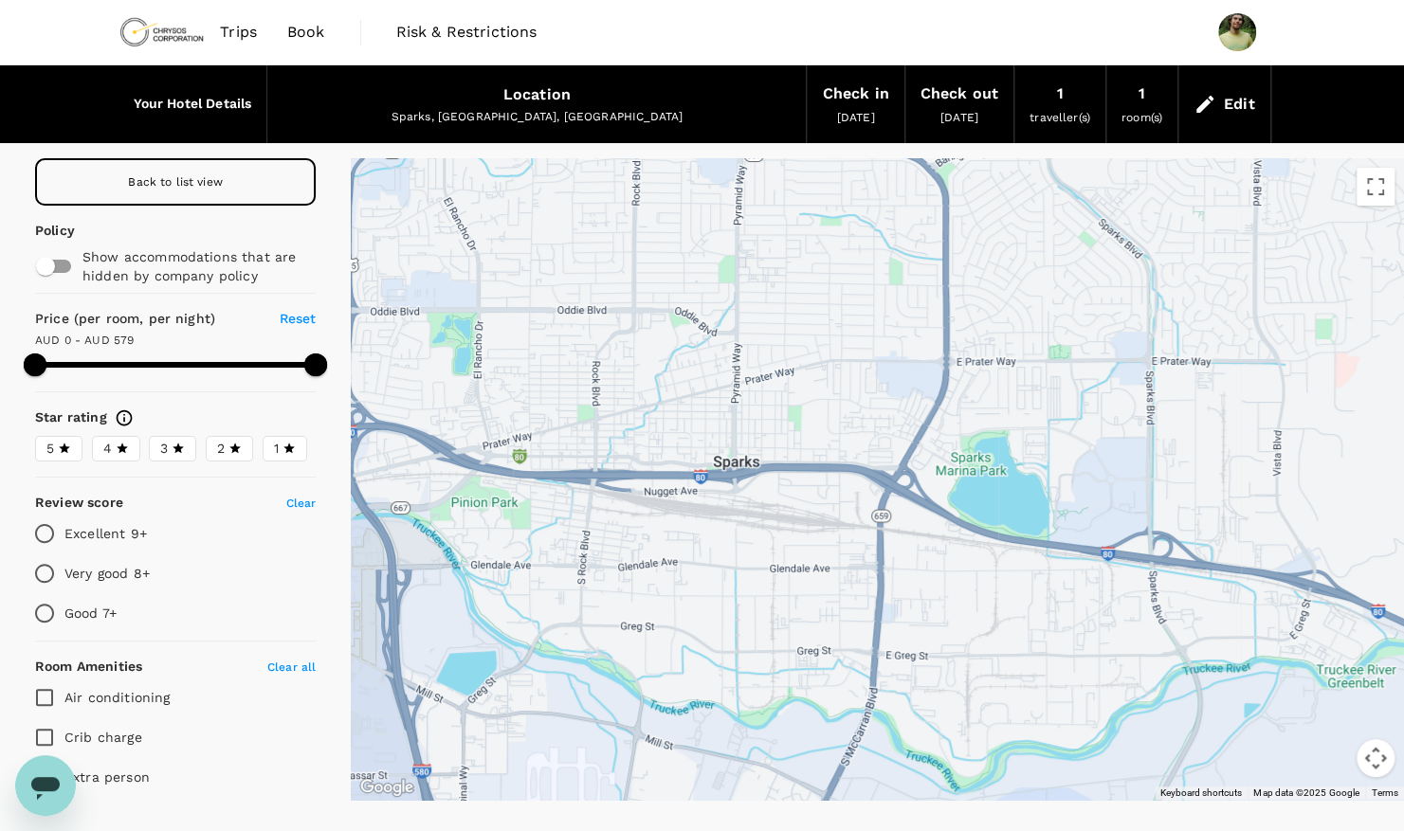
click at [207, 189] on div "Back to list view" at bounding box center [175, 181] width 281 height 47
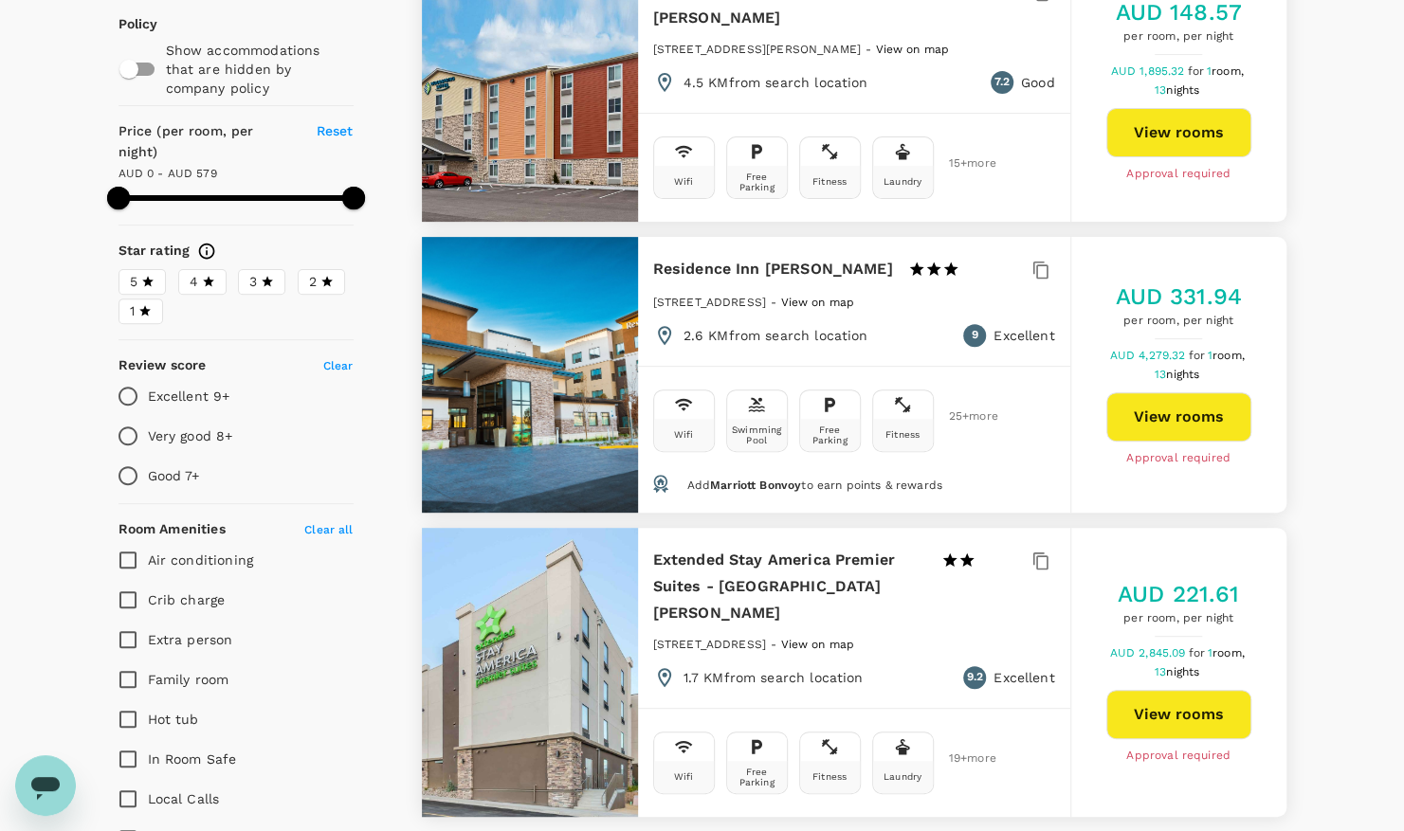
scroll to position [284, 0]
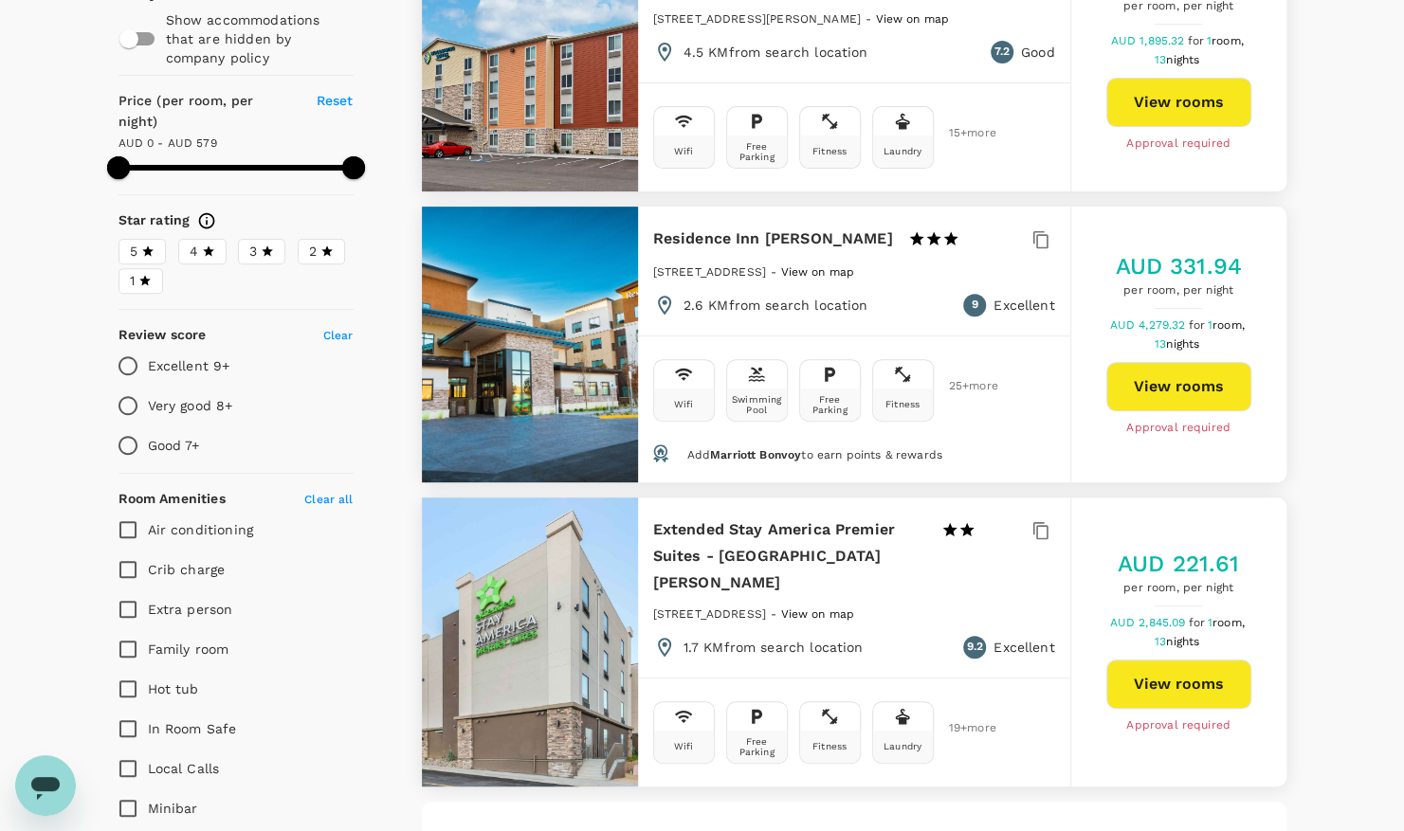
type input "579"
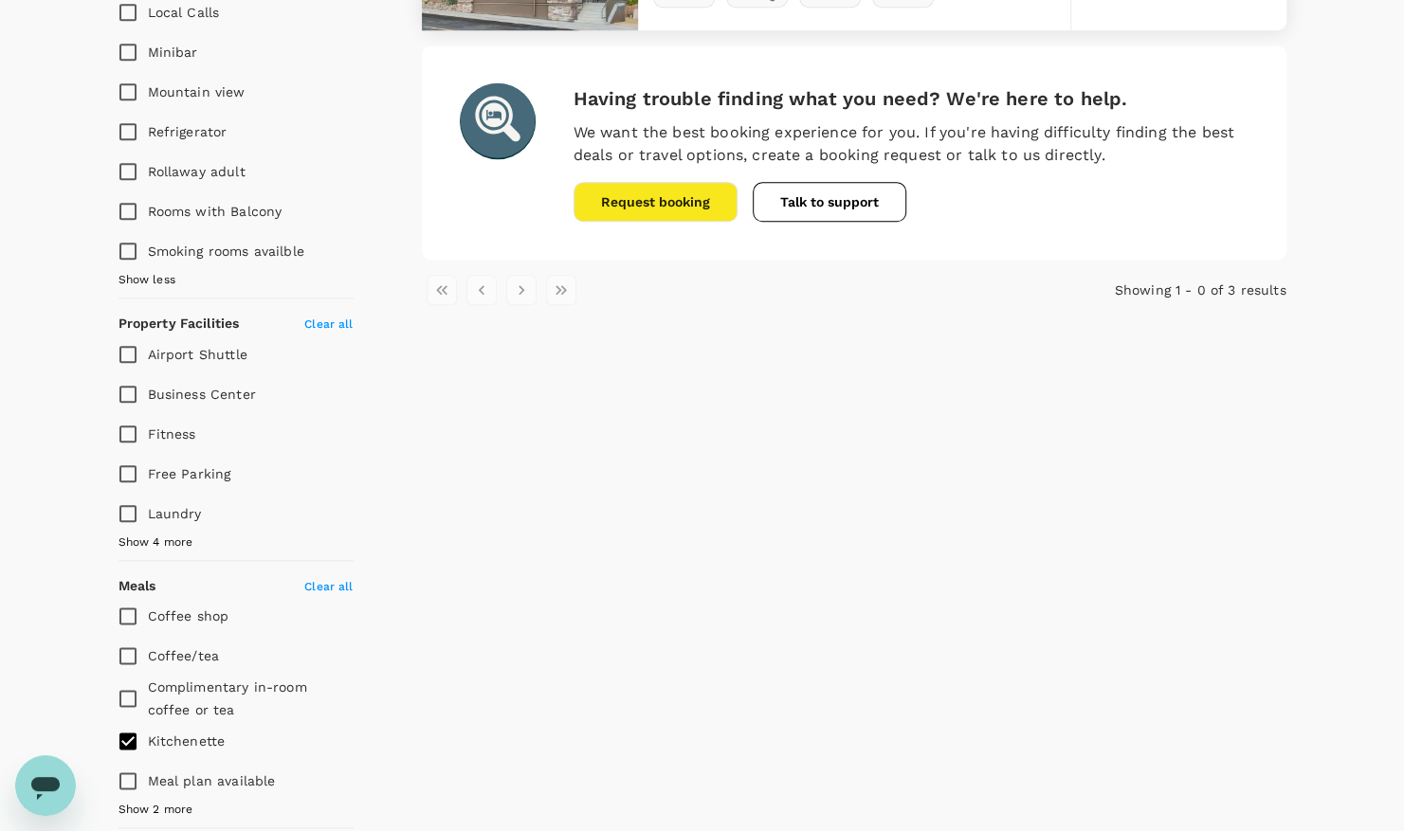
scroll to position [1043, 0]
click at [150, 799] on span "Show 2 more" at bounding box center [155, 808] width 75 height 19
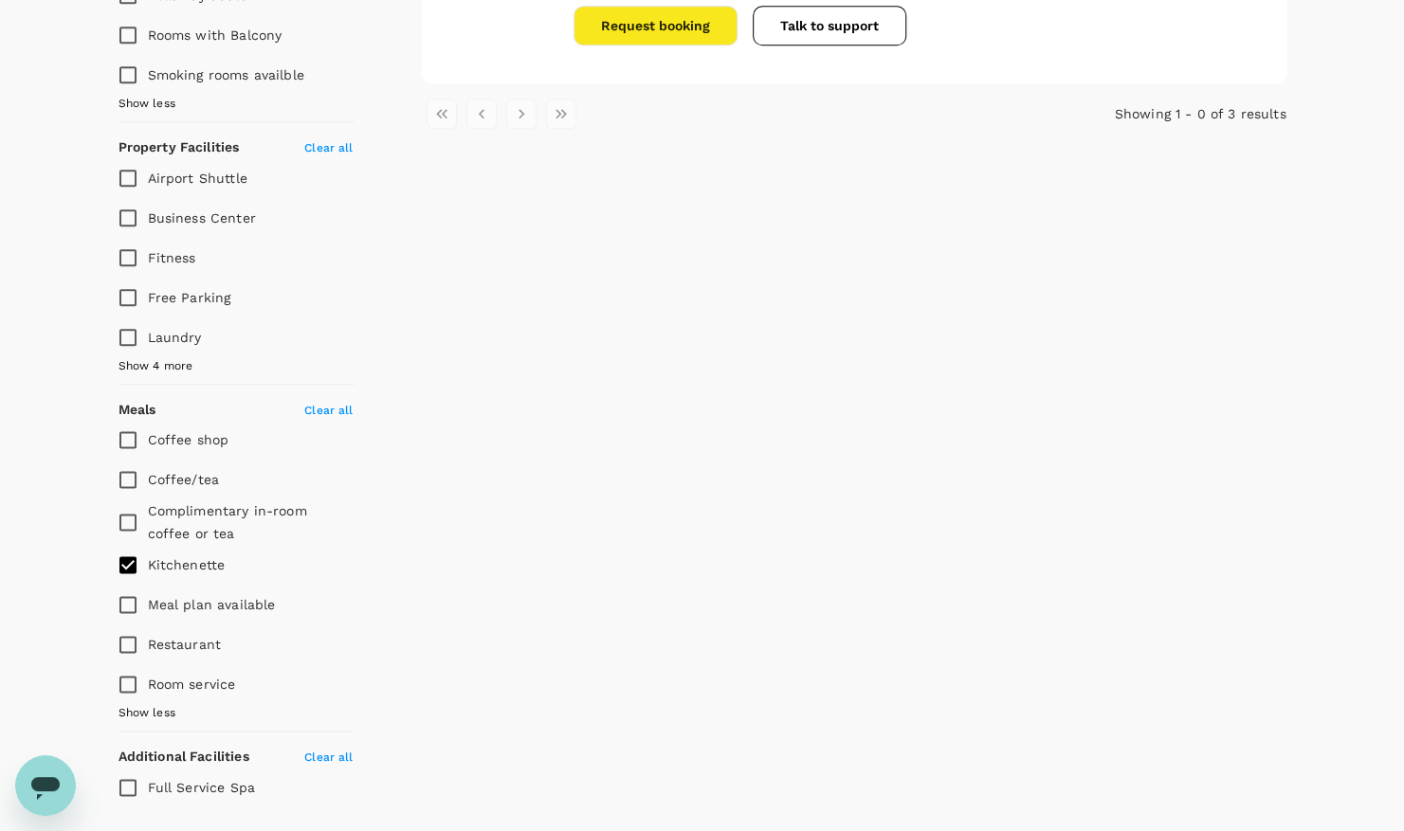
scroll to position [1232, 0]
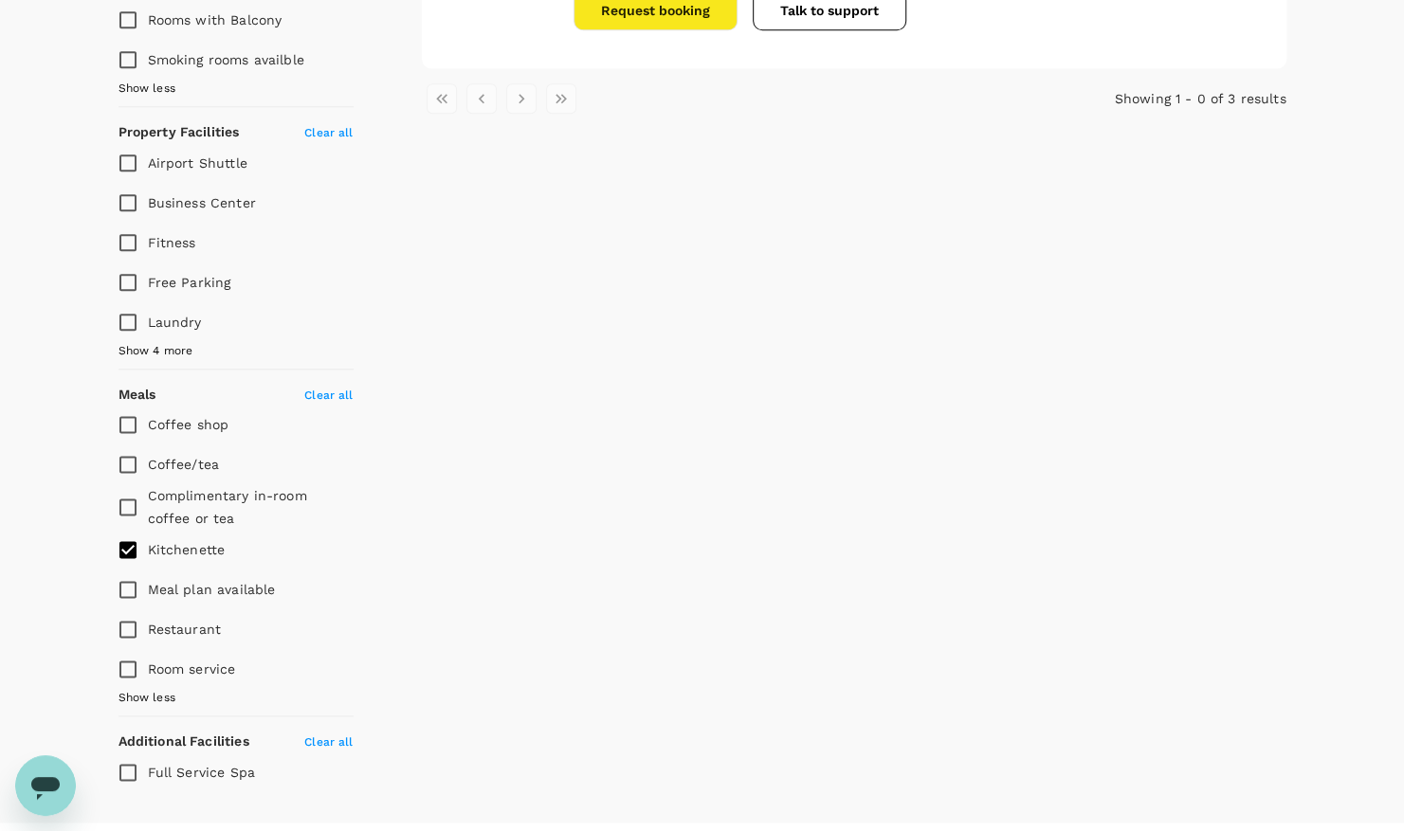
click at [155, 689] on span "Show less" at bounding box center [146, 698] width 57 height 19
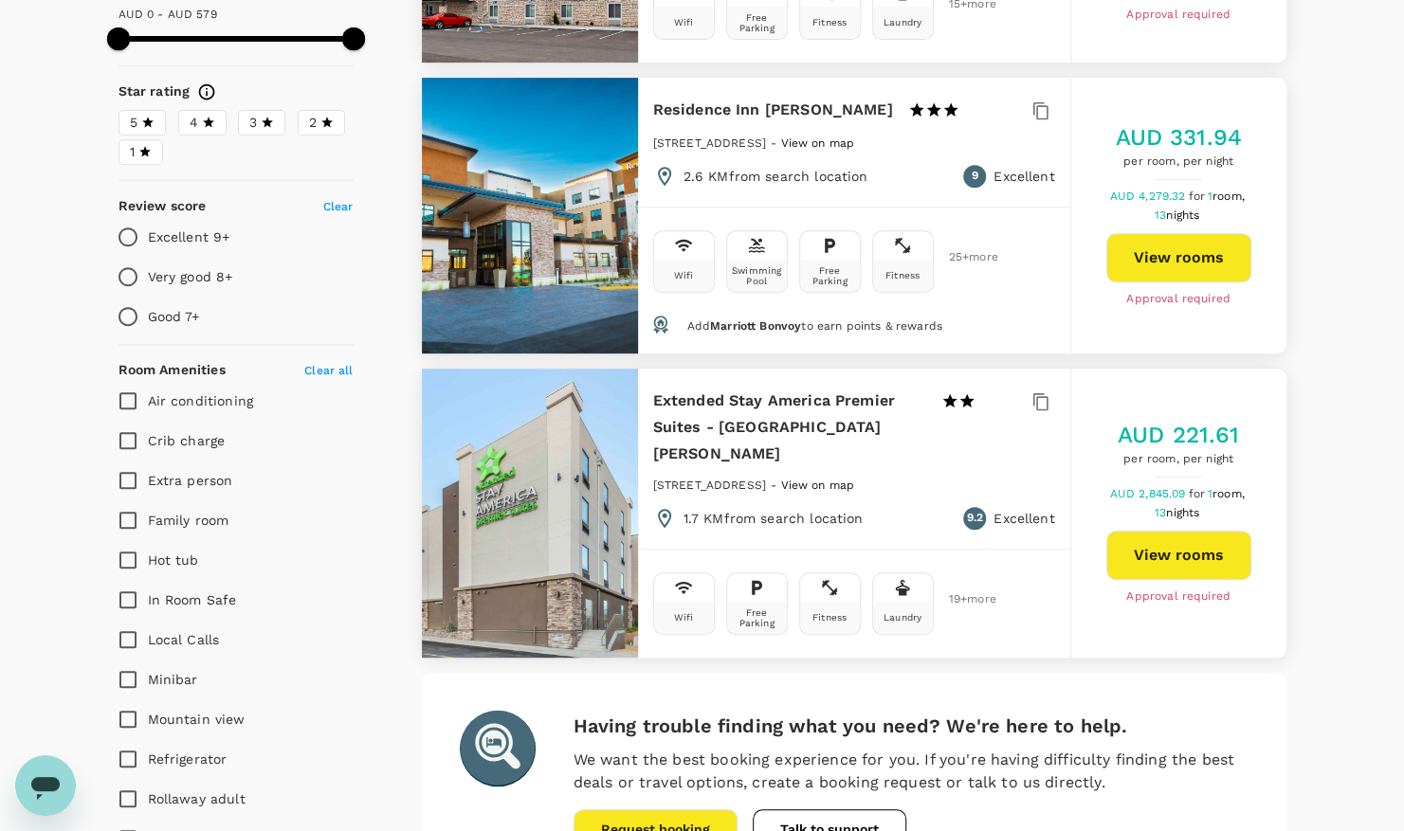
scroll to position [219, 0]
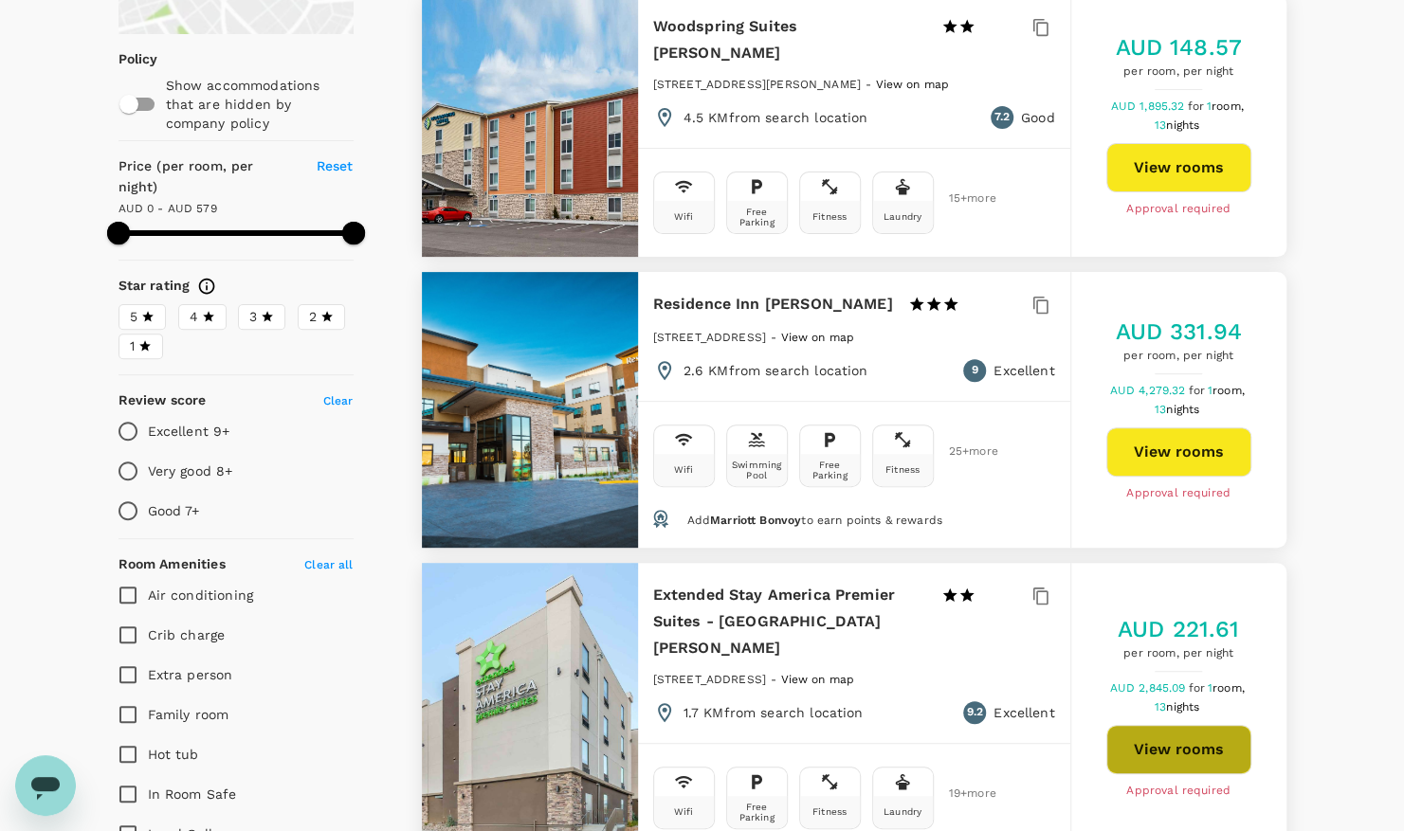
click at [1139, 737] on button "View rooms" at bounding box center [1178, 749] width 145 height 49
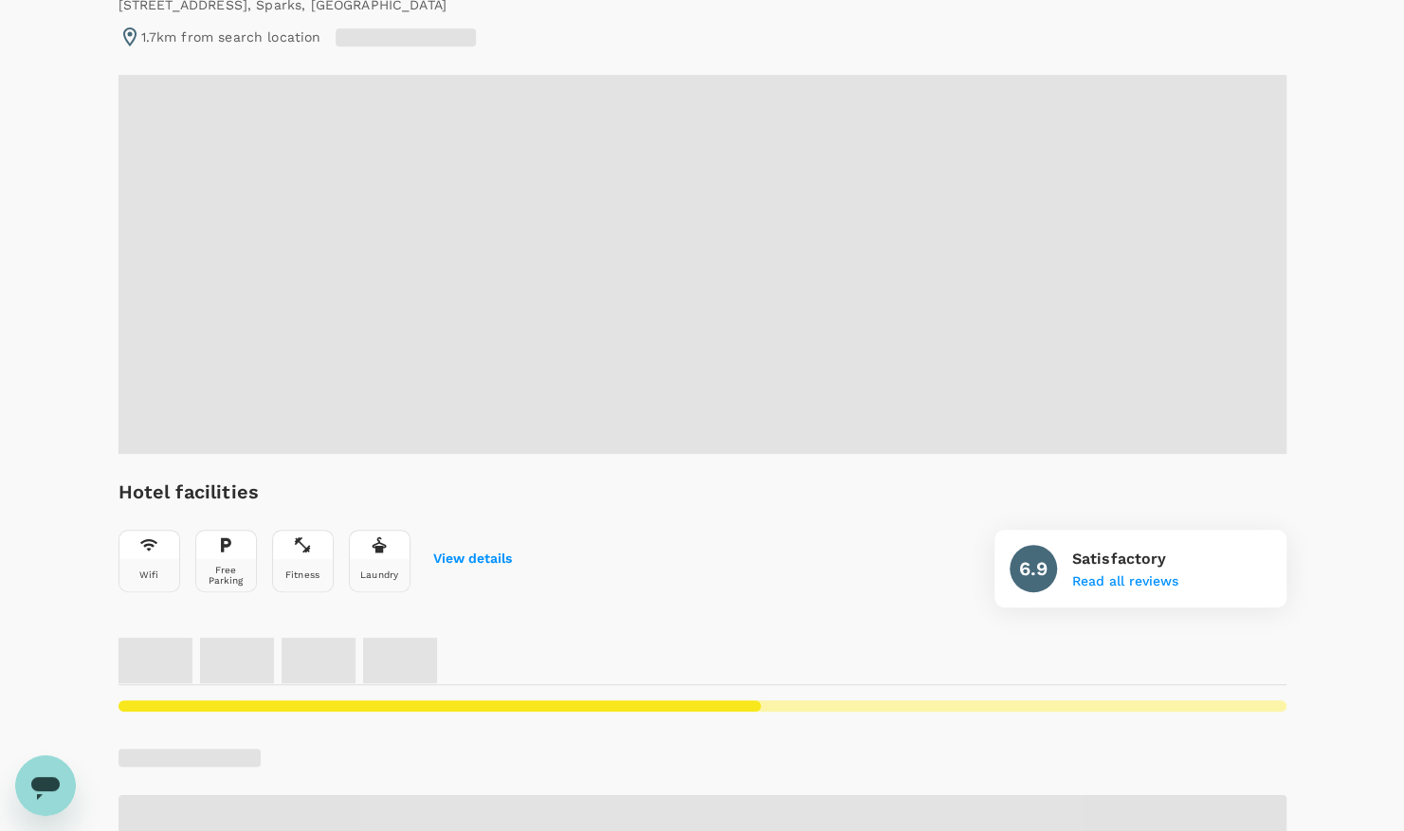
radio input "true"
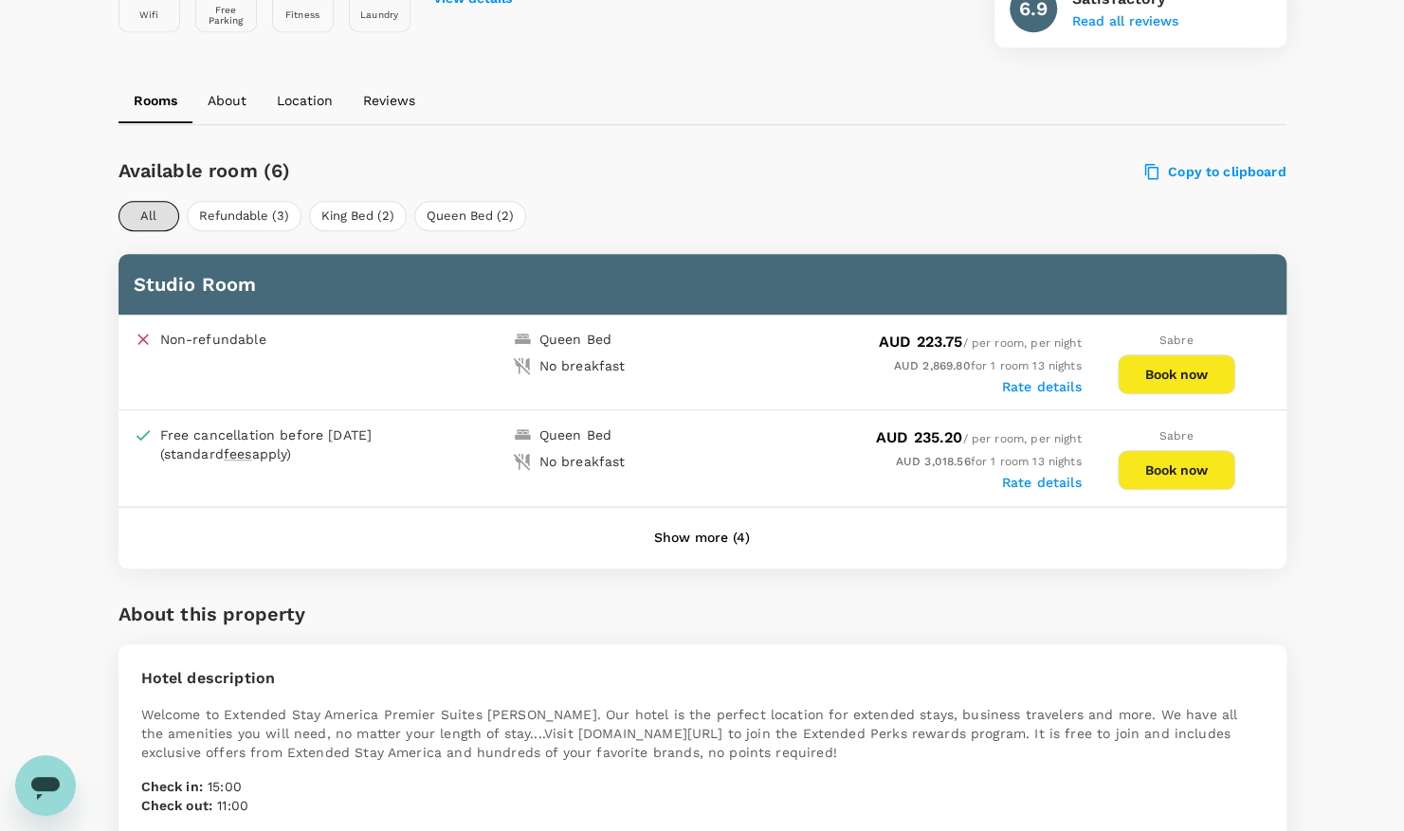
scroll to position [751, 0]
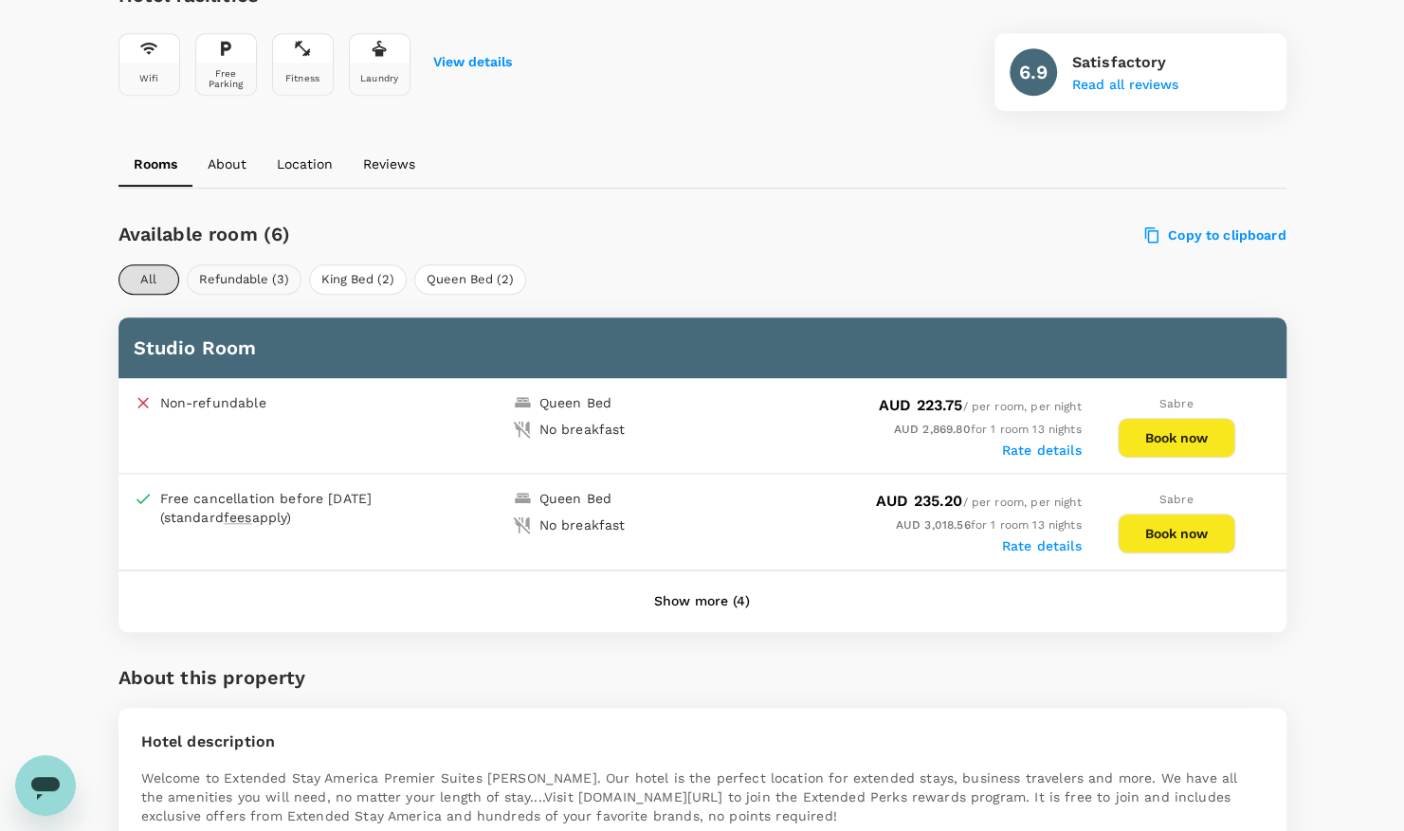
click at [218, 264] on button "Refundable (3)" at bounding box center [244, 279] width 115 height 30
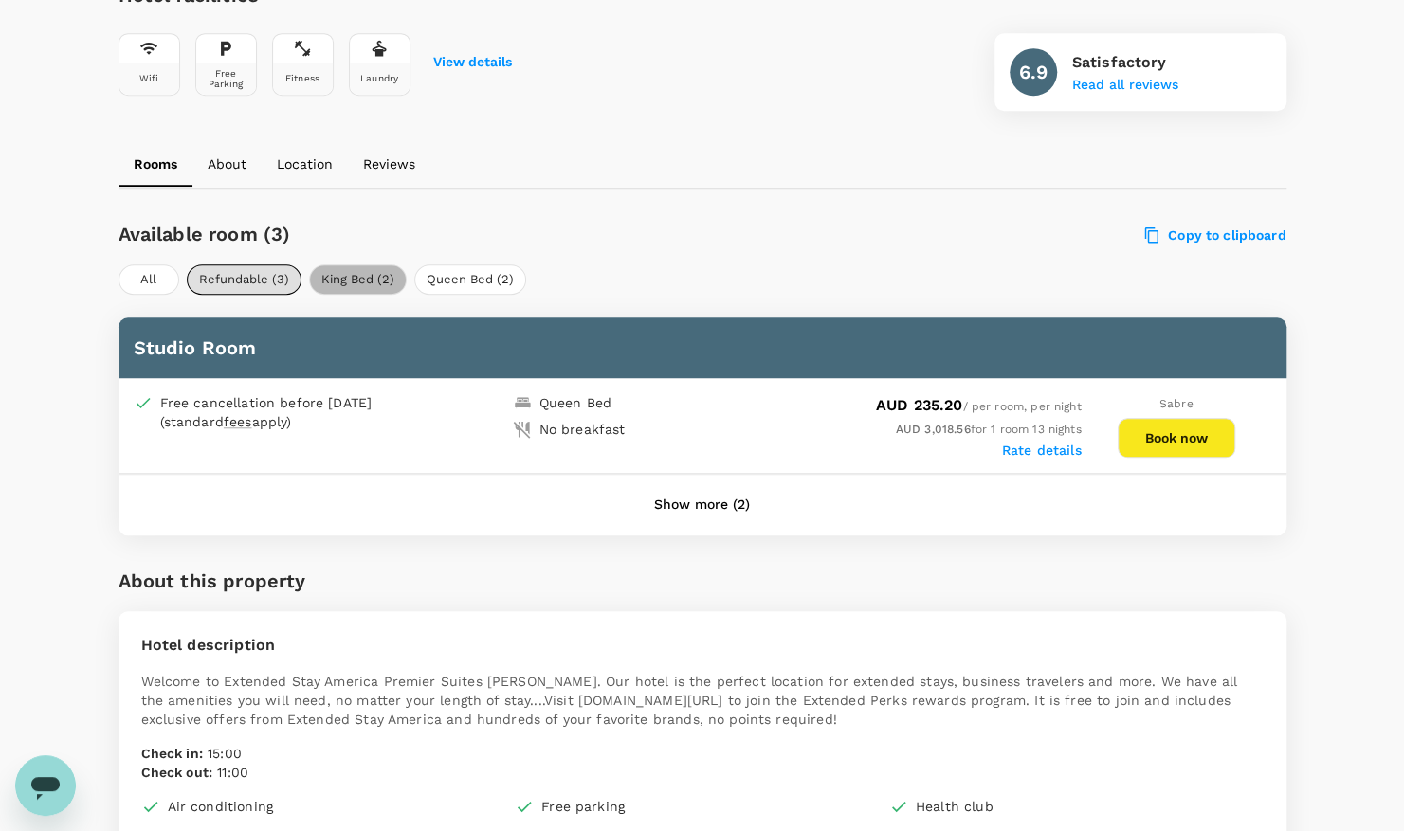
click at [356, 264] on button "King Bed (2)" at bounding box center [358, 279] width 98 height 30
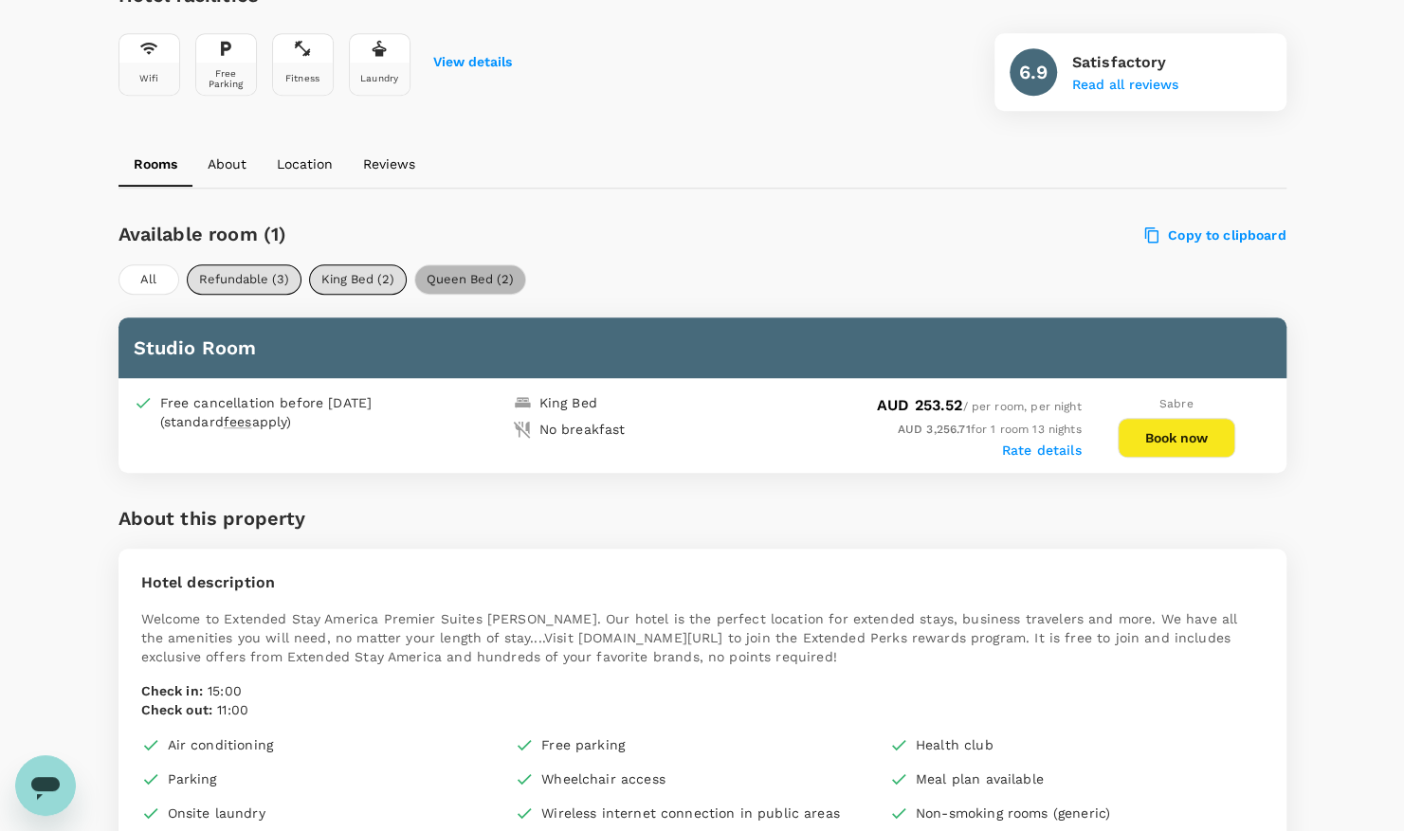
click at [470, 264] on button "Queen Bed (2)" at bounding box center [470, 279] width 112 height 30
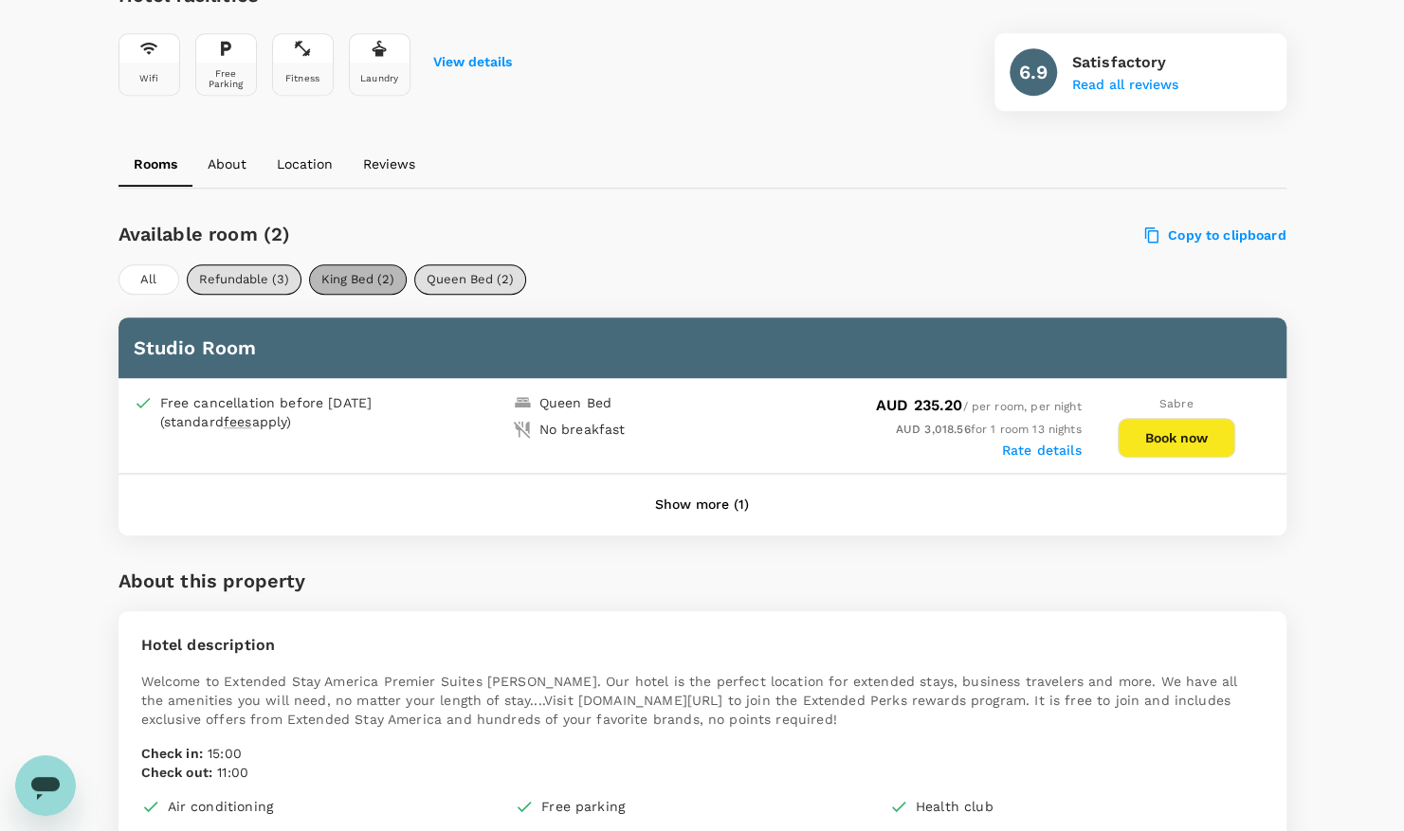
click at [373, 264] on button "King Bed (2)" at bounding box center [358, 279] width 98 height 30
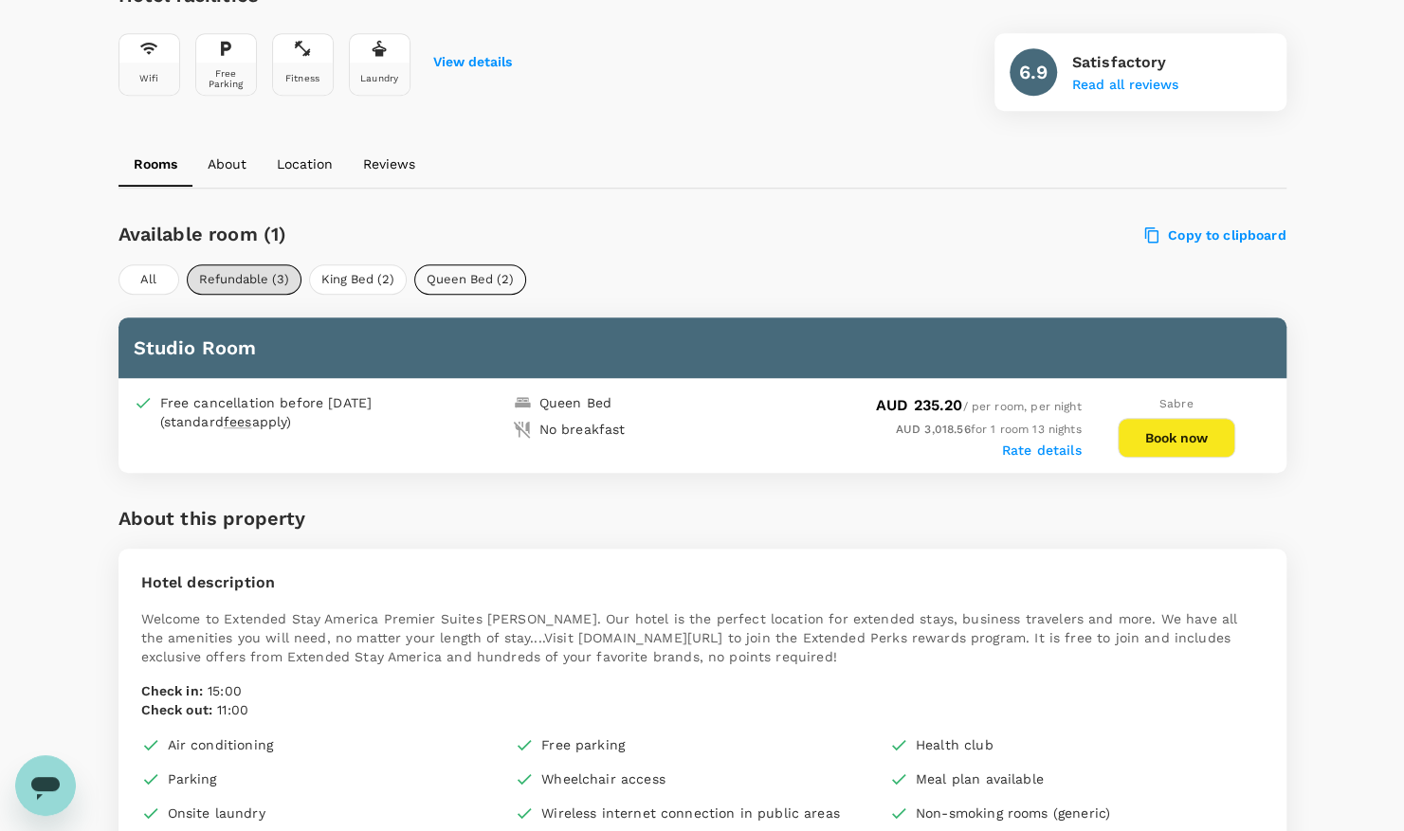
click at [470, 264] on button "Queen Bed (2)" at bounding box center [470, 279] width 112 height 30
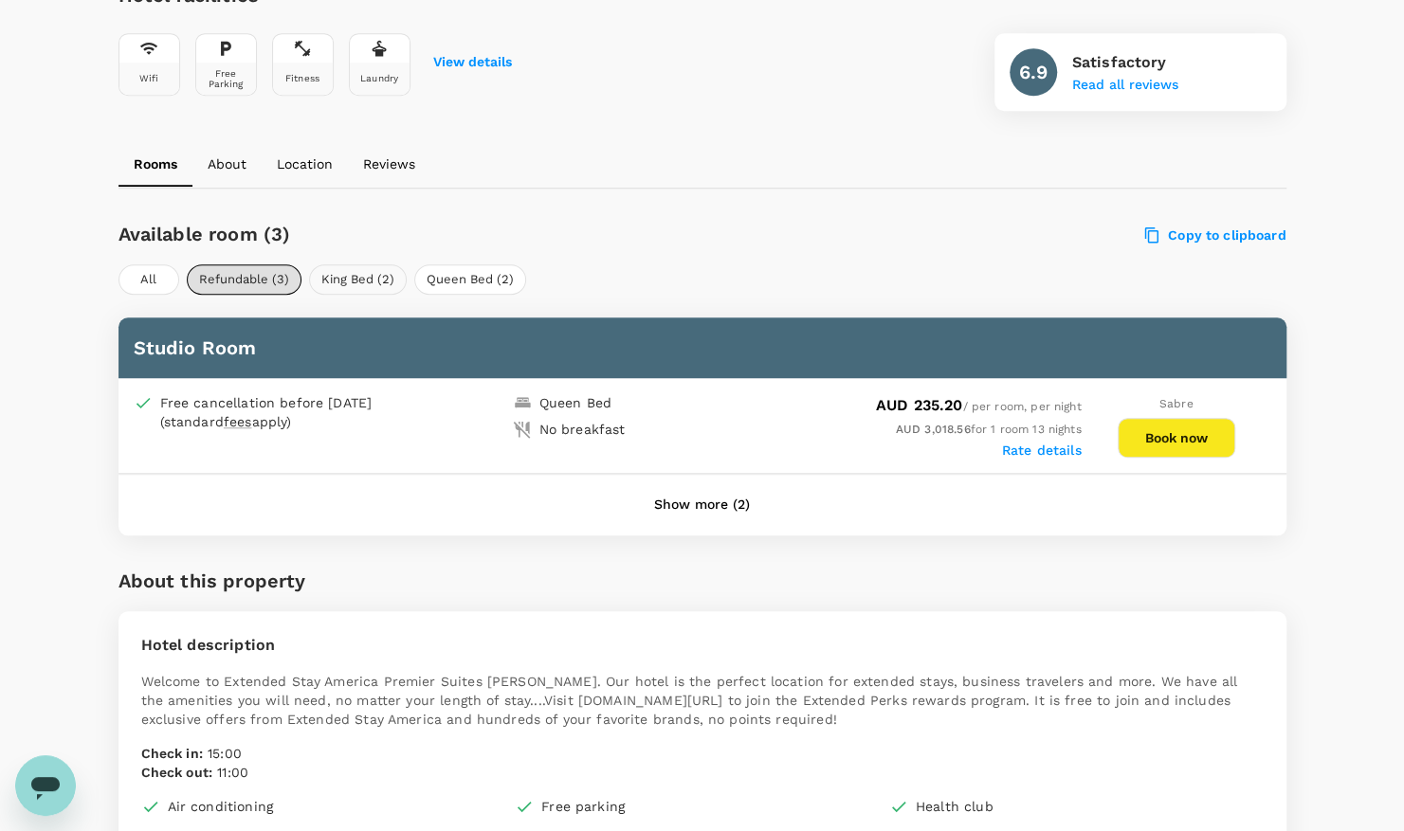
click at [366, 264] on button "King Bed (2)" at bounding box center [358, 279] width 98 height 30
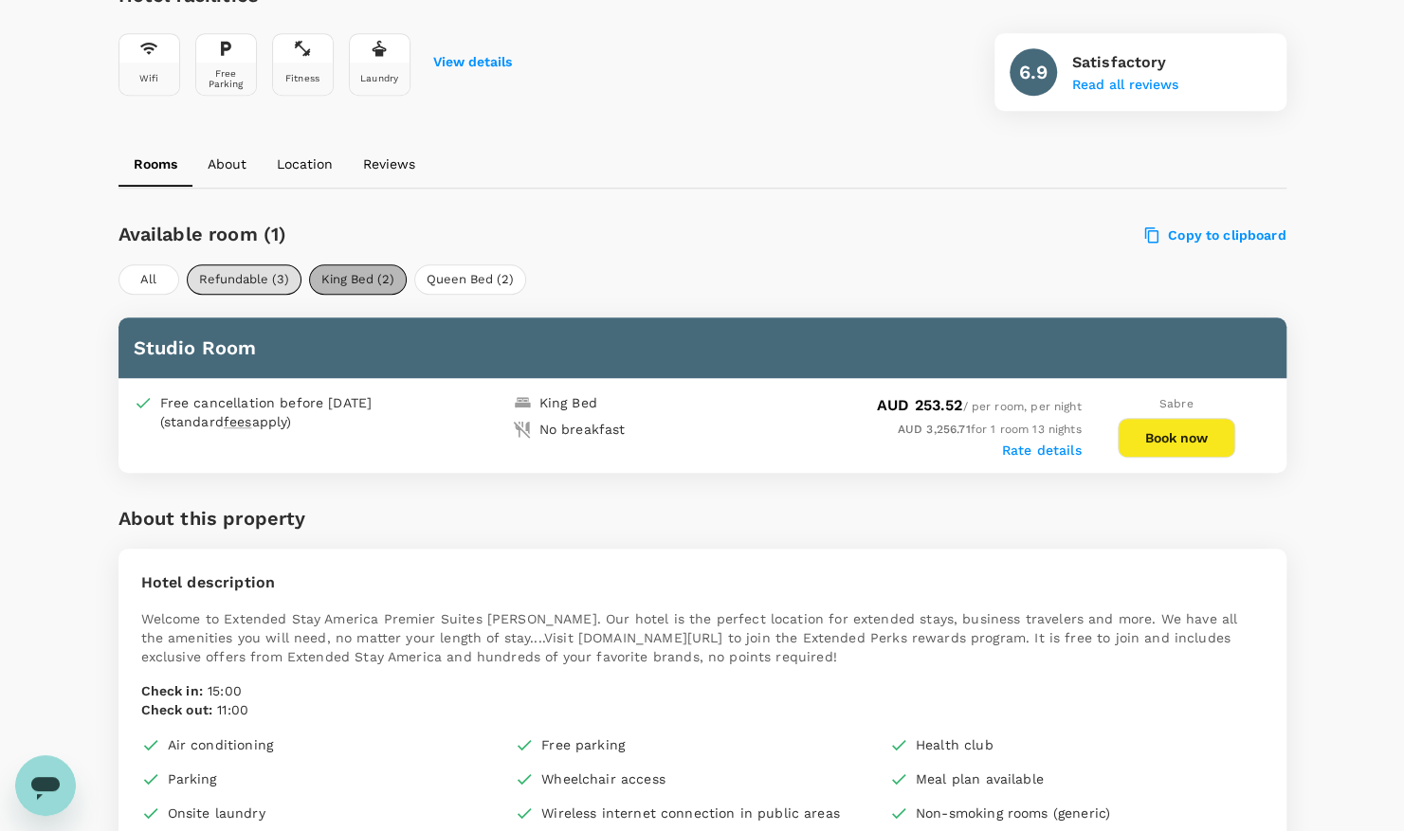
click at [366, 264] on button "King Bed (2)" at bounding box center [358, 279] width 98 height 30
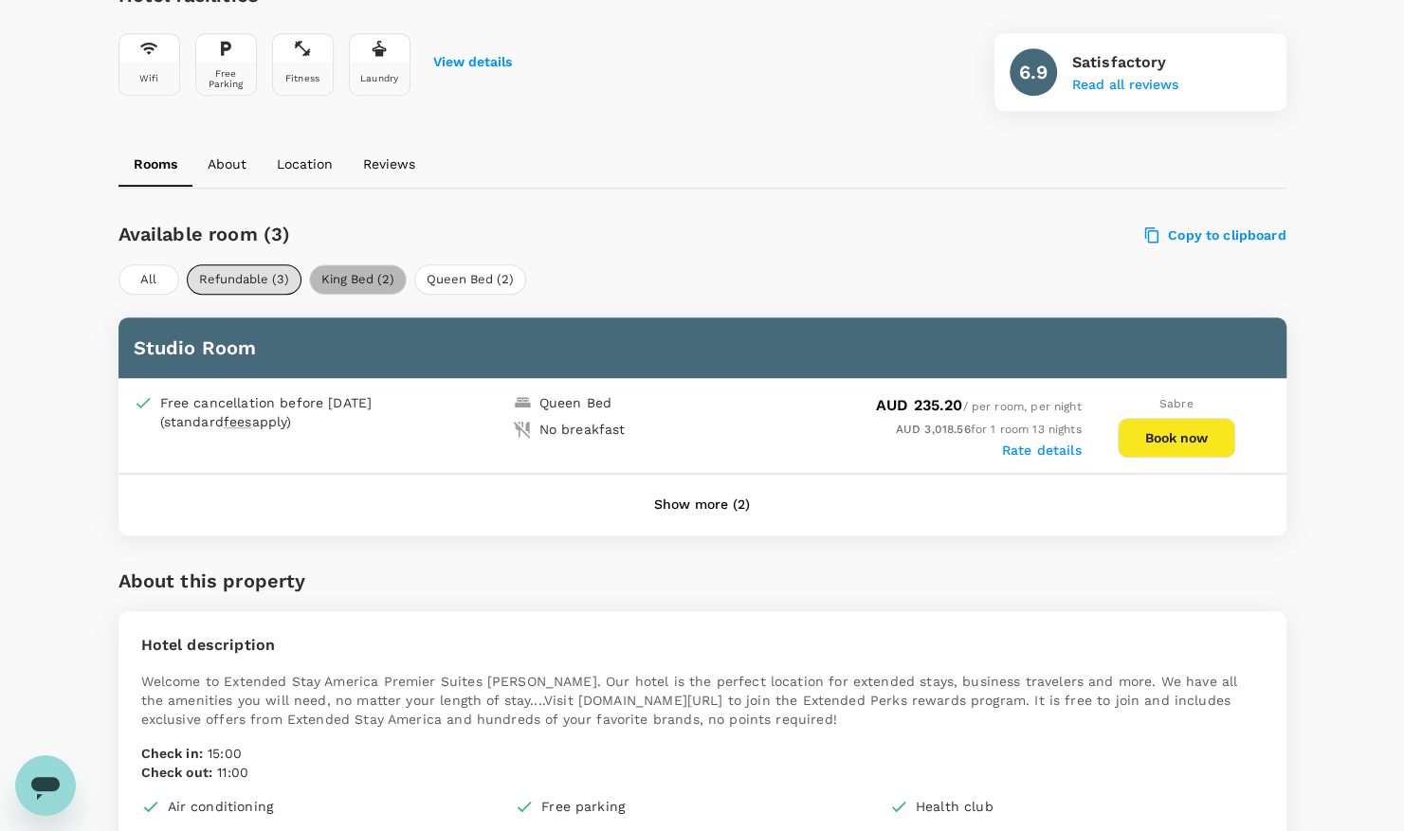
click at [366, 264] on button "King Bed (2)" at bounding box center [358, 279] width 98 height 30
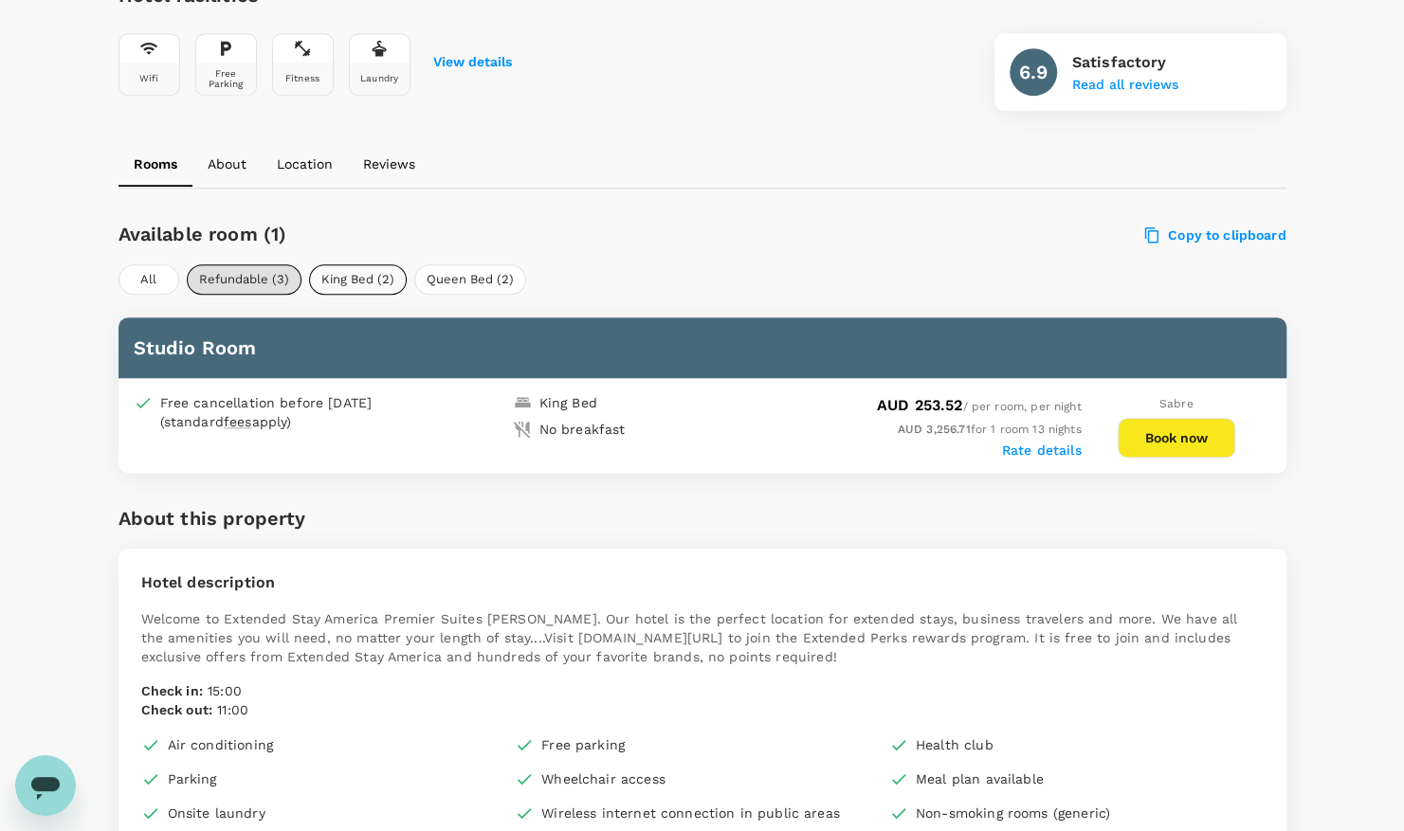
click at [366, 264] on button "King Bed (2)" at bounding box center [358, 279] width 98 height 30
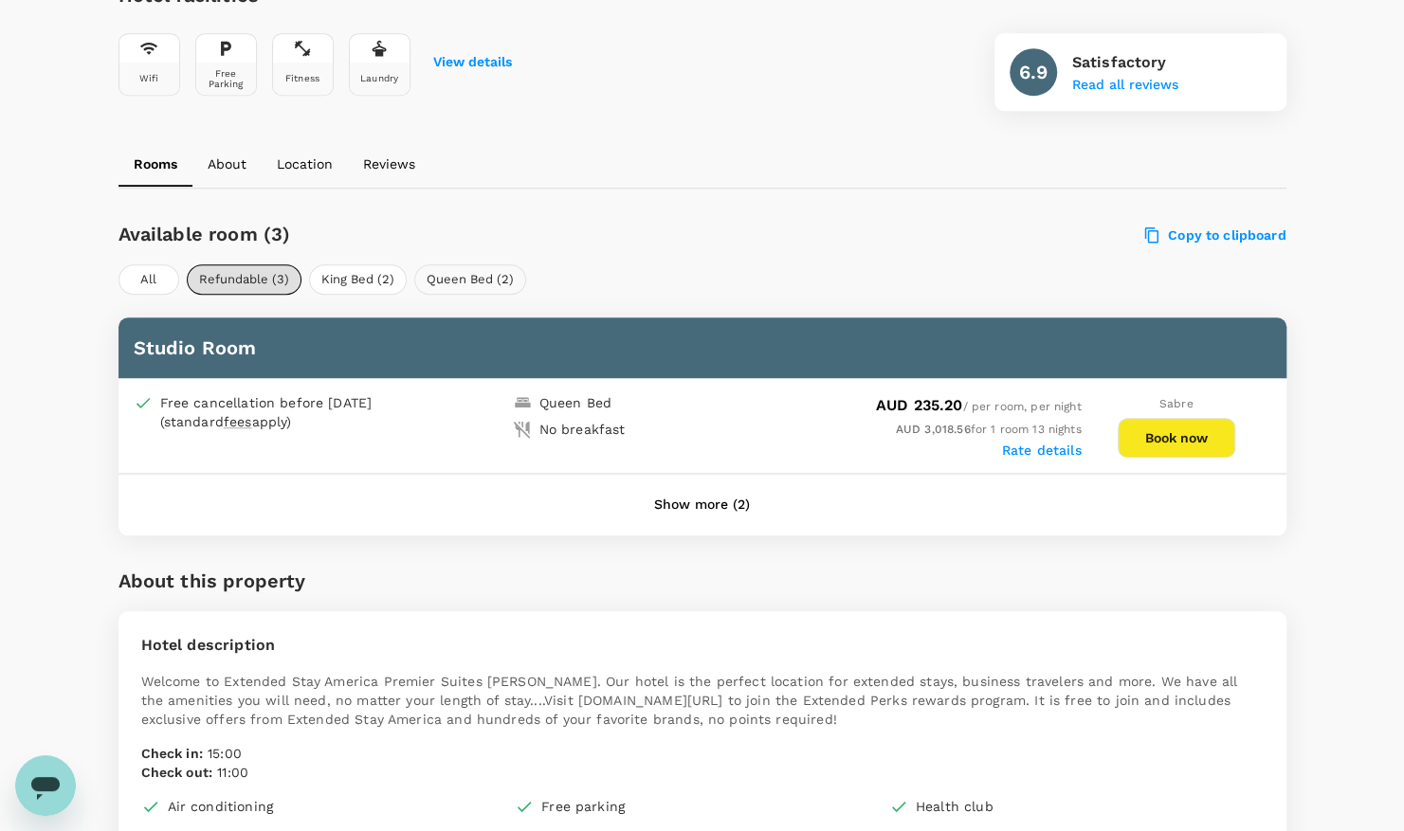
click at [484, 264] on button "Queen Bed (2)" at bounding box center [470, 279] width 112 height 30
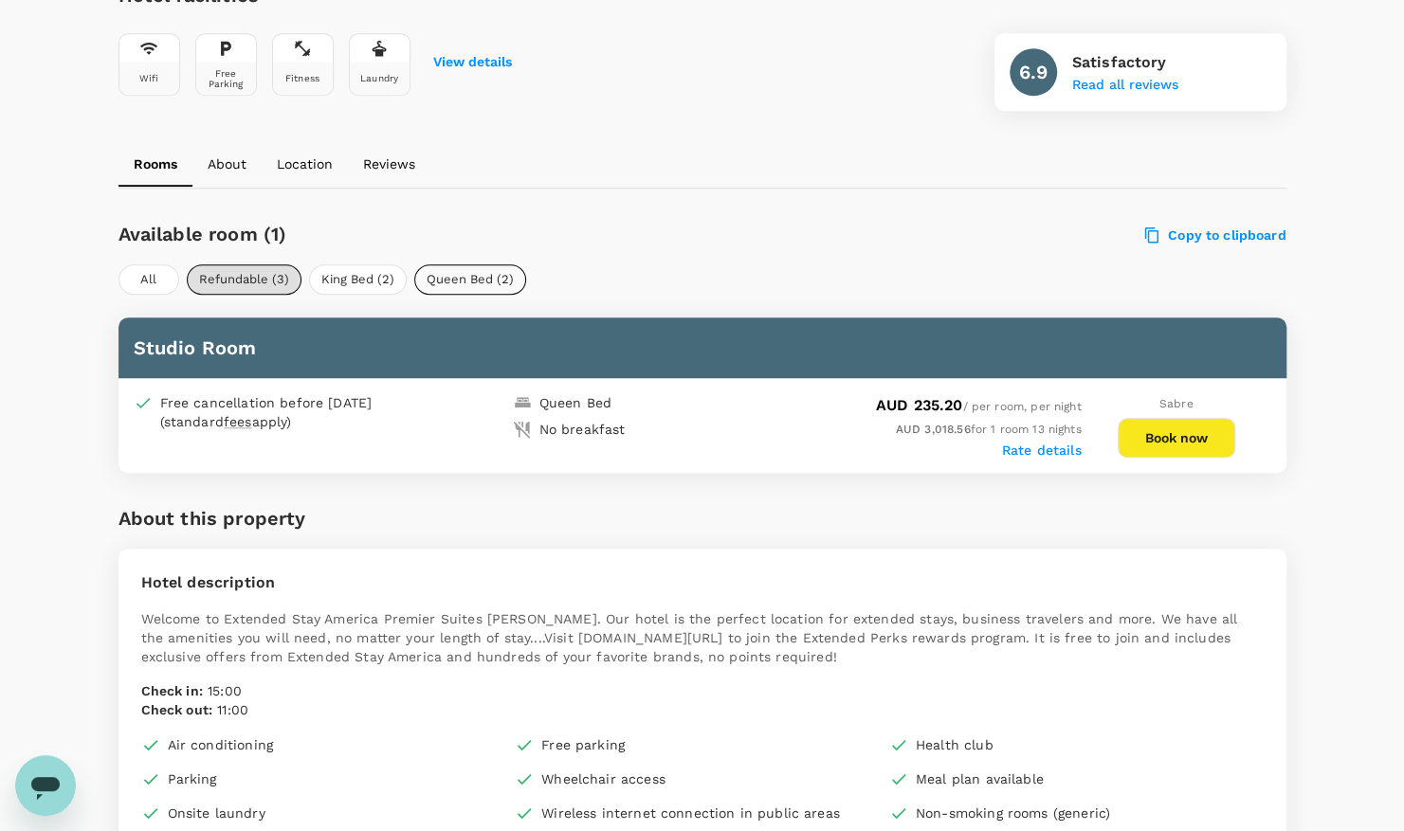
click at [484, 264] on button "Queen Bed (2)" at bounding box center [470, 279] width 112 height 30
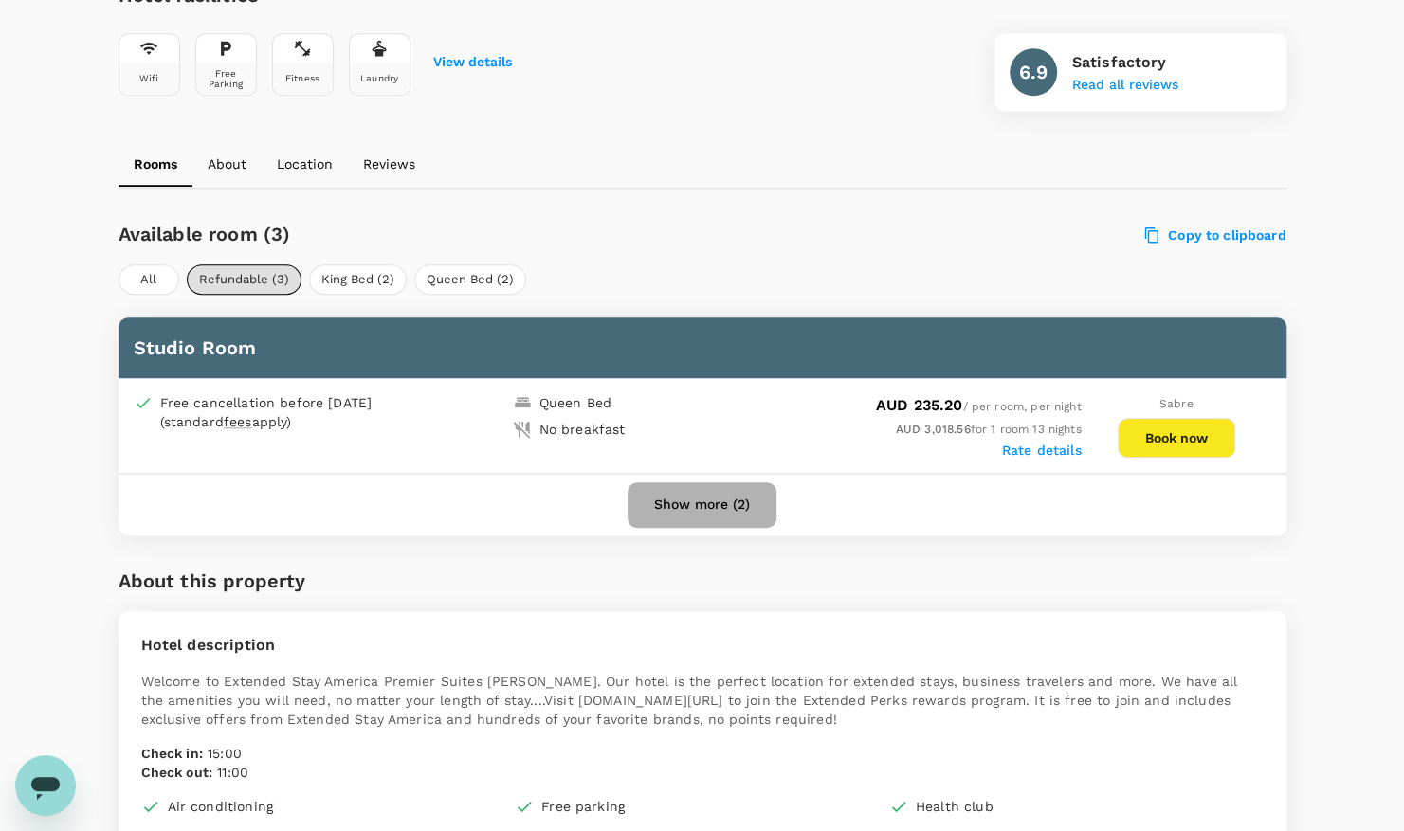
click at [687, 482] on button "Show more (2)" at bounding box center [701, 504] width 149 height 45
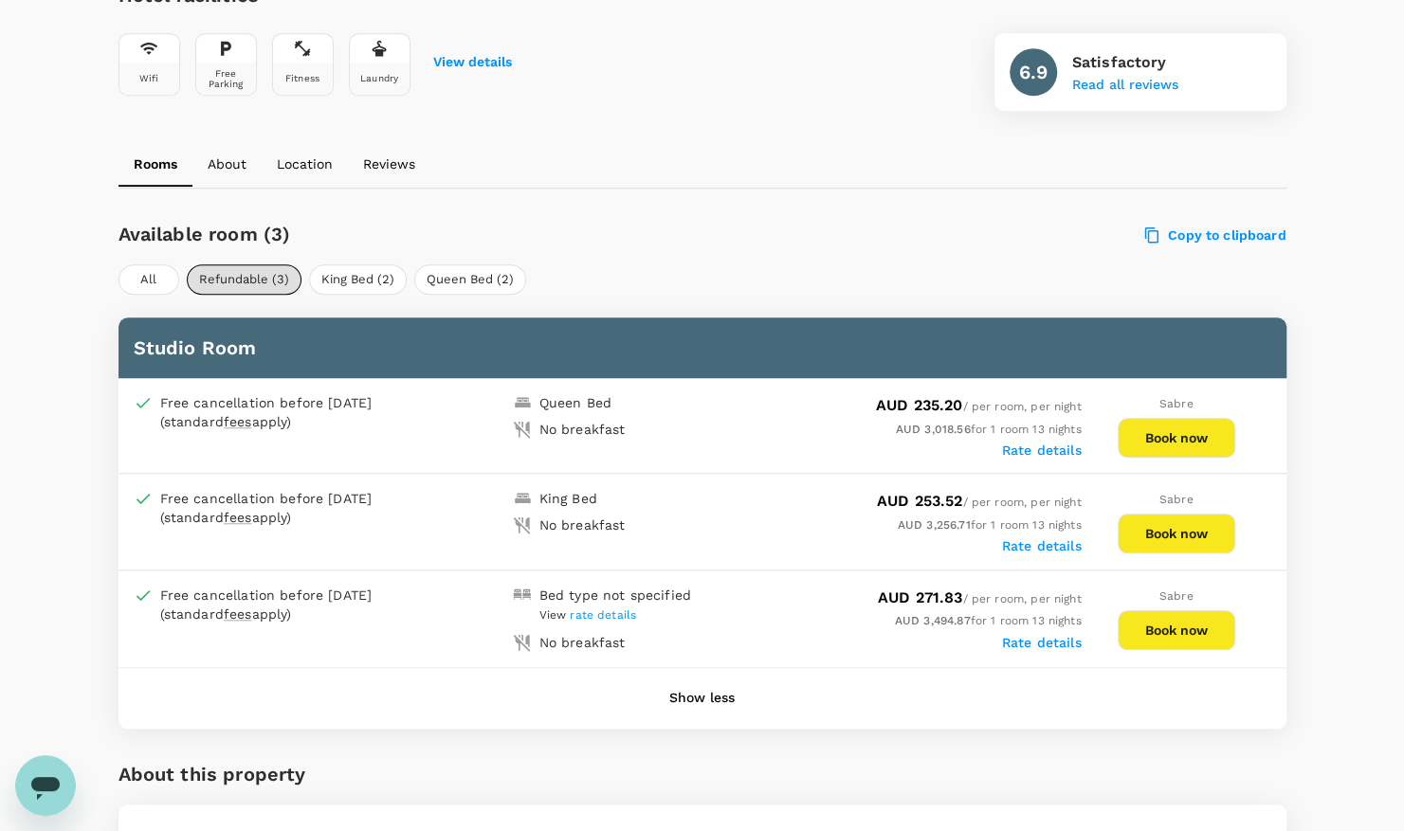
click at [1183, 418] on button "Book now" at bounding box center [1176, 438] width 118 height 40
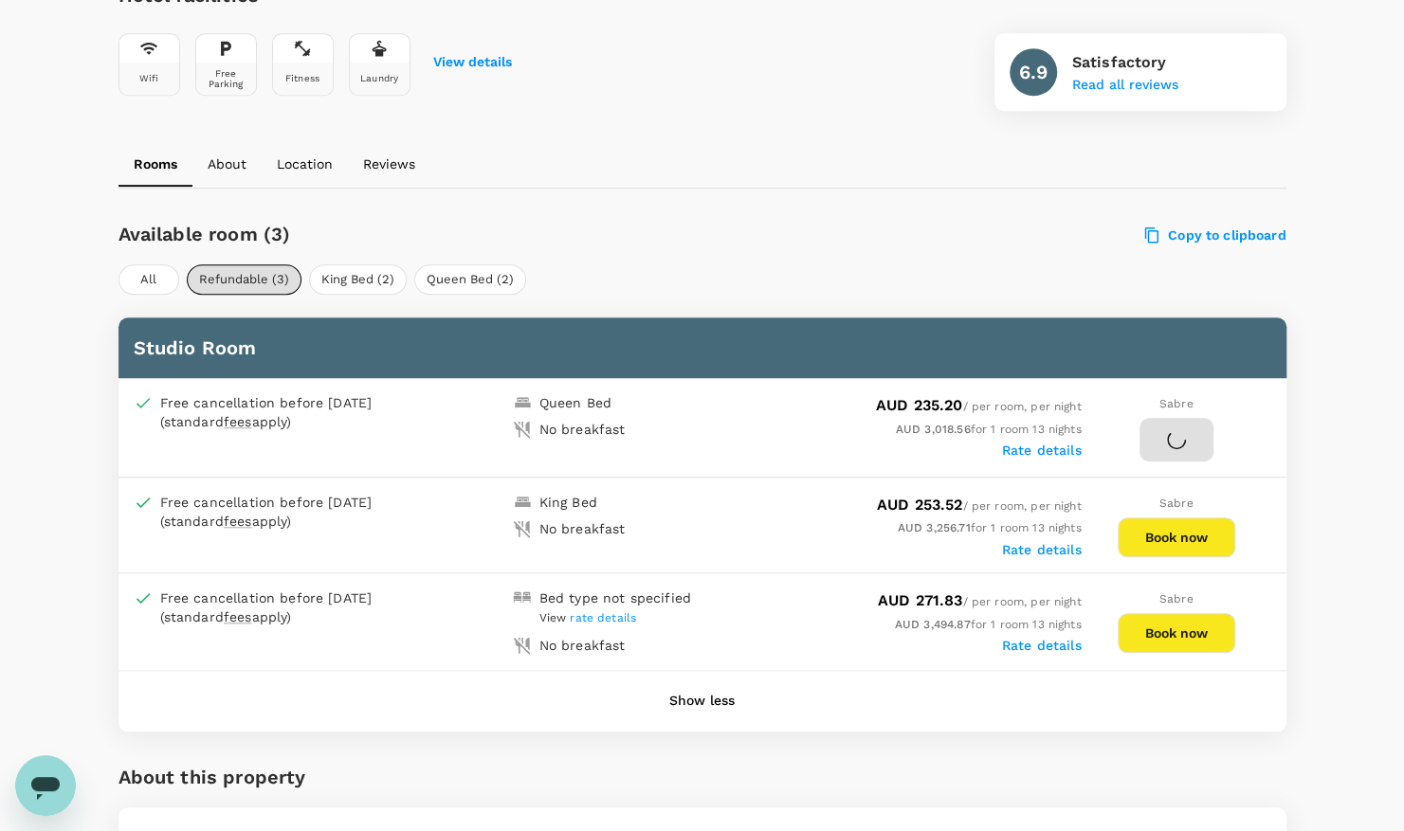
scroll to position [372, 0]
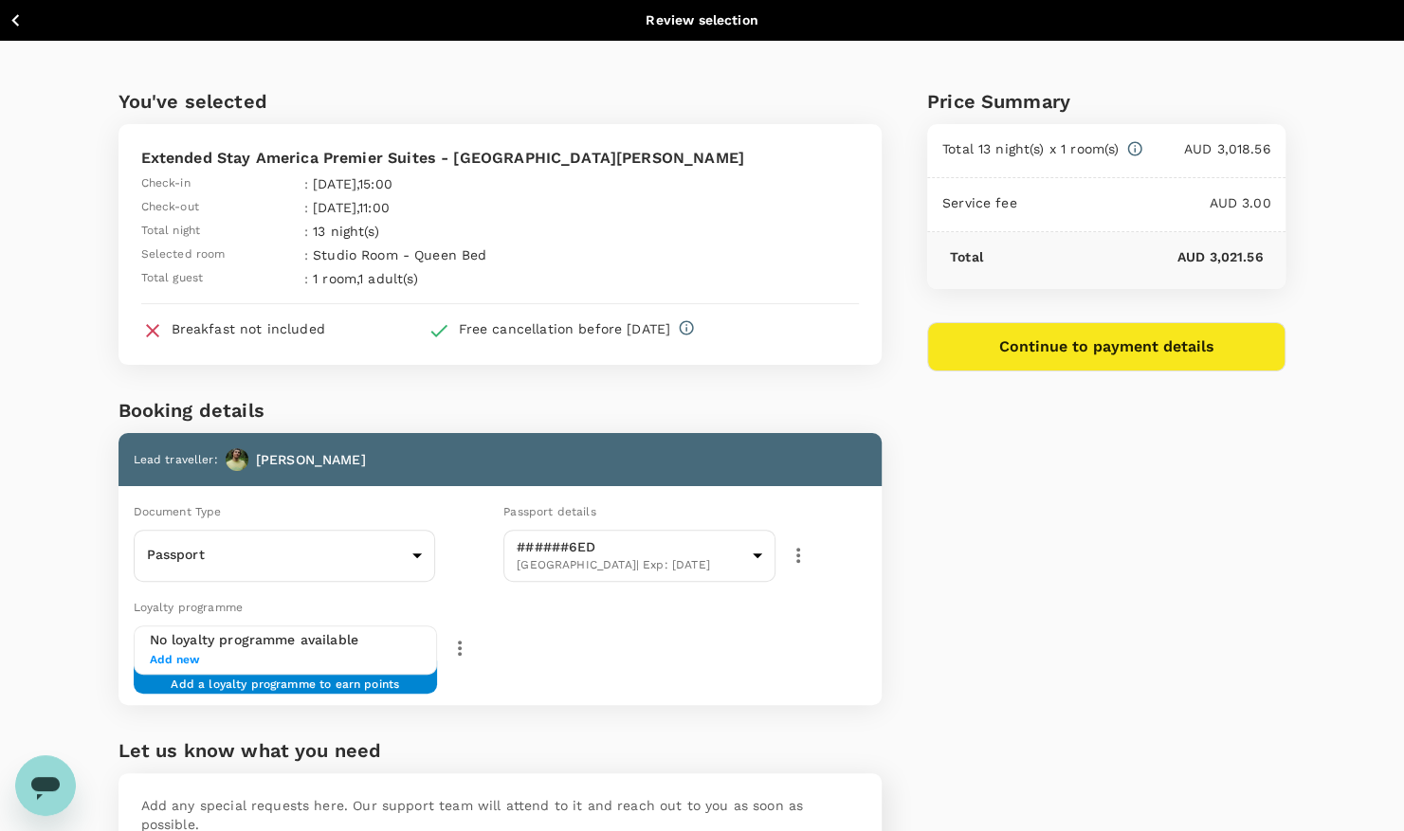
click at [1135, 354] on button "Continue to payment details" at bounding box center [1106, 346] width 359 height 49
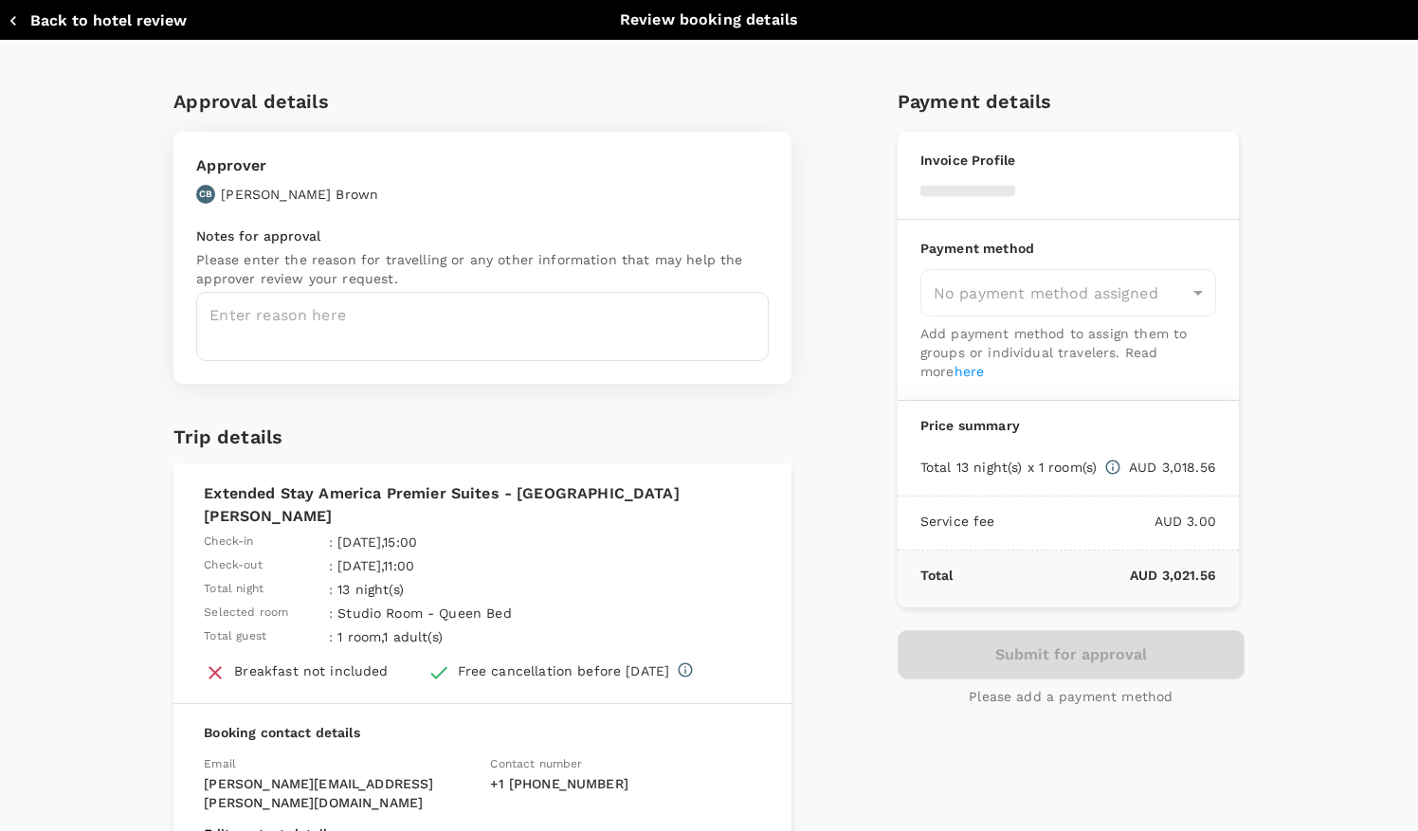
type input "9c4289b1-14a3-4119-8736-521306e5ca8f"
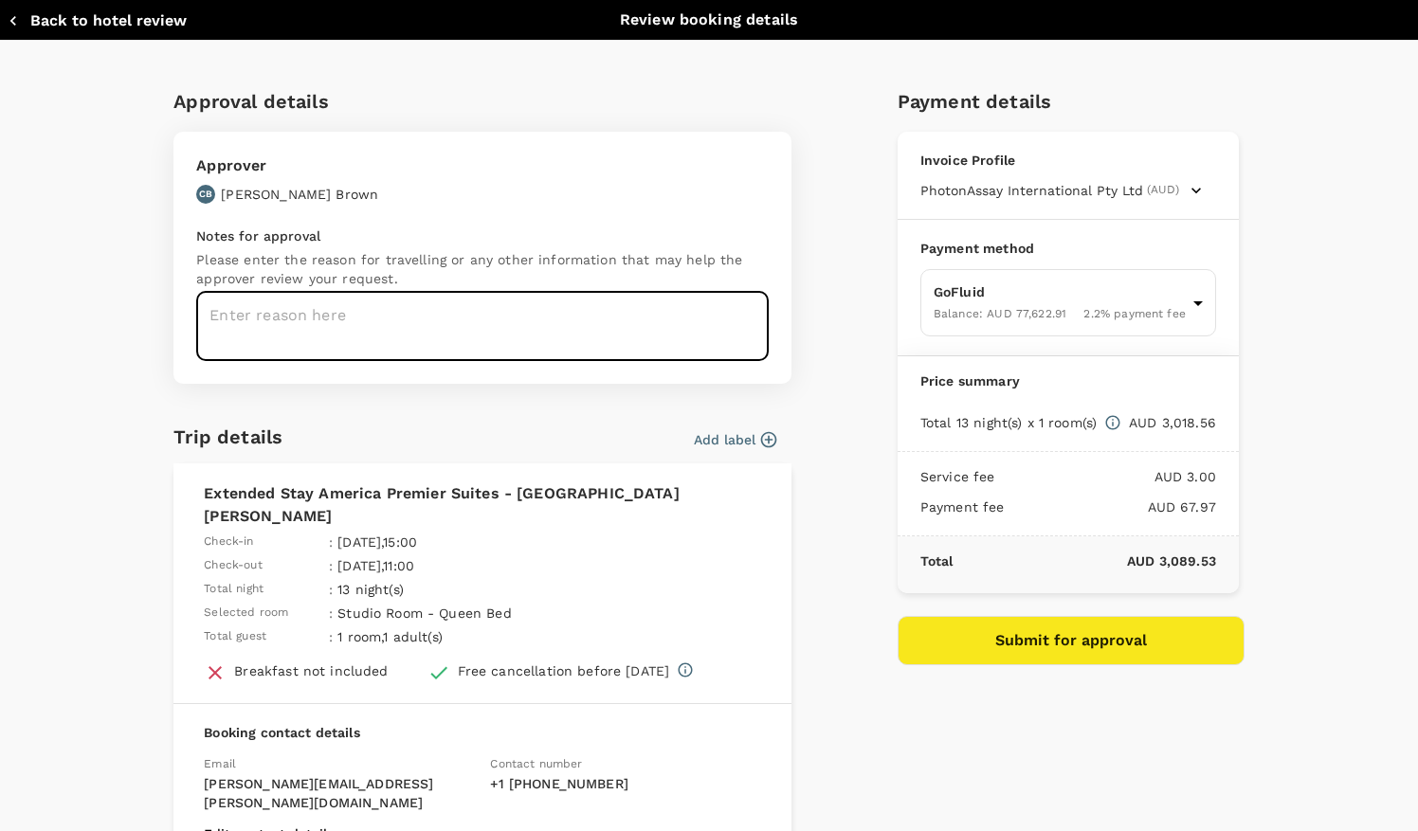
click at [444, 323] on textarea at bounding box center [482, 326] width 572 height 69
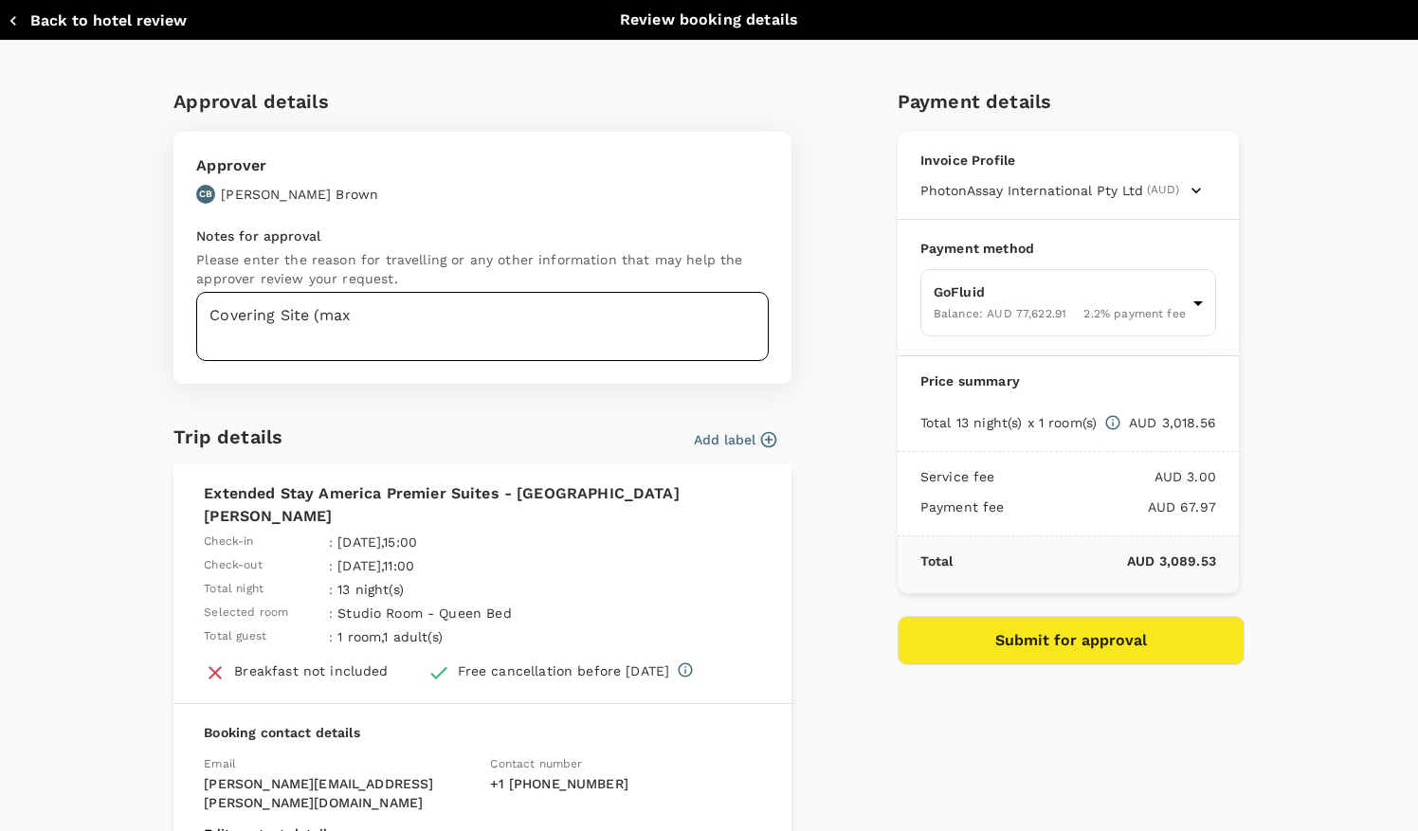
click at [476, 323] on textarea "Covering Site (max" at bounding box center [482, 326] width 572 height 69
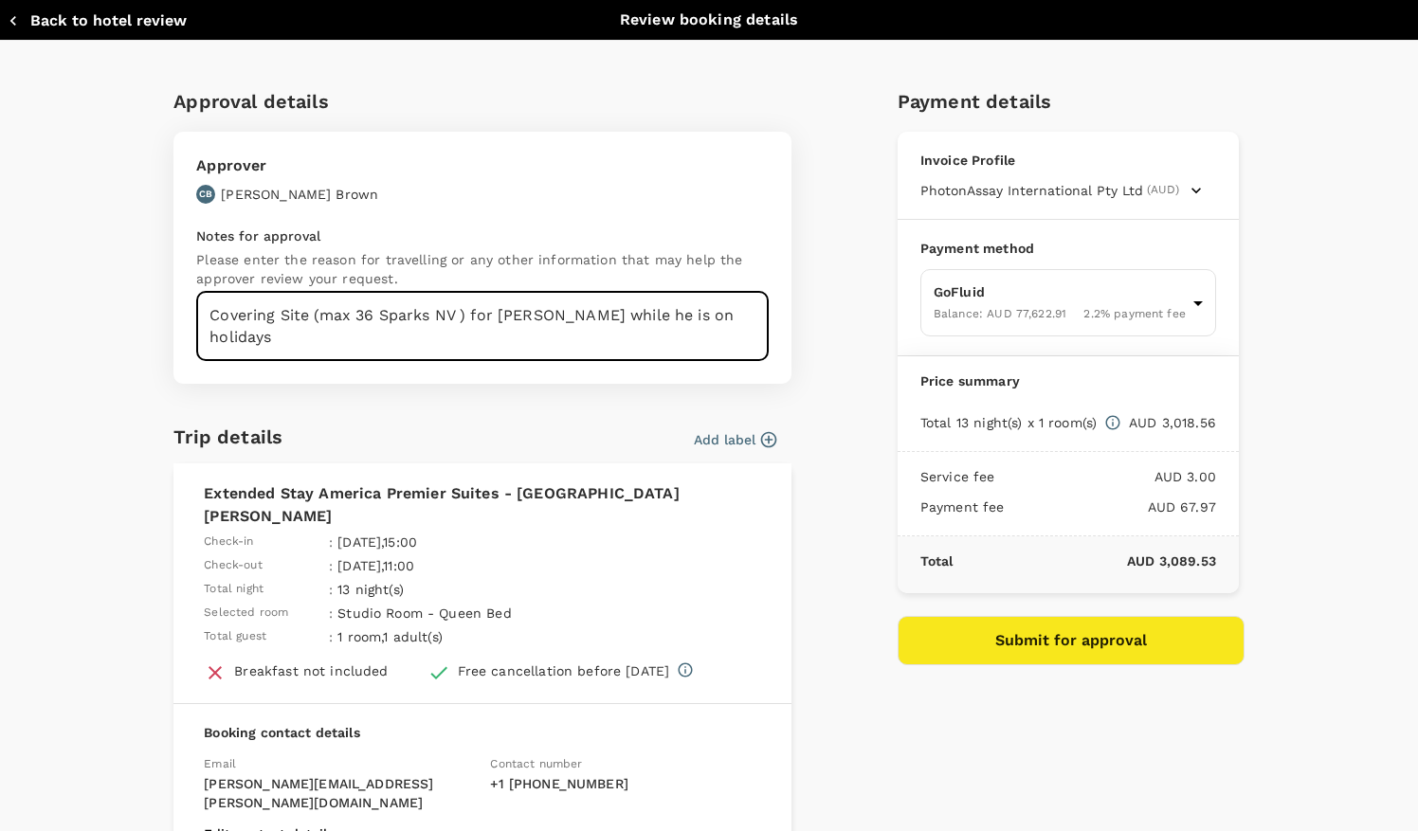
click at [599, 326] on textarea "Covering Site (max 36 Sparks NV ) for Jake while he is on holidays" at bounding box center [482, 326] width 572 height 69
type textarea "Covering Site (max 36 Sparks NV ) for Jake while he is on holidays"
click at [1139, 637] on button "Submit for approval" at bounding box center [1071, 640] width 347 height 49
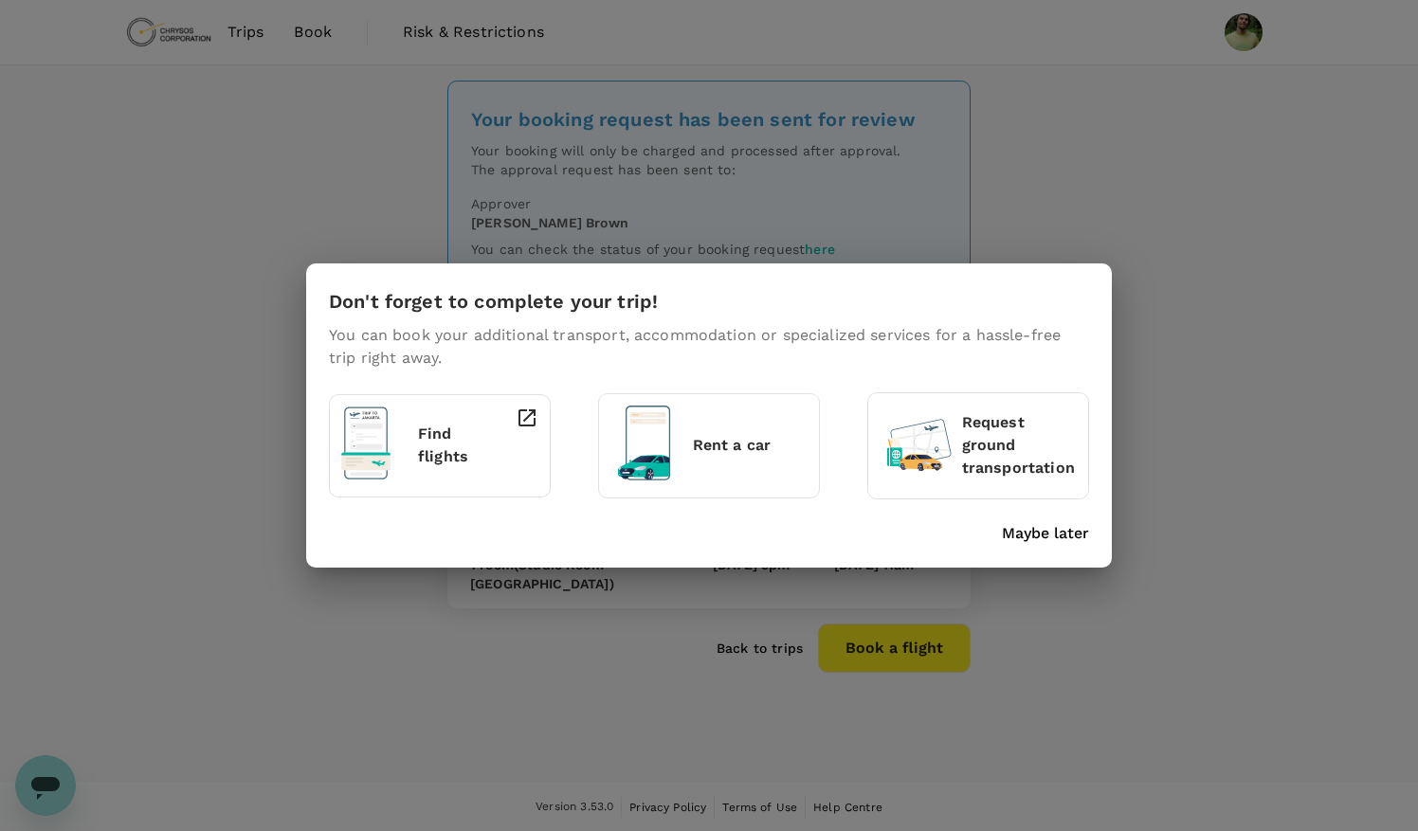
click at [789, 444] on p "Rent a car" at bounding box center [750, 445] width 115 height 23
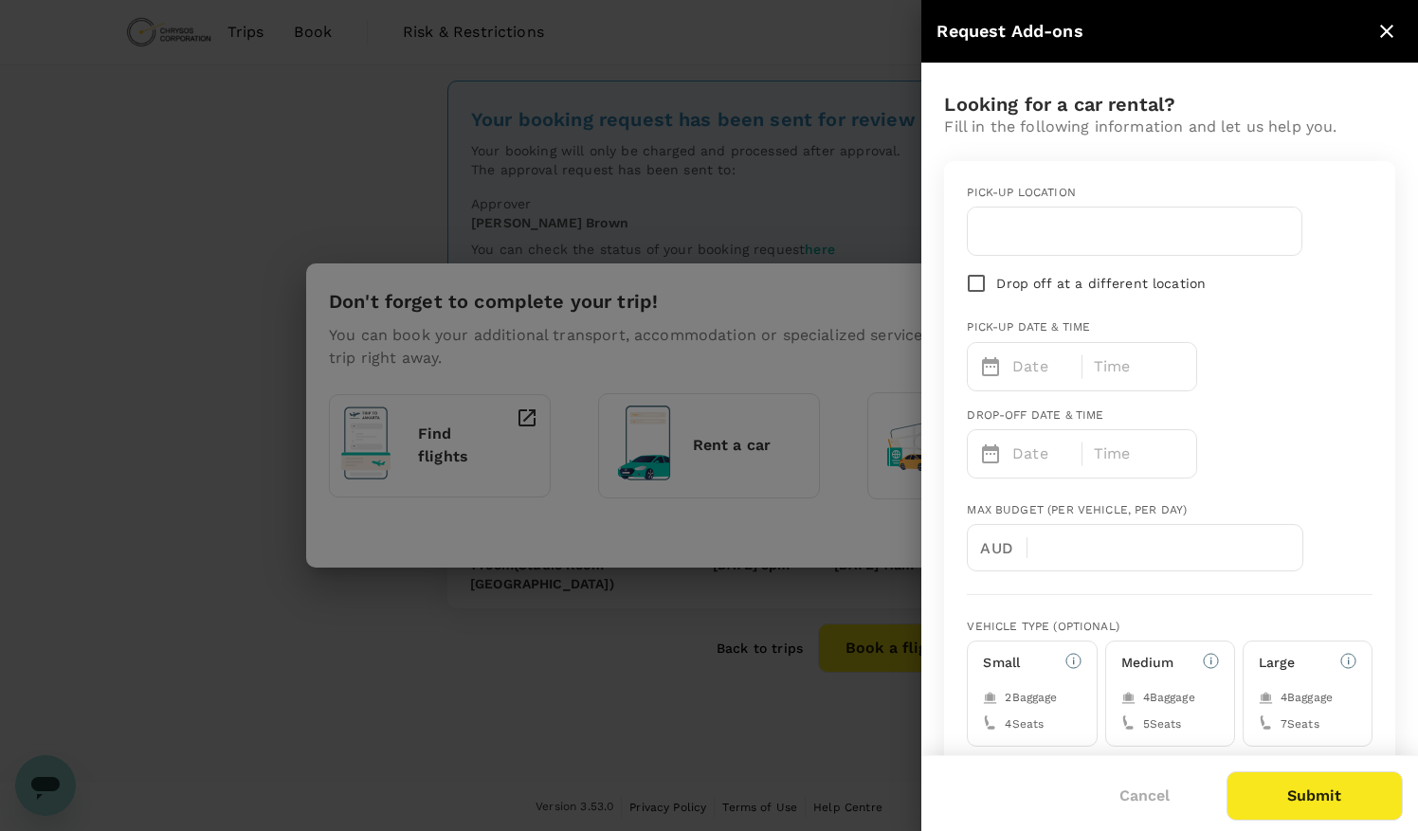
click at [807, 658] on div at bounding box center [709, 415] width 1418 height 831
click at [1063, 214] on div at bounding box center [1135, 231] width 334 height 47
click at [1068, 224] on input "text" at bounding box center [1134, 231] width 311 height 30
click at [1068, 224] on input "reno" at bounding box center [1134, 231] width 311 height 30
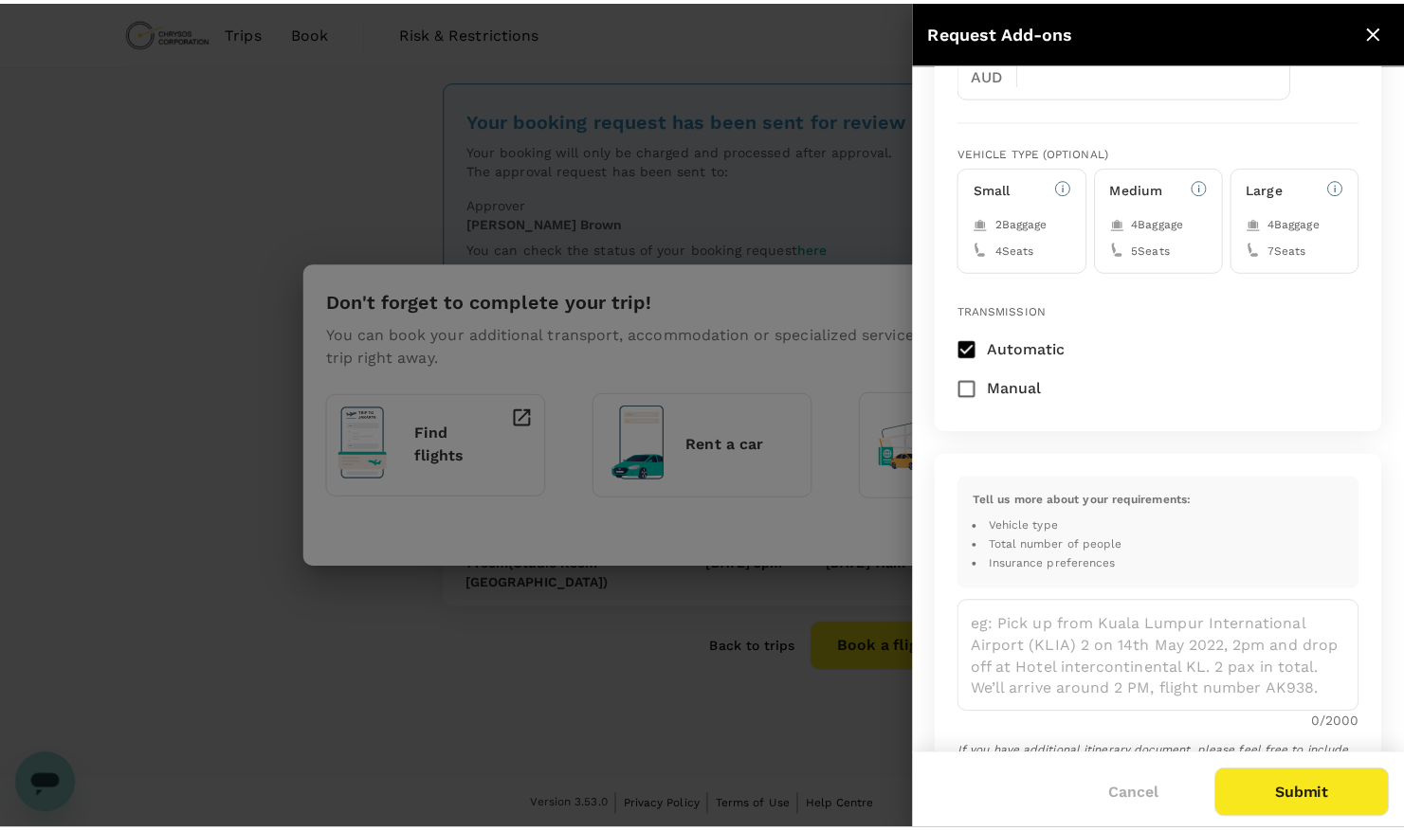
scroll to position [708, 0]
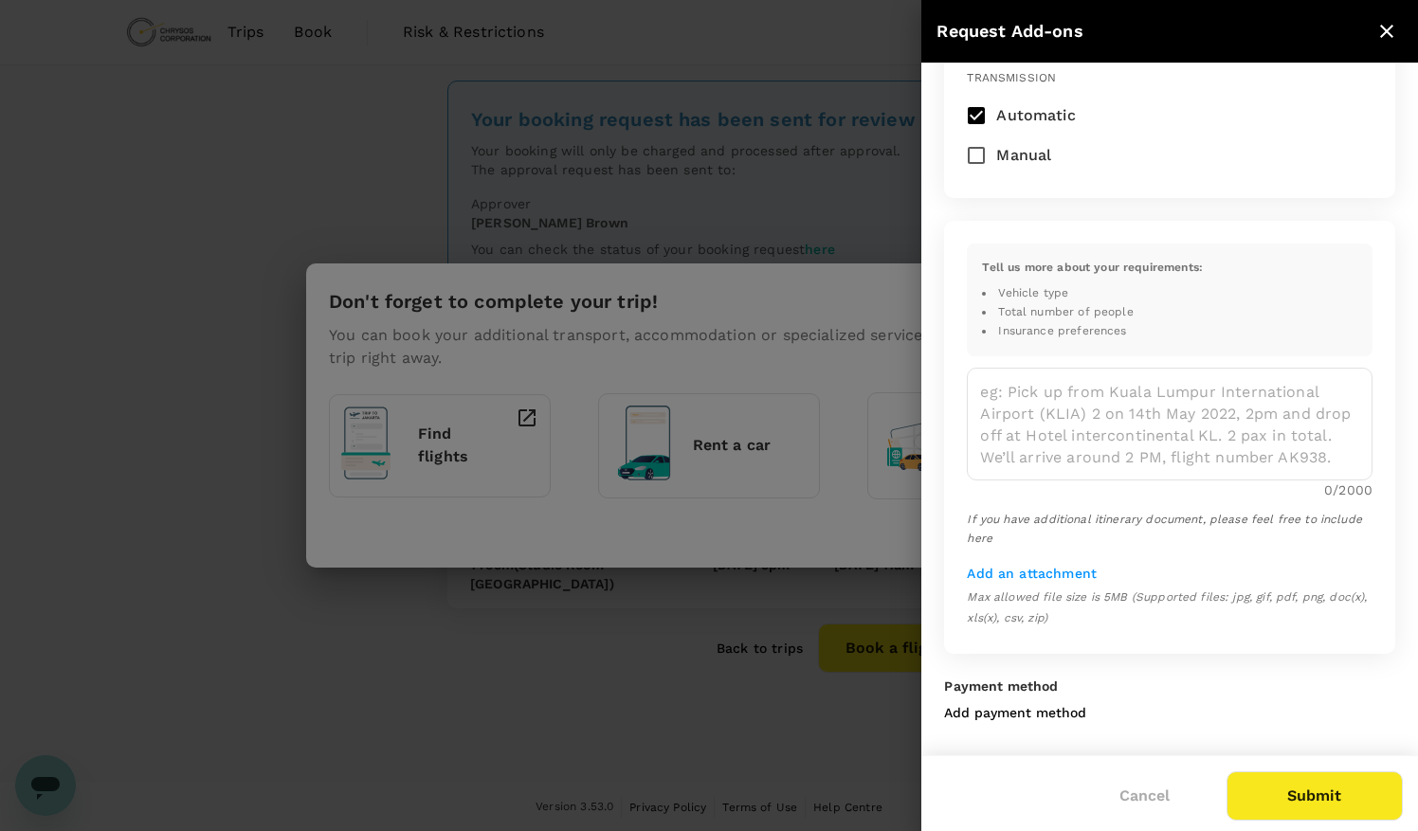
type input "reno"
click at [655, 627] on div at bounding box center [709, 415] width 1418 height 831
click at [1390, 24] on icon "close" at bounding box center [1386, 31] width 23 height 23
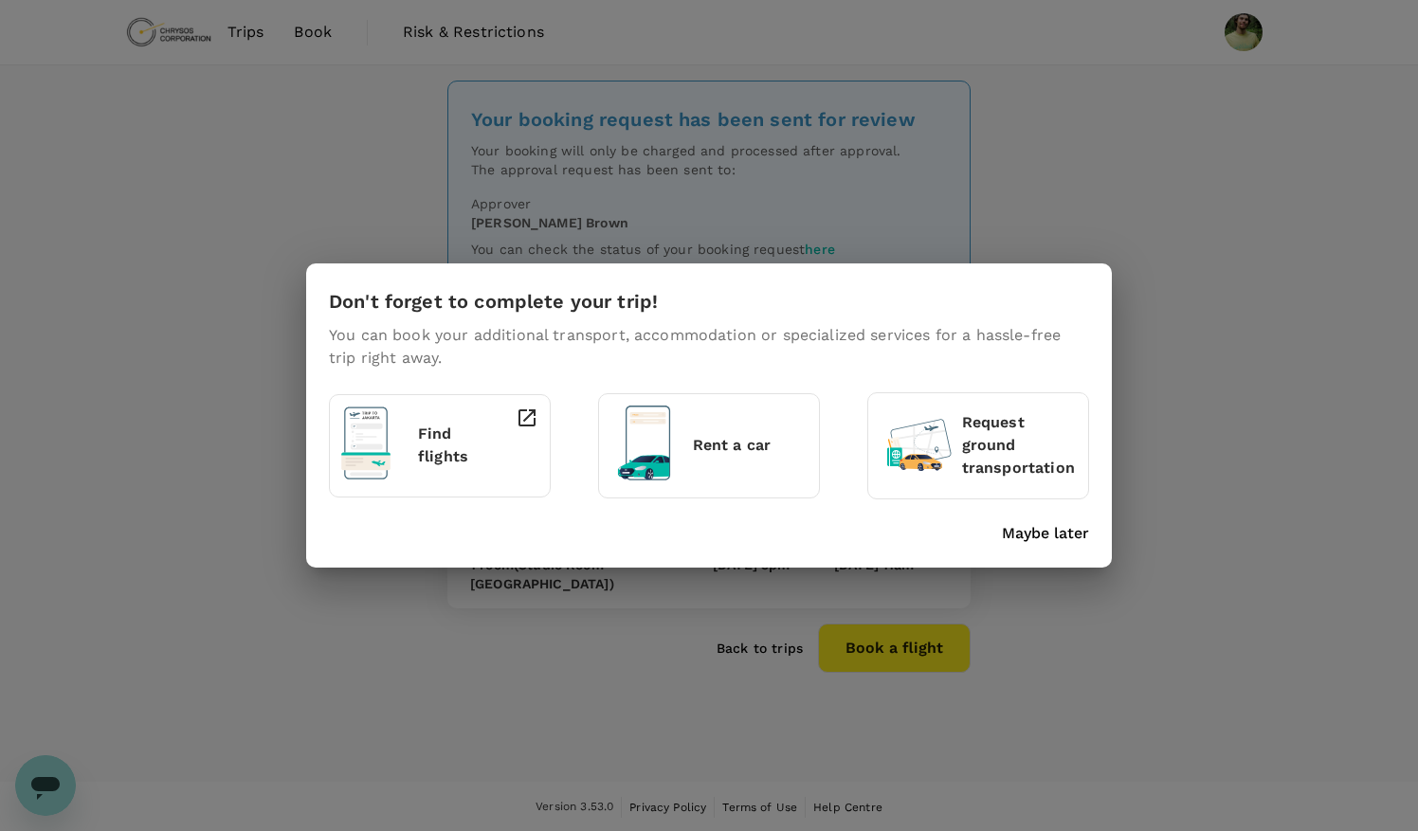
click at [1065, 538] on p "Maybe later" at bounding box center [1045, 533] width 87 height 23
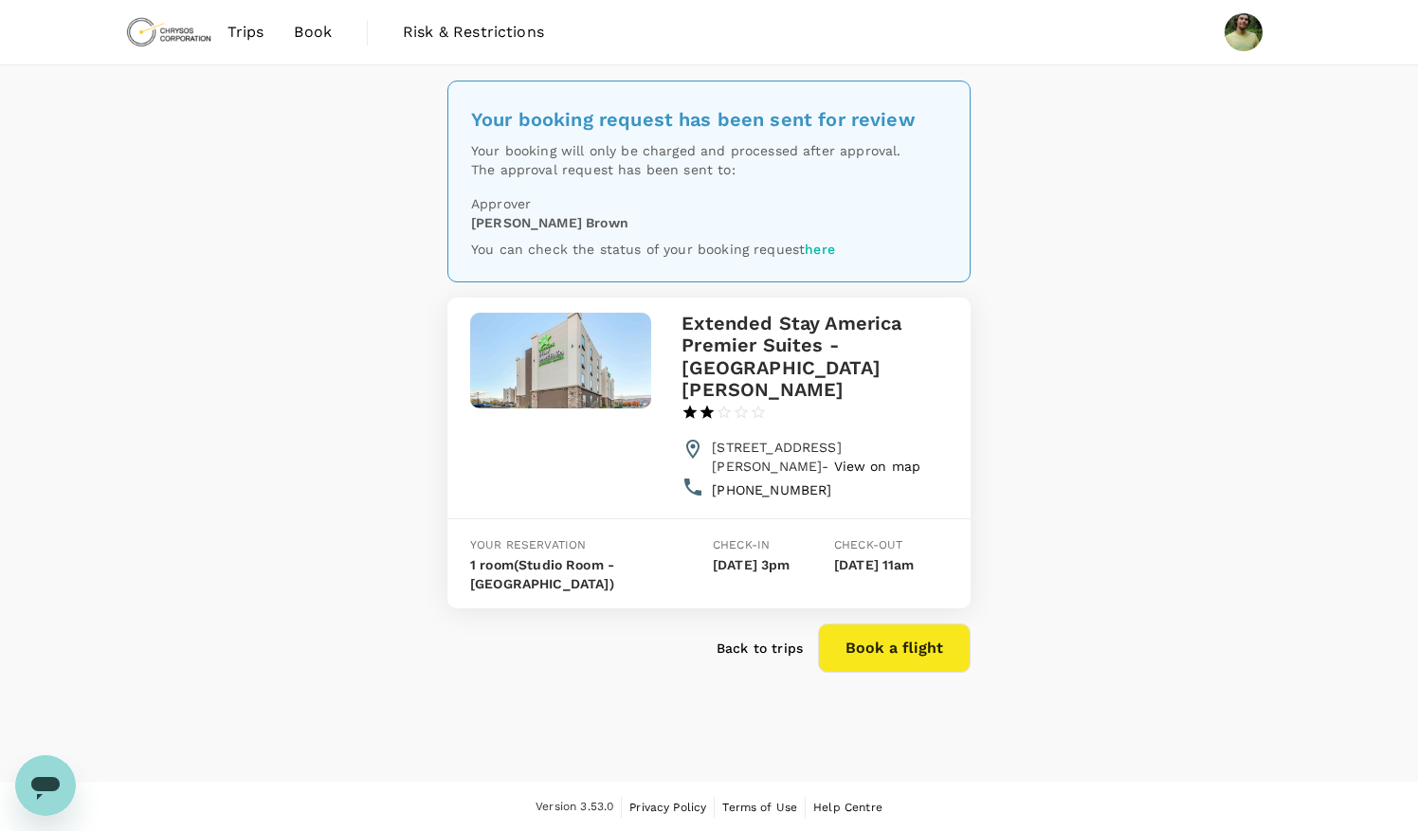
click at [323, 38] on span "Book" at bounding box center [313, 32] width 38 height 23
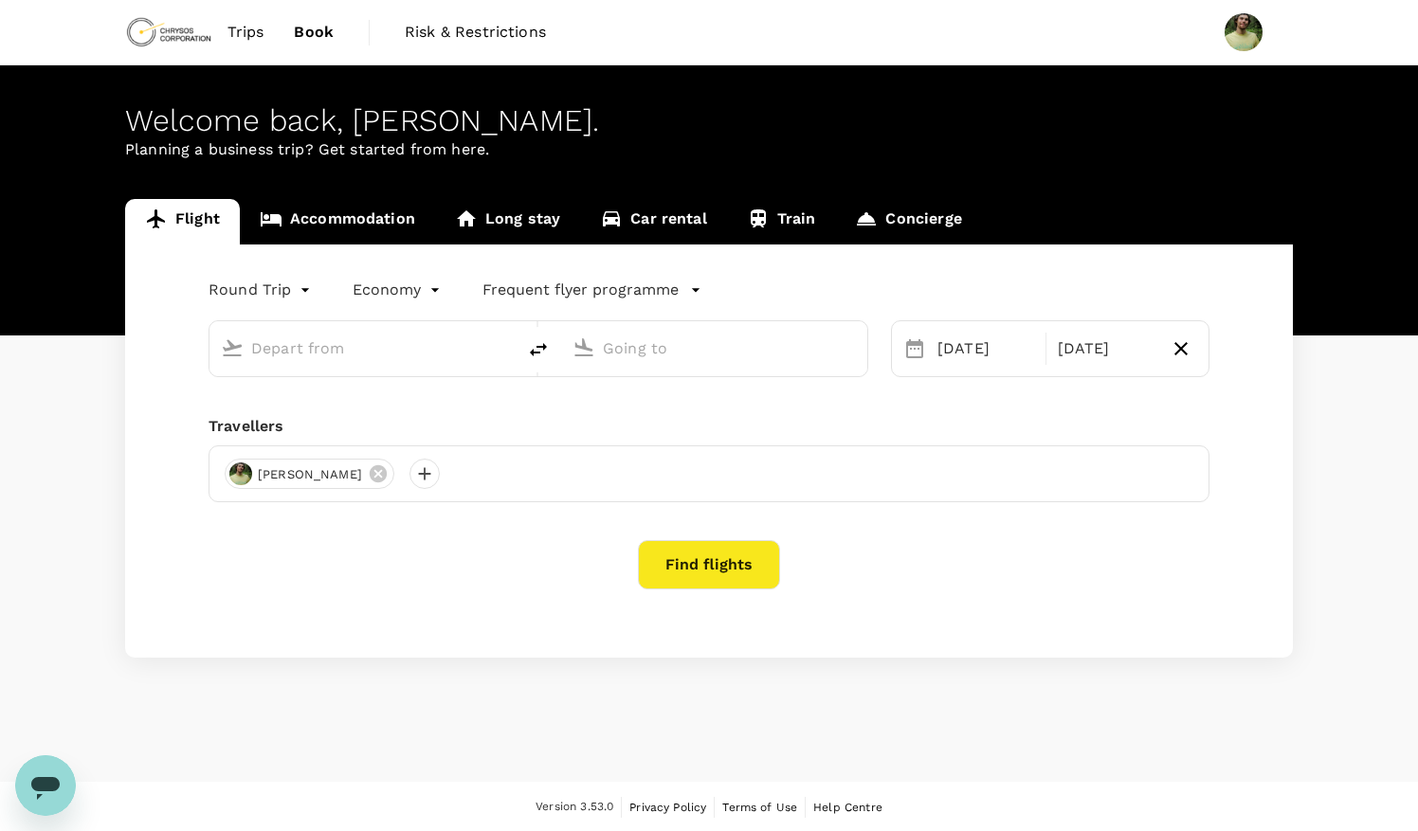
type input "Prince [PERSON_NAME], [GEOGRAPHIC_DATA] (any)"
type input "[GEOGRAPHIC_DATA], [GEOGRAPHIC_DATA] (any)"
type input "Prince [PERSON_NAME], [GEOGRAPHIC_DATA] (any)"
type input "[GEOGRAPHIC_DATA], [GEOGRAPHIC_DATA] (any)"
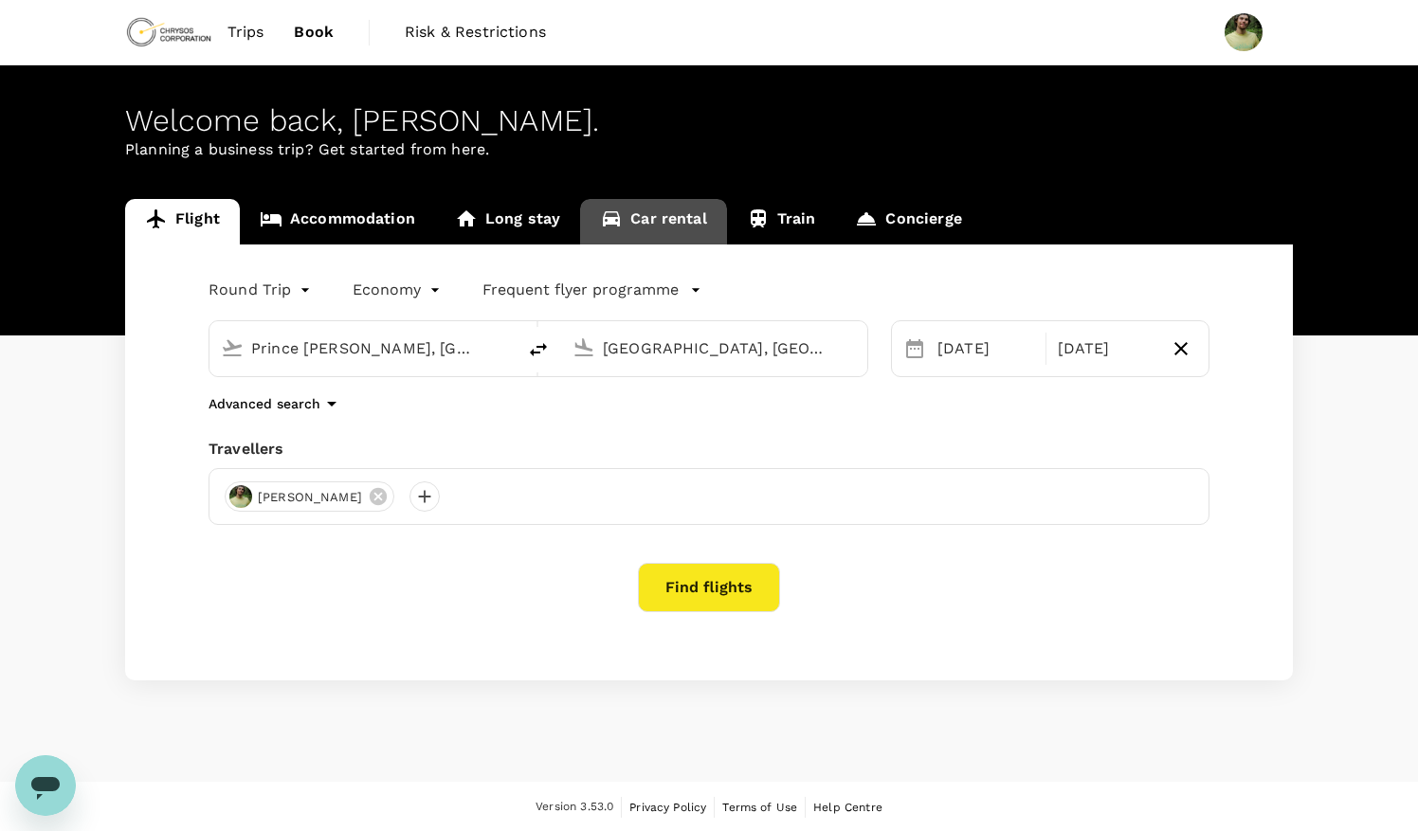
click at [650, 220] on link "Car rental" at bounding box center [653, 221] width 147 height 45
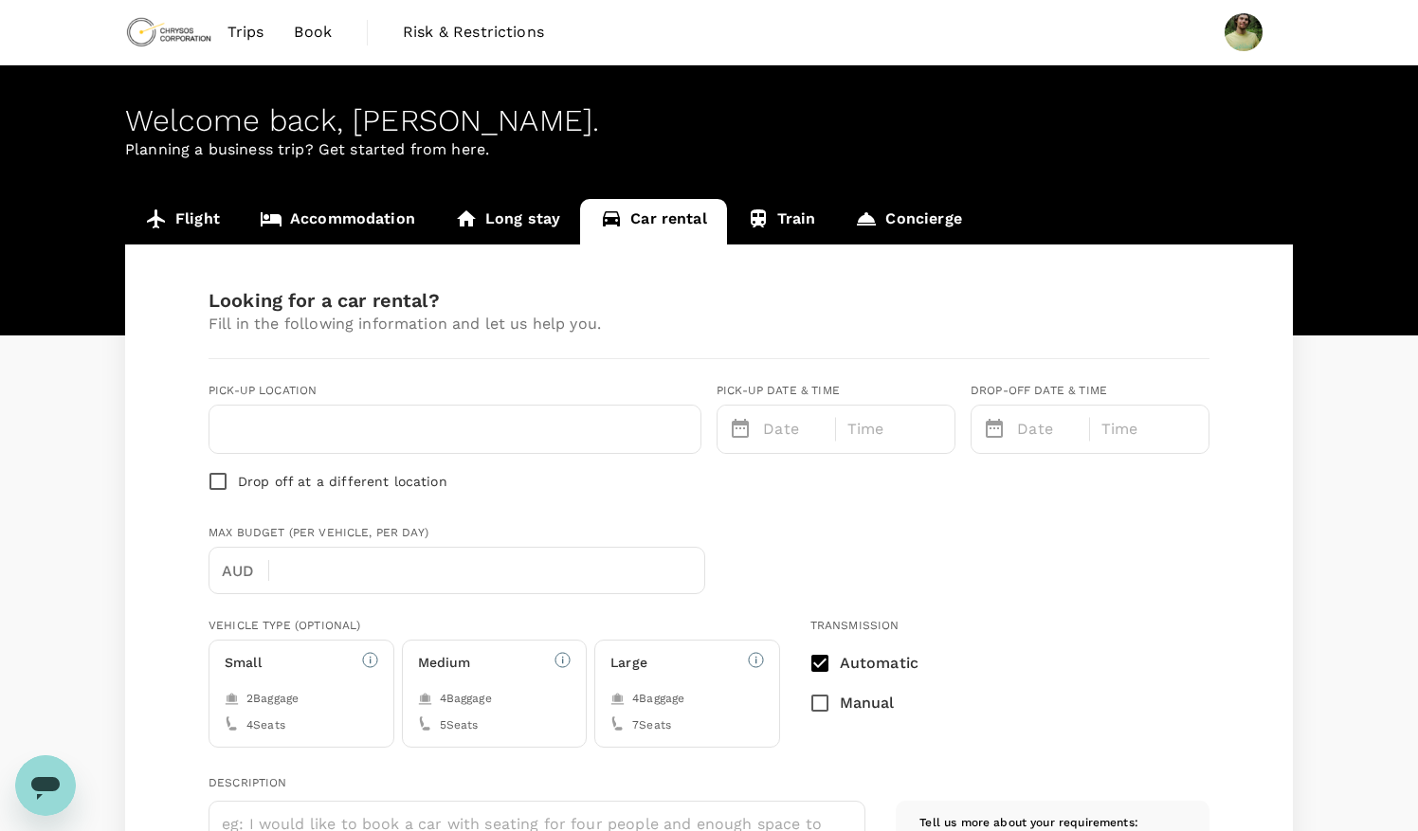
type input "Concierge booking - car-rental"
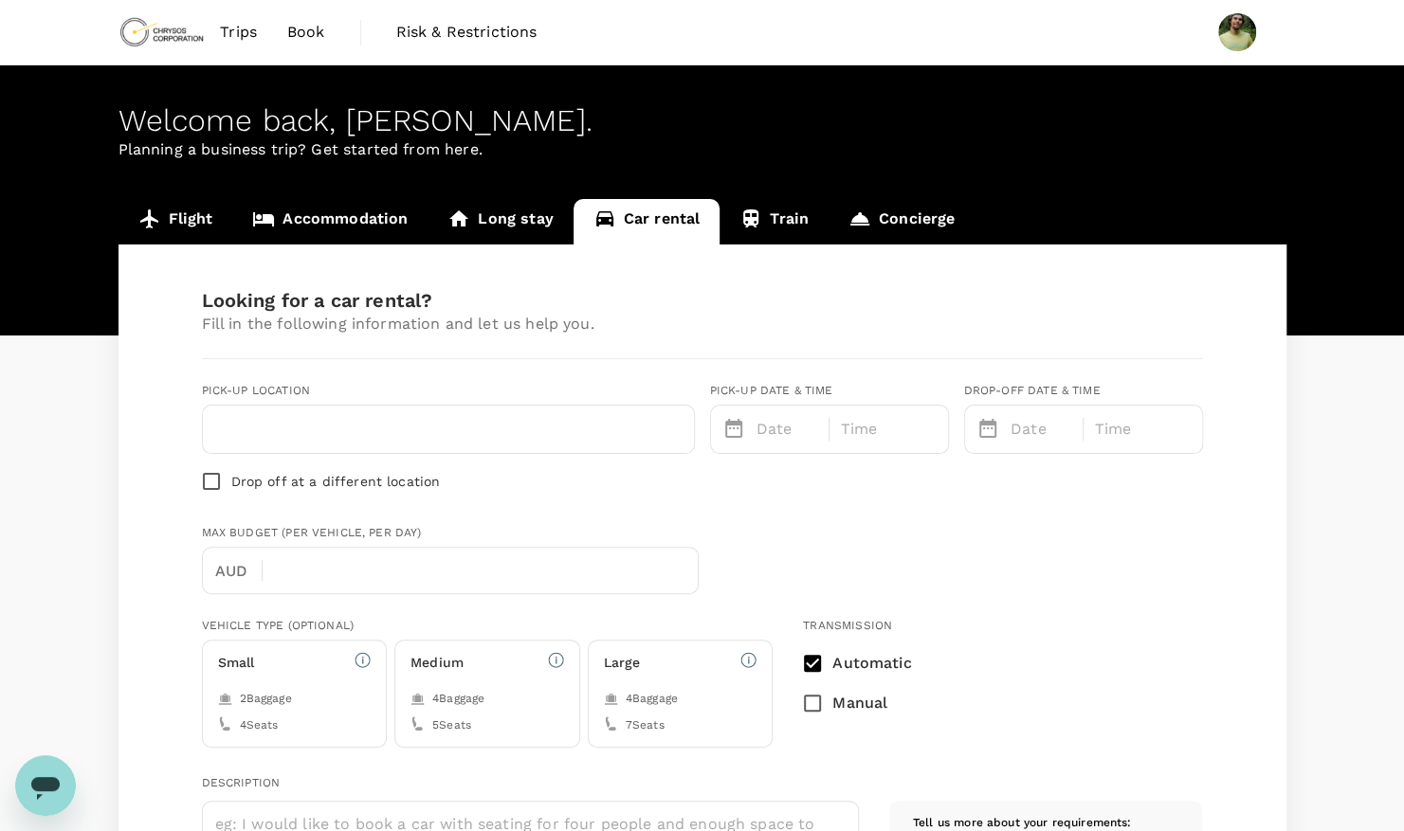
click at [472, 420] on input "text" at bounding box center [448, 429] width 468 height 30
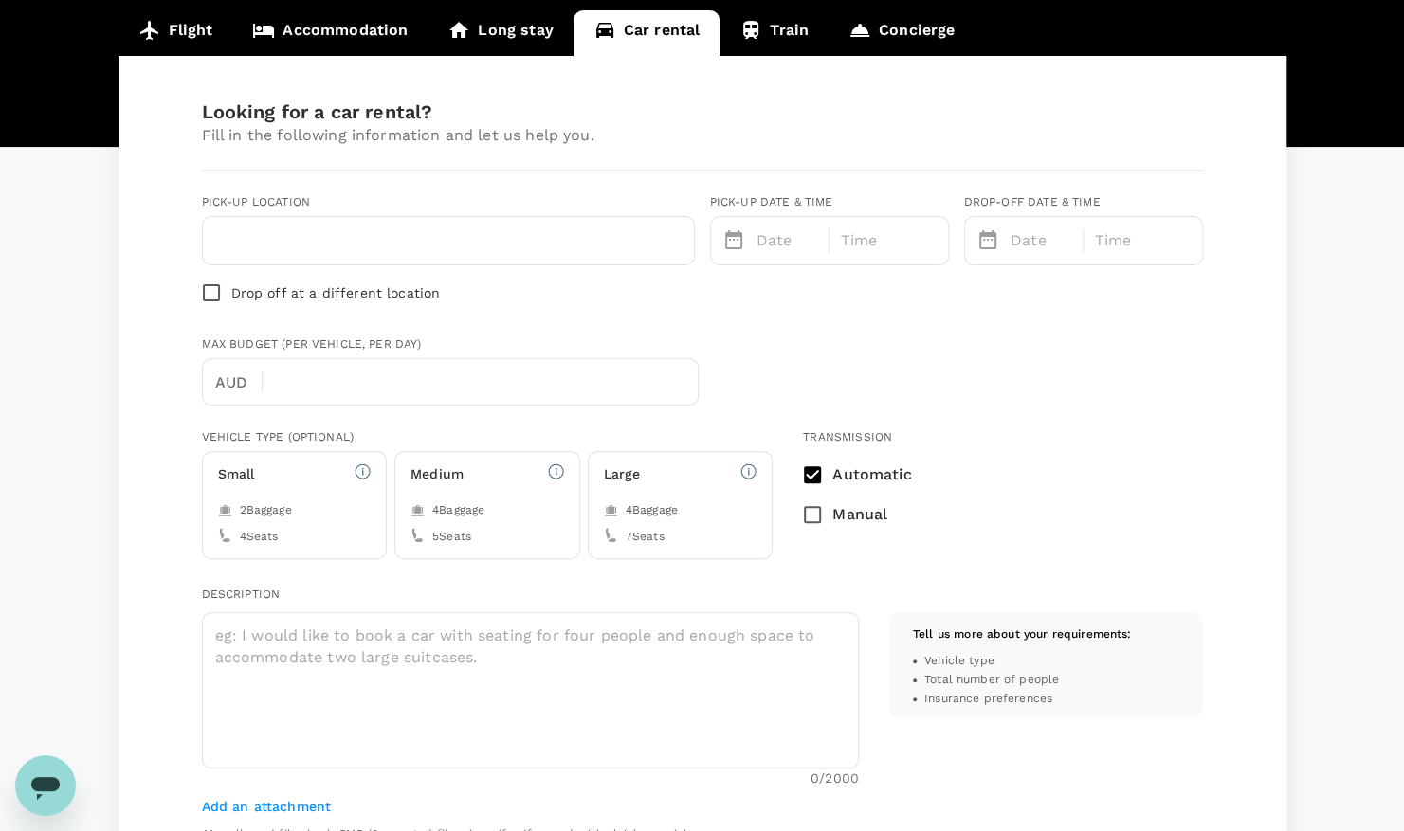
scroll to position [190, 0]
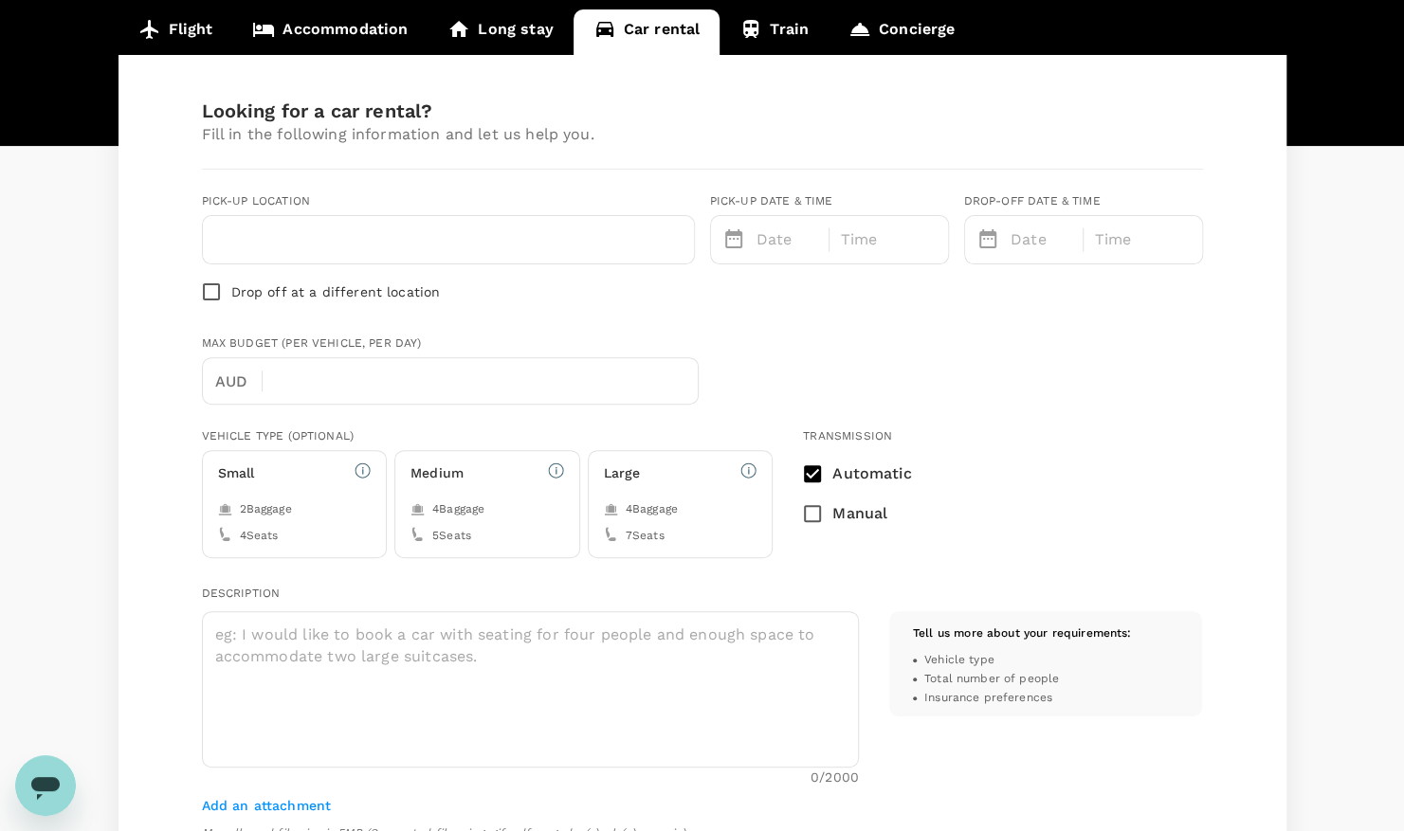
click at [468, 236] on input "text" at bounding box center [448, 240] width 468 height 30
type input "reno"
click at [320, 261] on div "reno" at bounding box center [448, 239] width 491 height 47
click at [331, 245] on input "reno" at bounding box center [448, 240] width 468 height 30
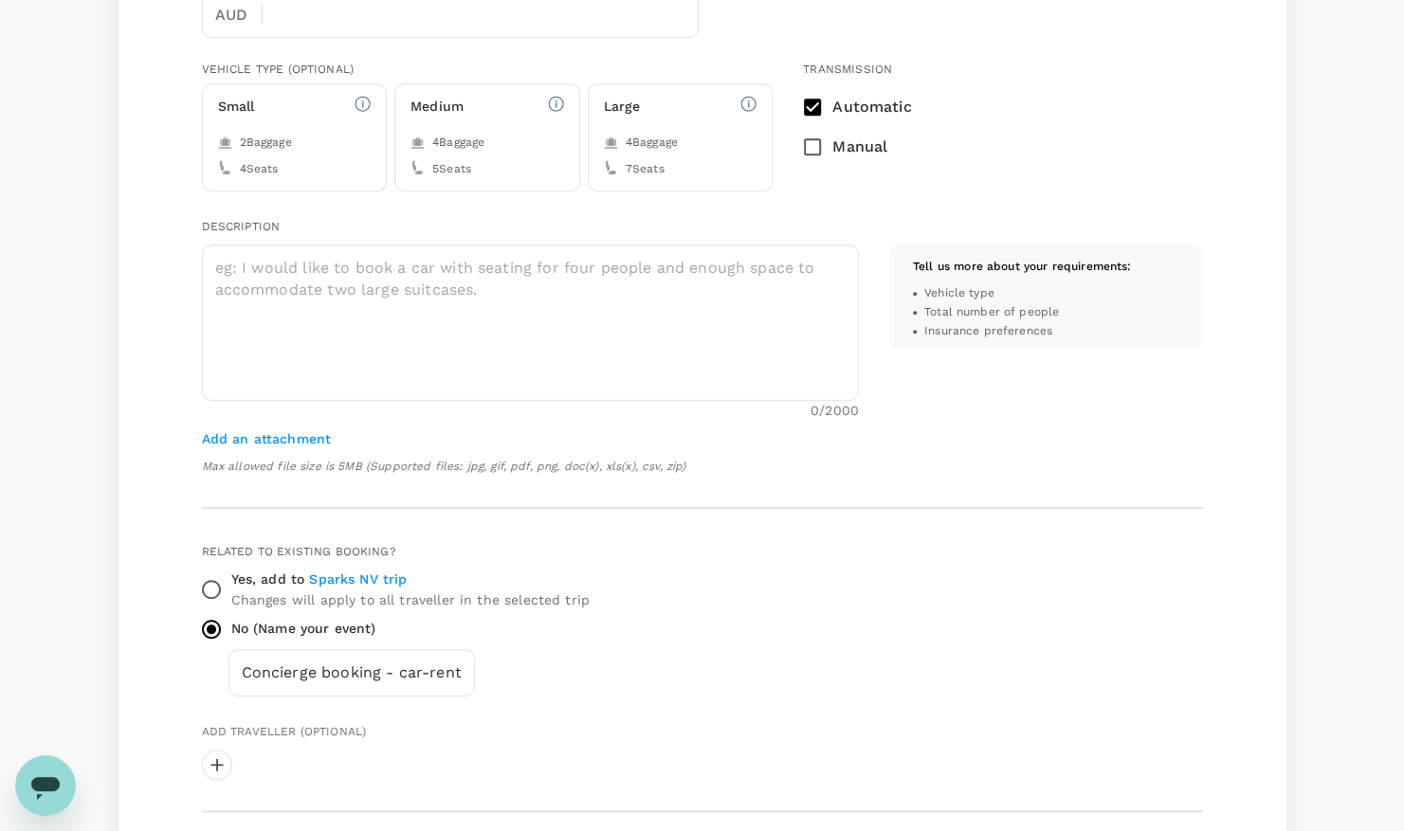
scroll to position [569, 0]
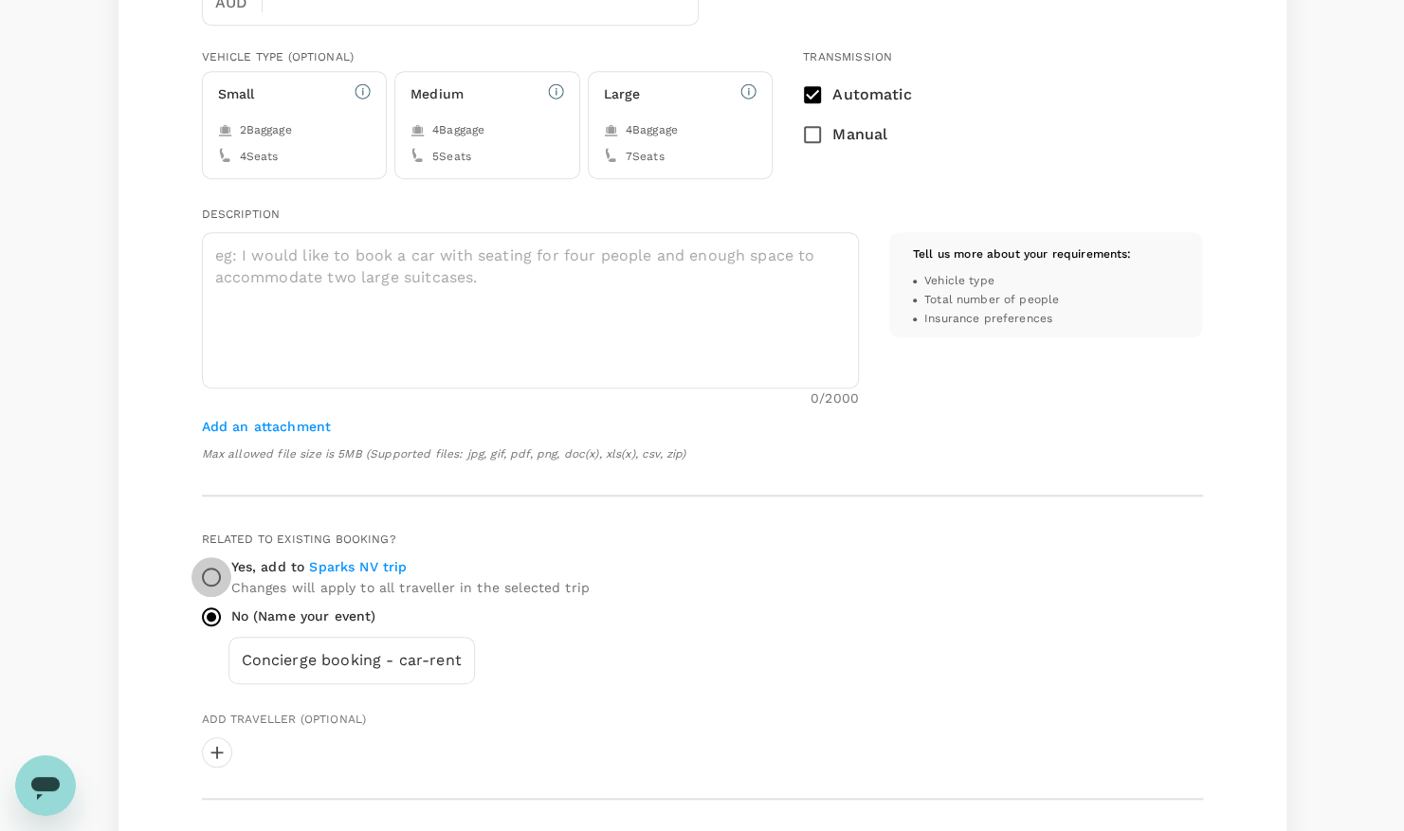
click at [212, 576] on input "Yes, add to Sparks NV trip Changes will apply to all traveller in the selected …" at bounding box center [211, 577] width 40 height 40
radio input "true"
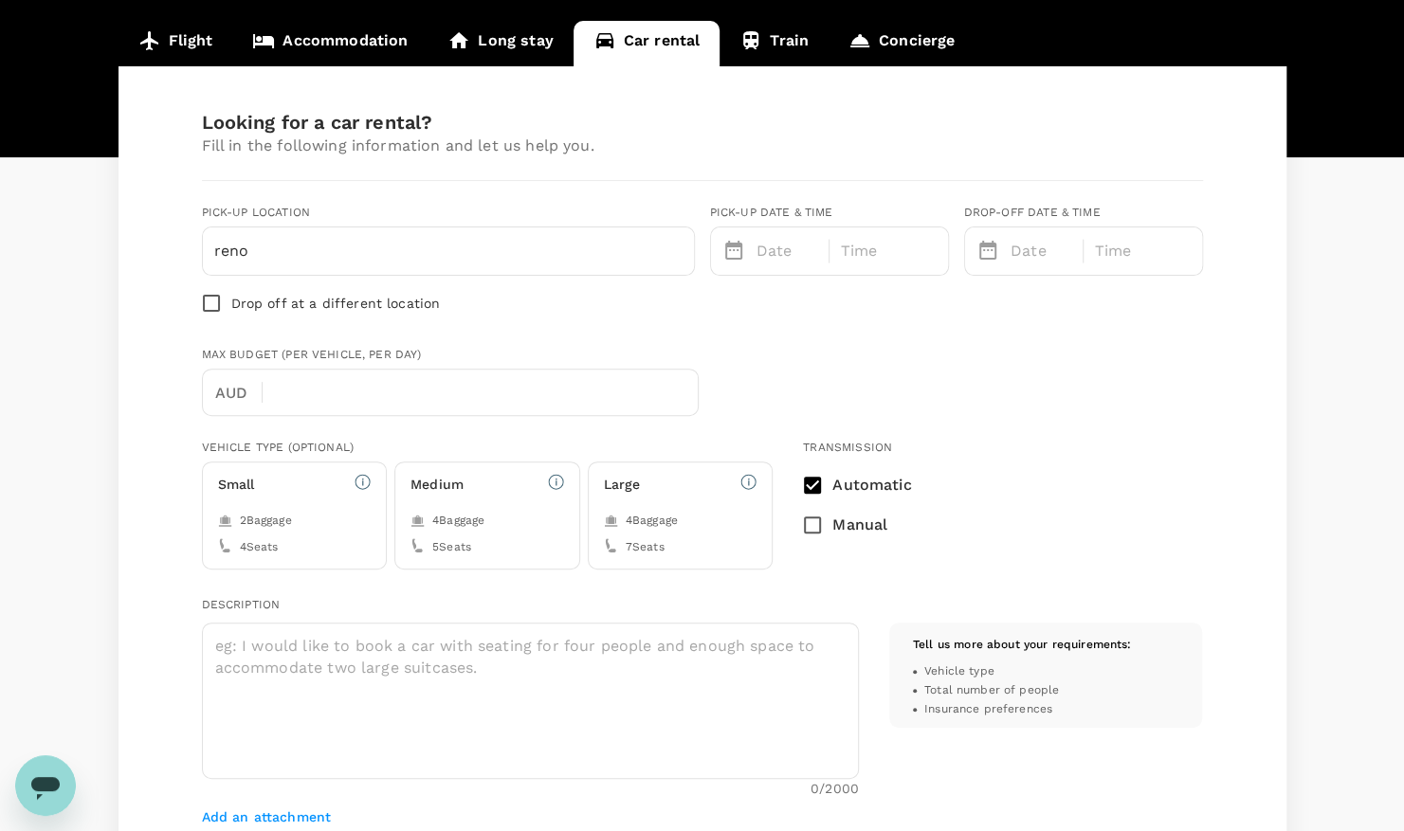
scroll to position [0, 0]
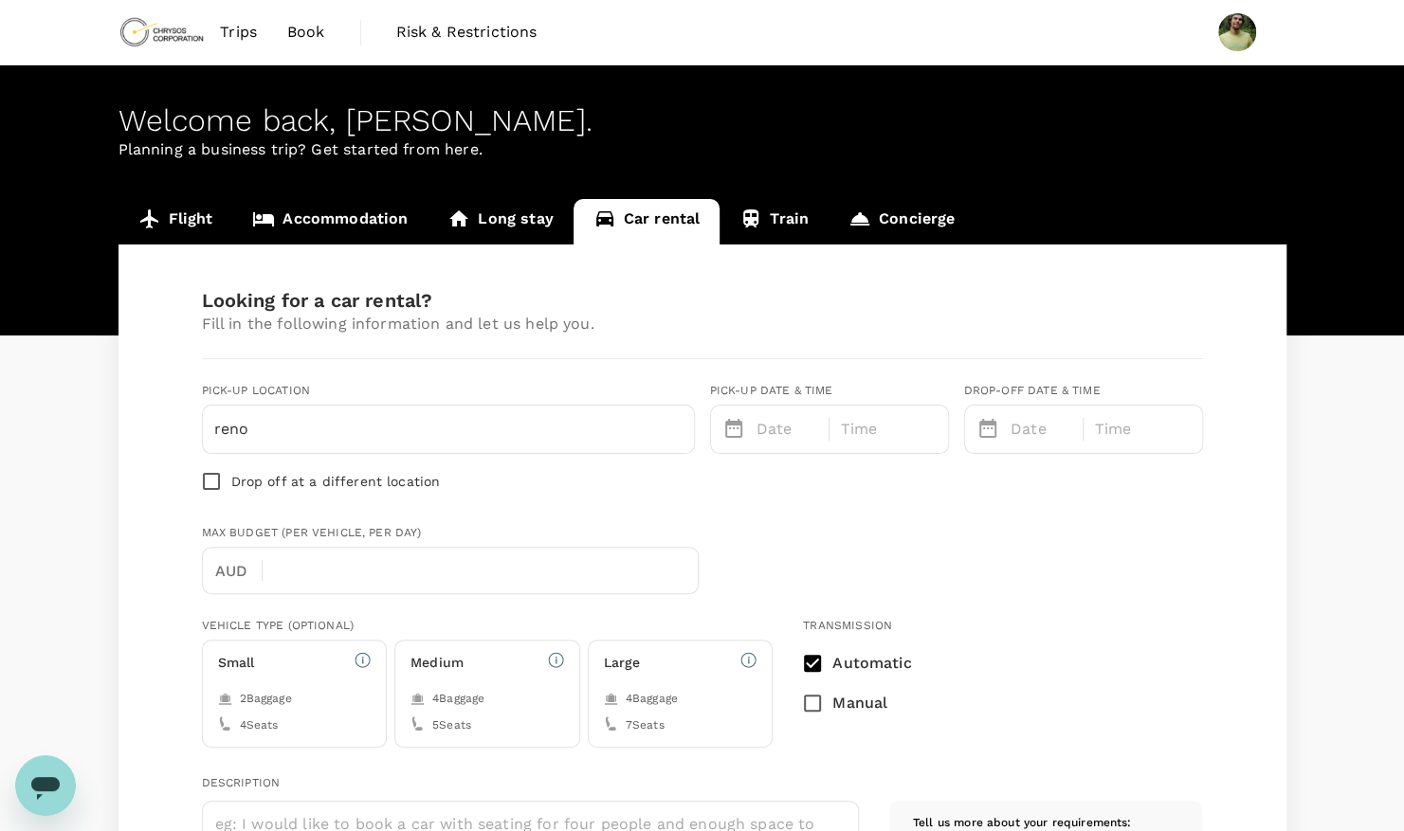
click at [429, 430] on input "reno" at bounding box center [448, 429] width 468 height 30
click at [445, 428] on input "text" at bounding box center [448, 429] width 468 height 30
type input "reno"
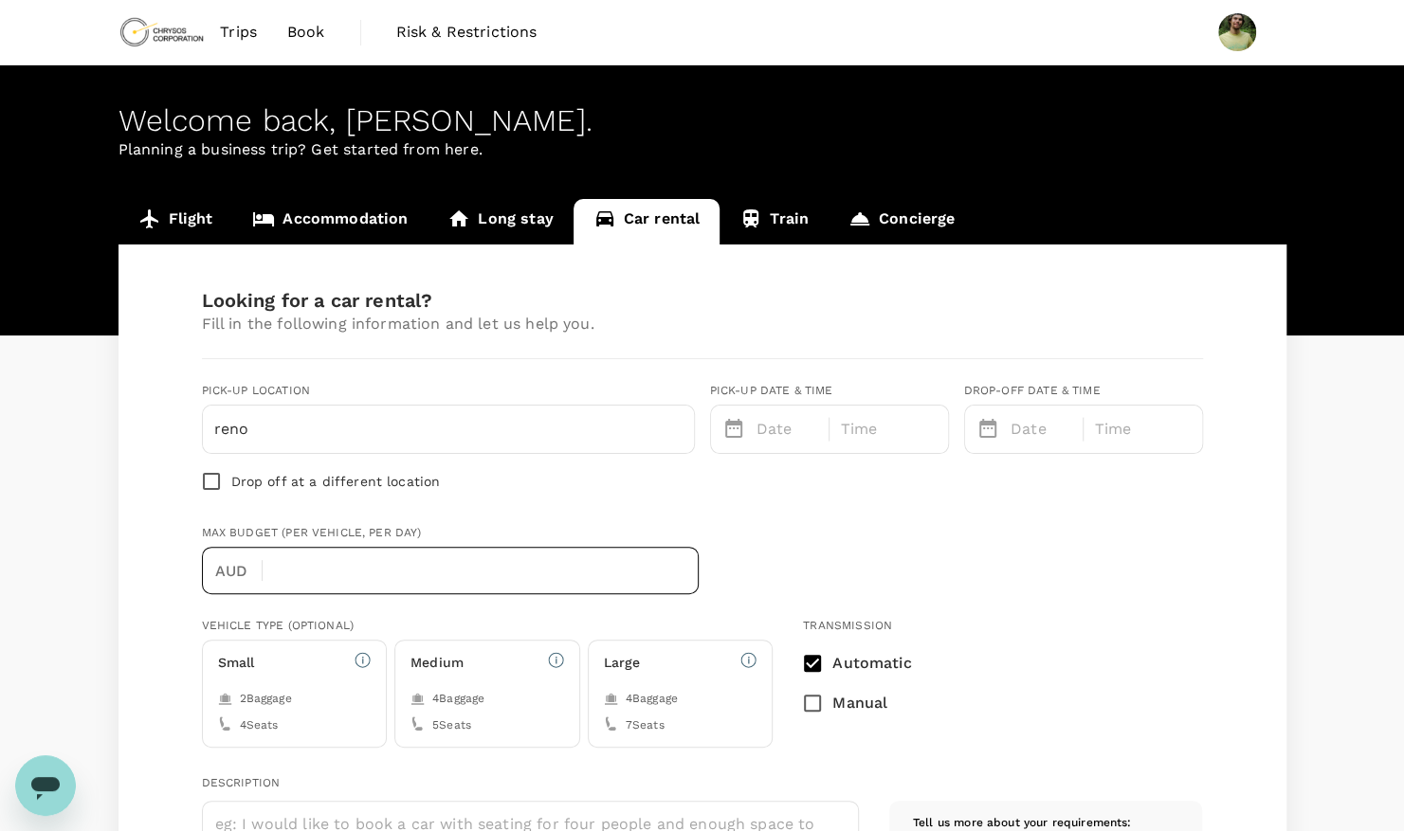
click at [517, 591] on input "text" at bounding box center [488, 570] width 421 height 47
click at [494, 427] on input "reno" at bounding box center [448, 429] width 468 height 30
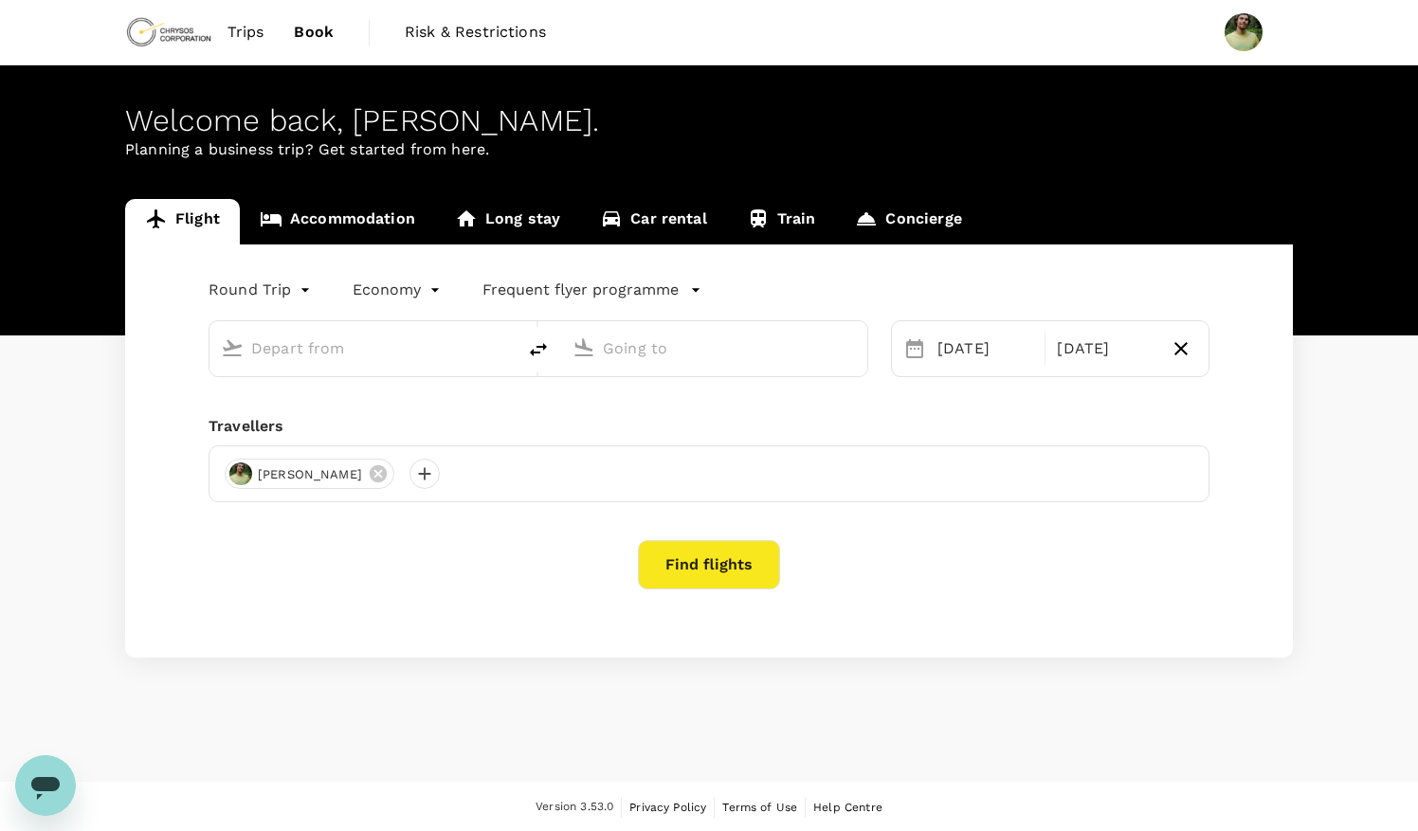
type input "Prince [PERSON_NAME], [GEOGRAPHIC_DATA] (any)"
type input "[GEOGRAPHIC_DATA], [GEOGRAPHIC_DATA] (any)"
type input "Prince [PERSON_NAME], [GEOGRAPHIC_DATA] (any)"
type input "[GEOGRAPHIC_DATA], [GEOGRAPHIC_DATA] (any)"
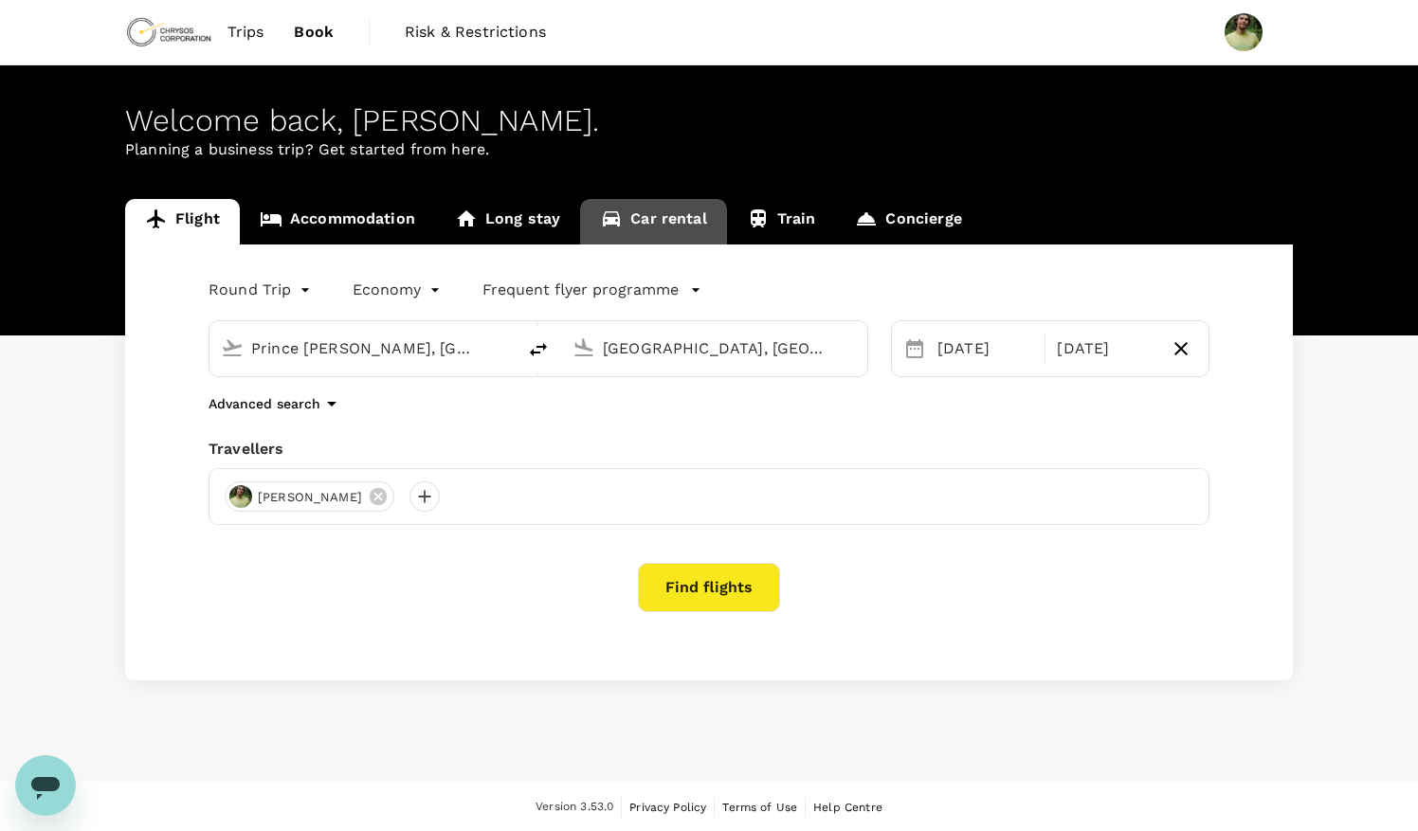
click at [661, 218] on link "Car rental" at bounding box center [653, 221] width 147 height 45
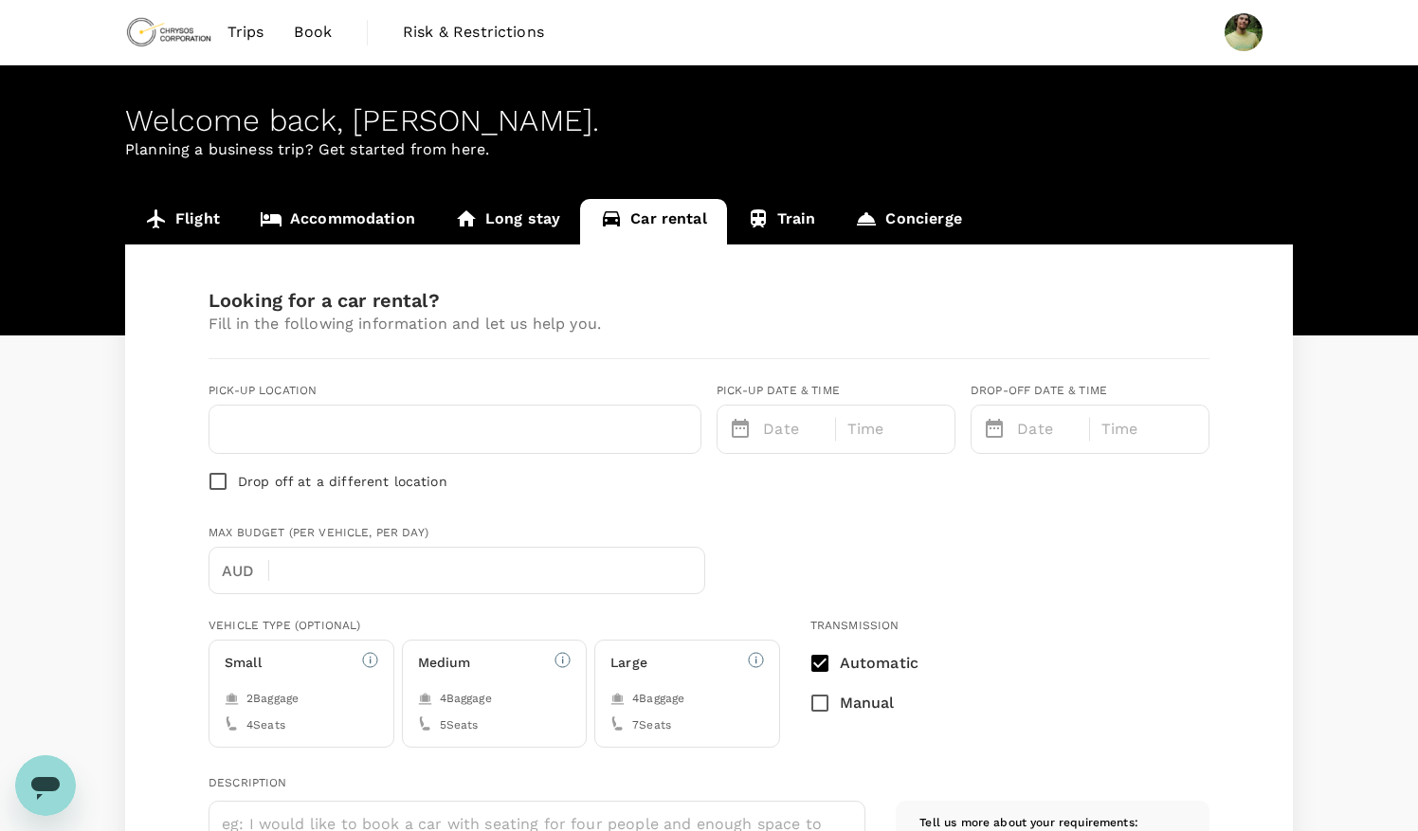
type input "Concierge booking - car-rental"
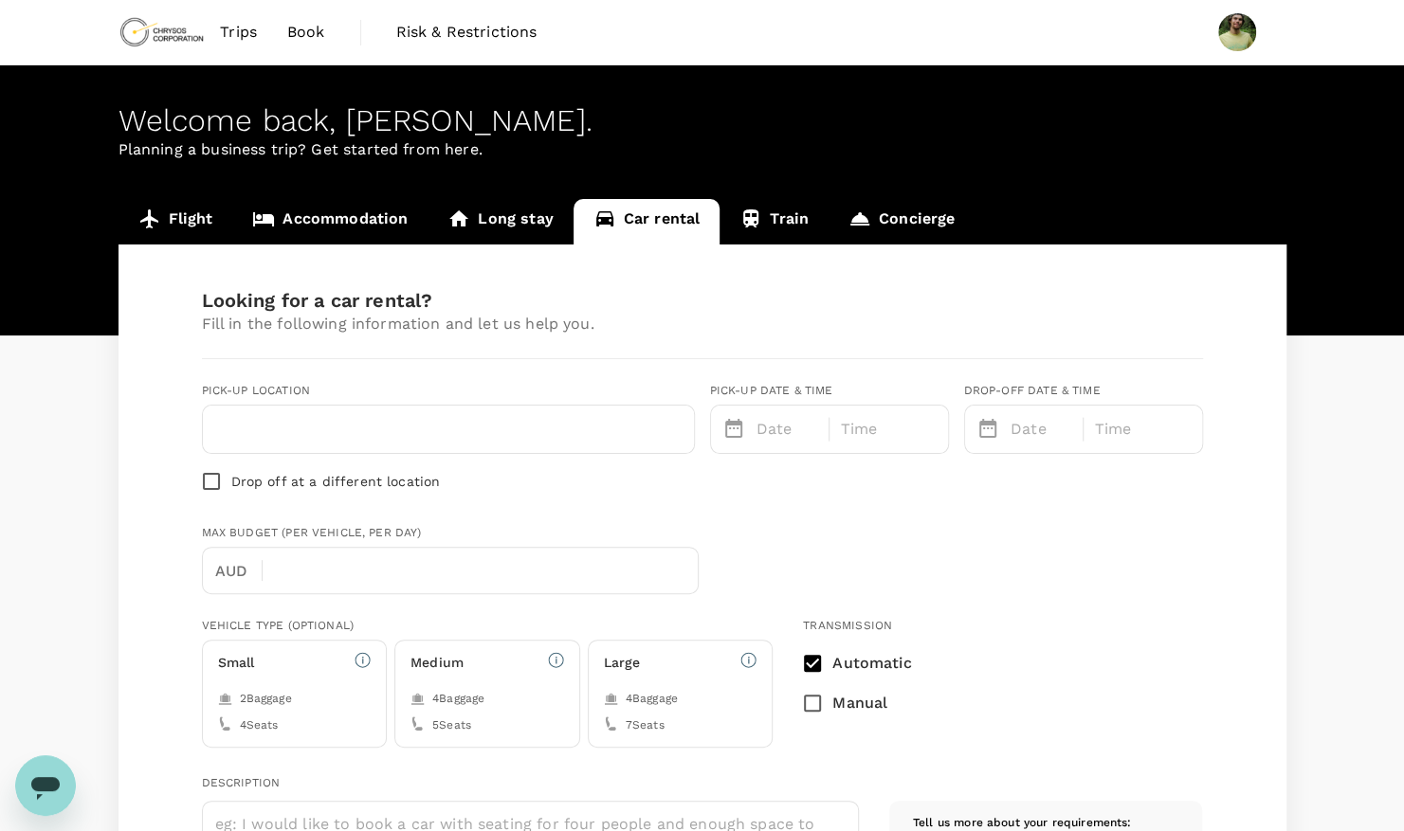
click at [402, 411] on div at bounding box center [448, 429] width 491 height 47
type input "[PERSON_NAME][EMAIL_ADDRESS][PERSON_NAME][DOMAIN_NAME]"
click at [402, 421] on input "text" at bounding box center [448, 429] width 468 height 30
type input "1"
type input "2503018375"
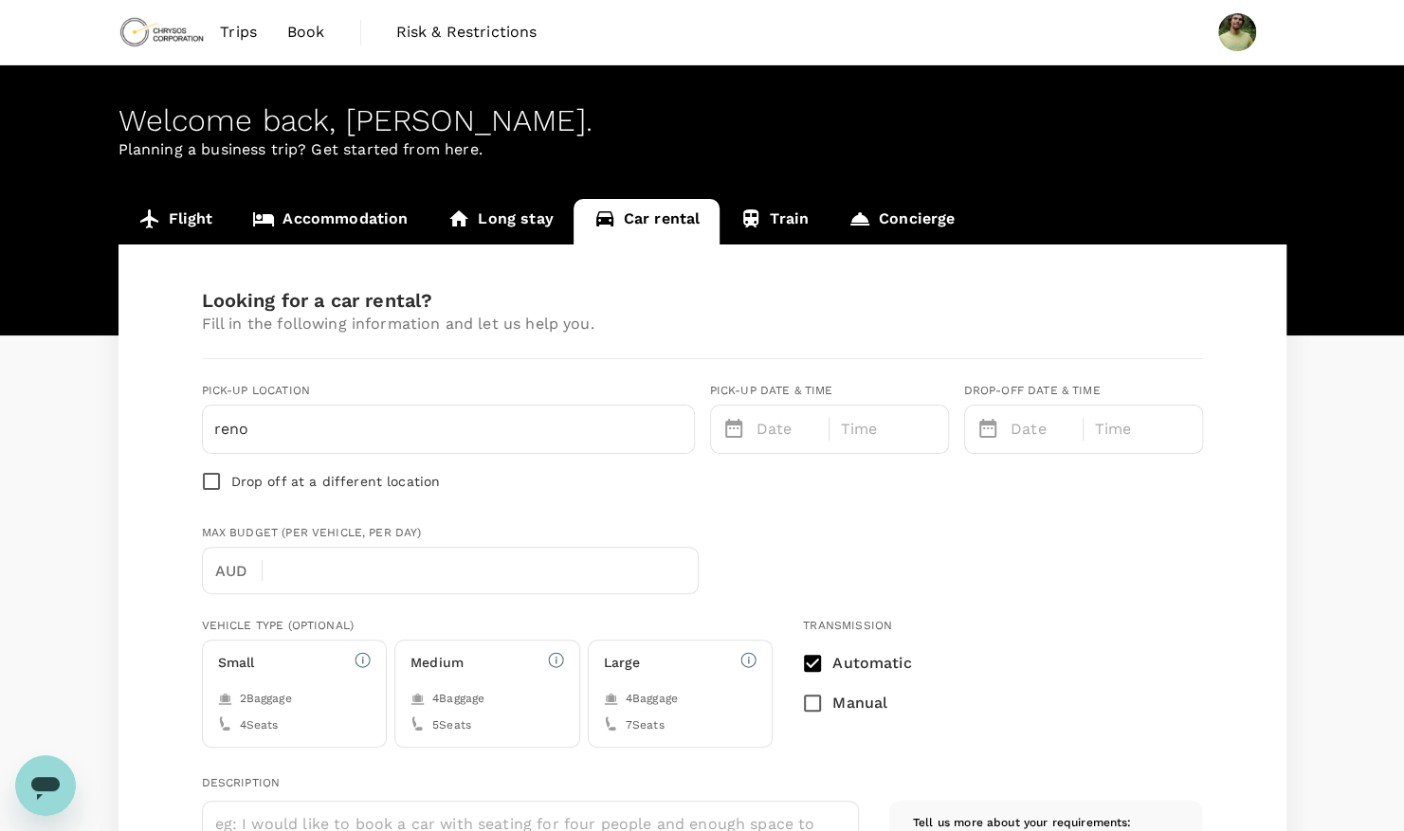
click at [760, 433] on p "Date" at bounding box center [787, 429] width 62 height 23
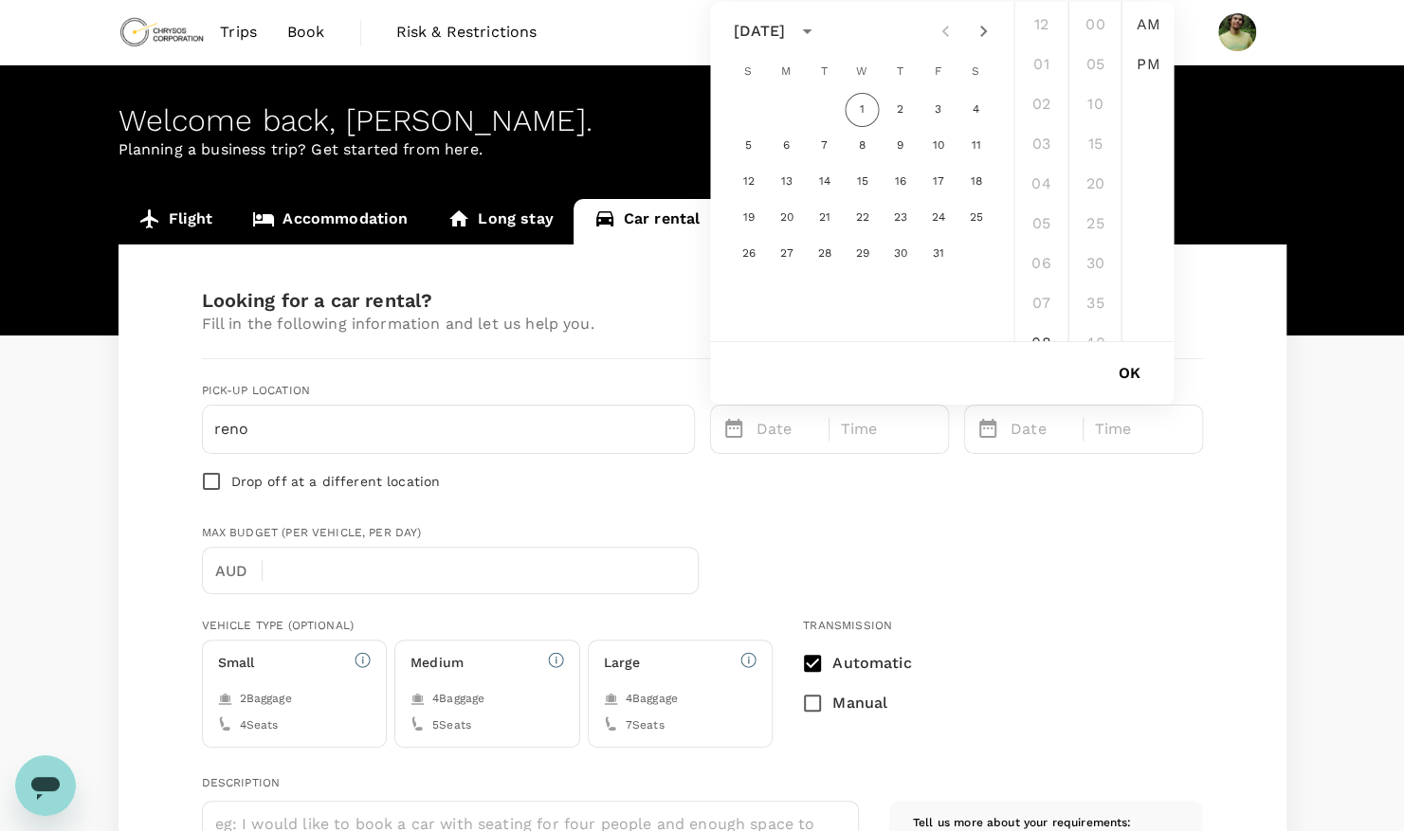
click at [337, 440] on input "reno" at bounding box center [448, 429] width 468 height 30
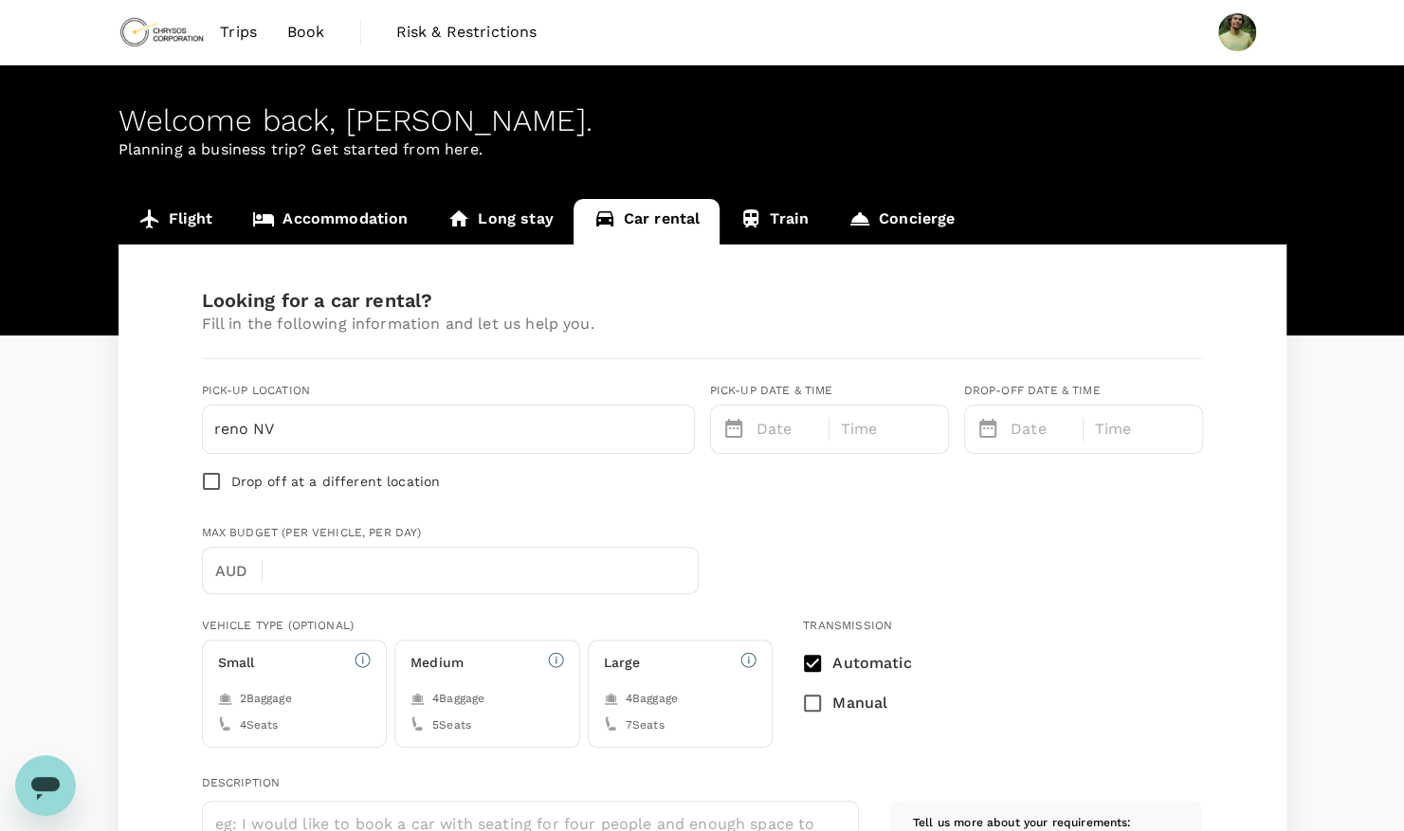
type input "reno NV"
click at [802, 442] on div "Date" at bounding box center [766, 426] width 103 height 42
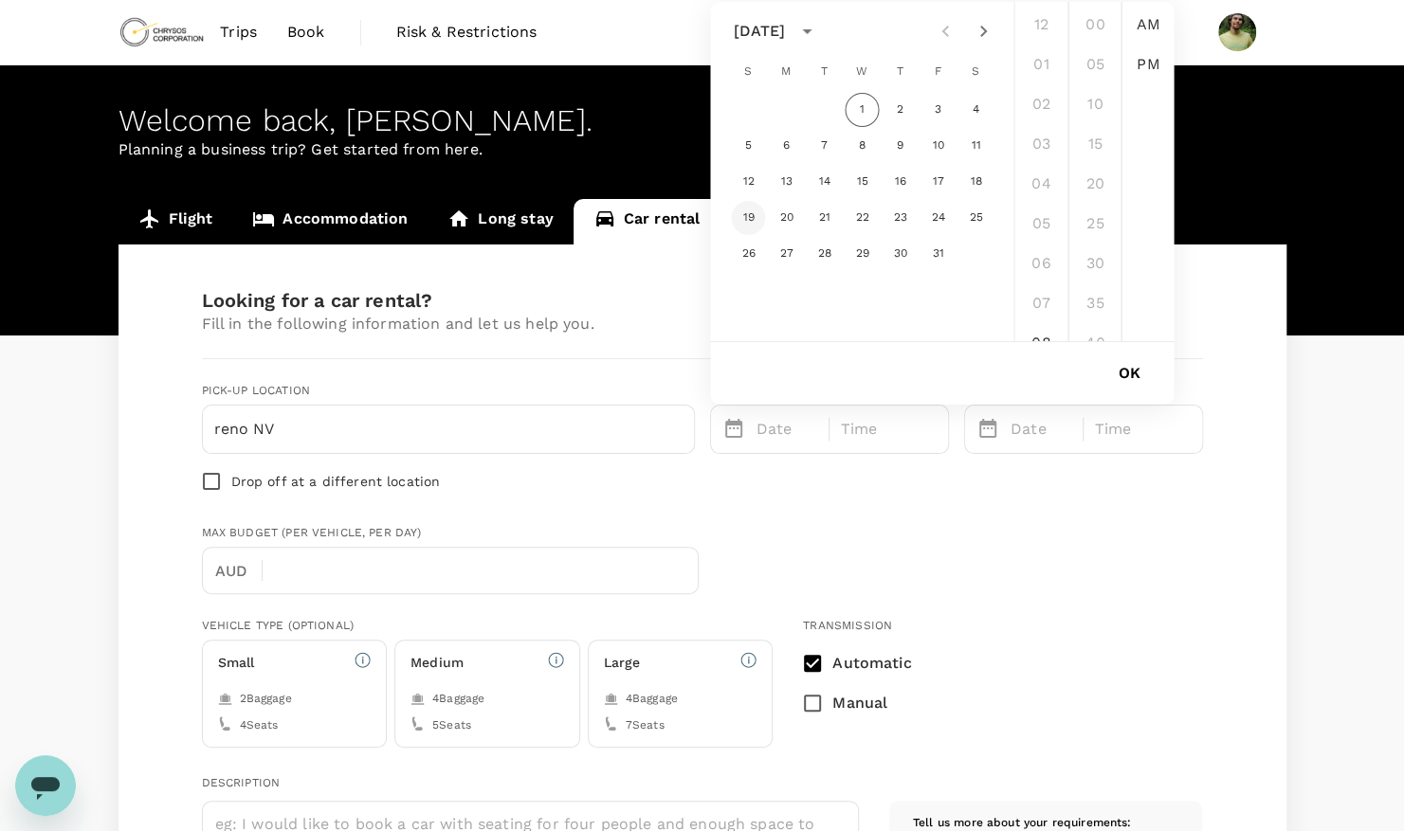
click at [748, 215] on button "19" at bounding box center [748, 218] width 34 height 34
click at [1035, 152] on li "08" at bounding box center [1040, 154] width 45 height 38
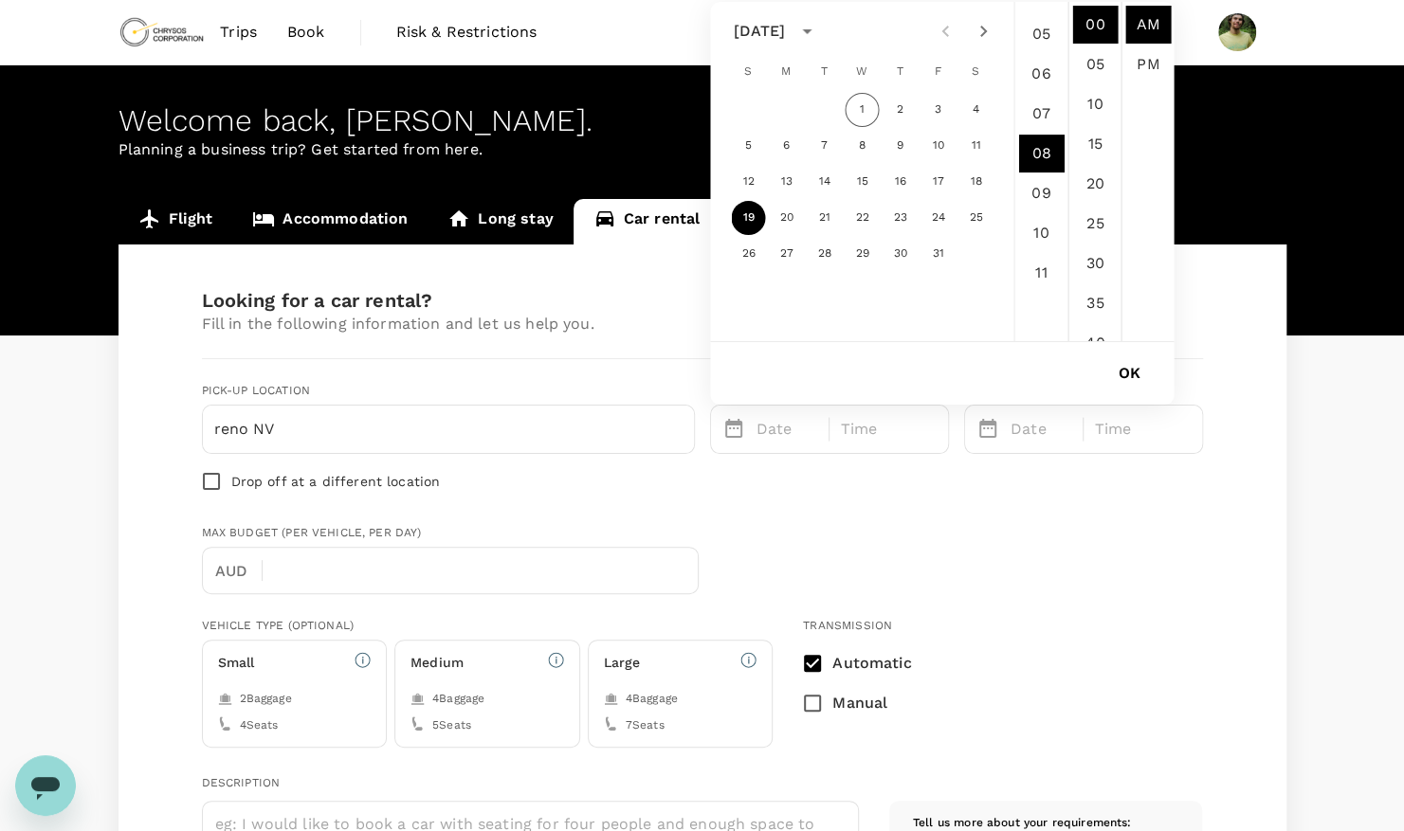
scroll to position [318, 0]
click at [1143, 53] on li "PM" at bounding box center [1147, 64] width 45 height 38
type input "[DATE] 08:00 PM"
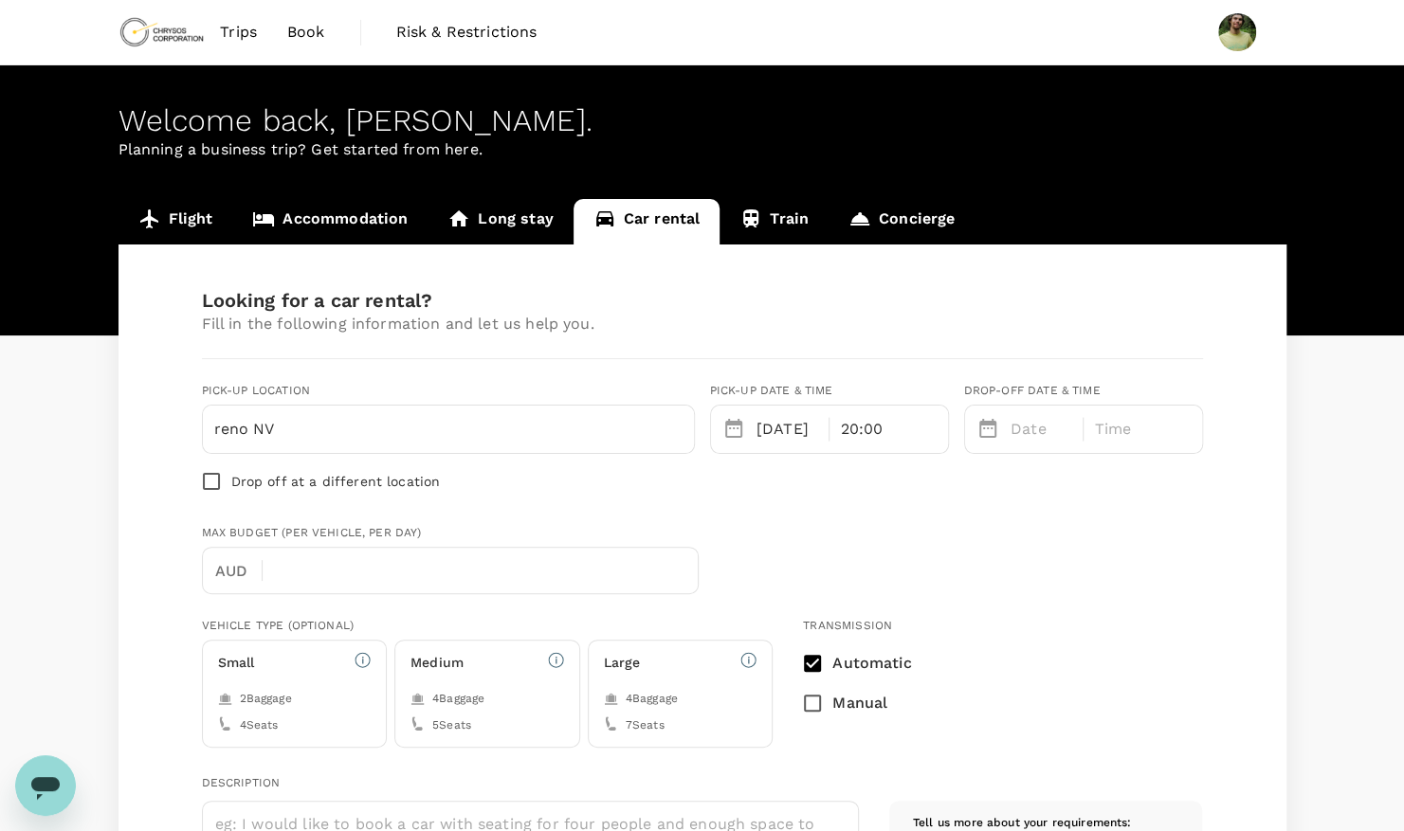
scroll to position [40, 0]
click at [1025, 425] on p "Date" at bounding box center [1041, 429] width 62 height 23
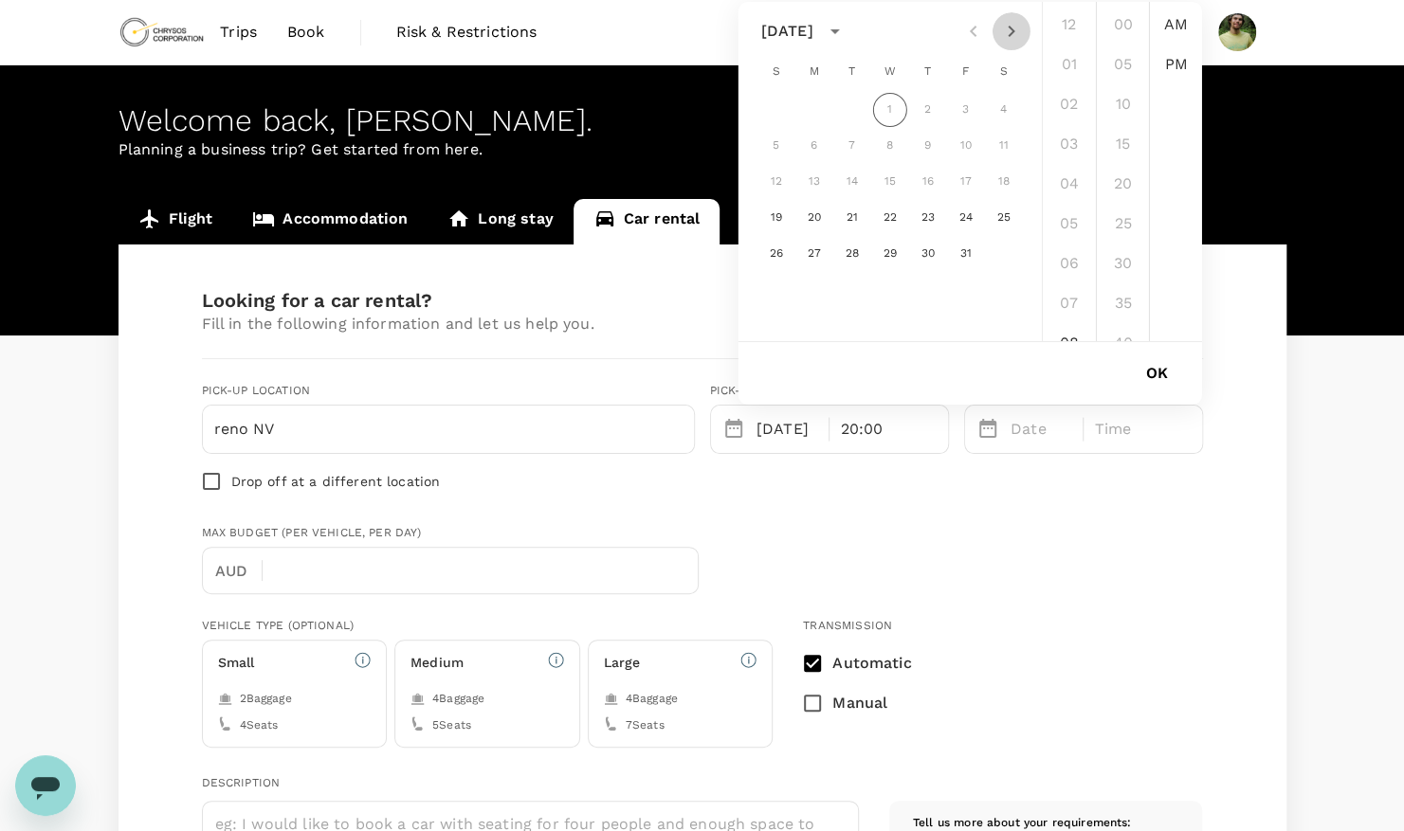
click at [1012, 30] on icon "Next month" at bounding box center [1010, 31] width 7 height 11
click at [1007, 112] on button "1" at bounding box center [1004, 110] width 34 height 34
click at [1064, 145] on li "10" at bounding box center [1068, 138] width 45 height 38
type input "[DATE] 10:00 AM"
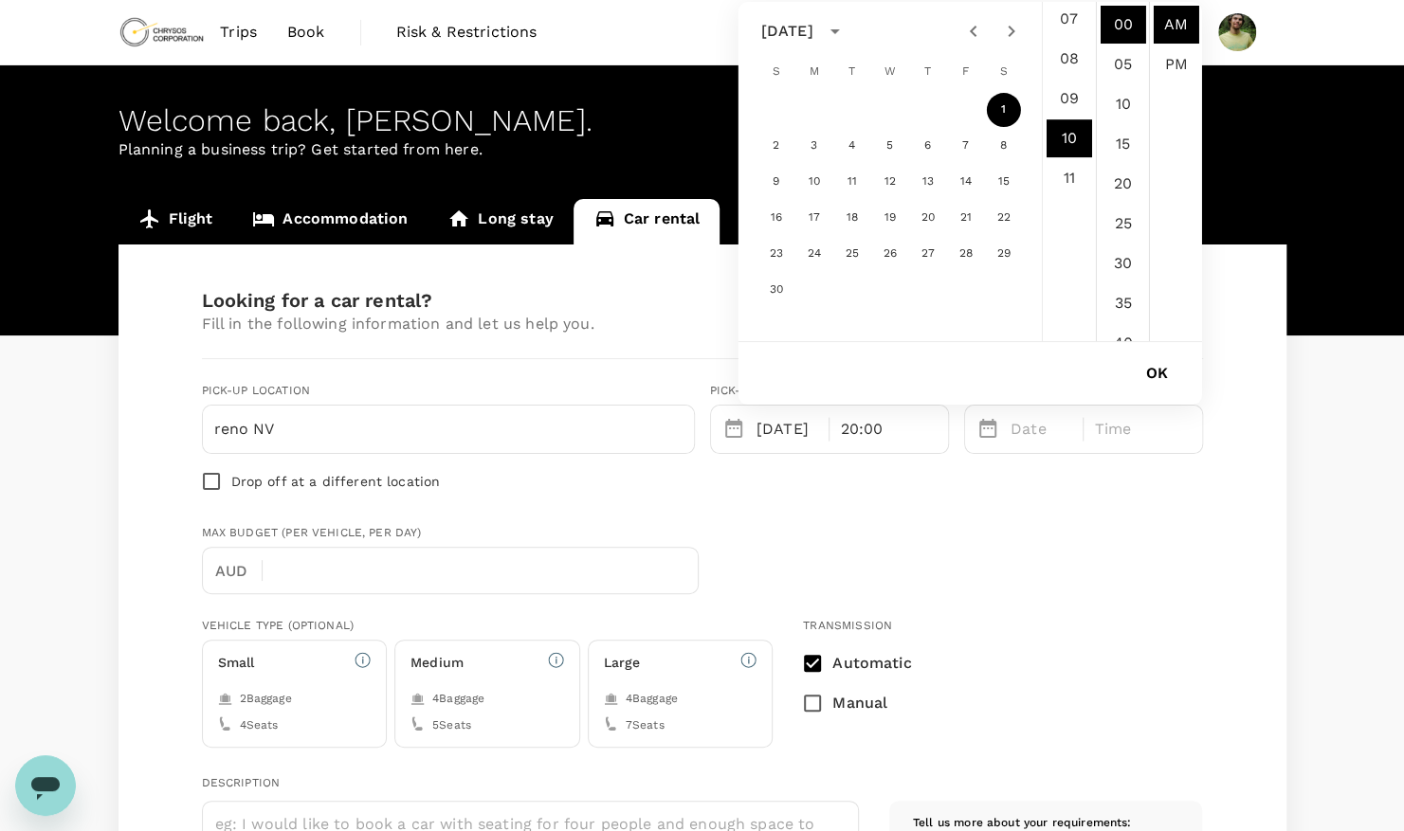
scroll to position [398, 0]
click at [1155, 377] on button "OK" at bounding box center [1156, 373] width 75 height 47
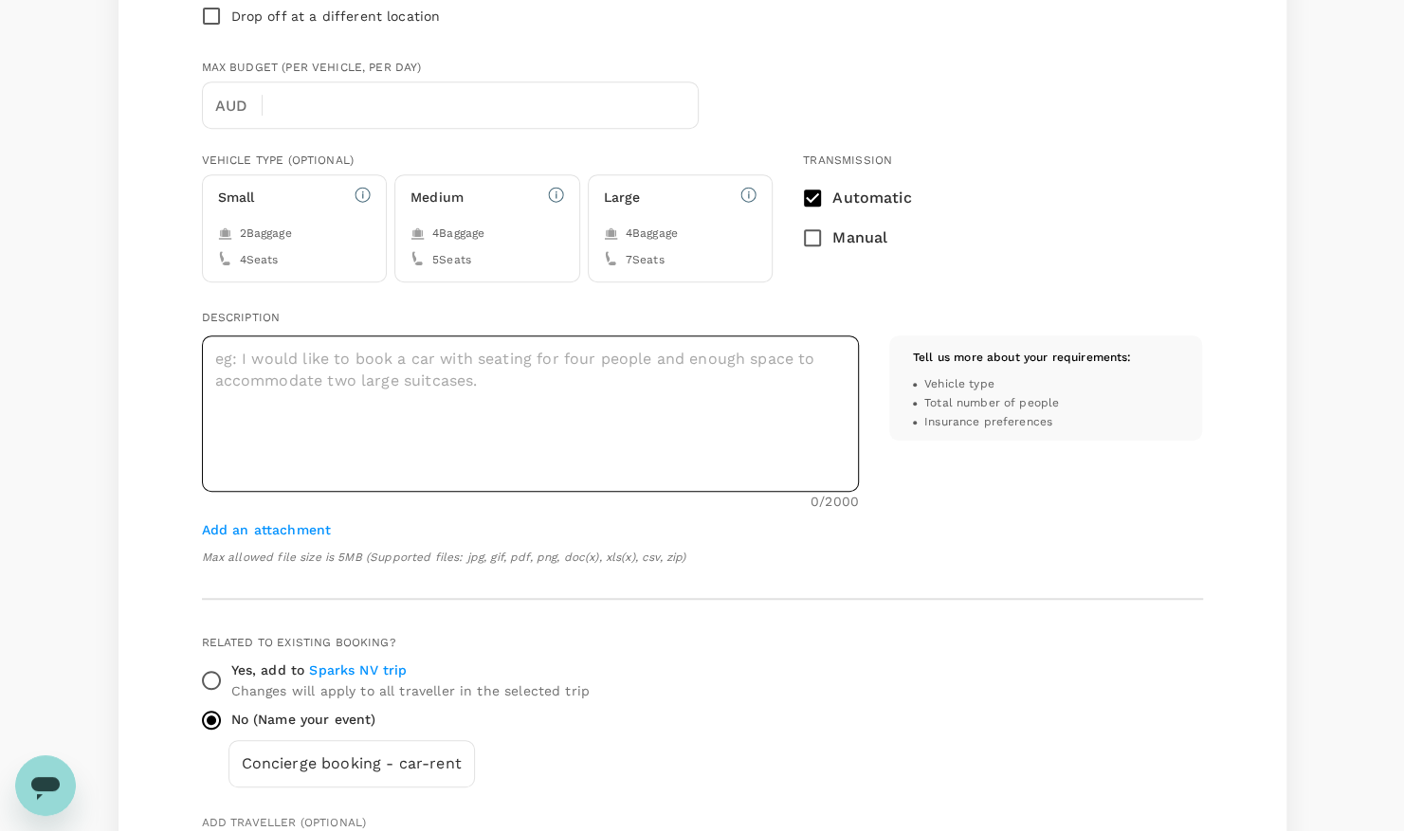
scroll to position [474, 0]
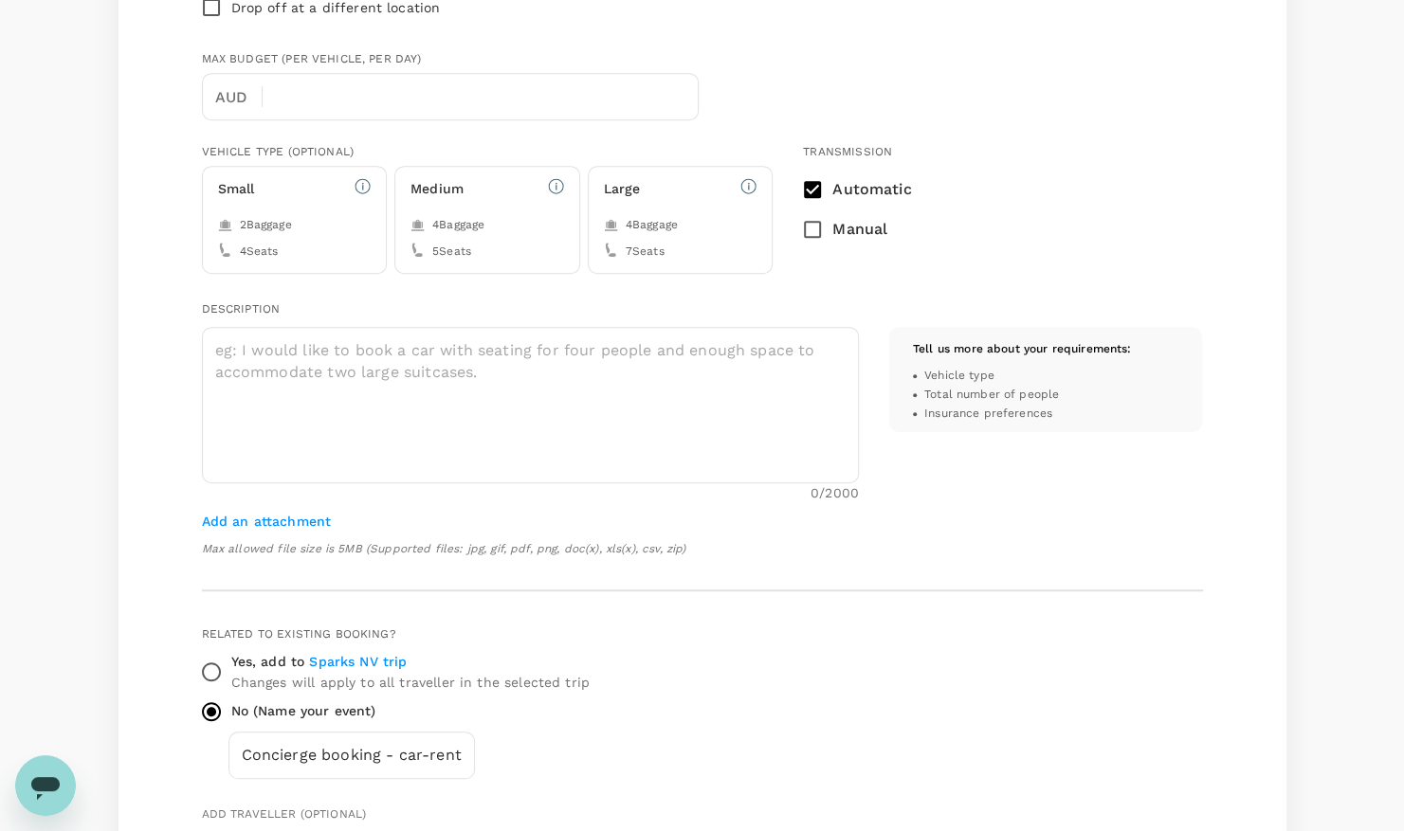
click at [288, 243] on div "4 Seats" at bounding box center [295, 252] width 154 height 19
click at [813, 218] on input "Manual" at bounding box center [812, 229] width 40 height 40
checkbox input "true"
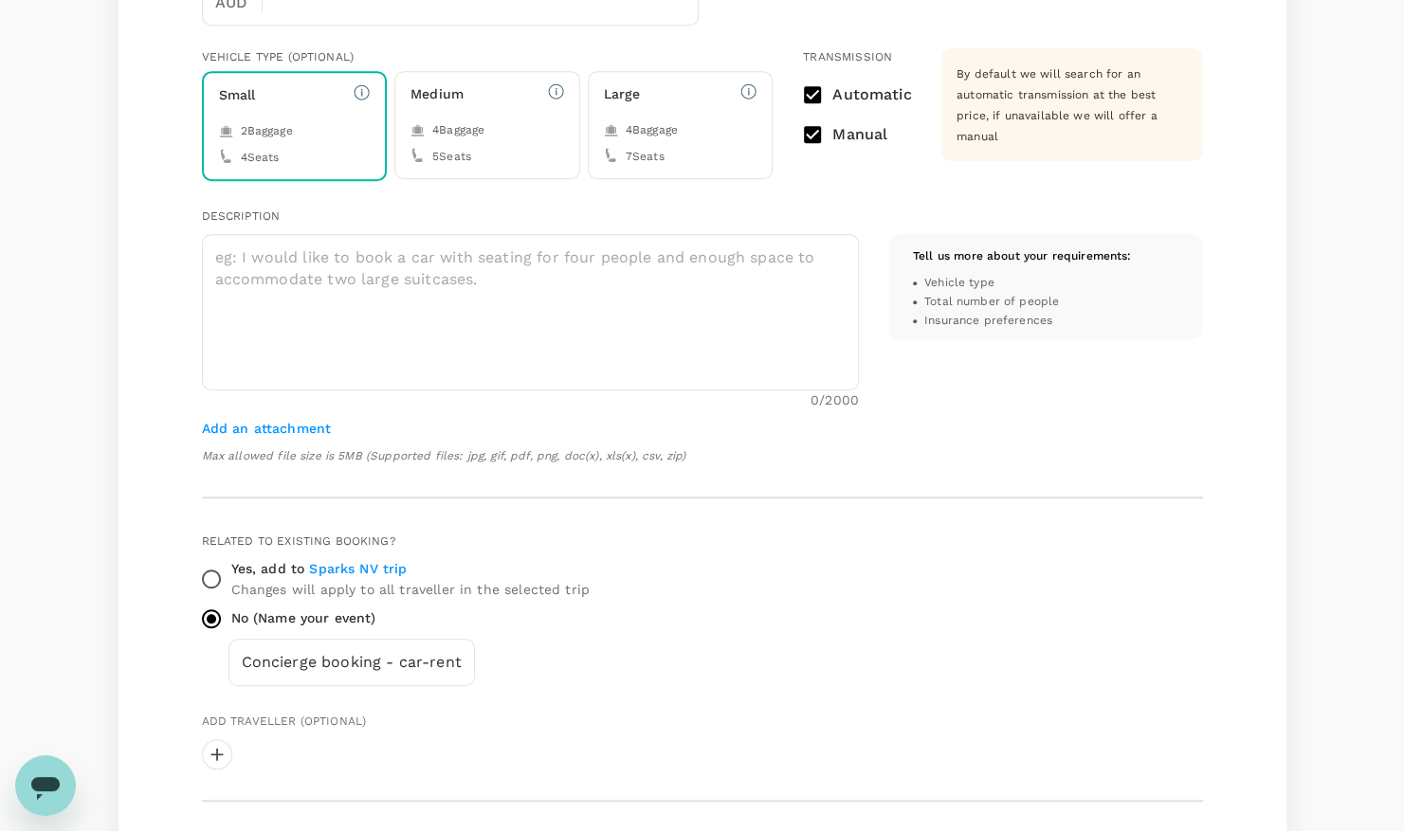
scroll to position [663, 0]
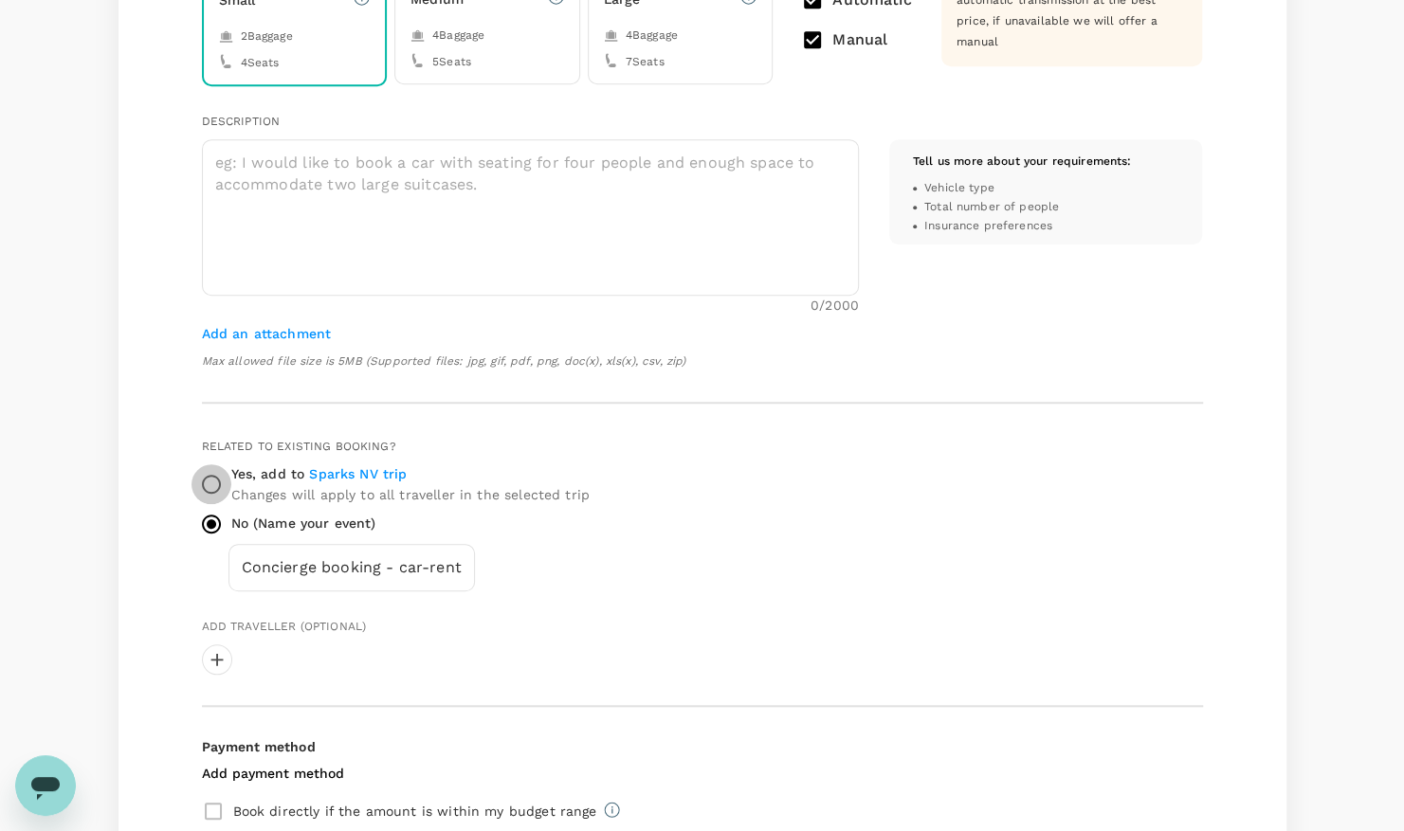
click at [204, 479] on input "Yes, add to Sparks NV trip Changes will apply to all traveller in the selected …" at bounding box center [211, 484] width 40 height 40
radio input "true"
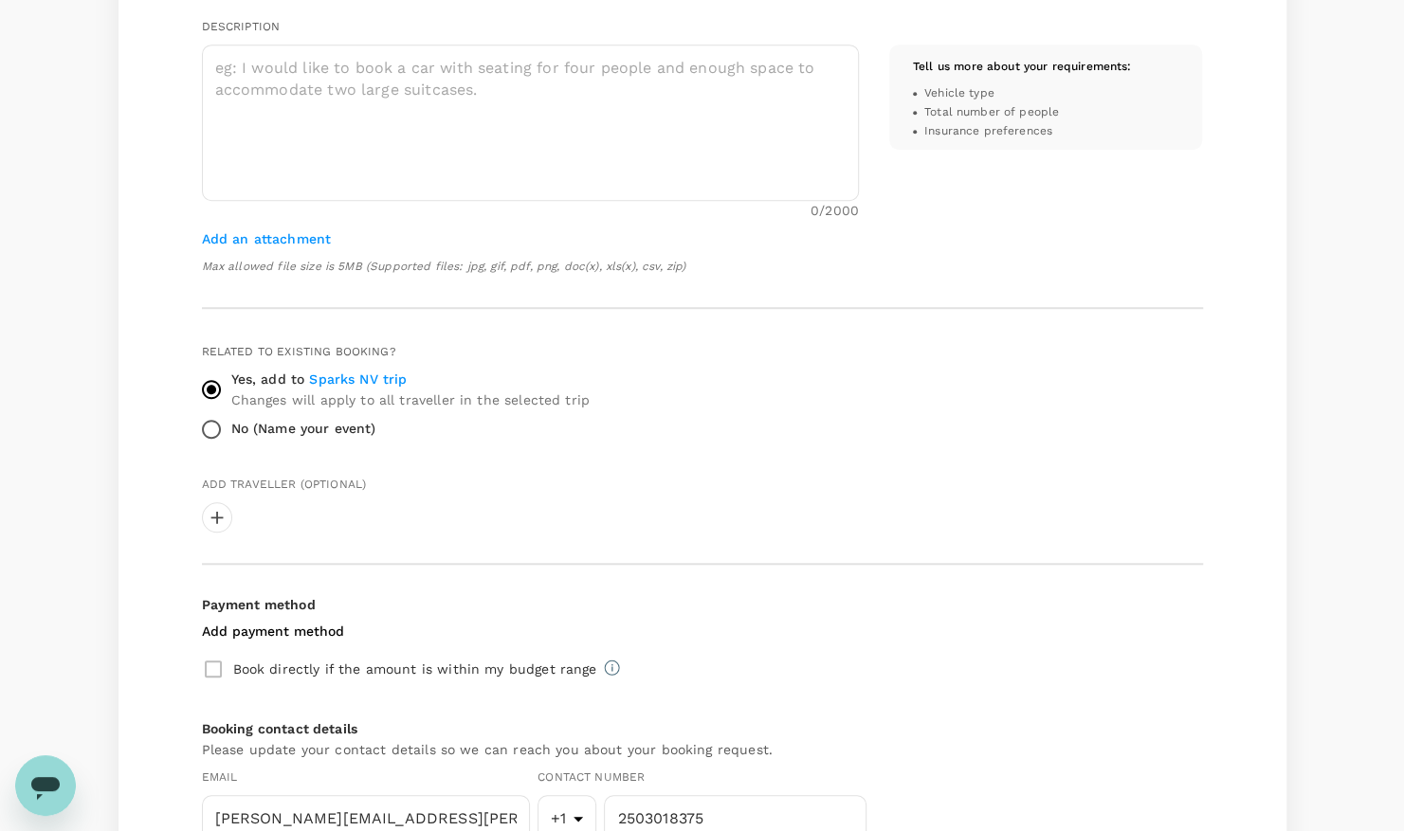
scroll to position [993, 0]
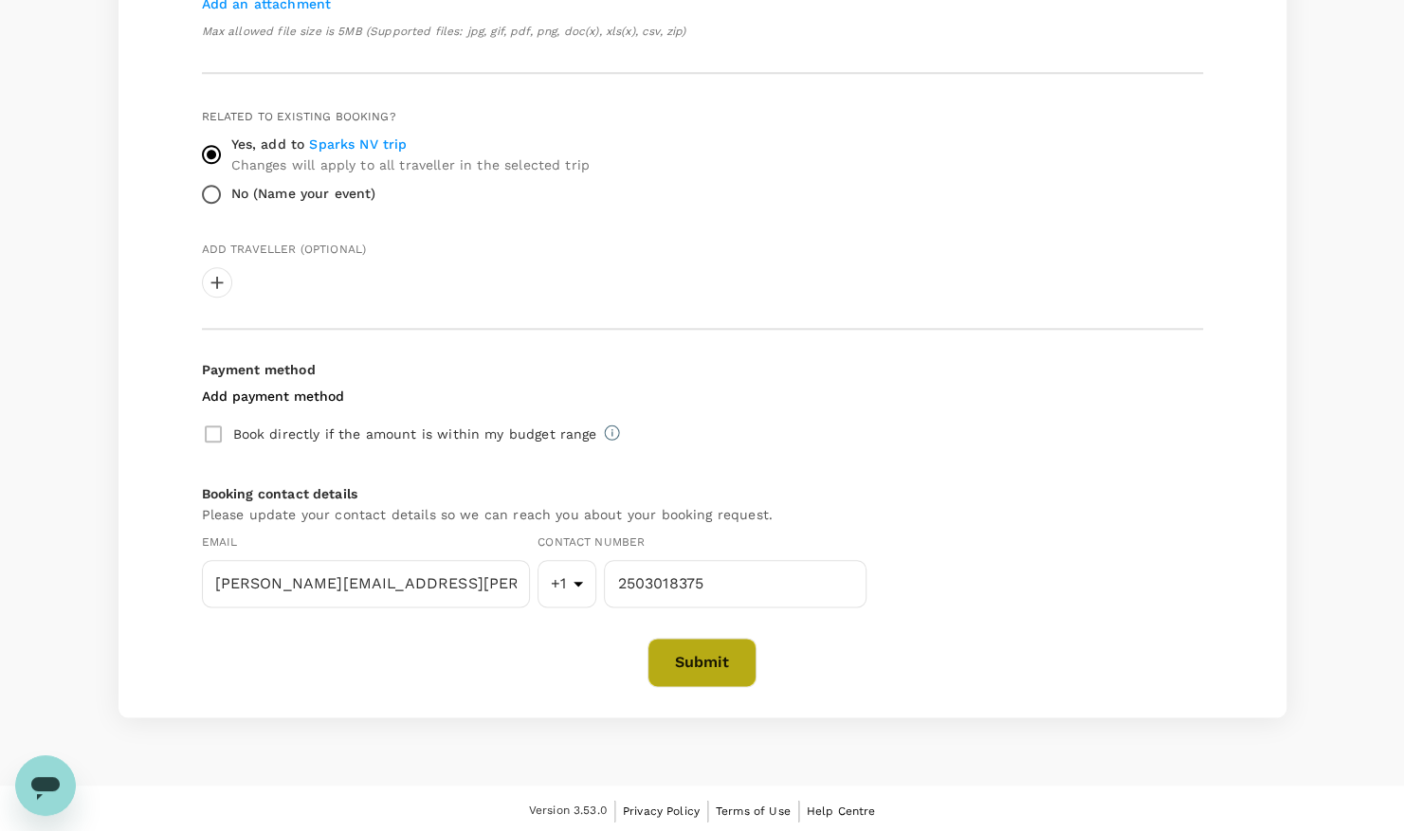
click at [698, 660] on button "Submit" at bounding box center [701, 662] width 109 height 49
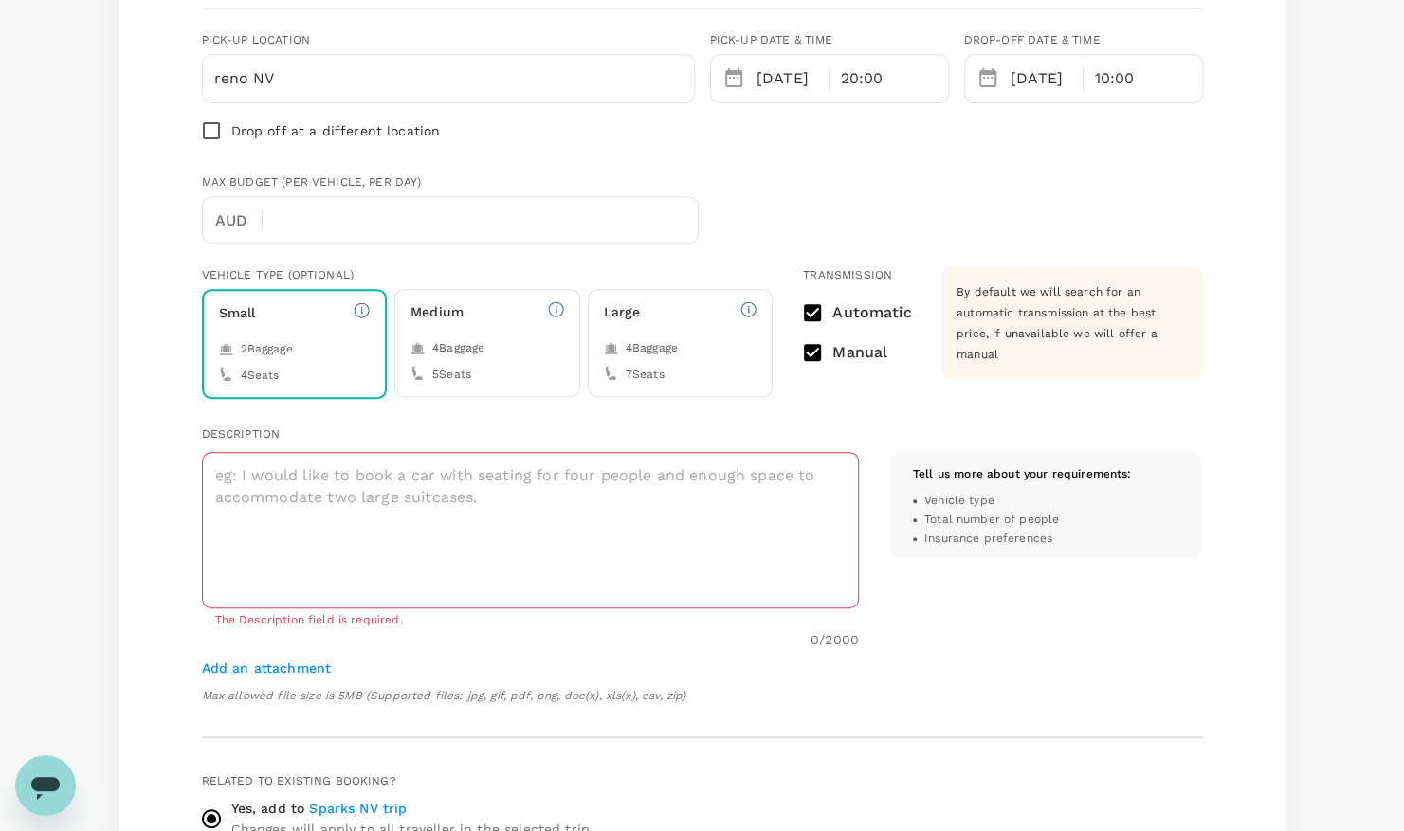
scroll to position [290, 0]
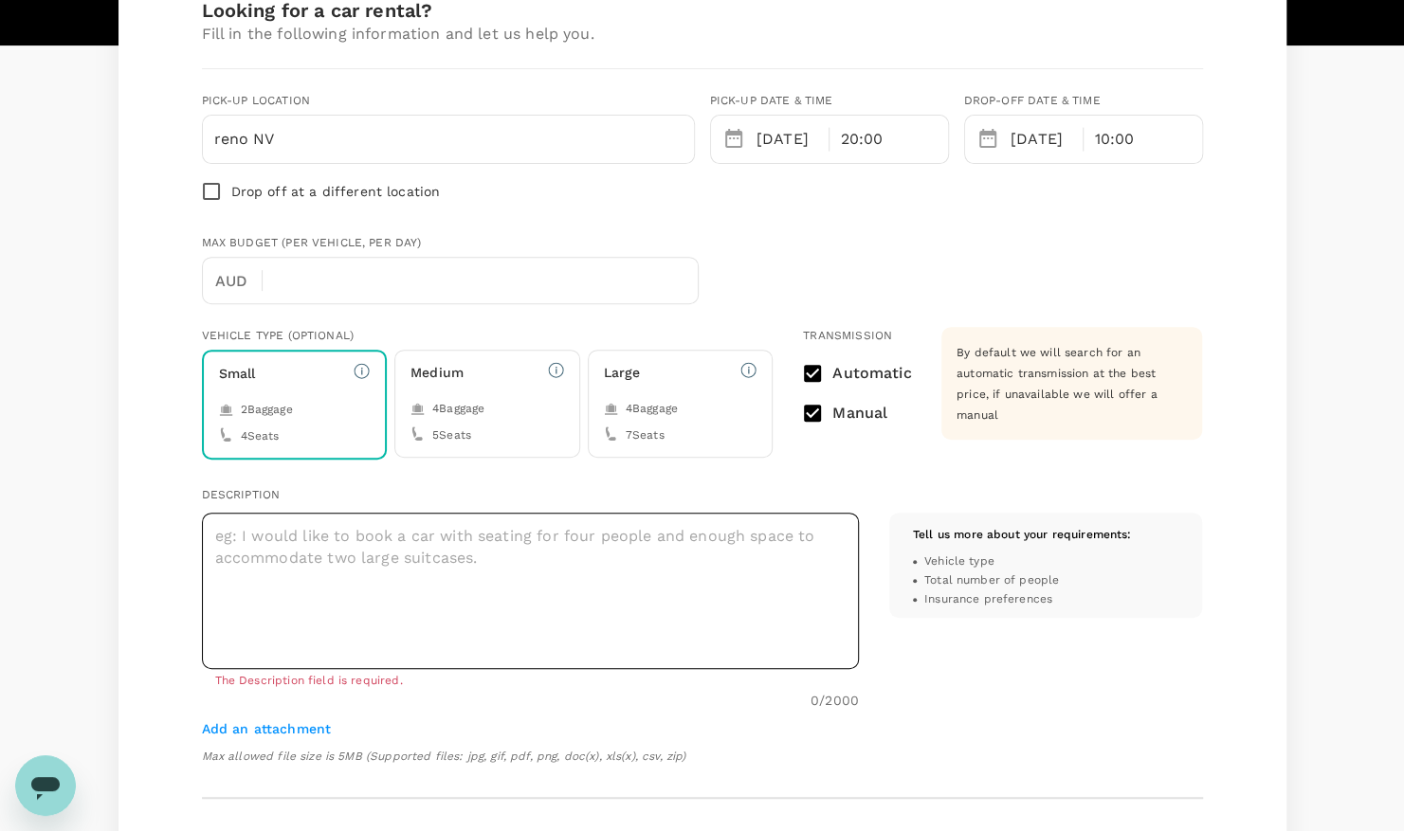
click at [698, 576] on textarea at bounding box center [530, 591] width 657 height 156
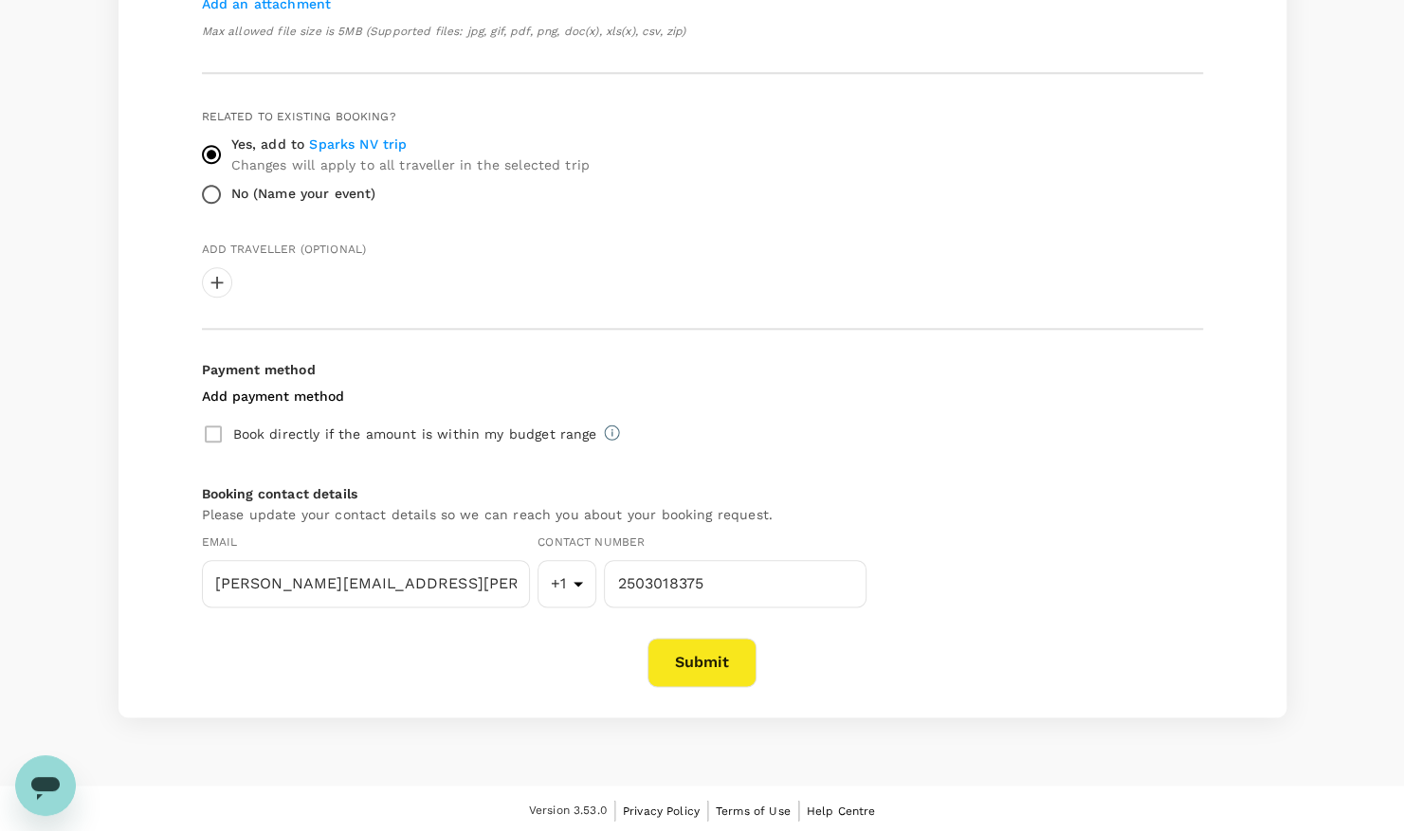
type textarea "no specifics, as long as it gets me to and from the Site."
click at [677, 657] on button "Submit" at bounding box center [701, 662] width 109 height 49
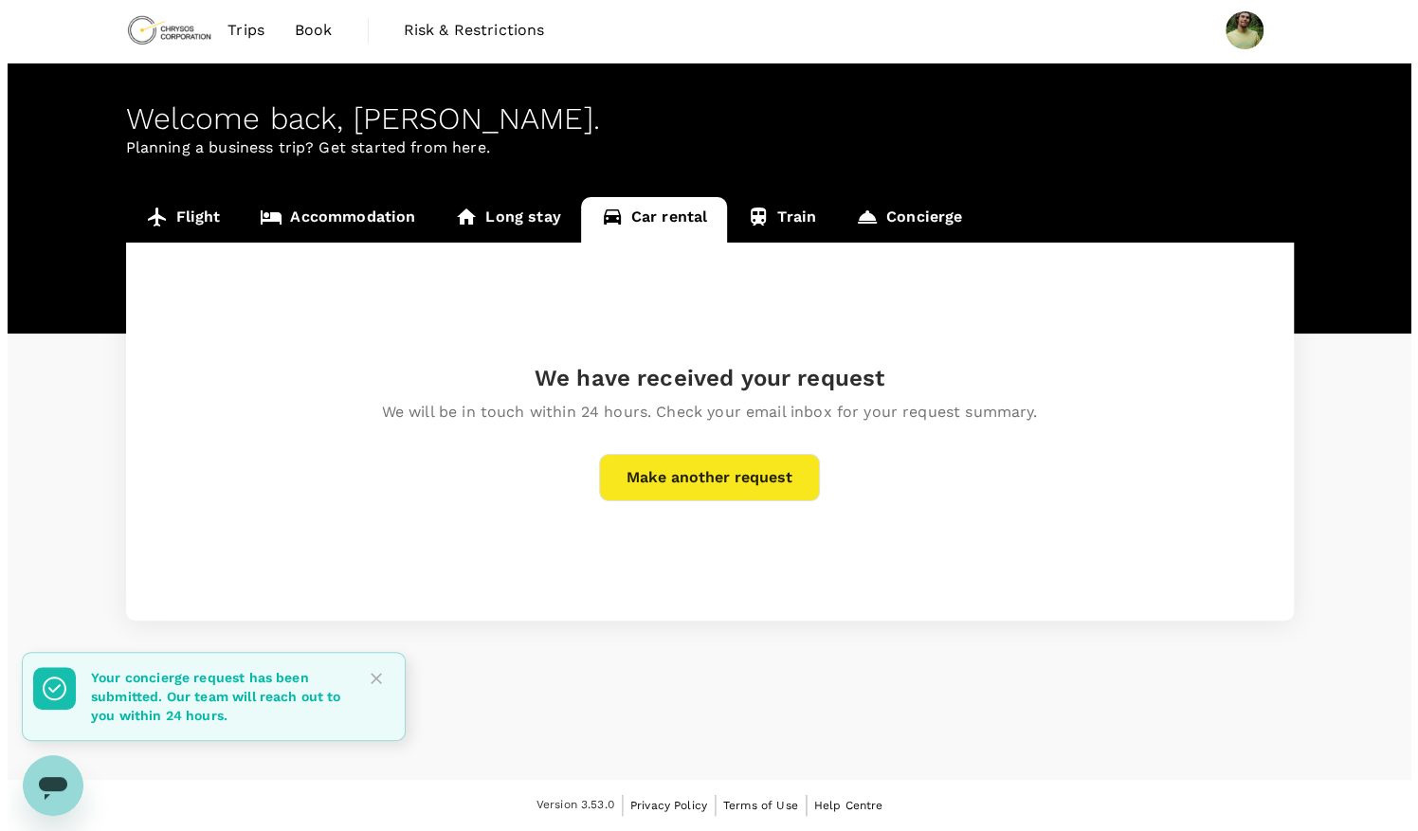
scroll to position [0, 0]
